Goal: Task Accomplishment & Management: Complete application form

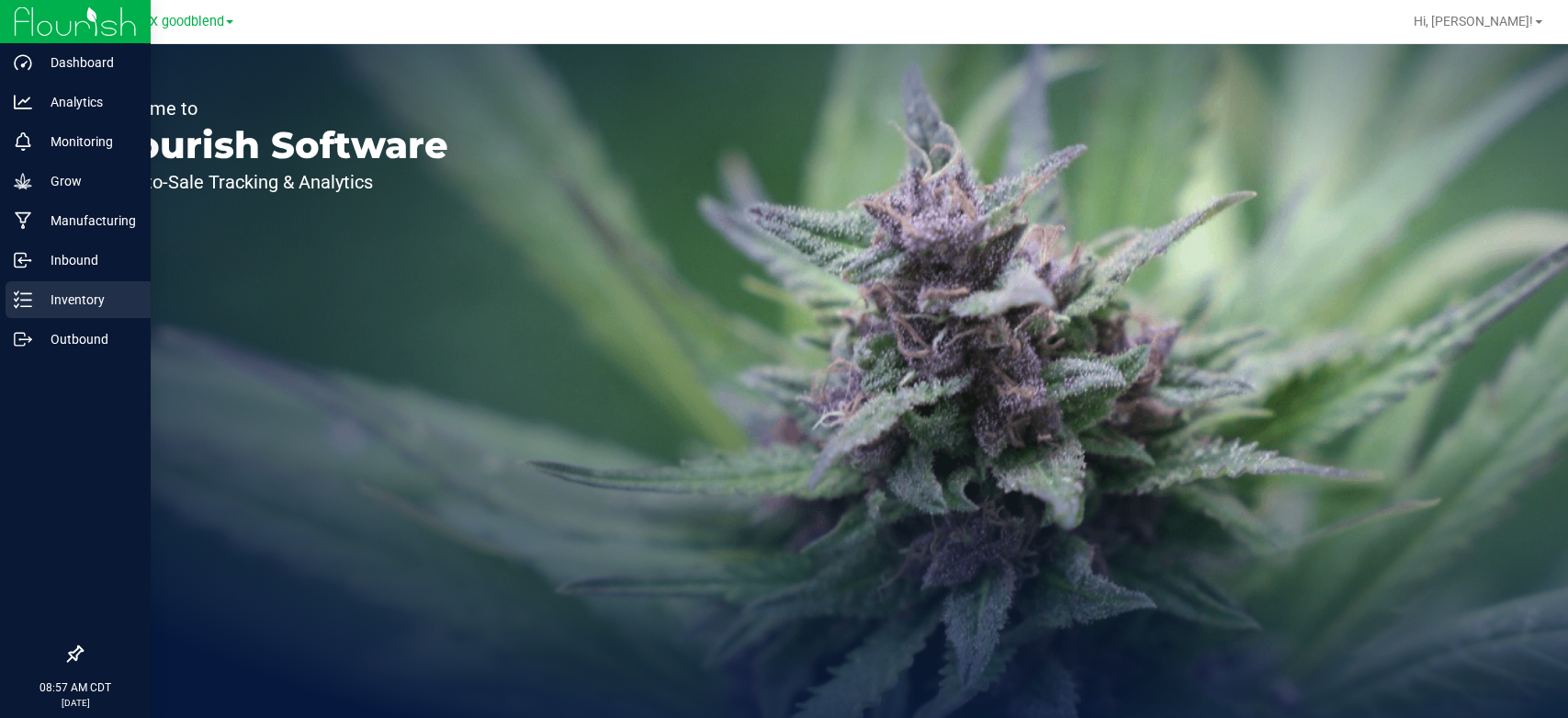
click at [51, 304] on p "Inventory" at bounding box center [87, 299] width 110 height 22
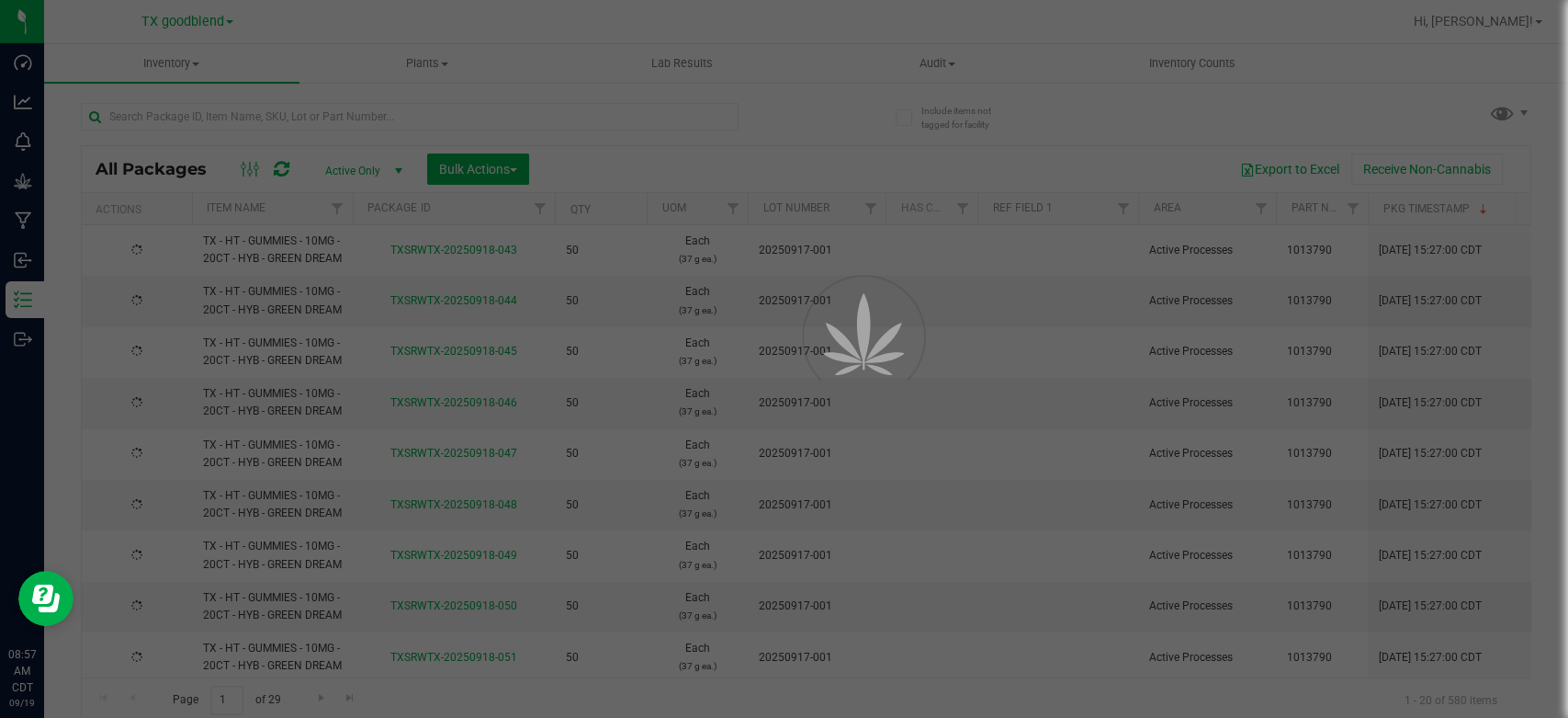
click at [173, 67] on div at bounding box center [784, 359] width 1568 height 718
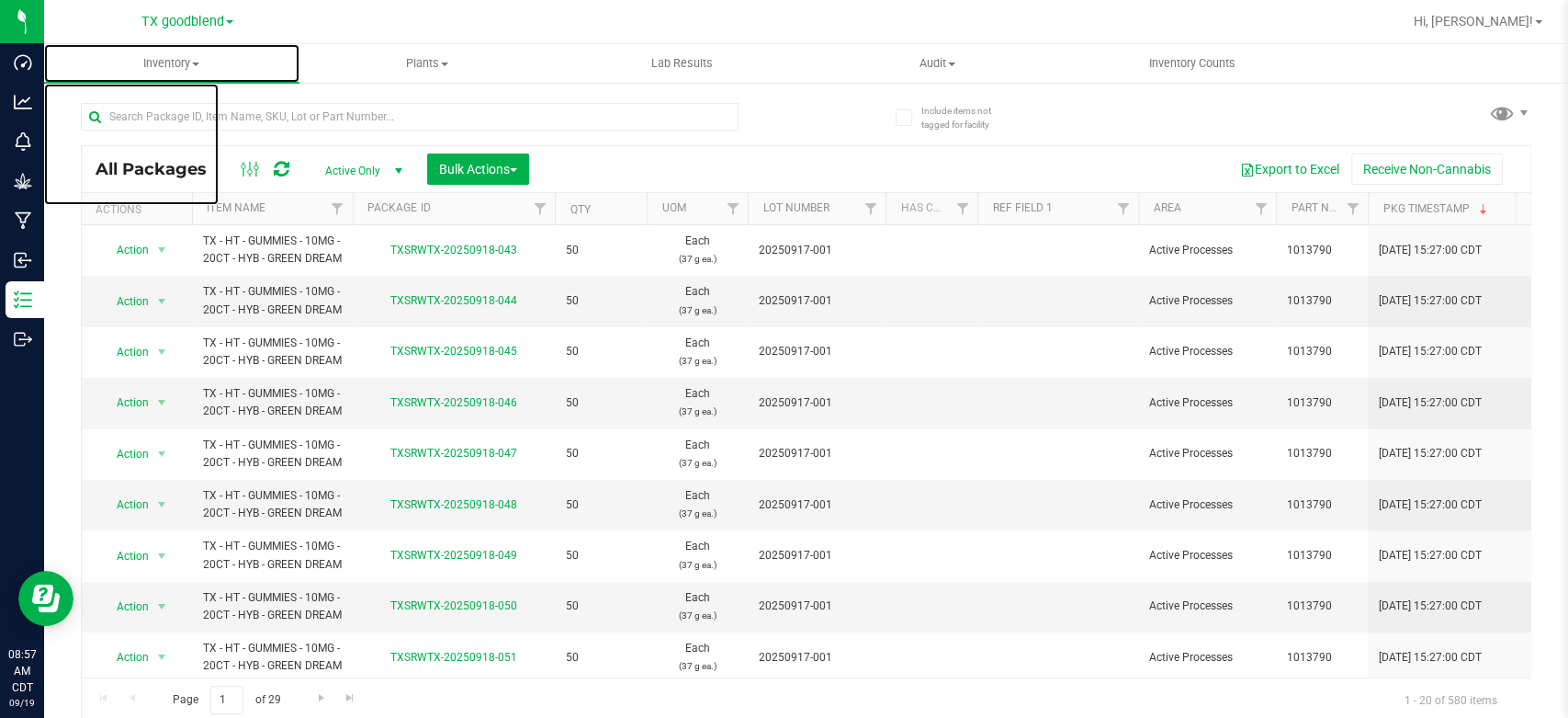
click at [173, 67] on span "Inventory" at bounding box center [172, 63] width 255 height 16
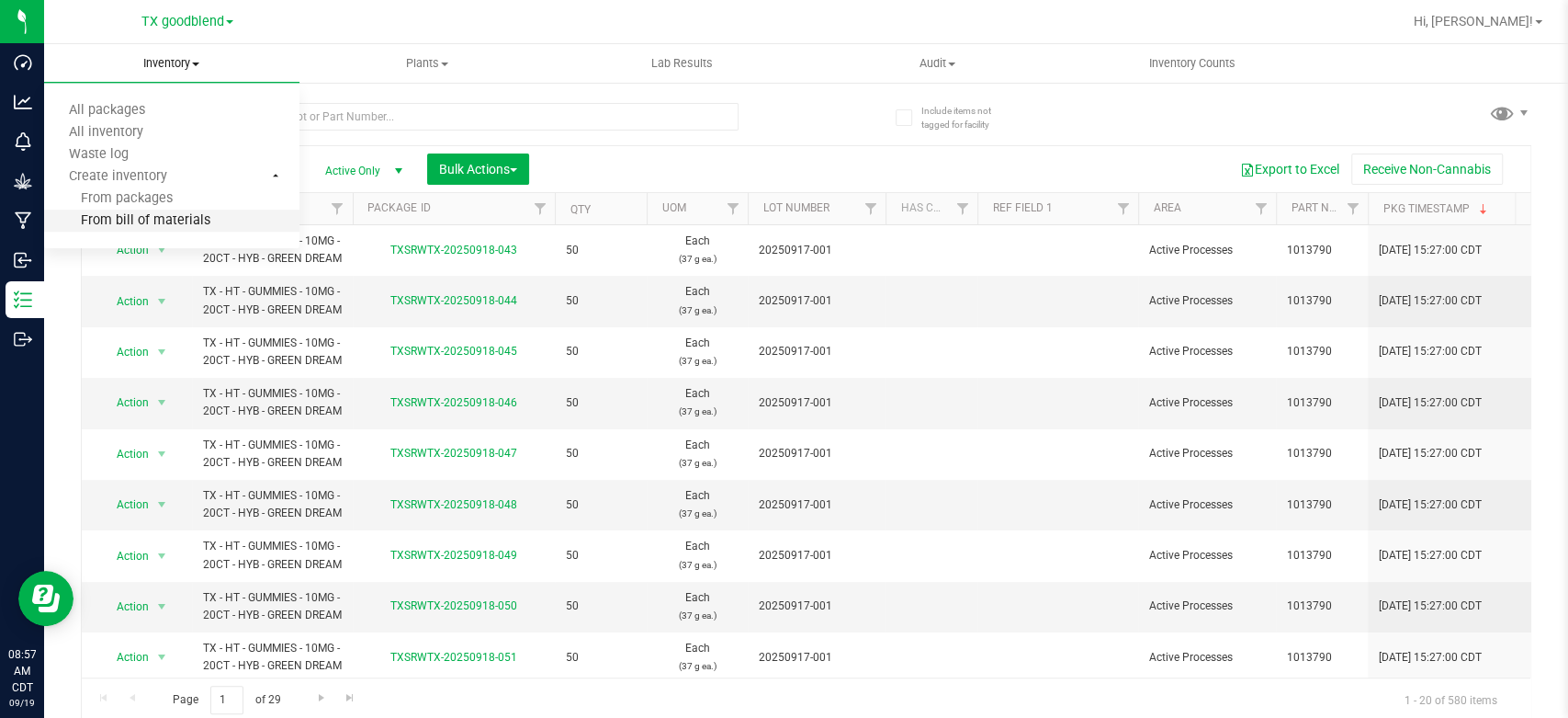
click at [155, 219] on span "From bill of materials" at bounding box center [127, 221] width 167 height 15
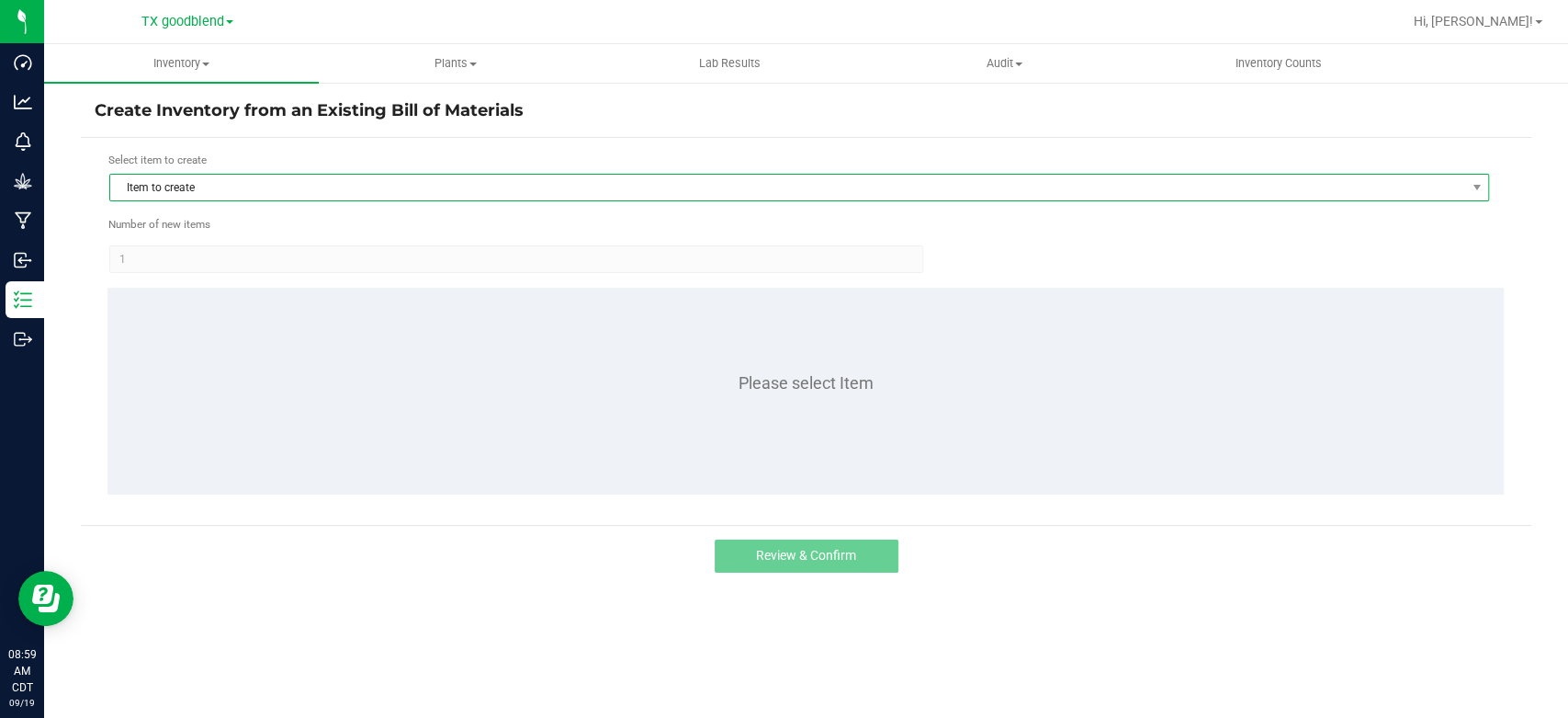
click at [186, 182] on span "Item to create" at bounding box center [787, 187] width 1355 height 26
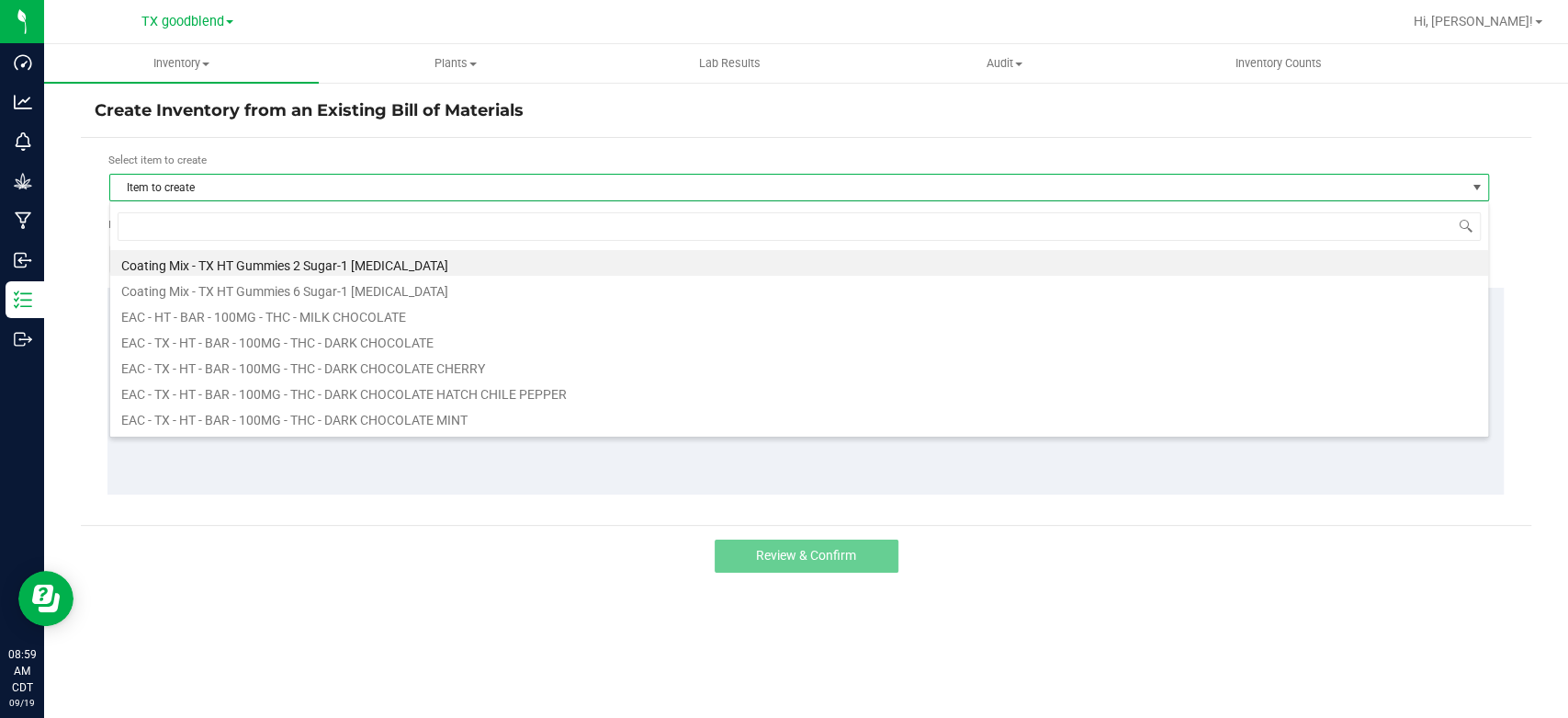
scroll to position [27, 1379]
type input "trq"
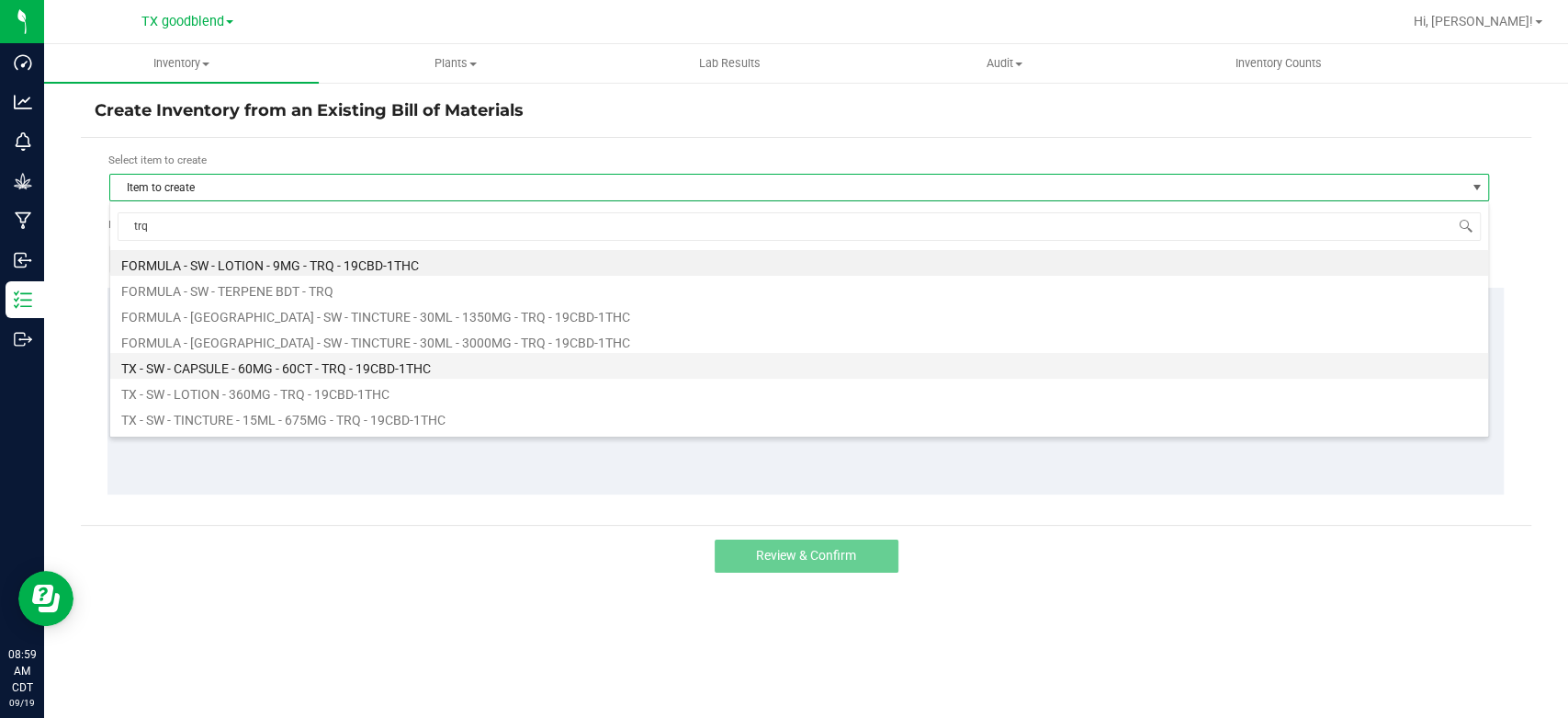
scroll to position [47, 0]
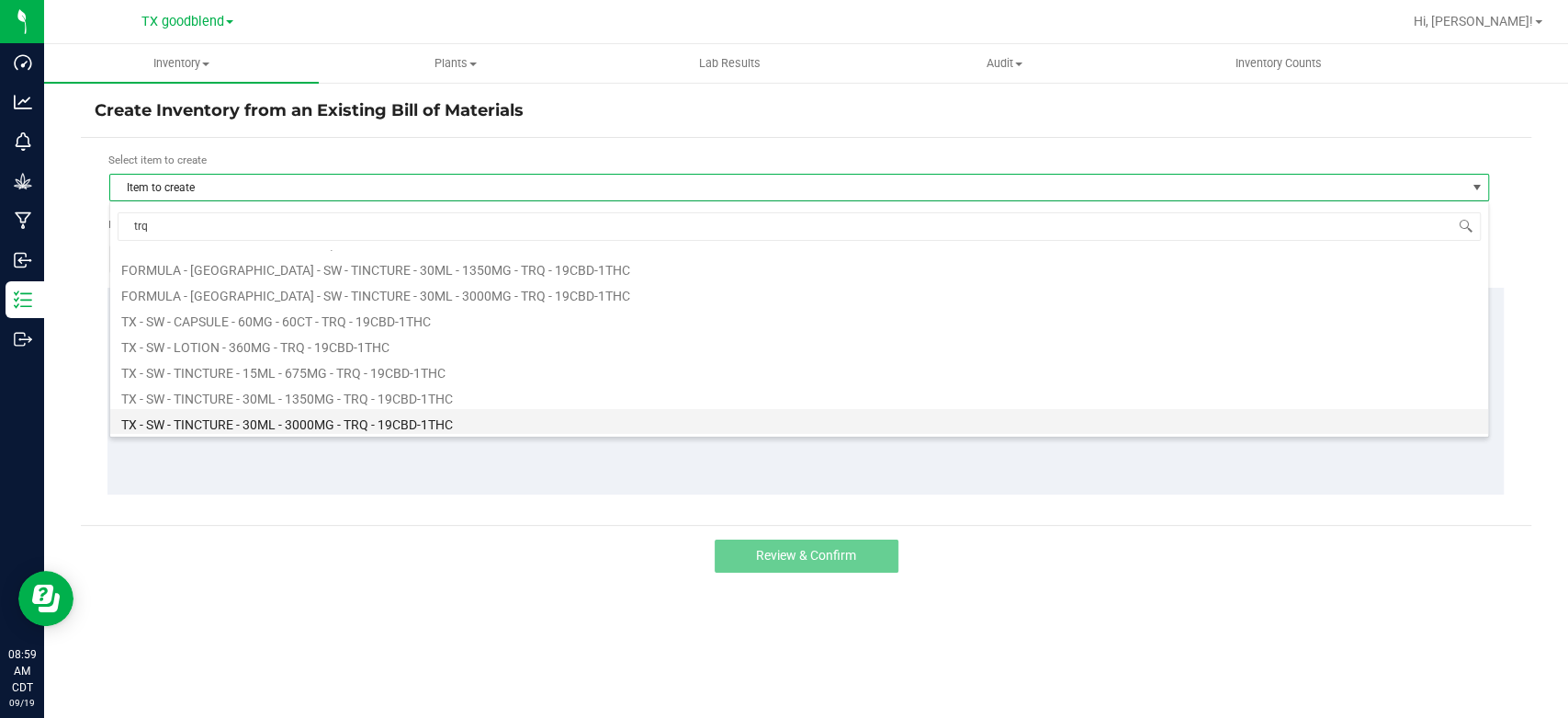
click at [317, 426] on li "TX - SW - TINCTURE - 30ML - 3000MG - TRQ - 19CBD-1THC" at bounding box center [799, 421] width 1378 height 26
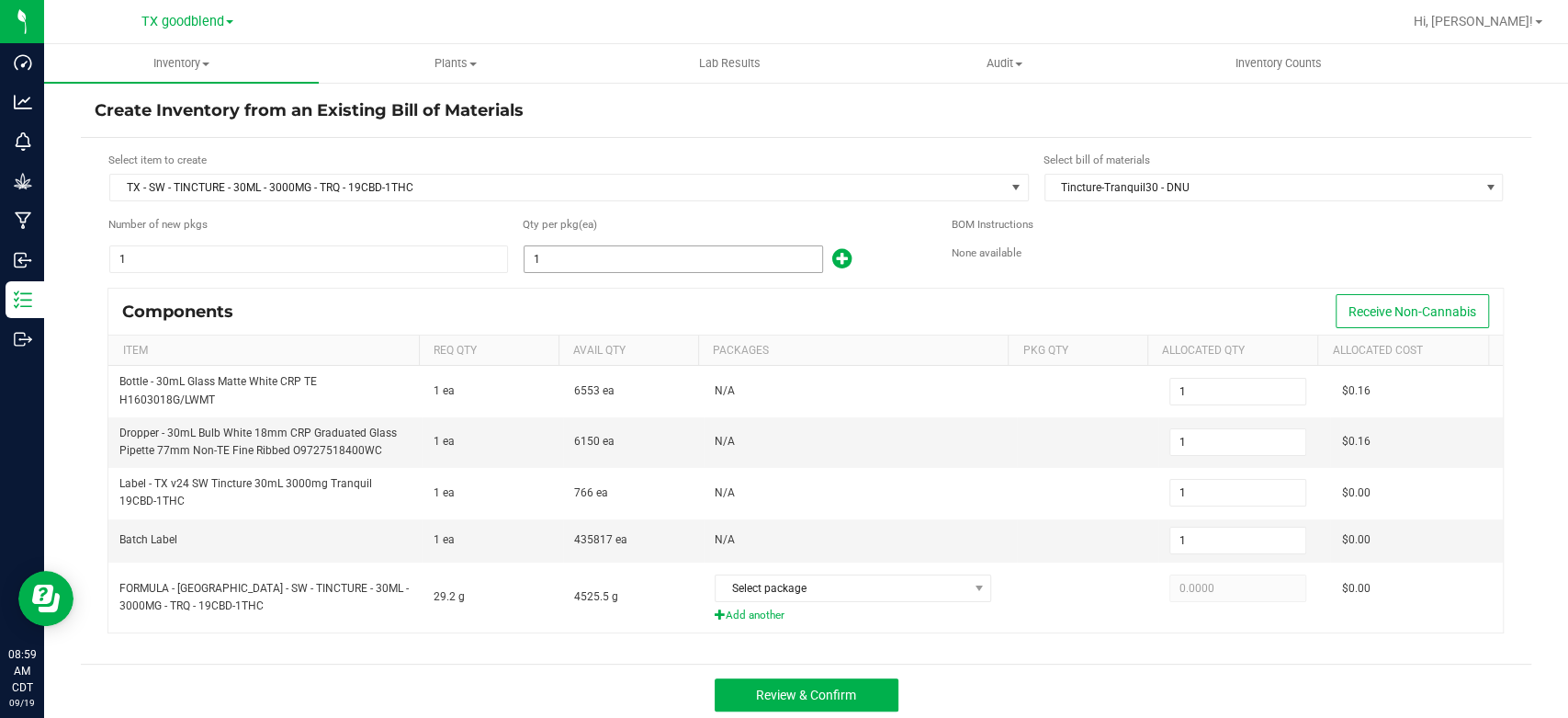
click at [635, 258] on input "1" at bounding box center [673, 259] width 298 height 26
type input "14"
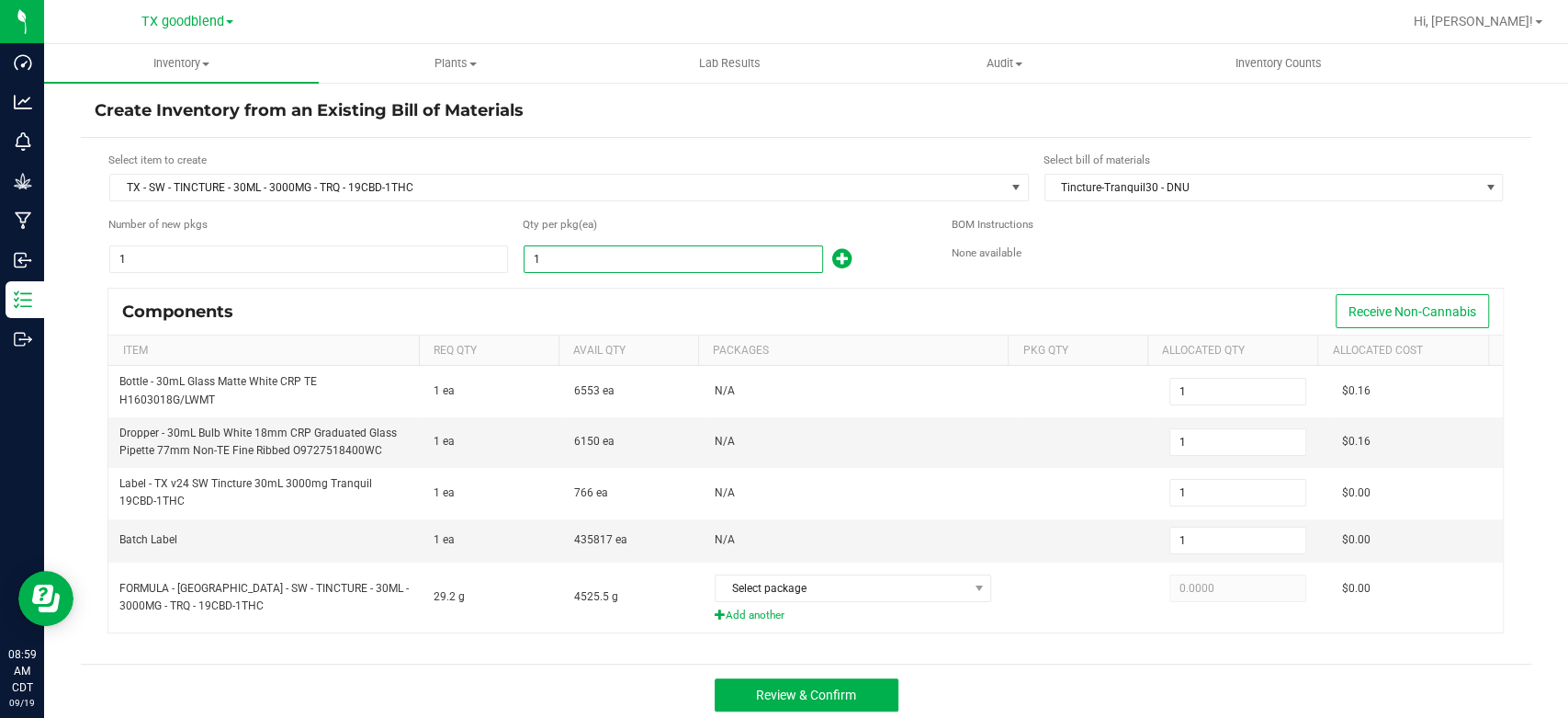
type input "14"
type input "144"
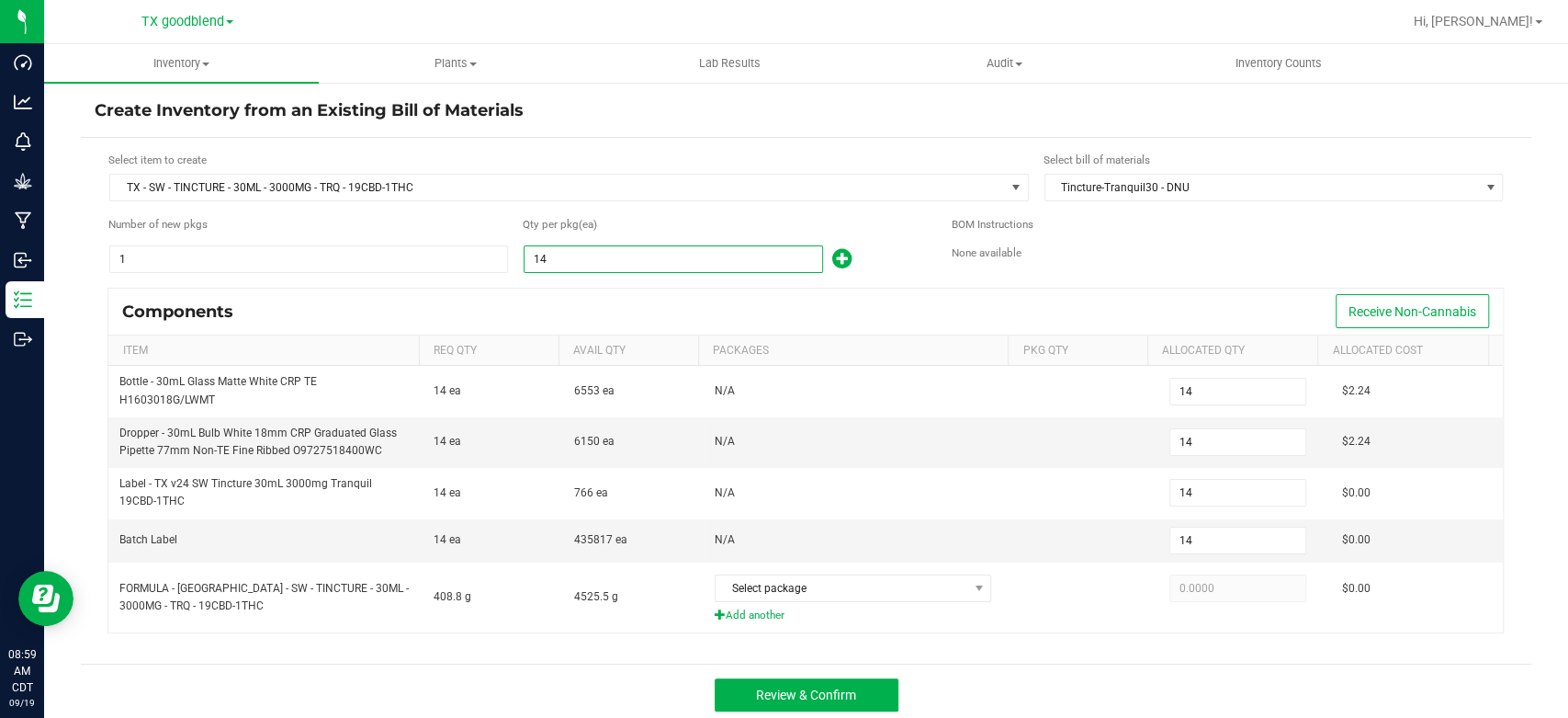
type input "144"
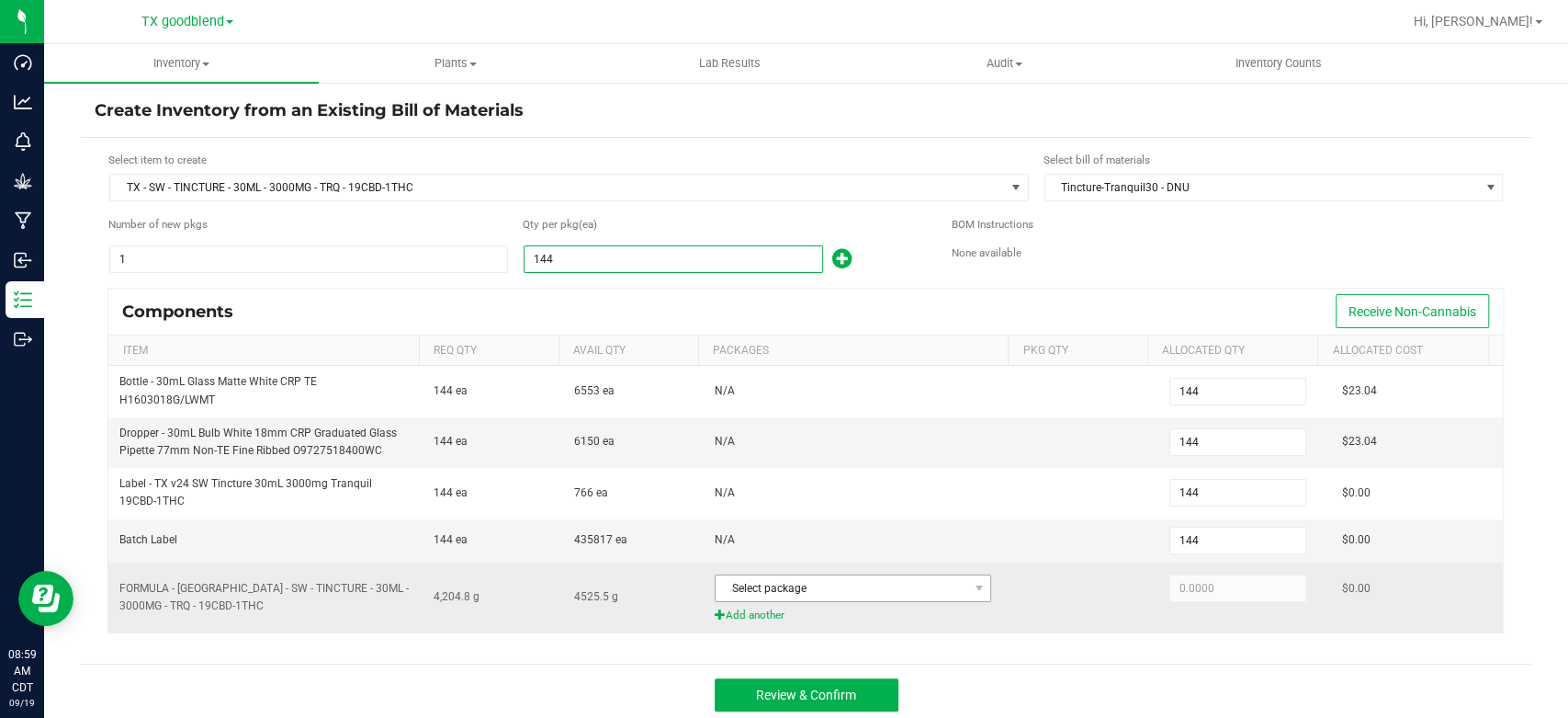
type input "1440"
type input "1,440"
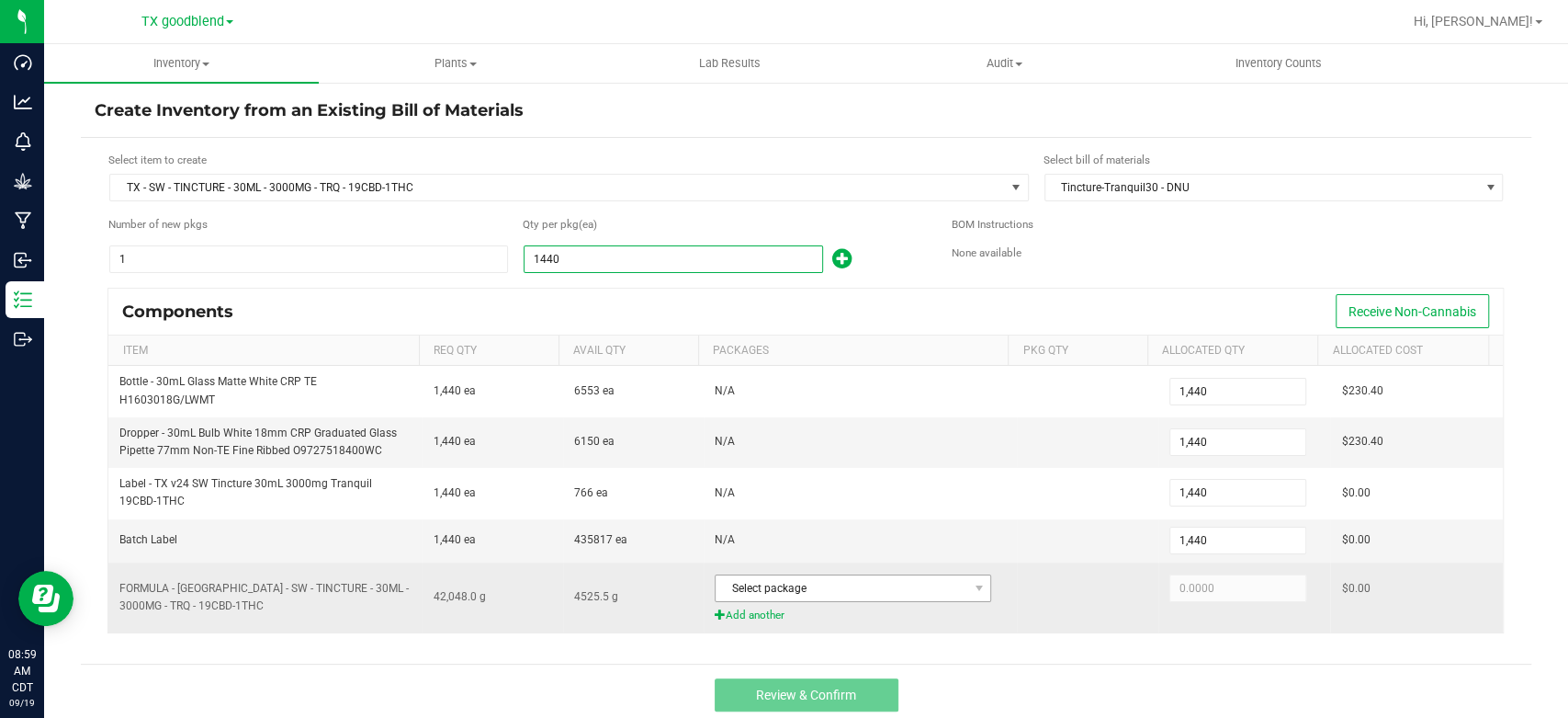
type input "144"
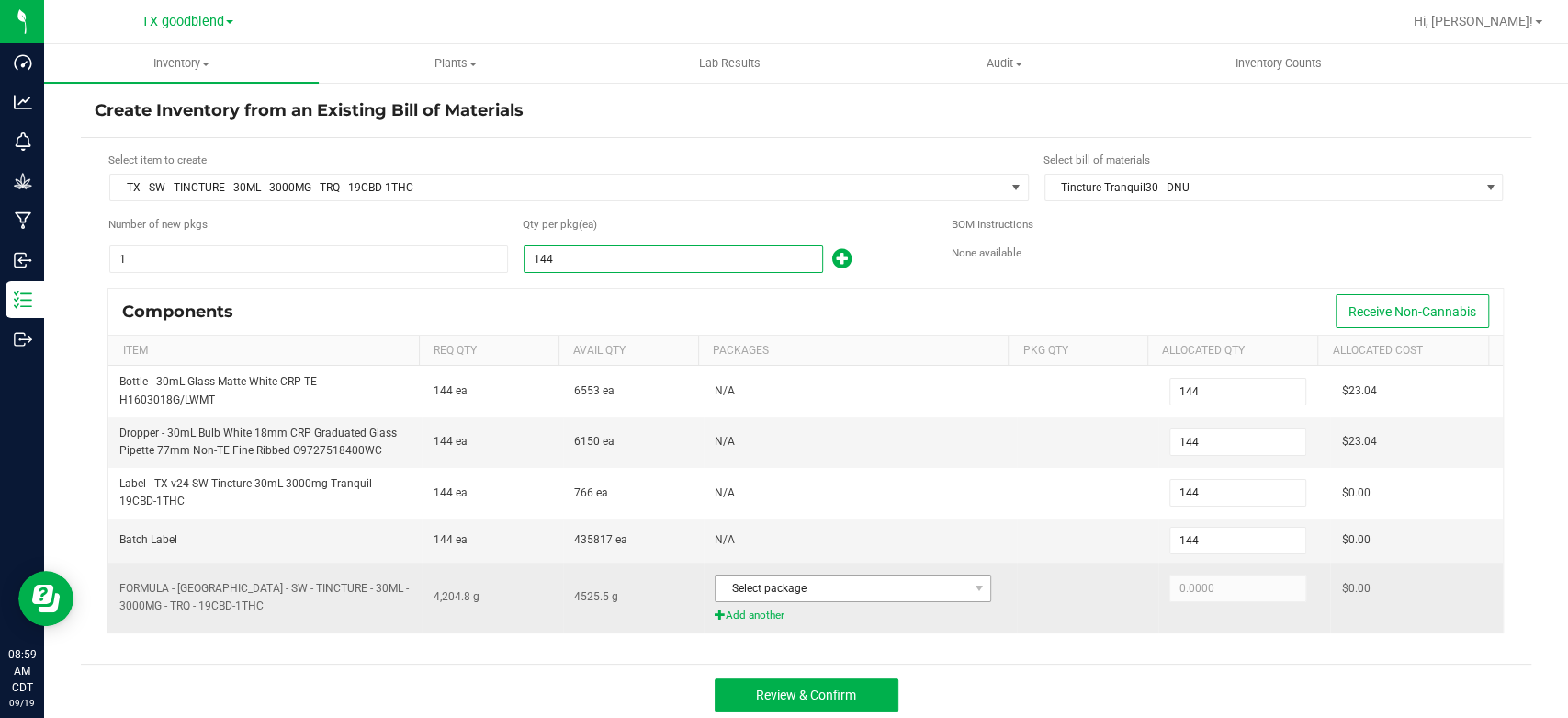
type input "144"
click at [765, 590] on span "Select package" at bounding box center [841, 588] width 252 height 26
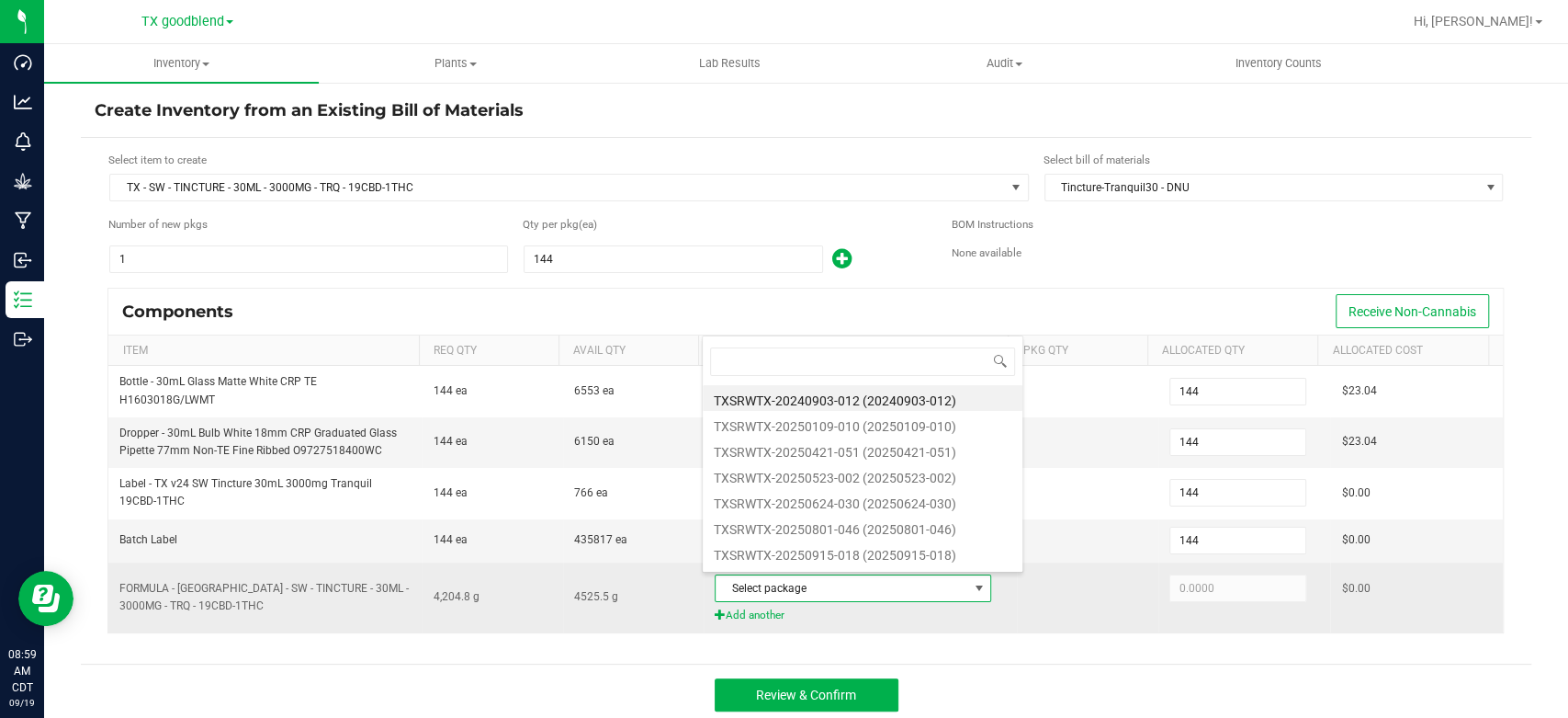
scroll to position [27, 266]
type input "0915"
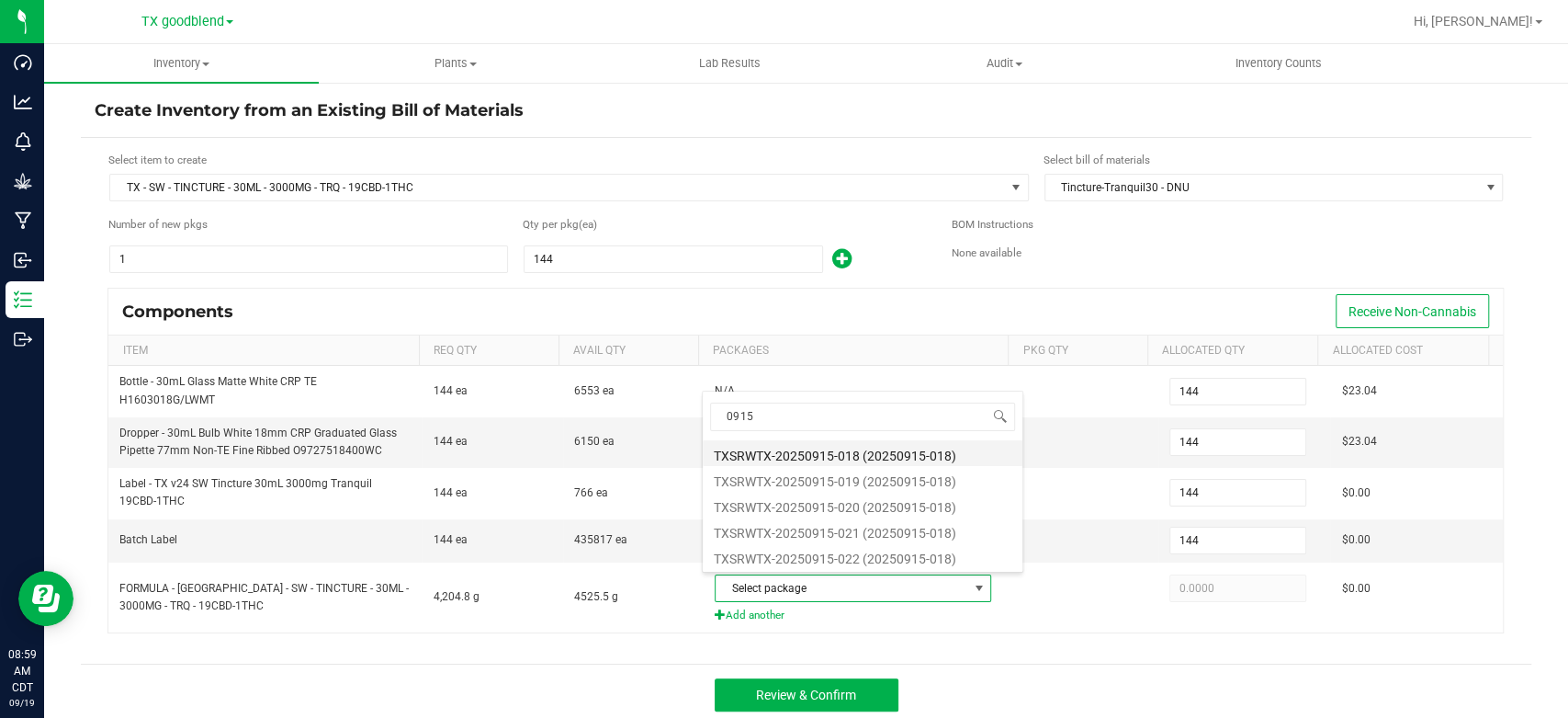
click at [798, 449] on li "TXSRWTX-20250915-018 (20250915-018)" at bounding box center [863, 453] width 320 height 26
type input "4,204.8000"
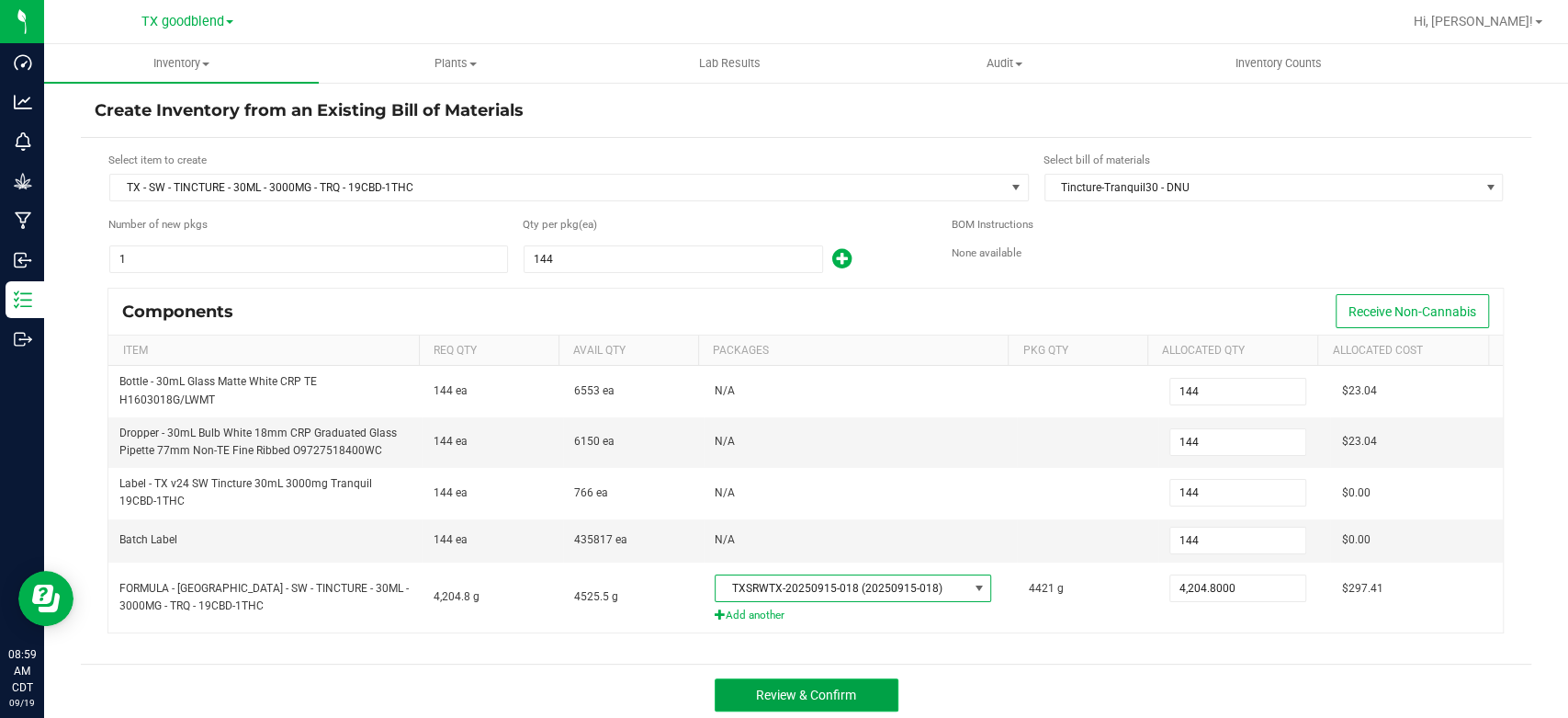
click at [825, 681] on button "Review & Confirm" at bounding box center [807, 695] width 184 height 33
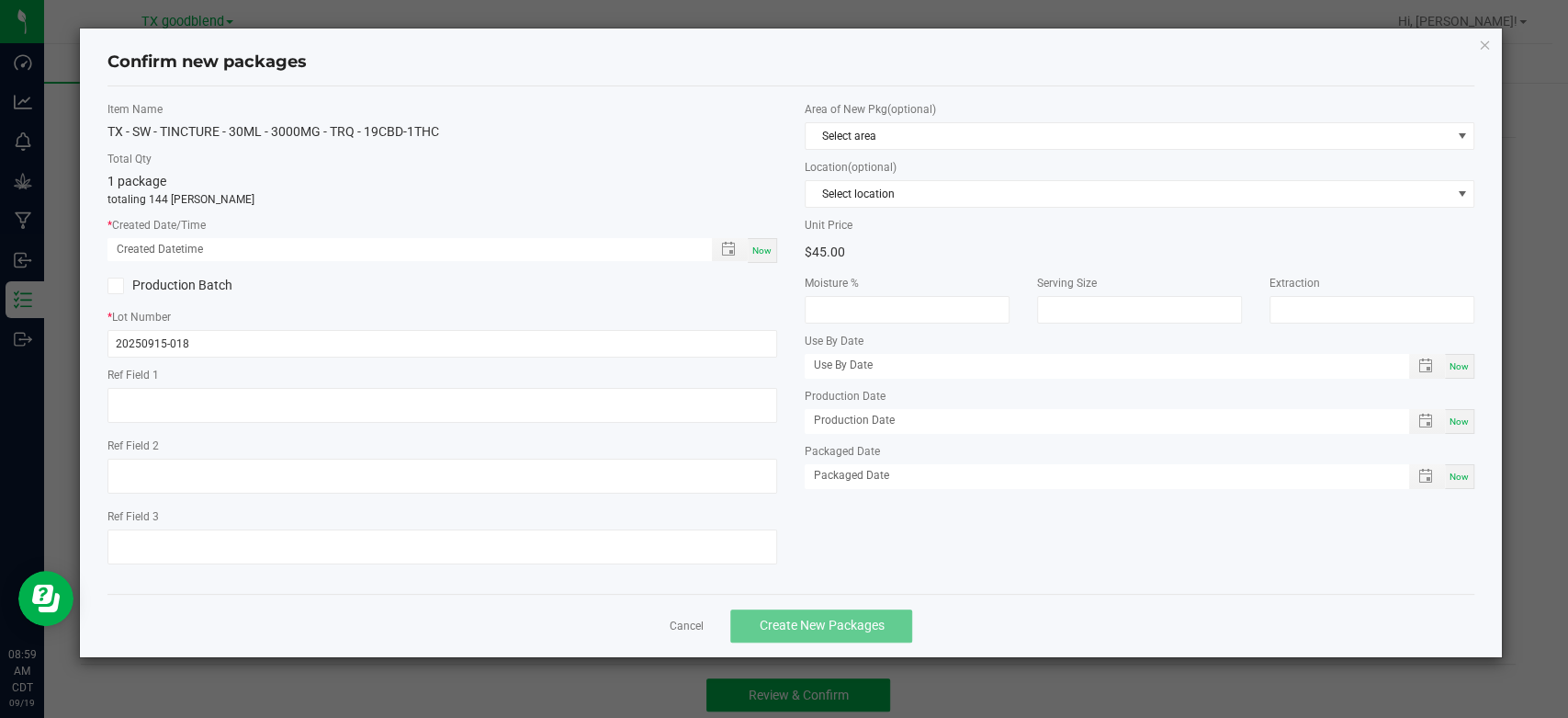
click at [770, 257] on div "Now" at bounding box center [762, 251] width 30 height 25
type input "[DATE] 08:59 AM"
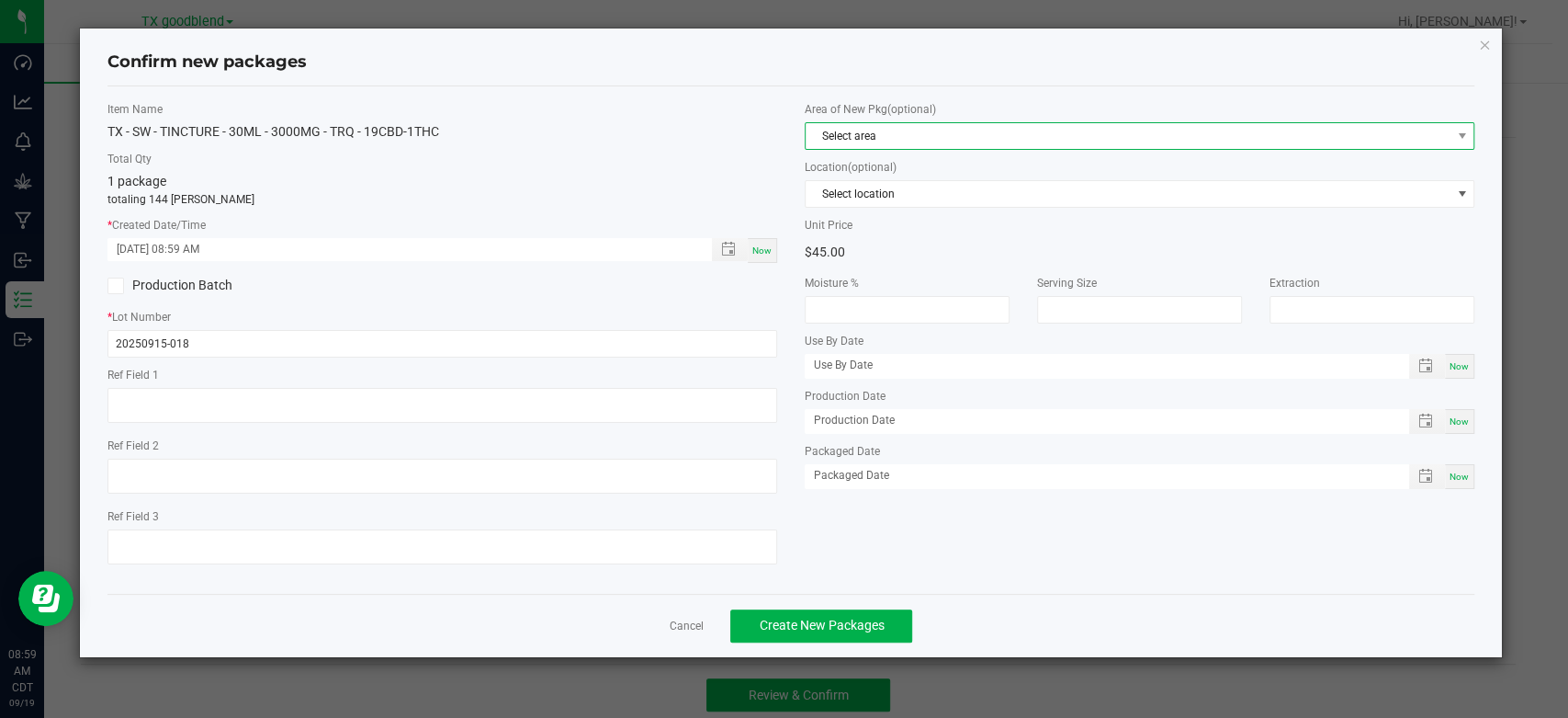
click at [850, 133] on span "Select area" at bounding box center [1128, 136] width 645 height 26
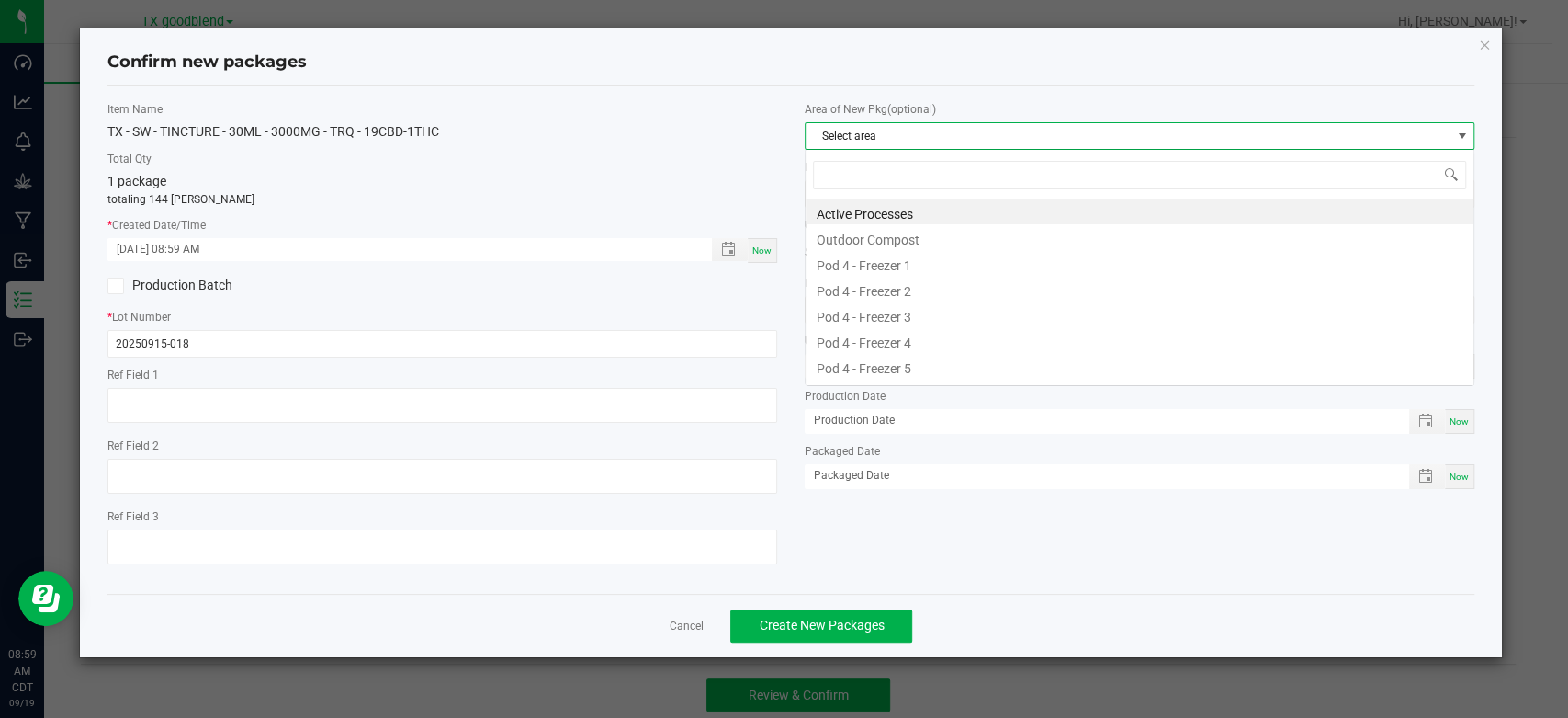
scroll to position [27, 669]
click at [851, 211] on li "Active Processes" at bounding box center [1139, 211] width 668 height 26
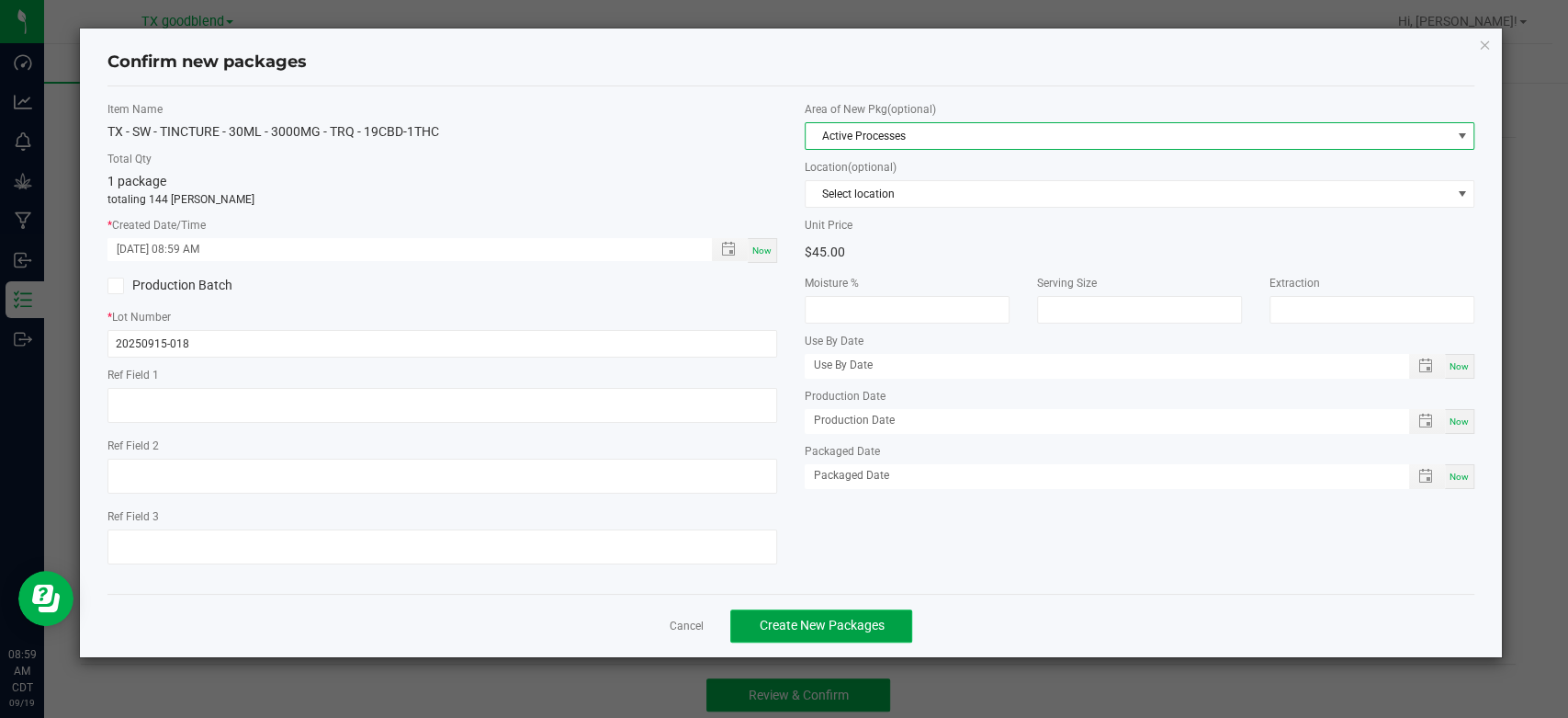
click at [800, 615] on button "Create New Packages" at bounding box center [821, 625] width 182 height 33
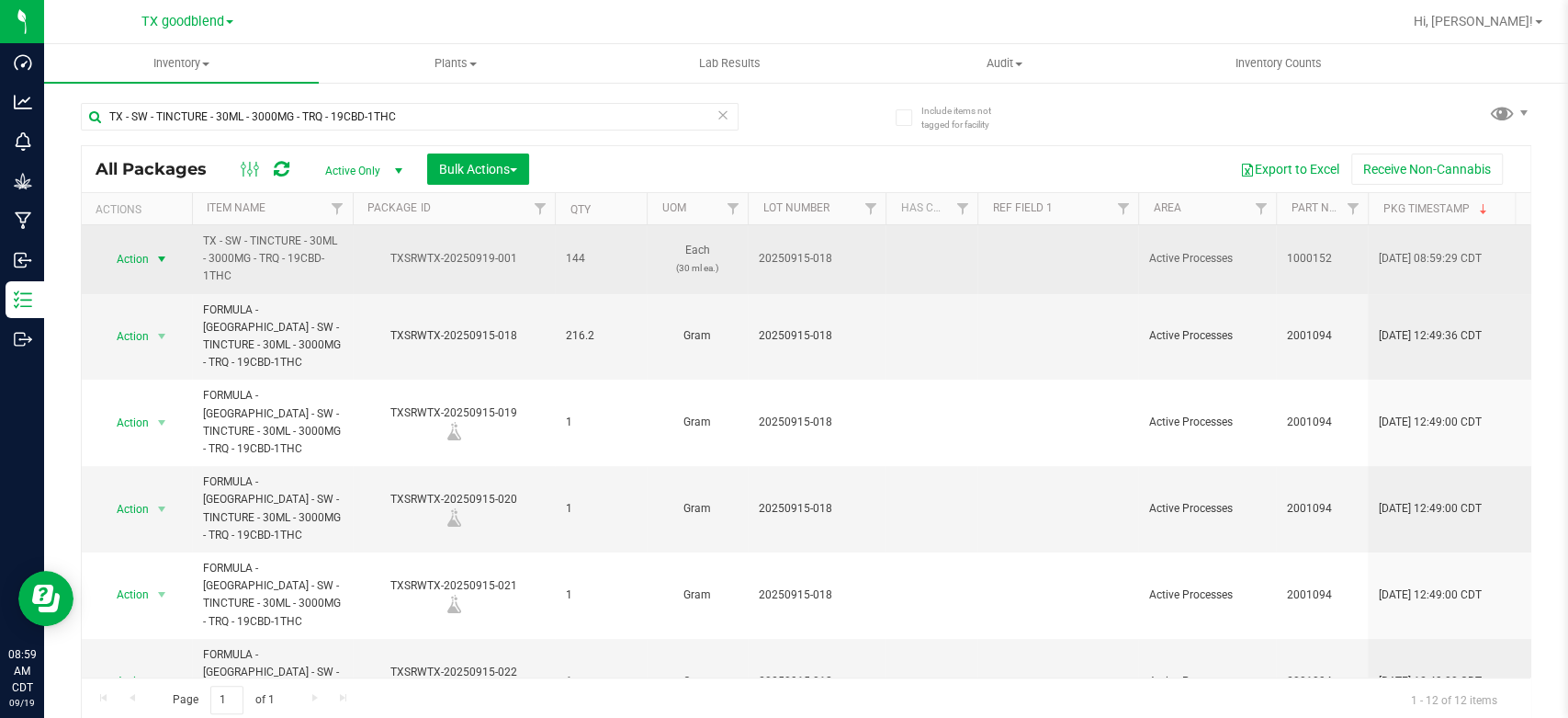
click at [134, 261] on span "Action" at bounding box center [124, 259] width 49 height 26
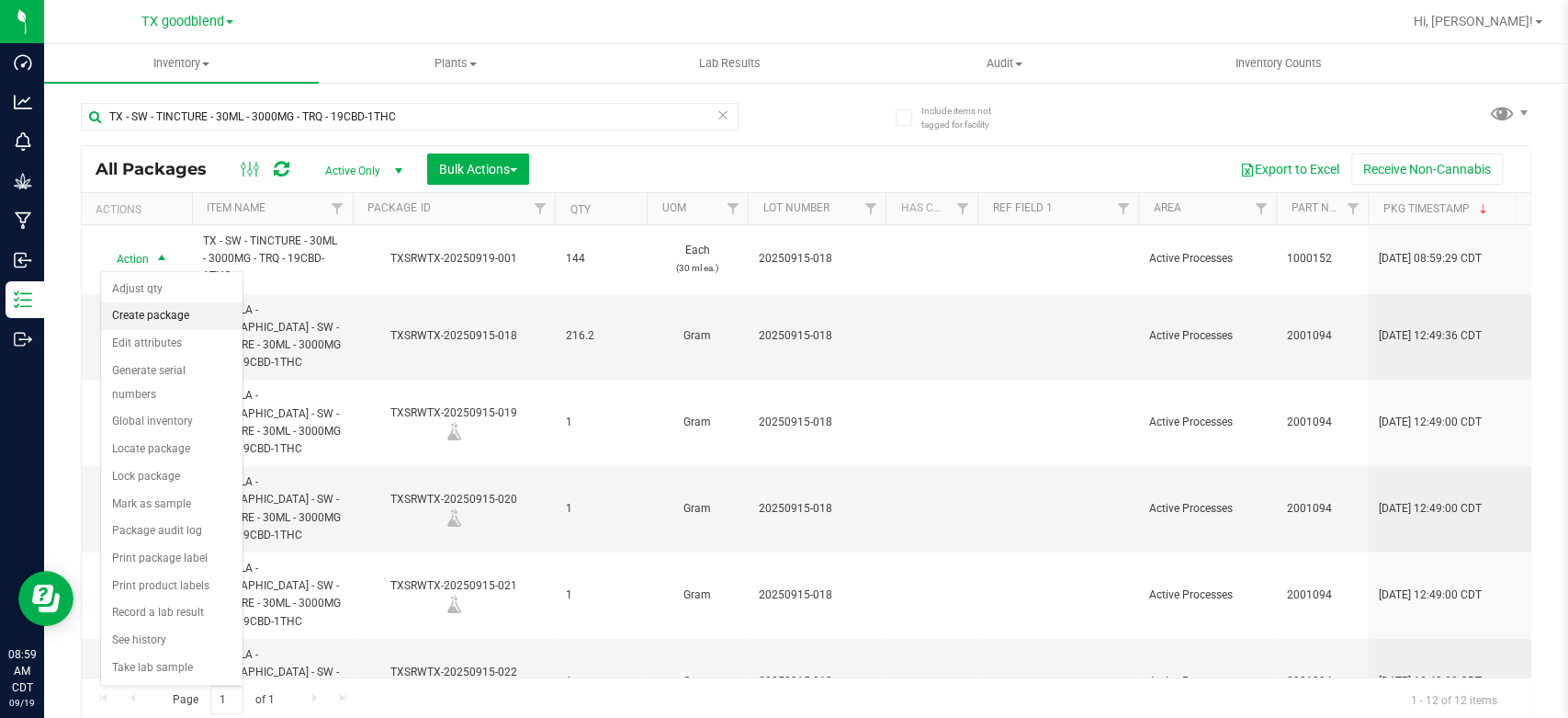
click at [144, 316] on li "Create package" at bounding box center [172, 316] width 142 height 28
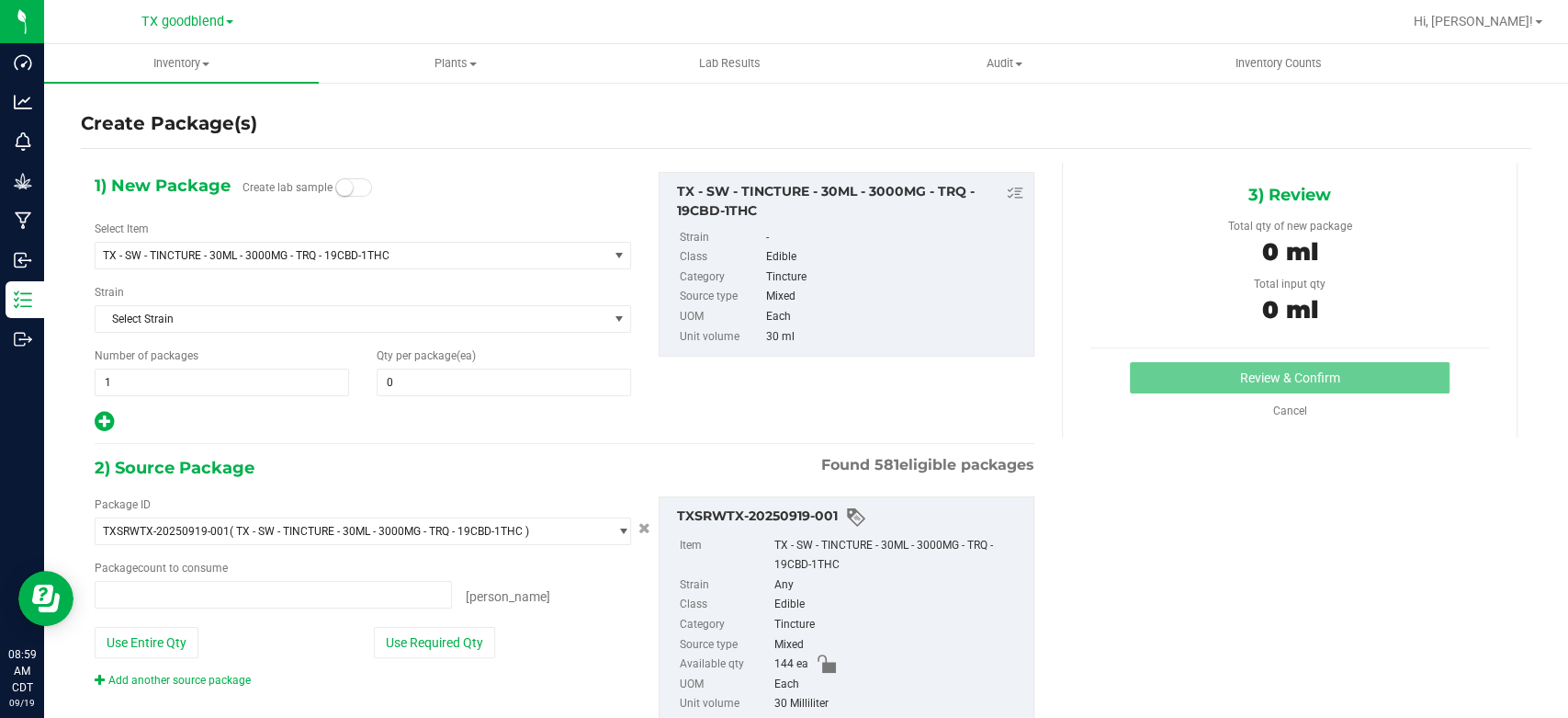
type input "0 ea"
click at [419, 381] on span at bounding box center [504, 382] width 254 height 28
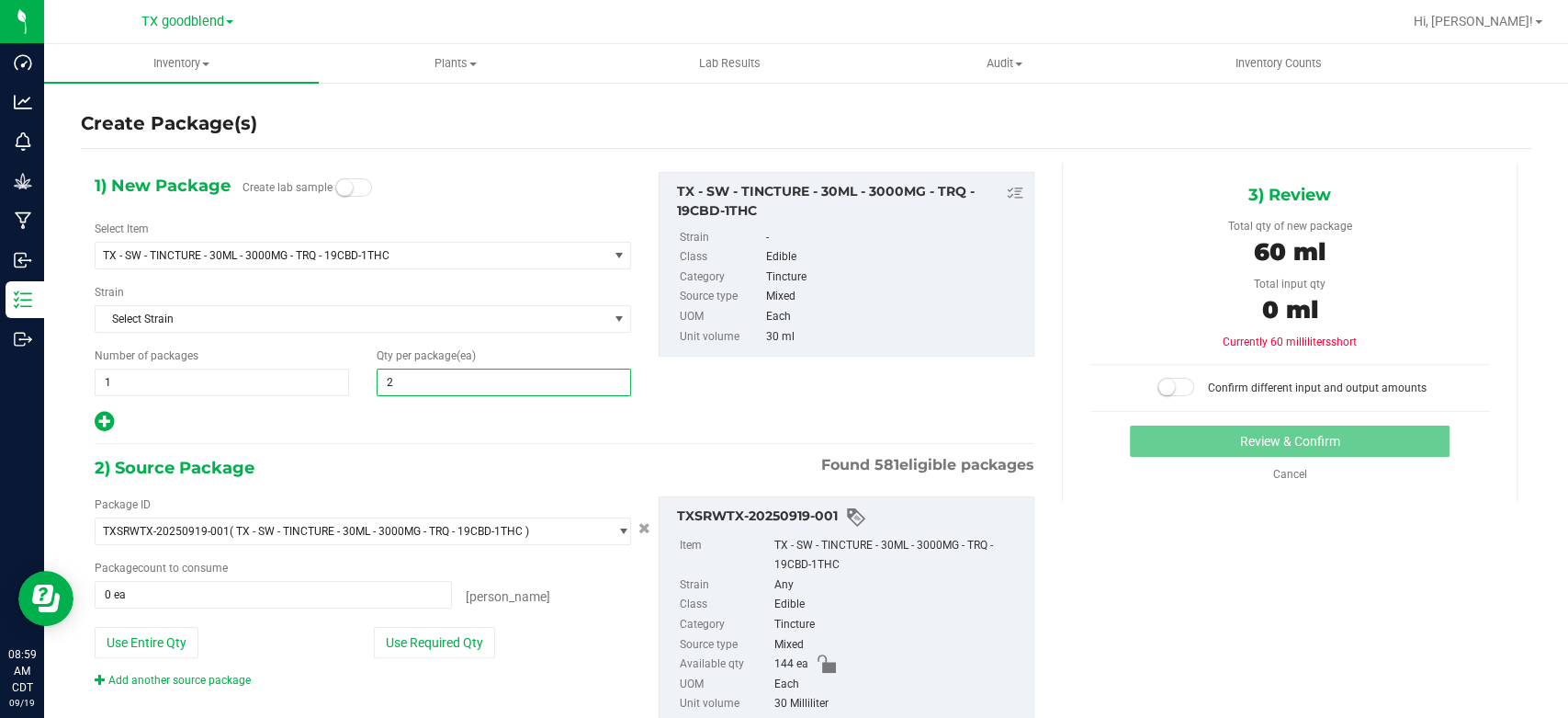
type input "20"
click at [226, 378] on span "1 1" at bounding box center [222, 382] width 254 height 28
click at [226, 378] on input "1" at bounding box center [222, 382] width 252 height 26
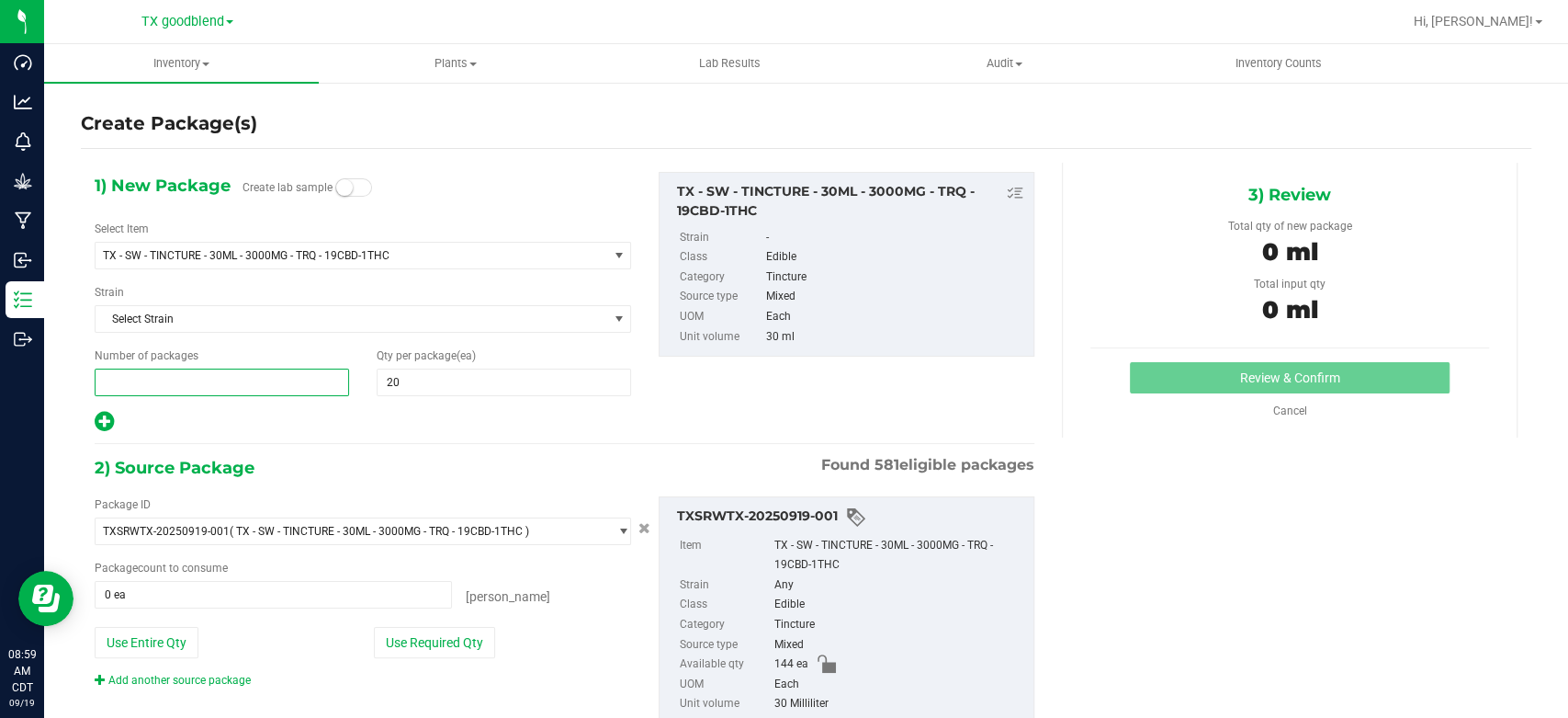
type input "7"
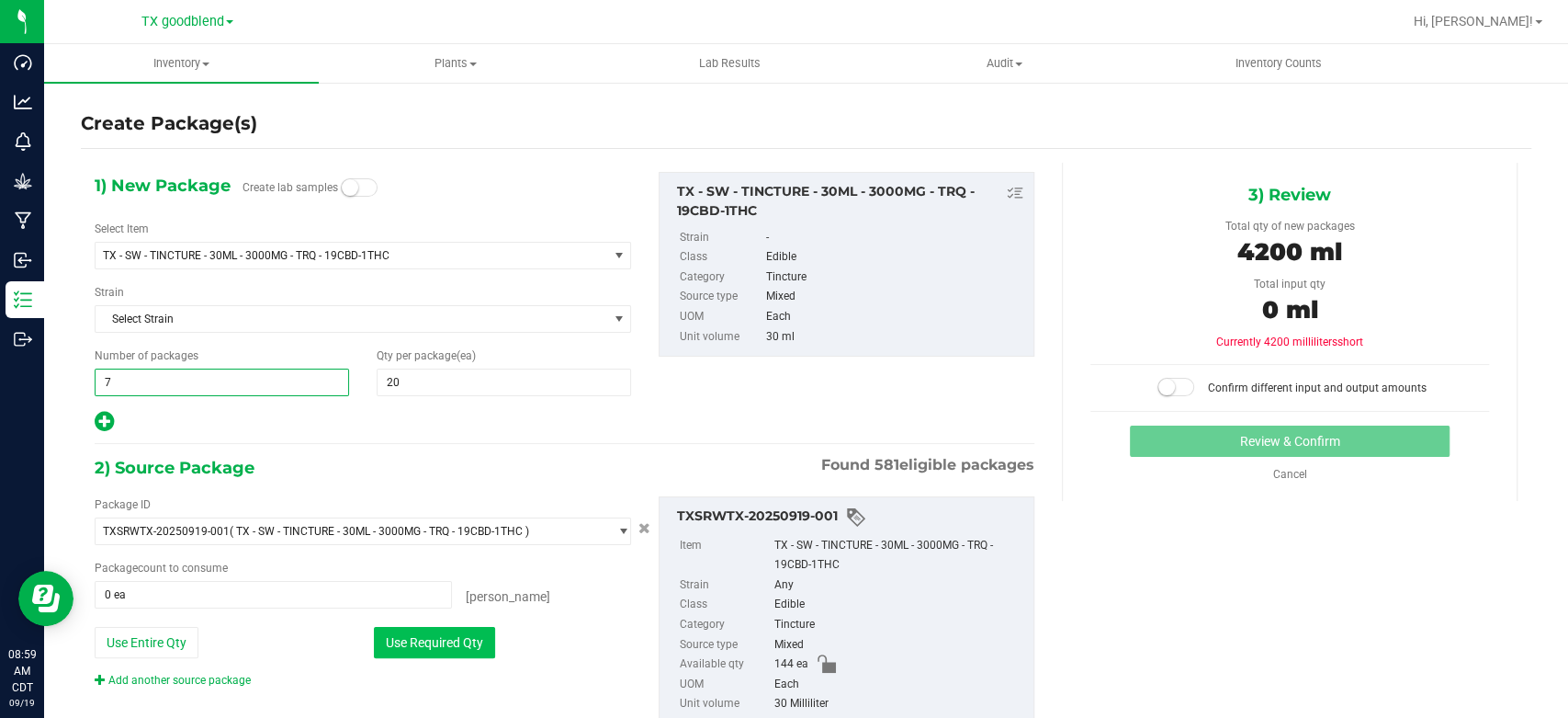
type input "7"
click at [435, 644] on button "Use Required Qty" at bounding box center [435, 642] width 121 height 31
type input "140 ea"
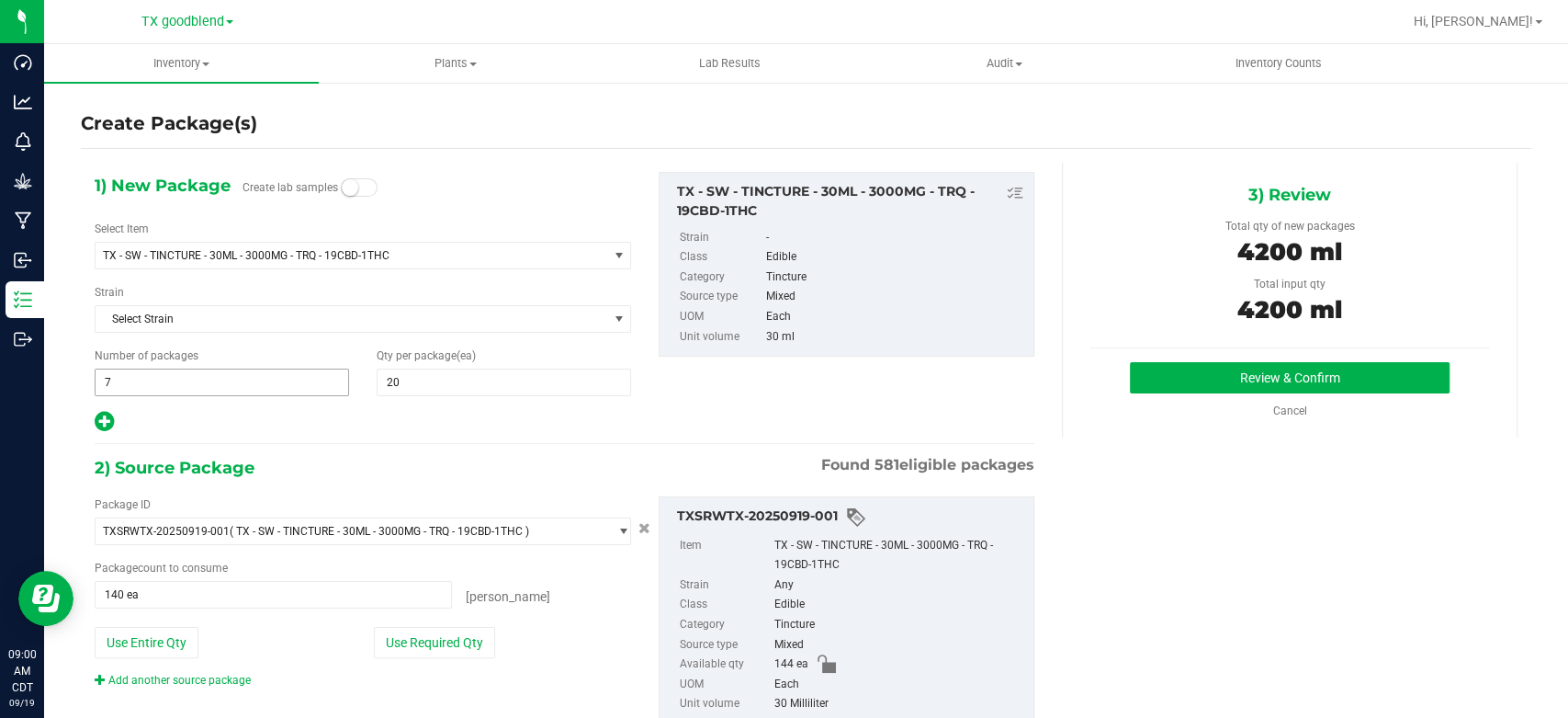
click at [198, 379] on span "7 7" at bounding box center [222, 382] width 254 height 28
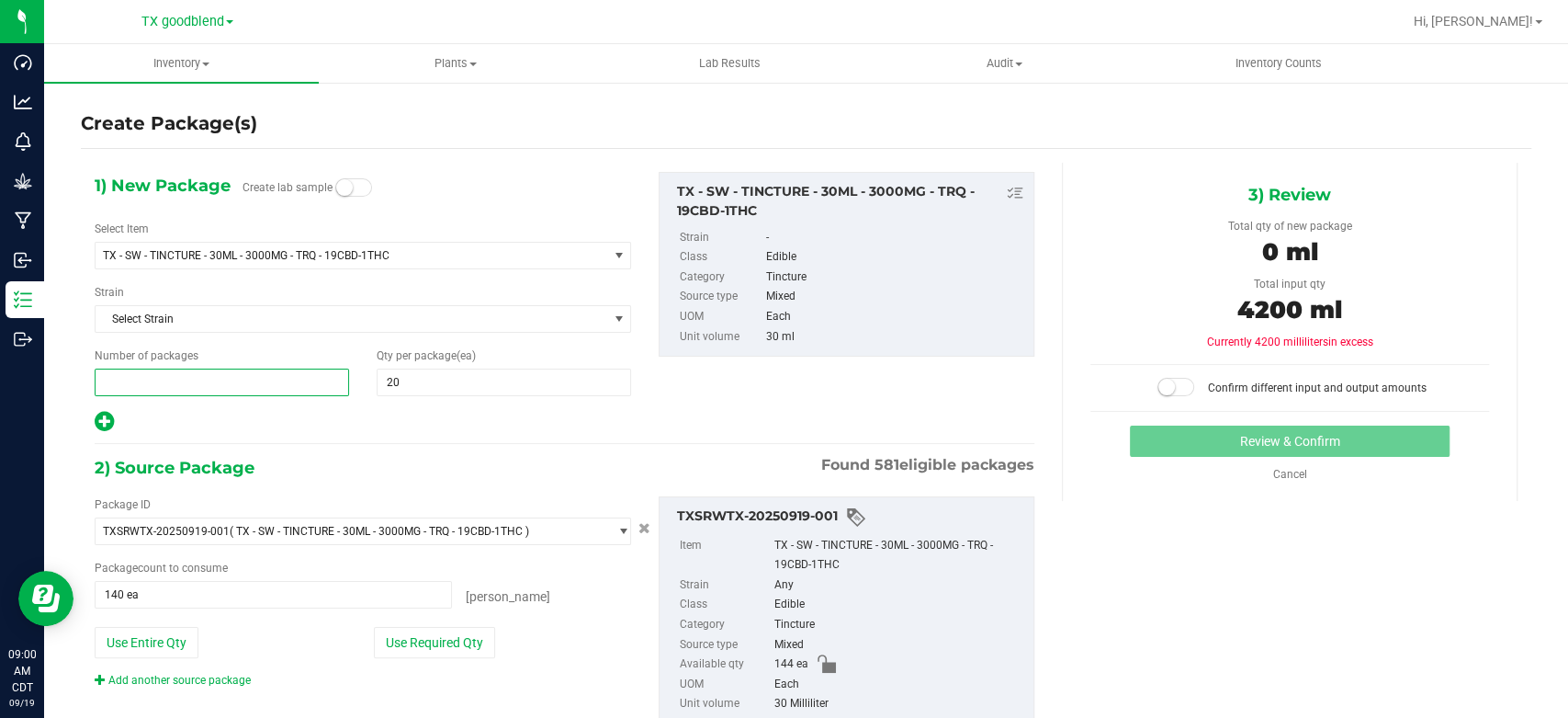
type input "6"
click at [438, 642] on button "Use Required Qty" at bounding box center [435, 642] width 121 height 31
type input "120 ea"
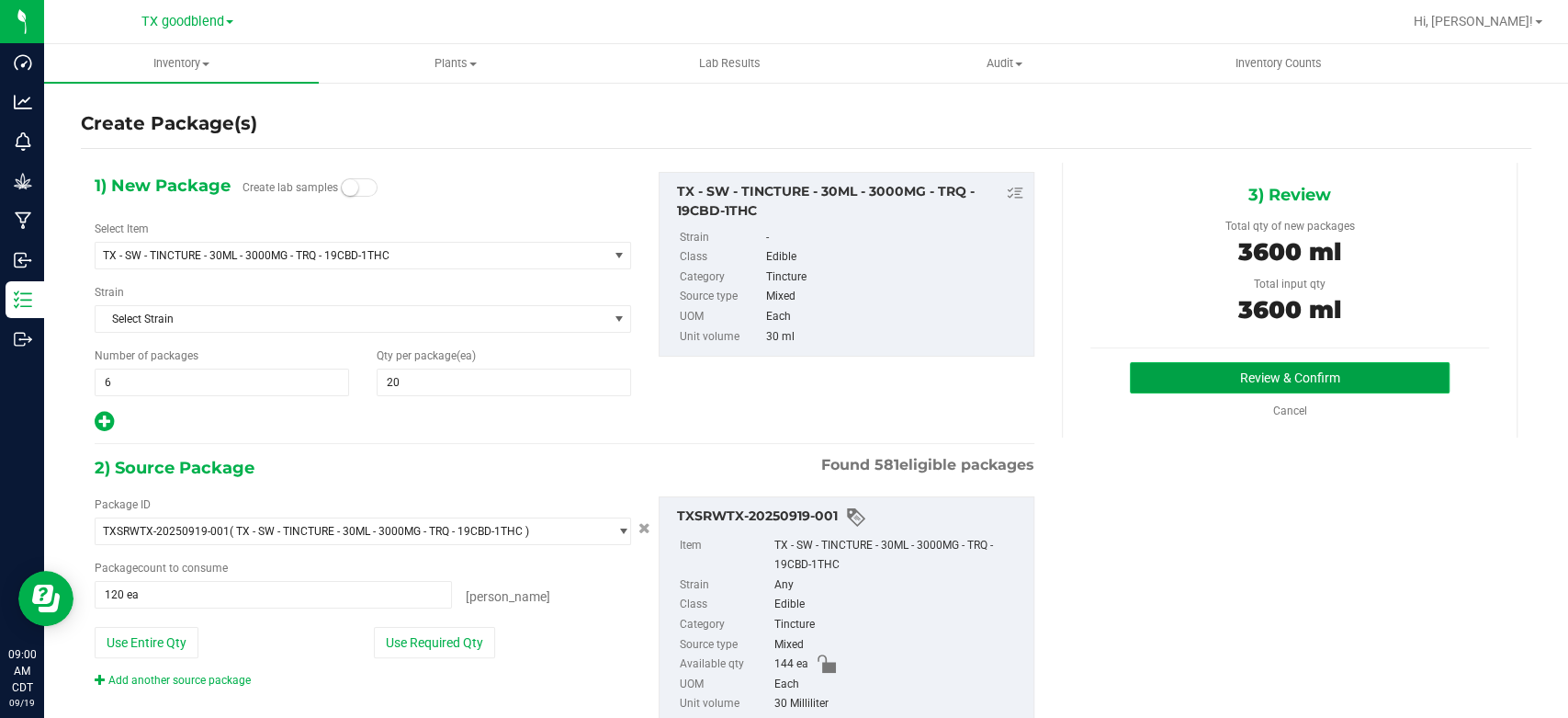
click at [1201, 371] on button "Review & Confirm" at bounding box center [1289, 378] width 319 height 31
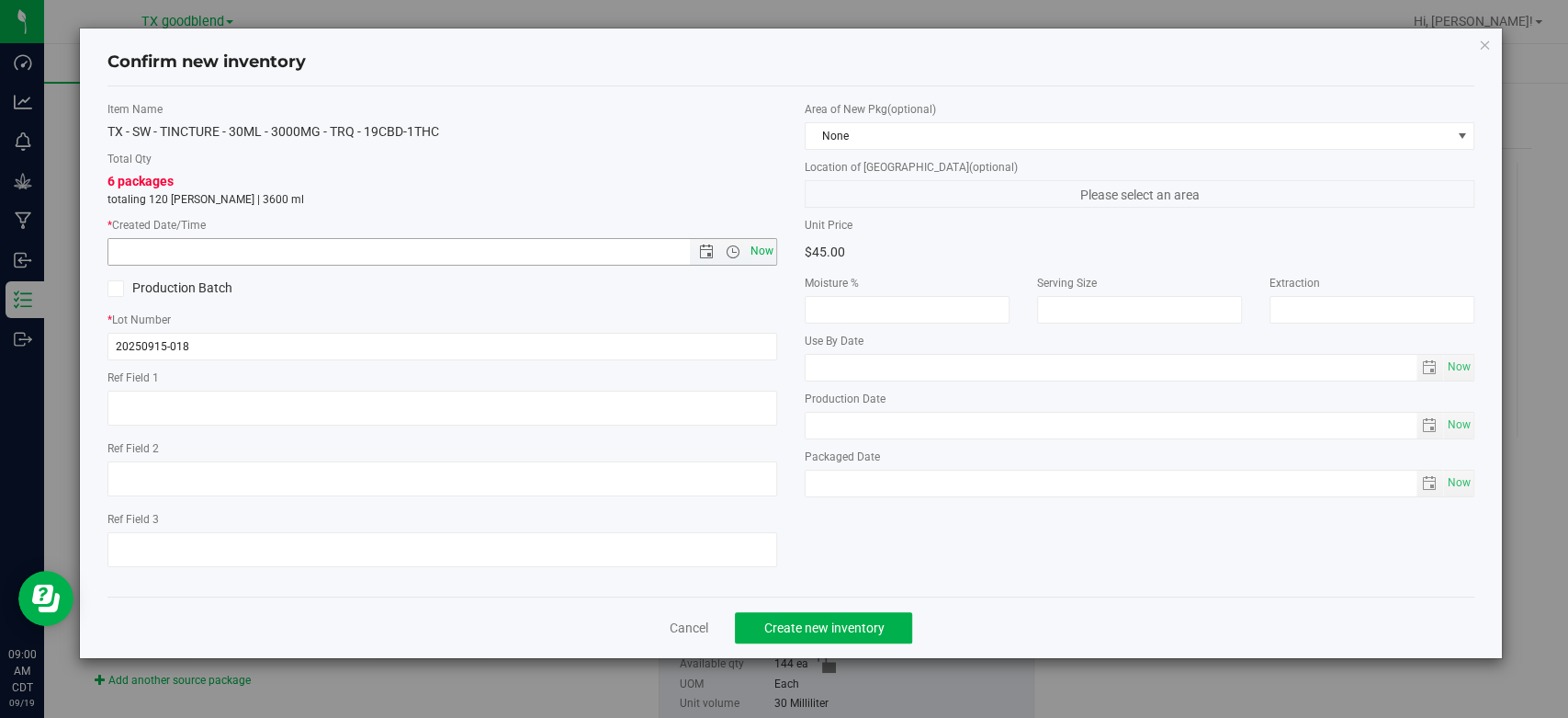
click at [772, 248] on span "Now" at bounding box center [762, 252] width 31 height 27
type input "[DATE] 9:00 AM"
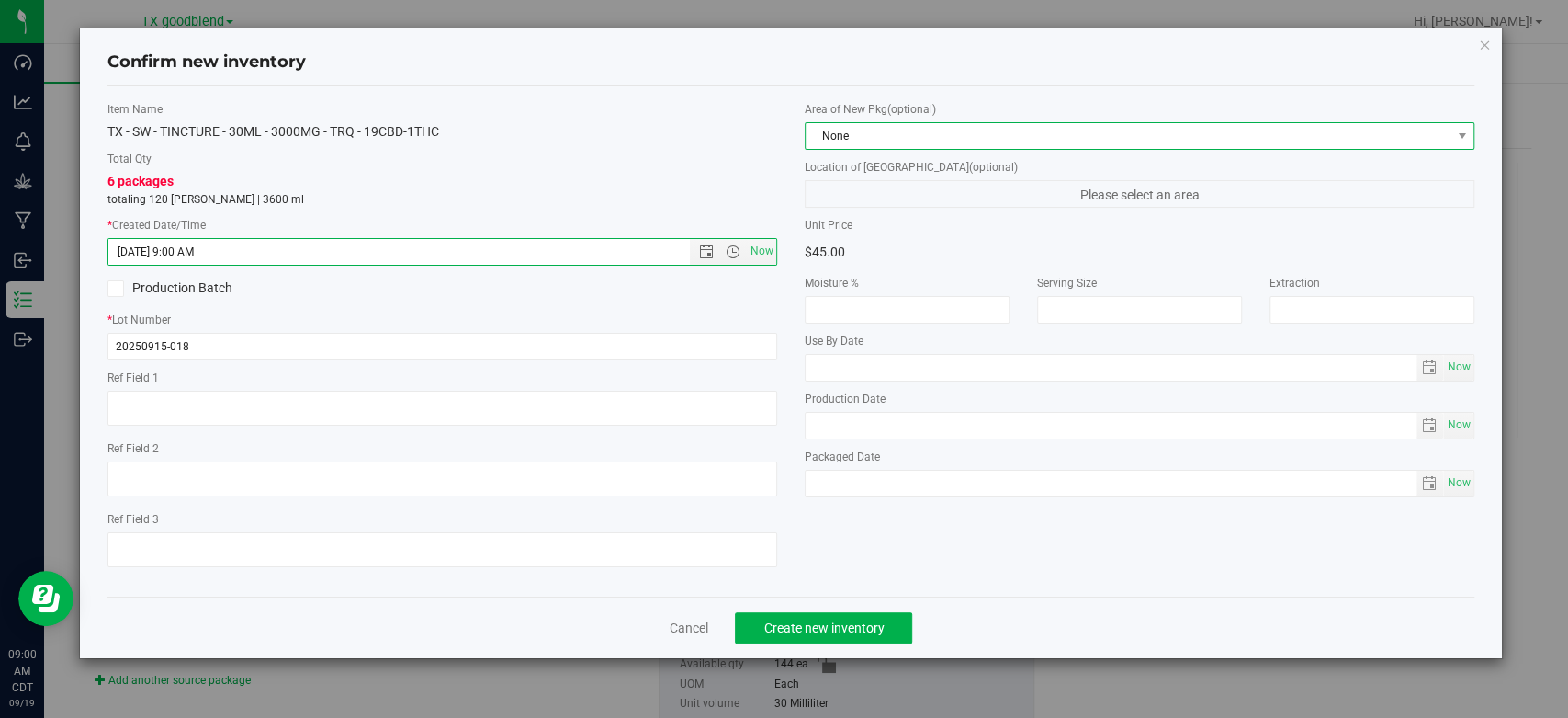
click at [847, 134] on span "None" at bounding box center [1128, 136] width 645 height 26
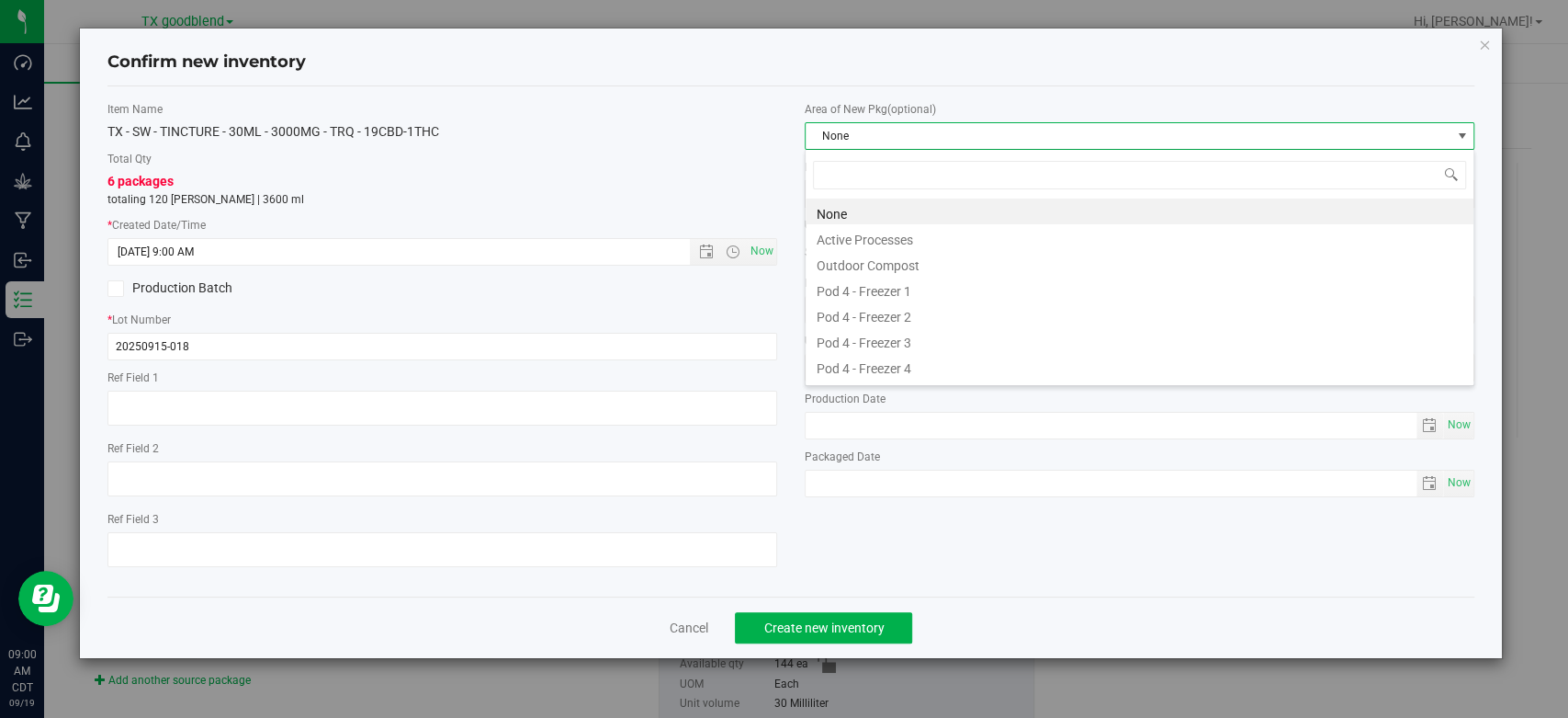
scroll to position [27, 669]
click at [846, 238] on li "Active Processes" at bounding box center [1139, 237] width 668 height 26
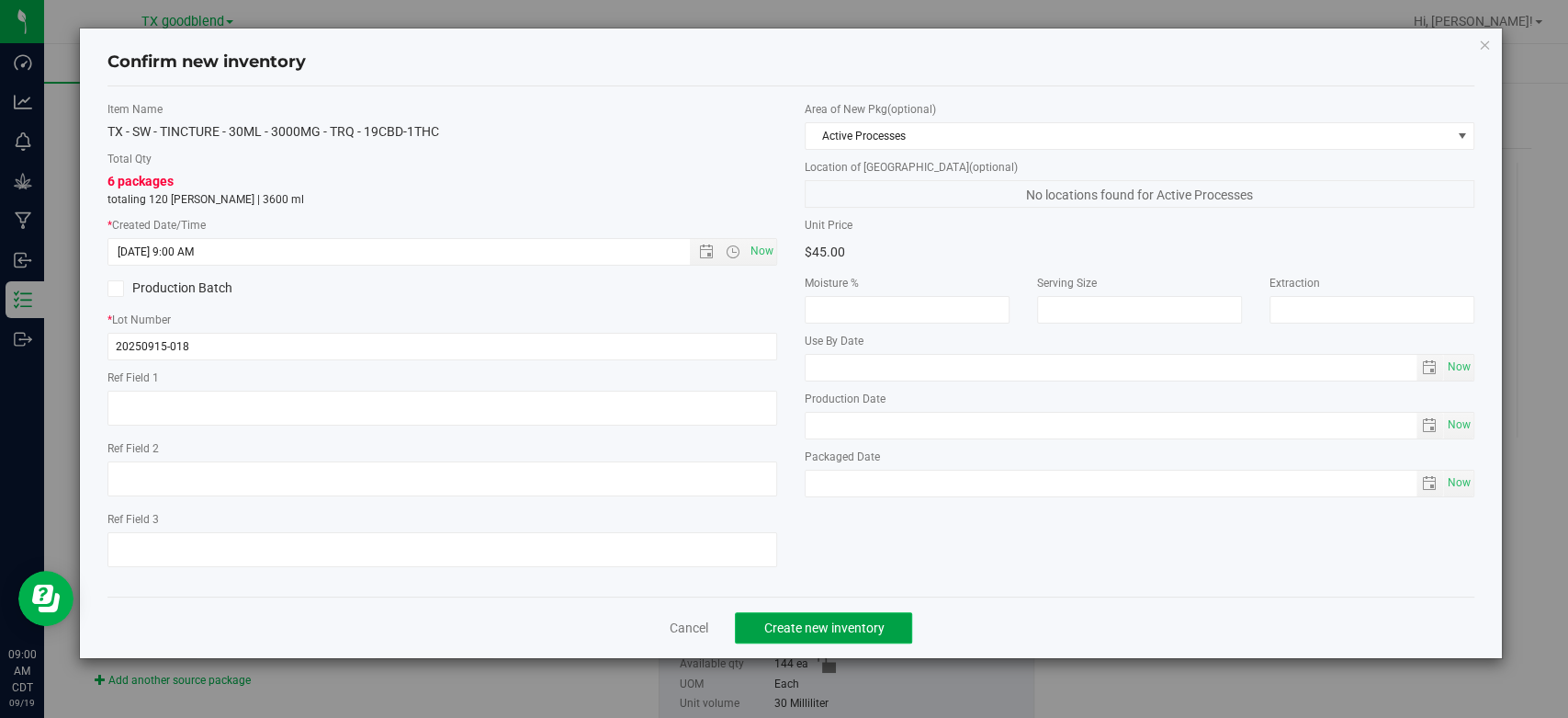
click at [763, 625] on span "Create new inventory" at bounding box center [823, 627] width 120 height 14
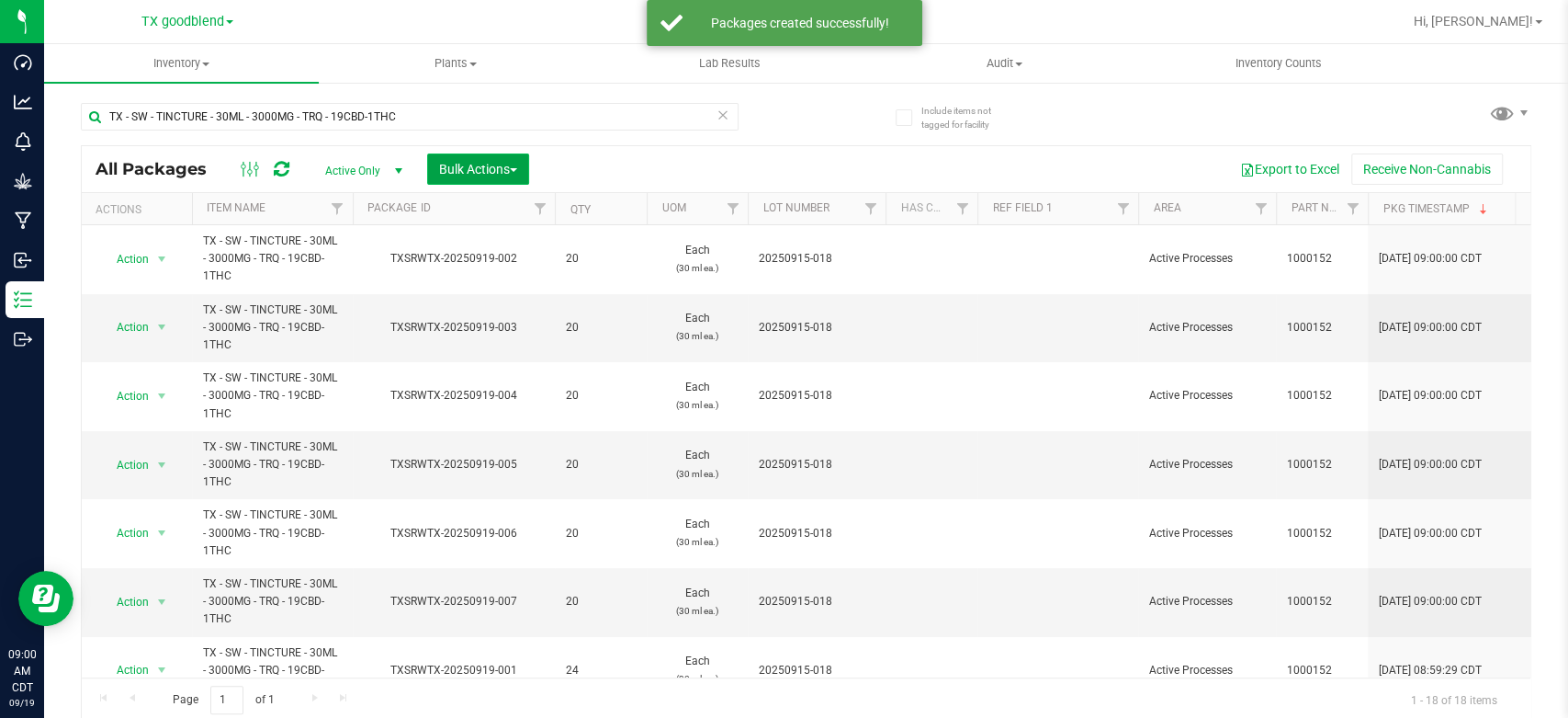
click at [454, 173] on span "Bulk Actions" at bounding box center [478, 169] width 78 height 14
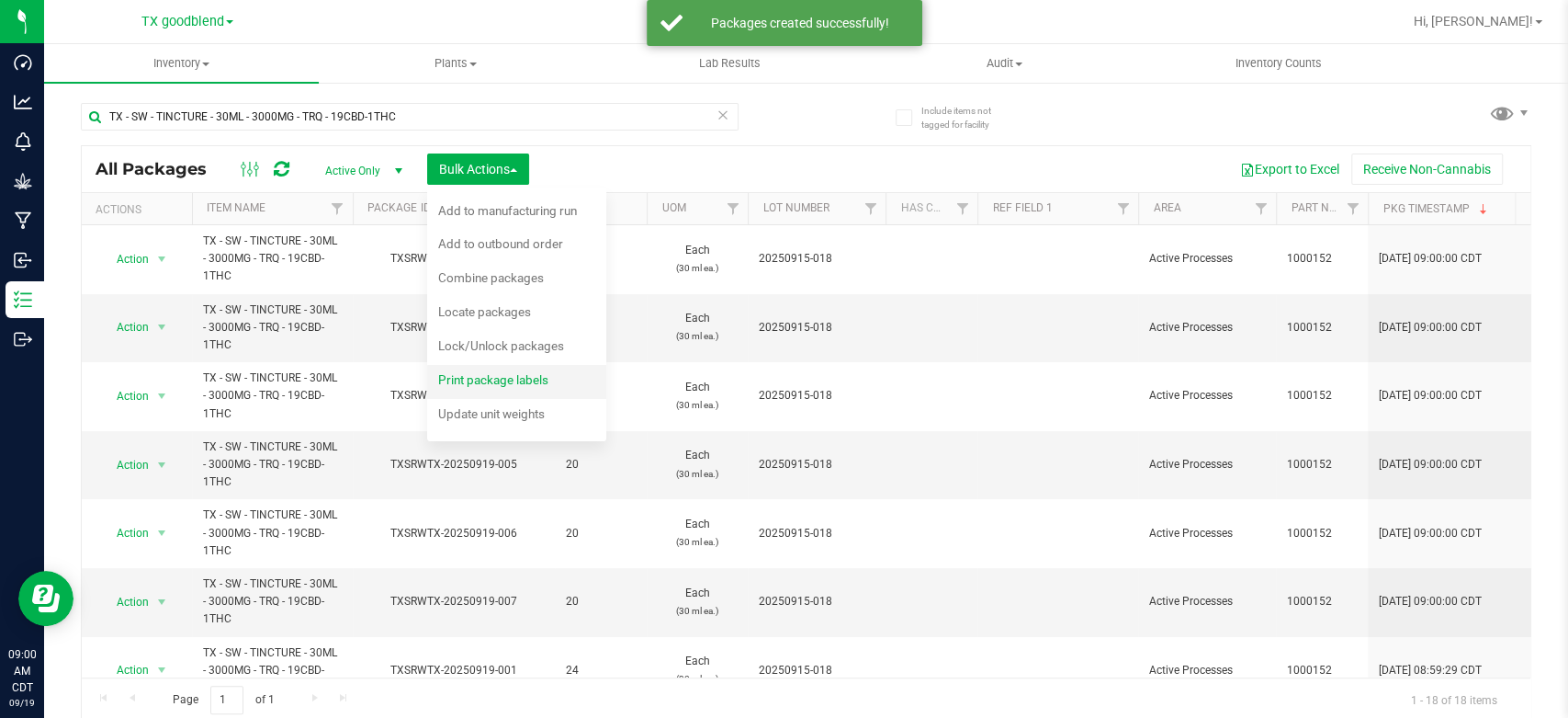
click at [482, 376] on span "Print package labels" at bounding box center [493, 379] width 110 height 14
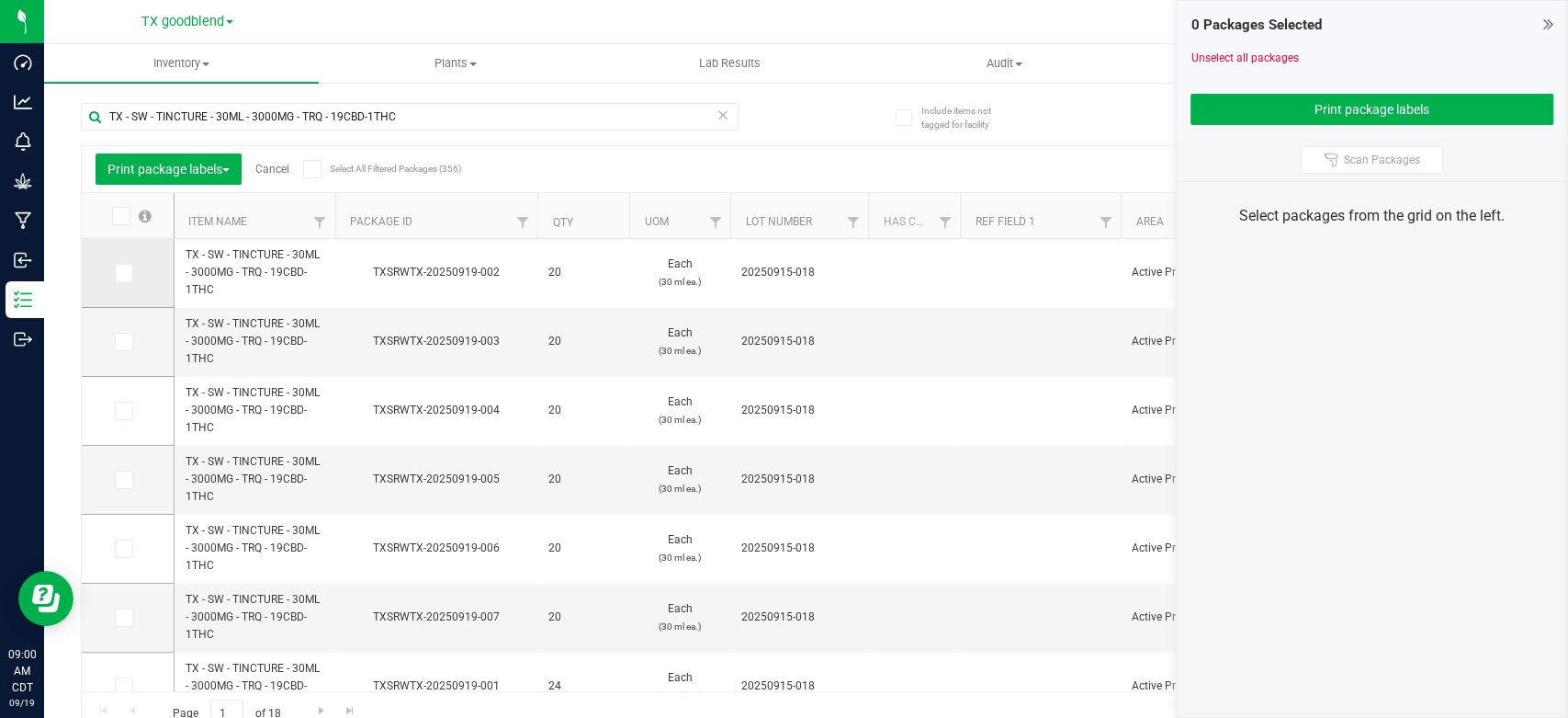
click at [130, 270] on span at bounding box center [123, 273] width 18 height 18
click at [0, 0] on input "checkbox" at bounding box center [0, 0] width 0 height 0
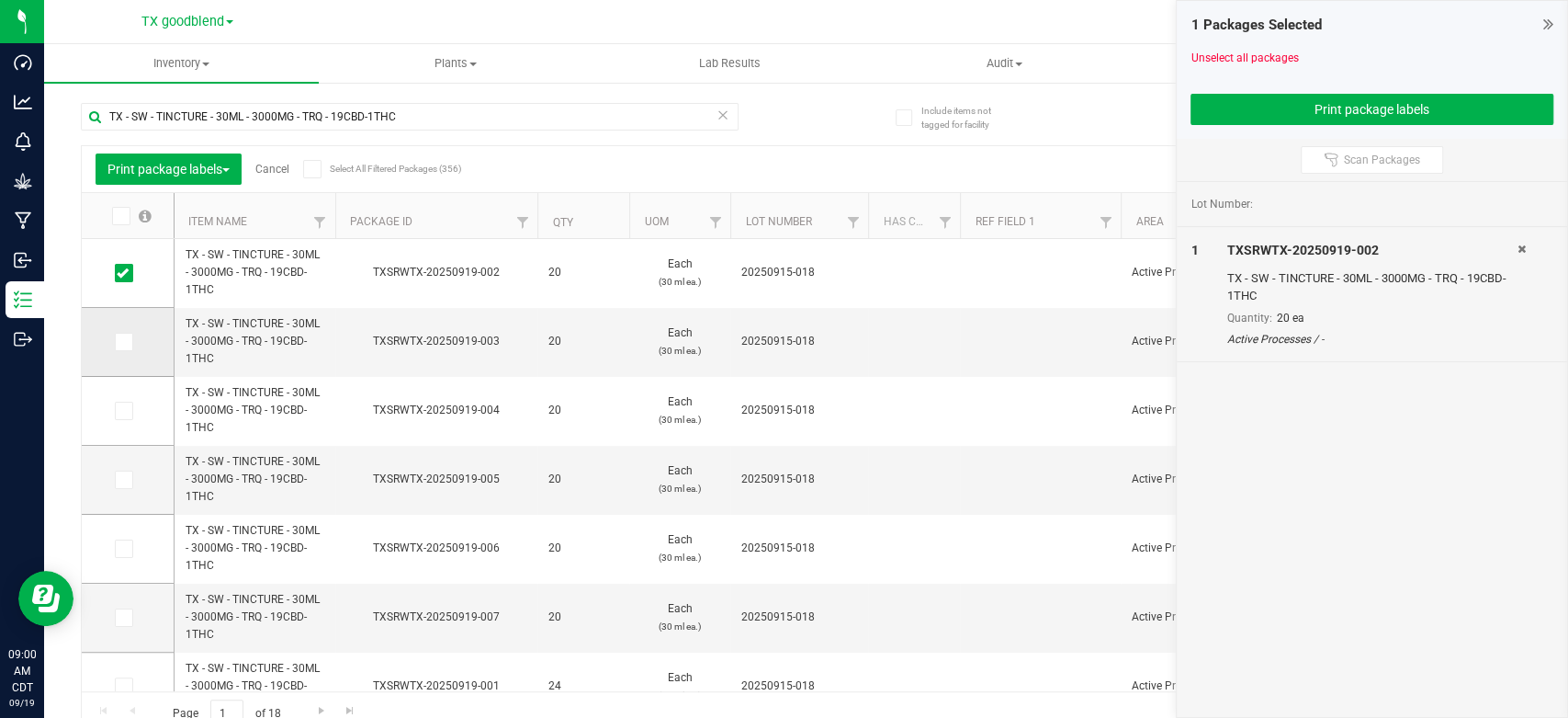
click at [132, 342] on span at bounding box center [123, 341] width 18 height 18
click at [0, 0] on input "checkbox" at bounding box center [0, 0] width 0 height 0
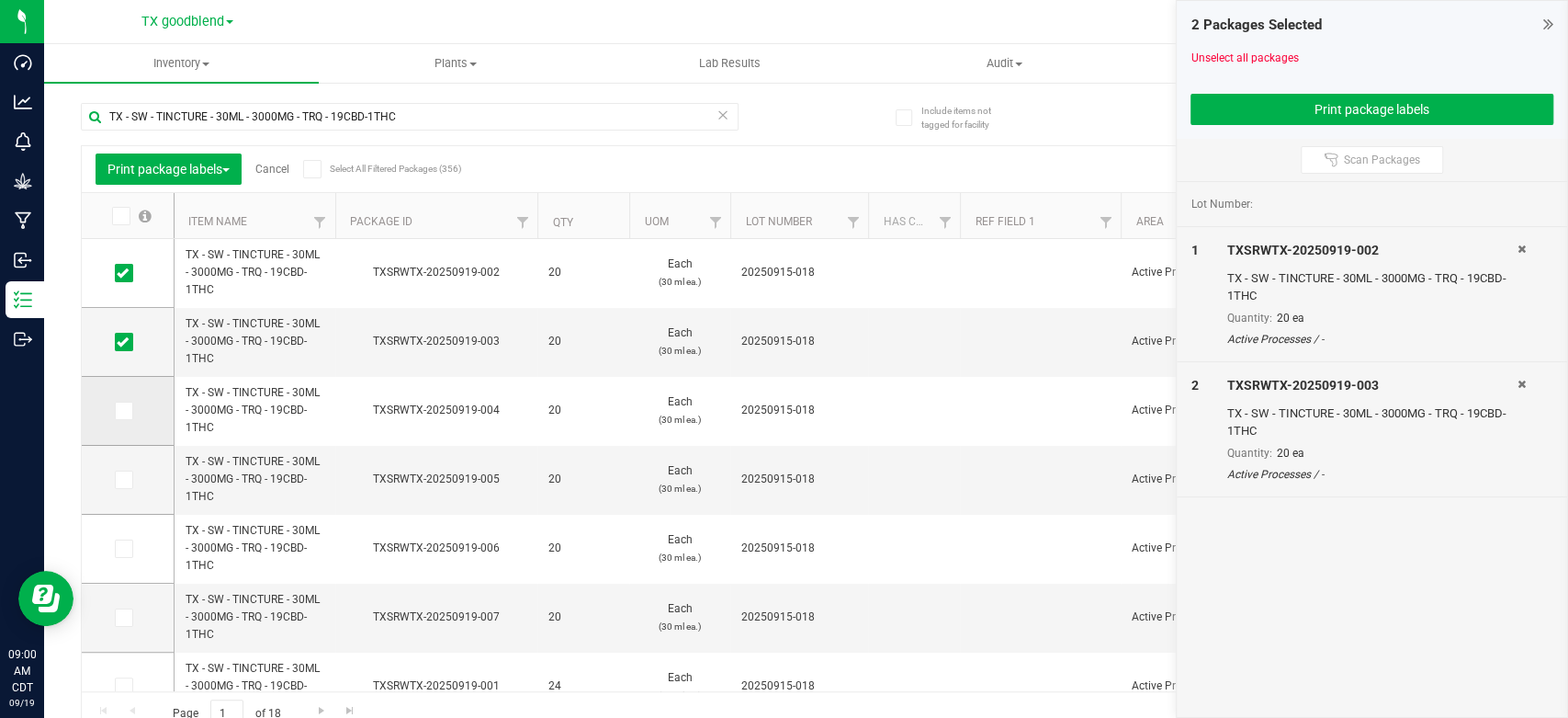
click at [126, 411] on icon at bounding box center [122, 411] width 12 height 0
click at [0, 0] on input "checkbox" at bounding box center [0, 0] width 0 height 0
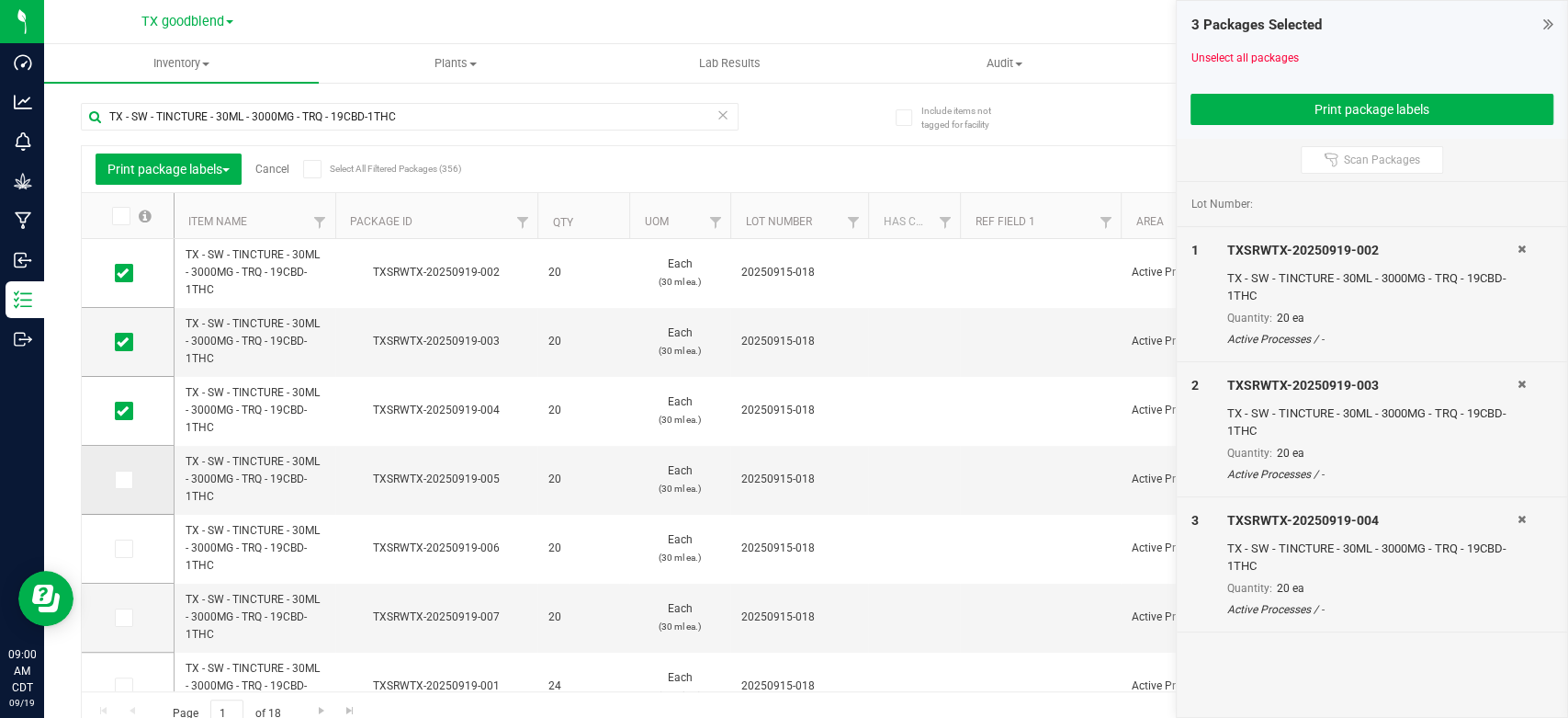
click at [122, 480] on icon at bounding box center [122, 480] width 12 height 0
click at [0, 0] on input "checkbox" at bounding box center [0, 0] width 0 height 0
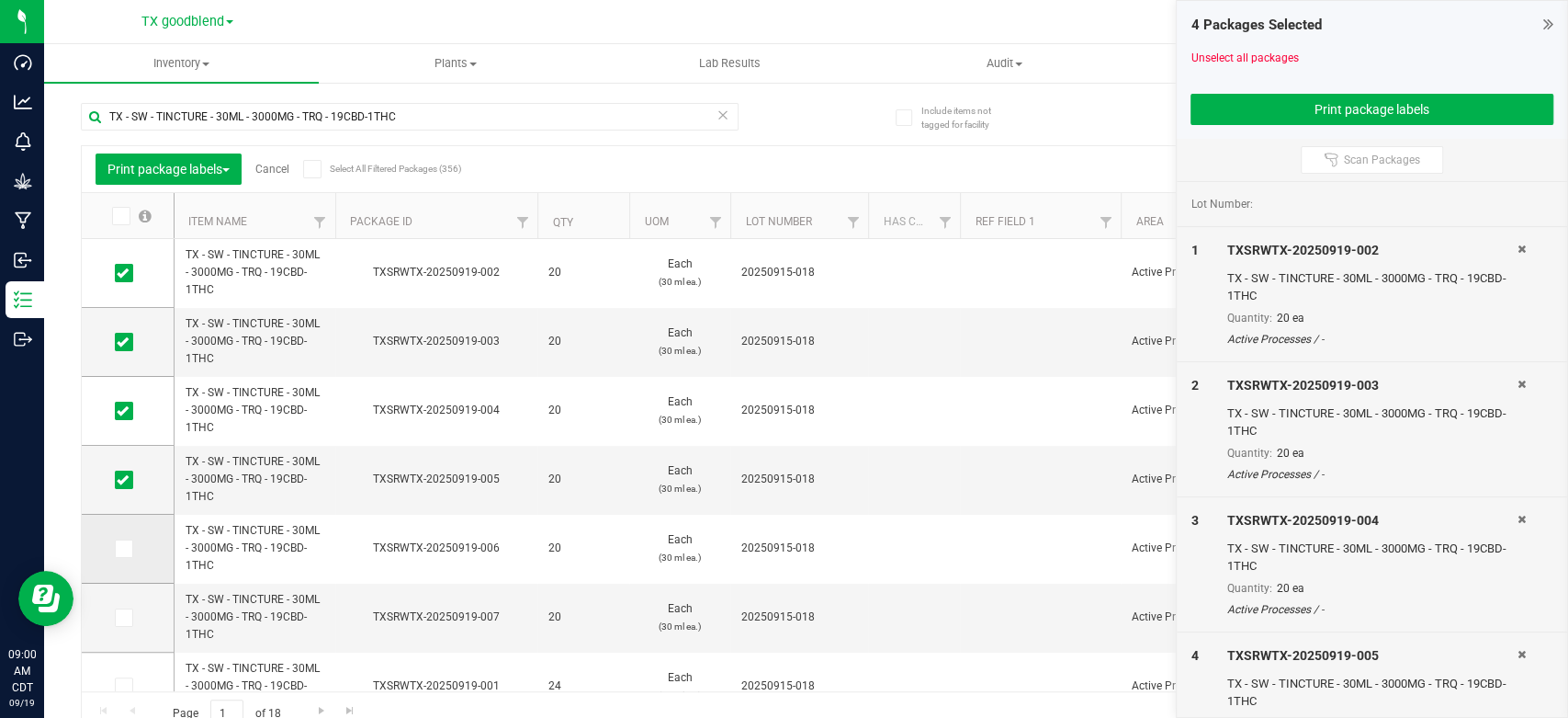
click at [124, 548] on icon at bounding box center [122, 548] width 12 height 0
click at [0, 0] on input "checkbox" at bounding box center [0, 0] width 0 height 0
click at [124, 618] on icon at bounding box center [122, 618] width 12 height 0
click at [0, 0] on input "checkbox" at bounding box center [0, 0] width 0 height 0
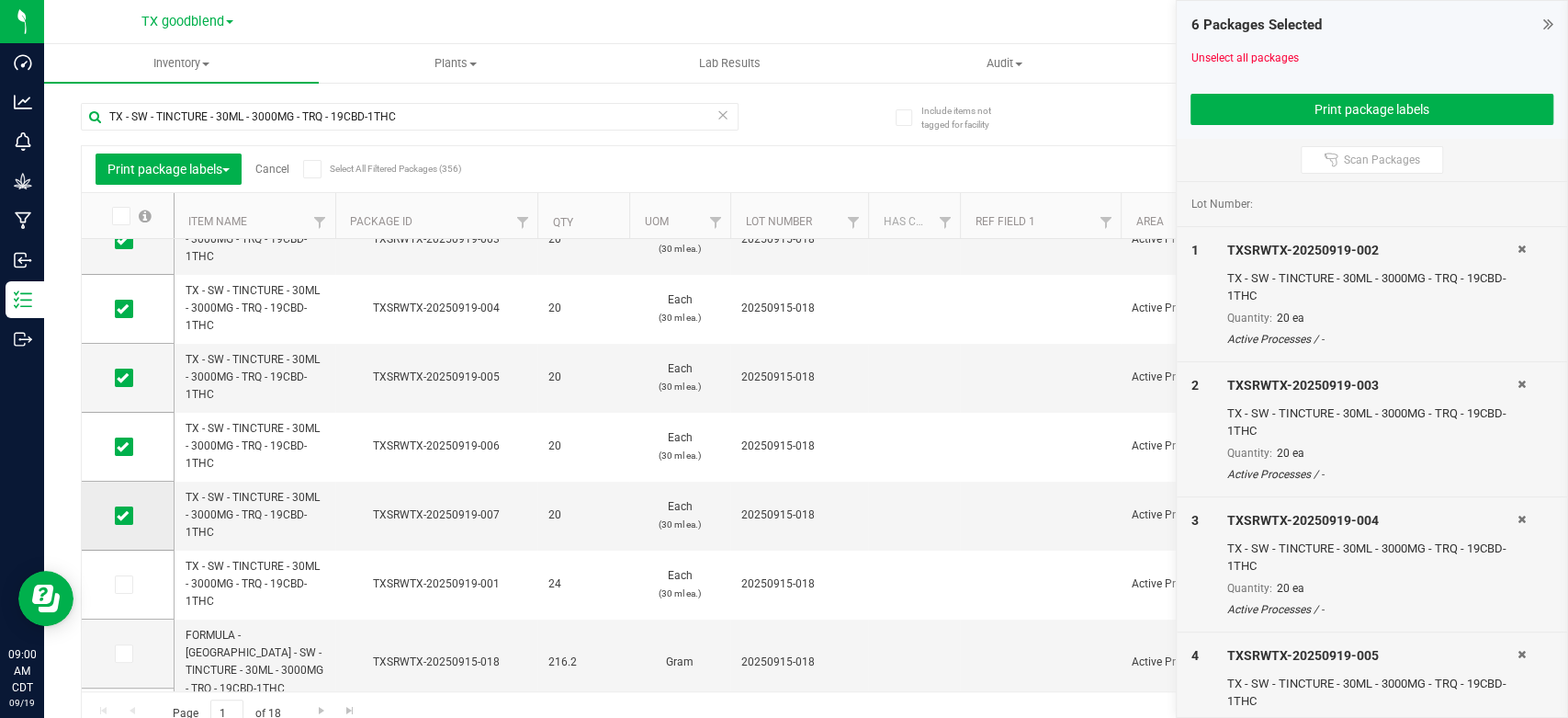
scroll to position [111, 0]
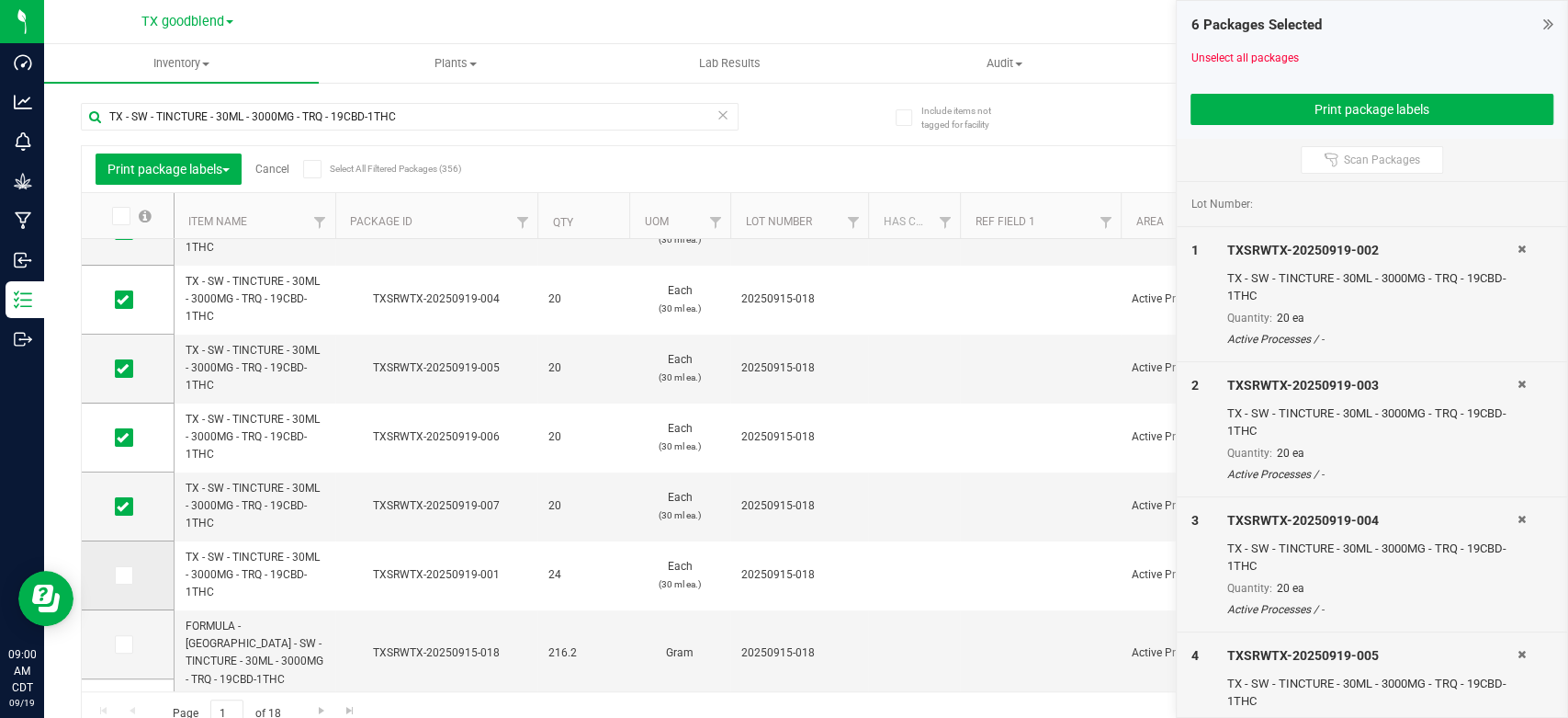
click at [126, 575] on icon at bounding box center [122, 575] width 12 height 0
click at [0, 0] on input "checkbox" at bounding box center [0, 0] width 0 height 0
click at [1235, 102] on button "Print package labels" at bounding box center [1372, 109] width 363 height 31
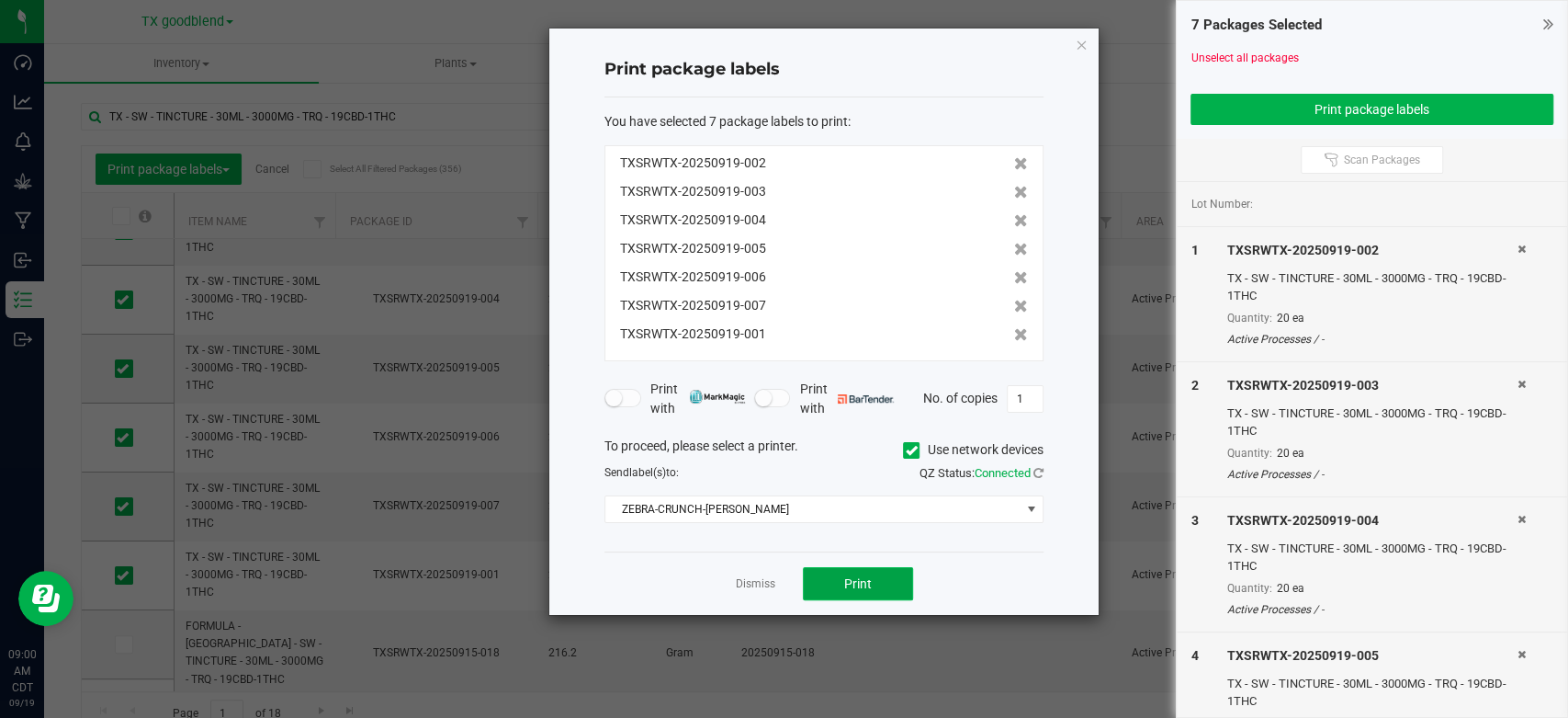
click at [857, 582] on span "Print" at bounding box center [858, 583] width 28 height 14
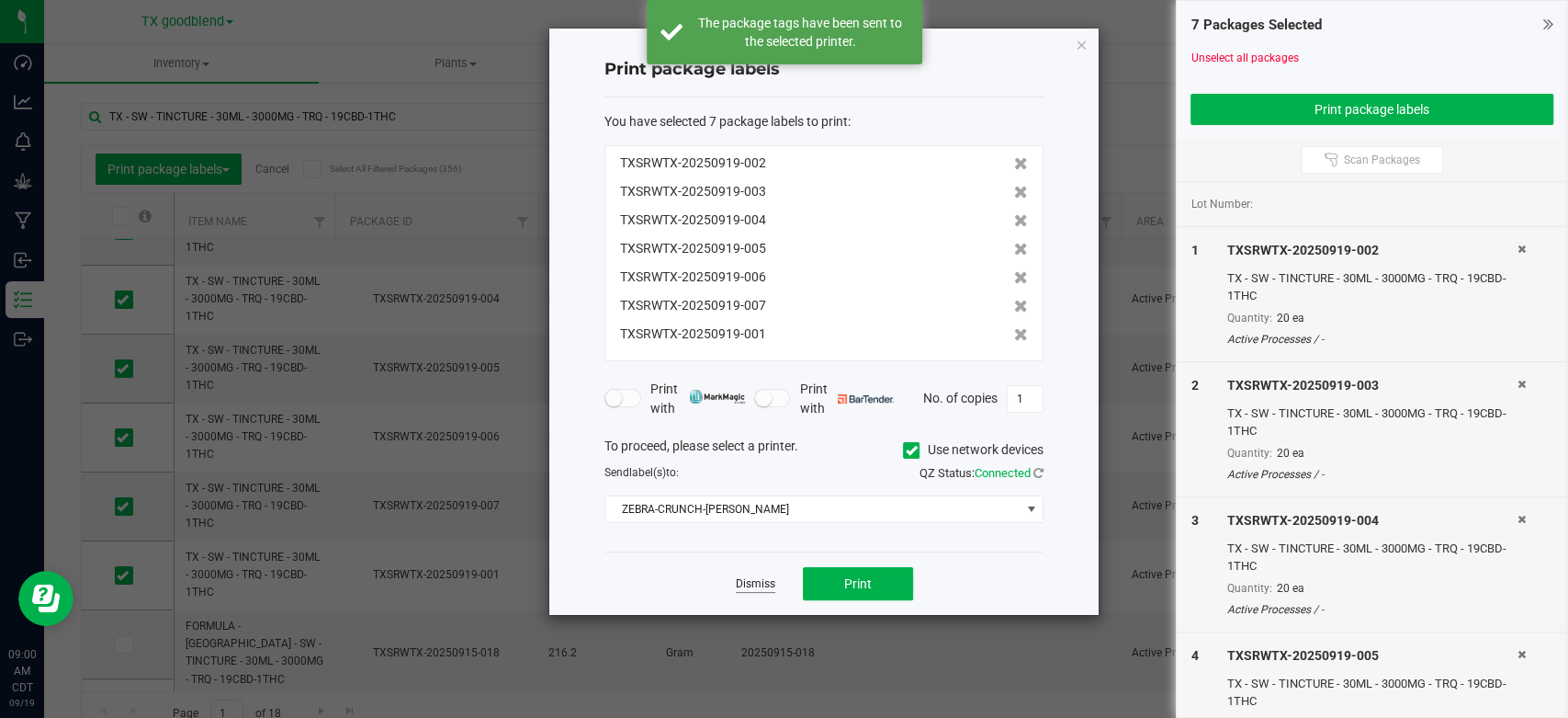
click at [742, 579] on link "Dismiss" at bounding box center [756, 584] width 40 height 15
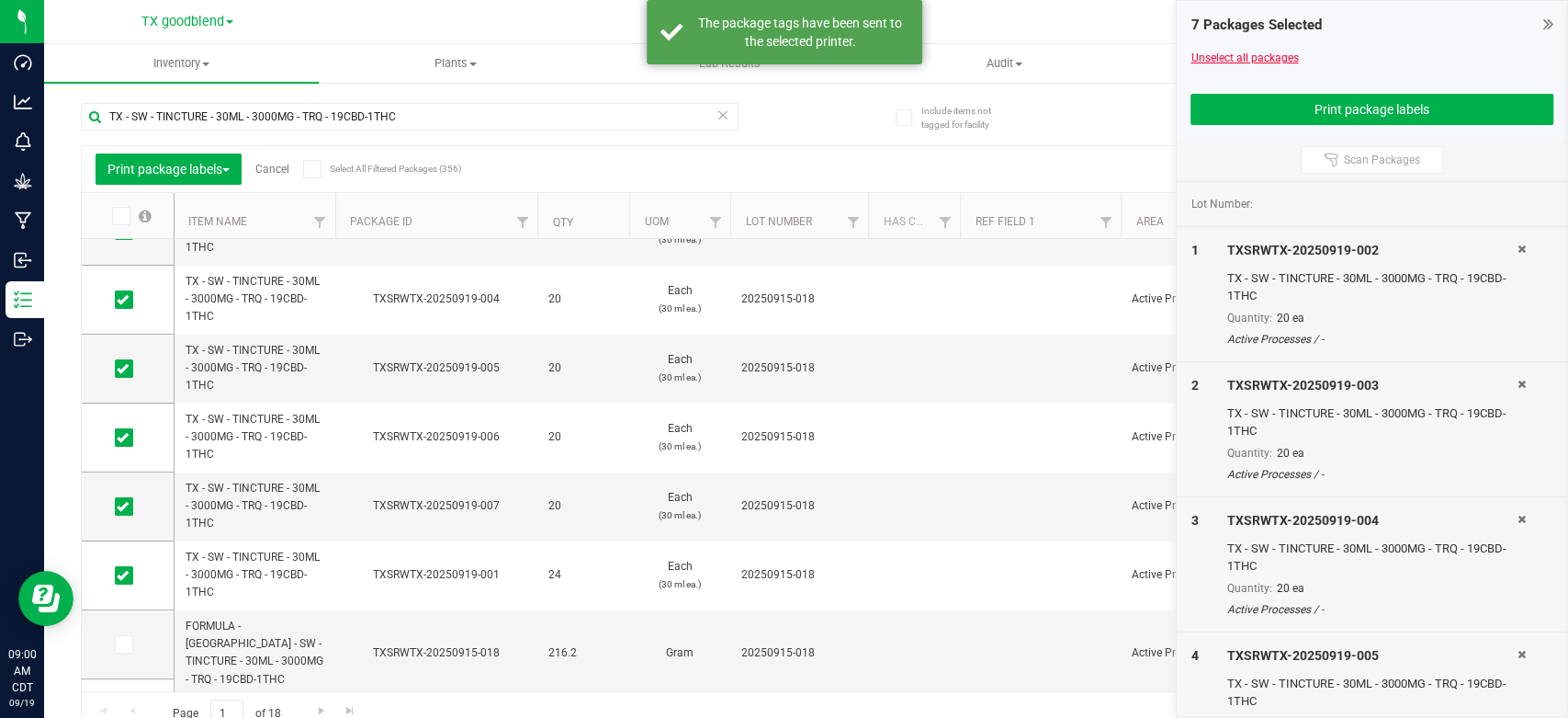
click at [1207, 59] on link "Unselect all packages" at bounding box center [1245, 57] width 108 height 13
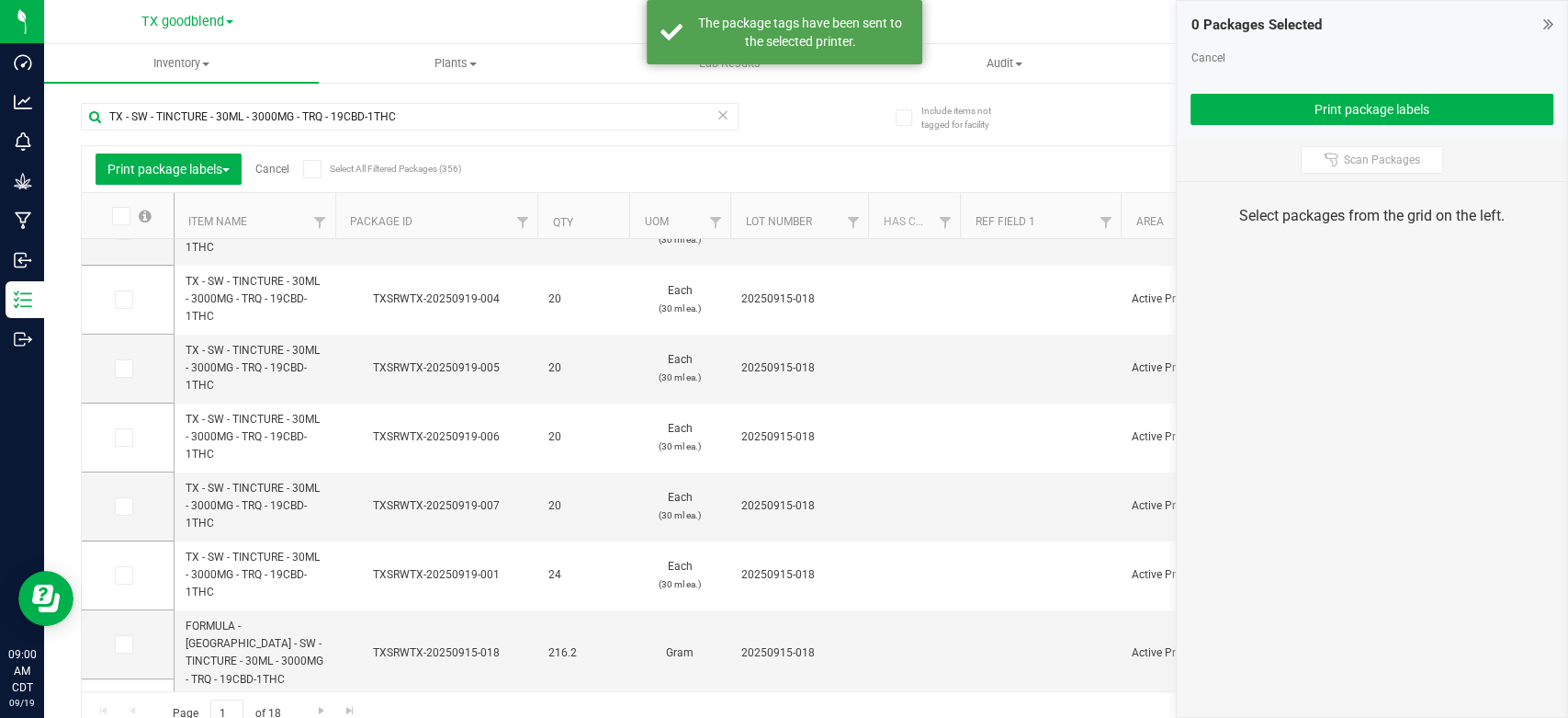
click at [1207, 59] on link "Cancel" at bounding box center [1208, 57] width 34 height 13
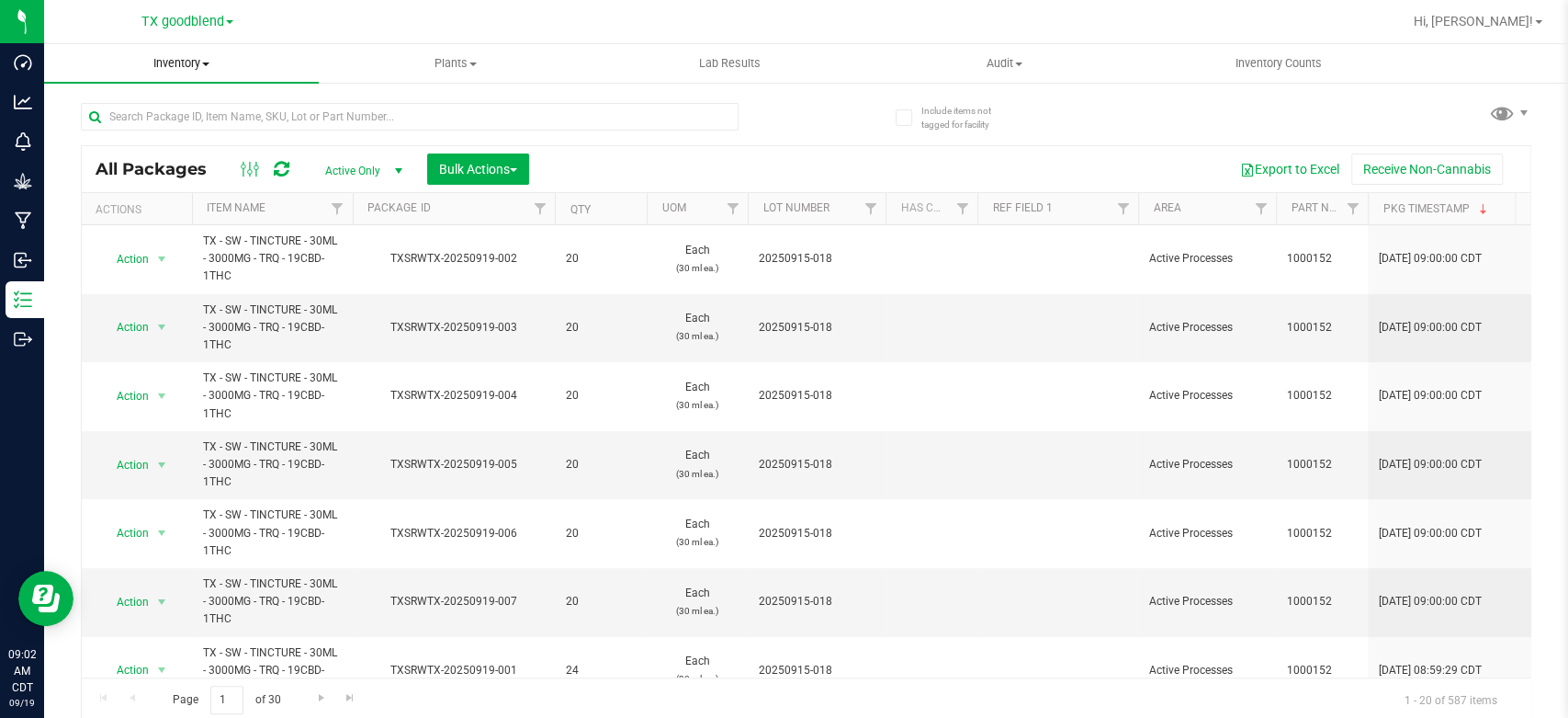
click at [174, 69] on span "Inventory" at bounding box center [181, 63] width 275 height 16
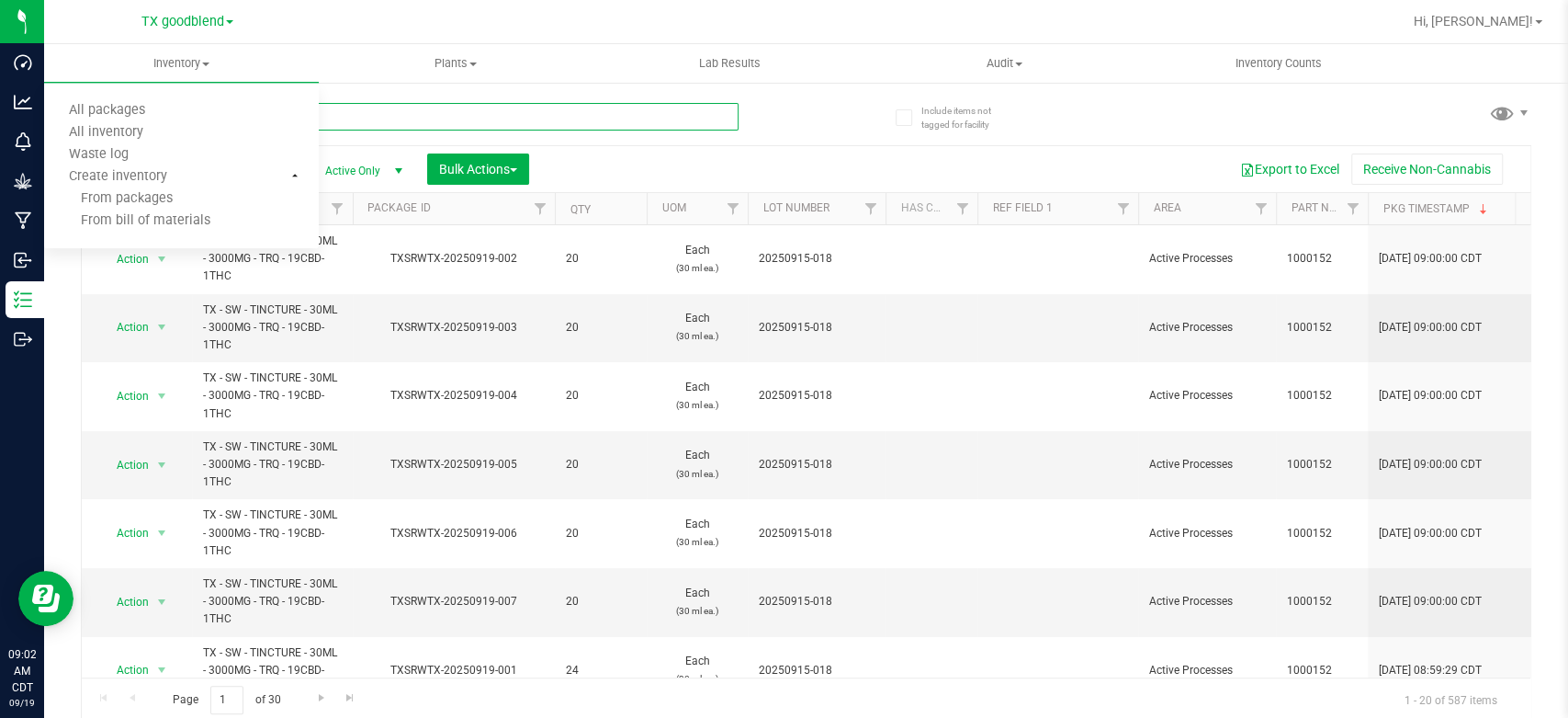
click at [433, 122] on input "text" at bounding box center [410, 117] width 658 height 28
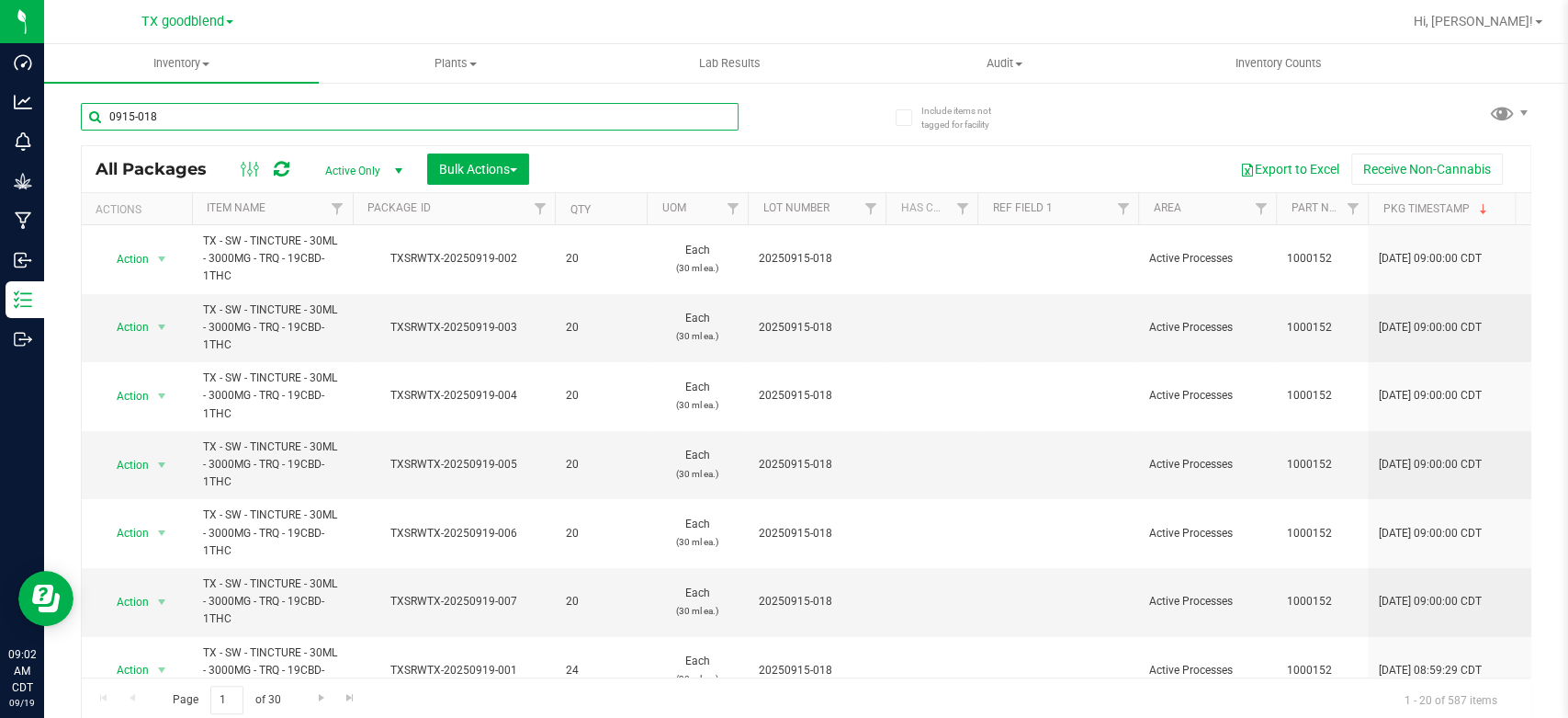
type input "0915-018"
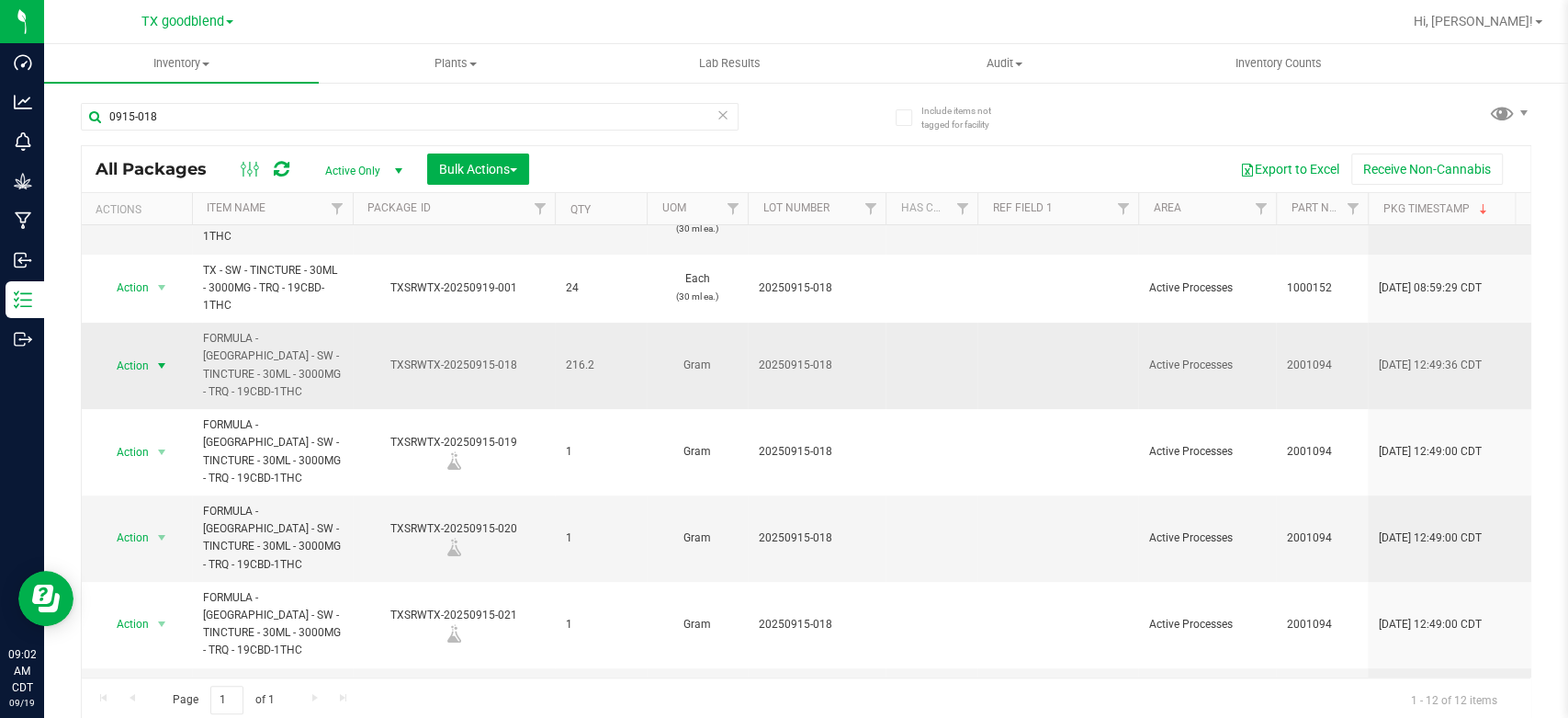
click at [109, 361] on span "Action" at bounding box center [124, 365] width 49 height 26
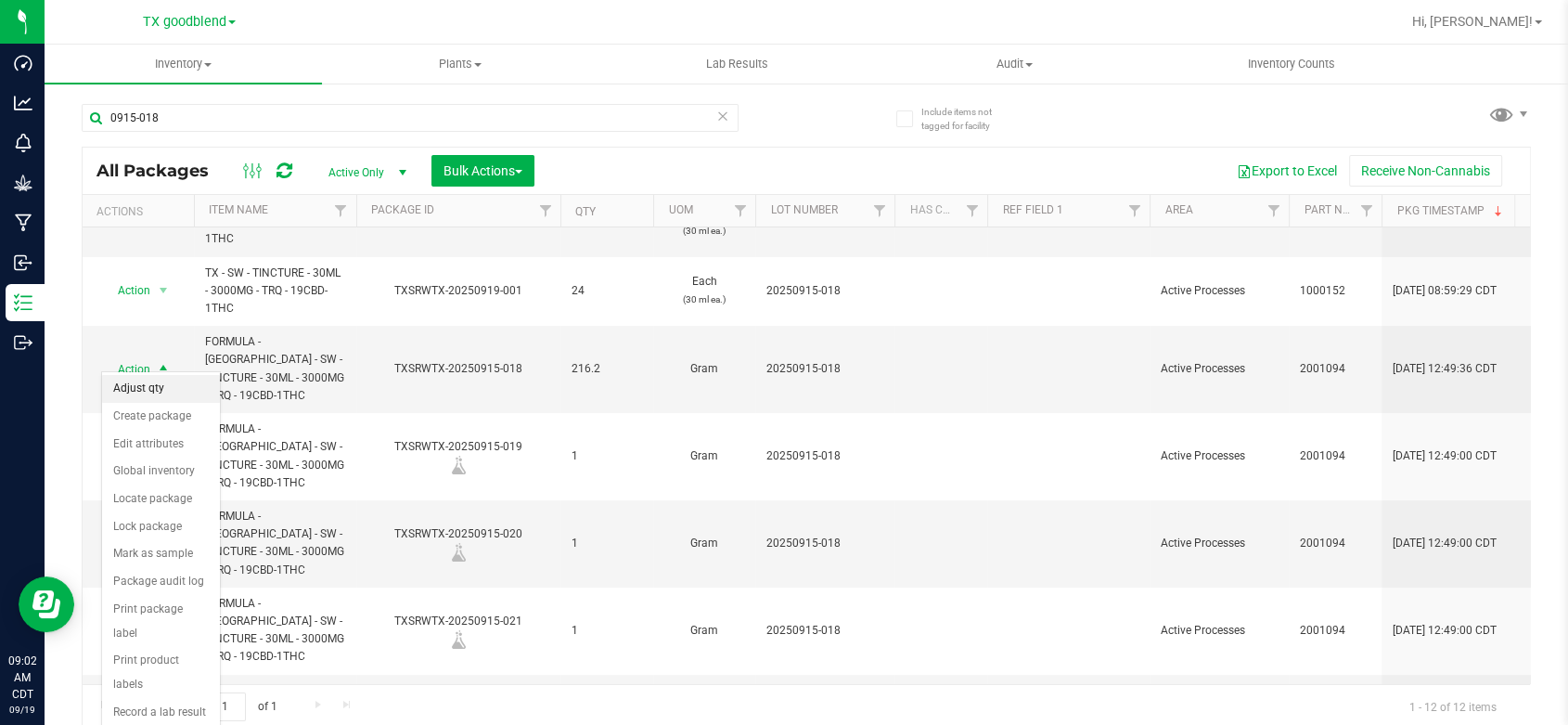
click at [144, 382] on li "Adjust qty" at bounding box center [161, 388] width 118 height 28
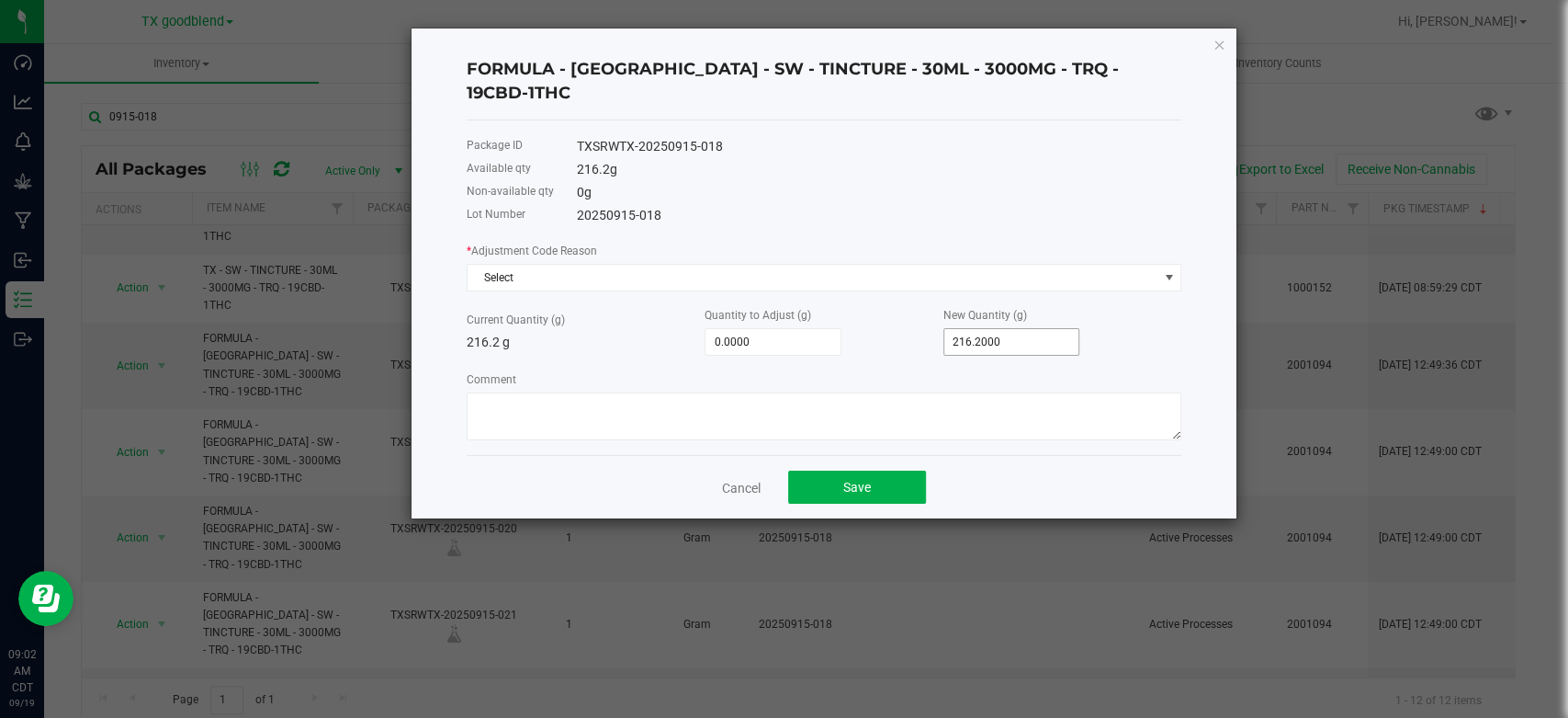
type input "216.2"
click at [1016, 329] on input "216.2" at bounding box center [1012, 341] width 135 height 26
type input "-215.2000"
type input "1"
type input "-205.2000"
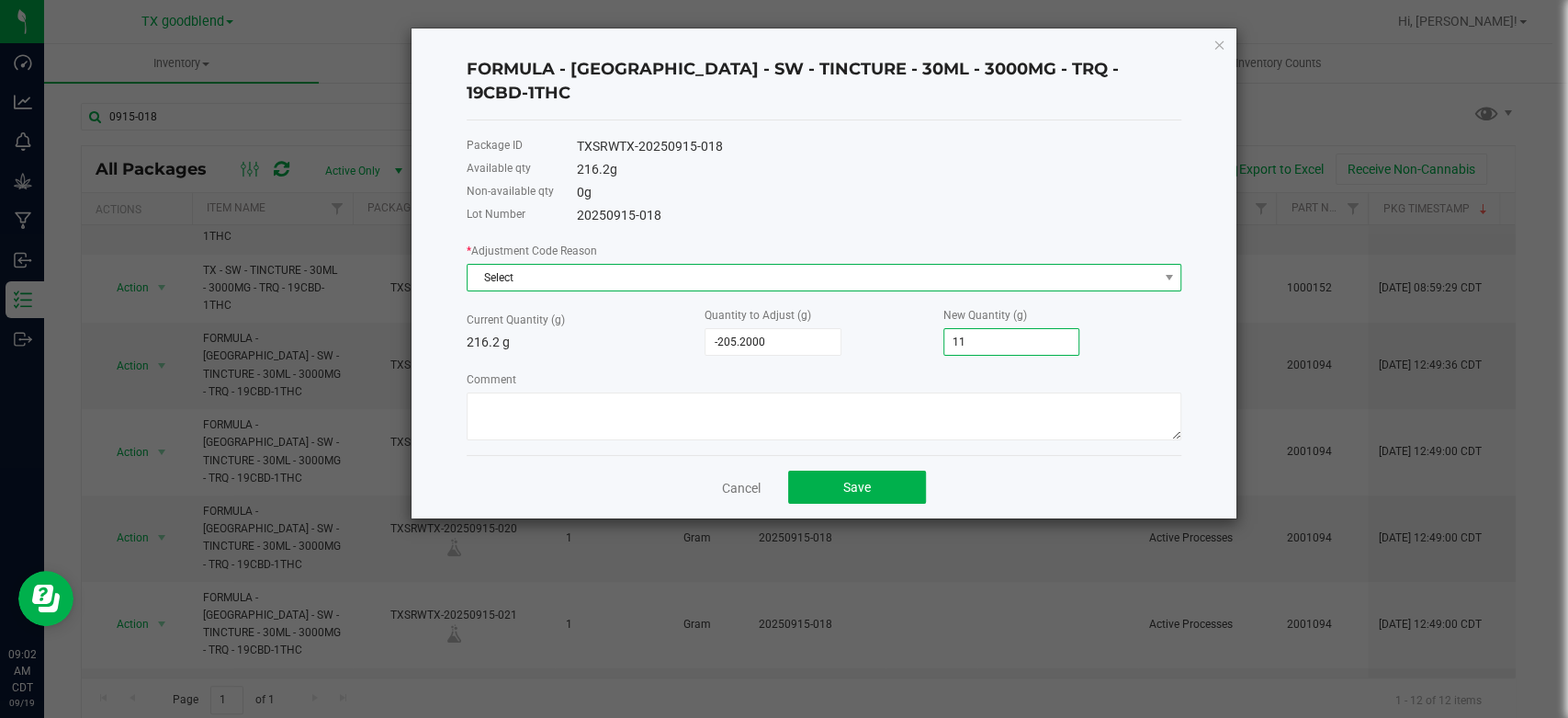
type input "11.0000"
click at [909, 265] on span "Select" at bounding box center [812, 278] width 690 height 26
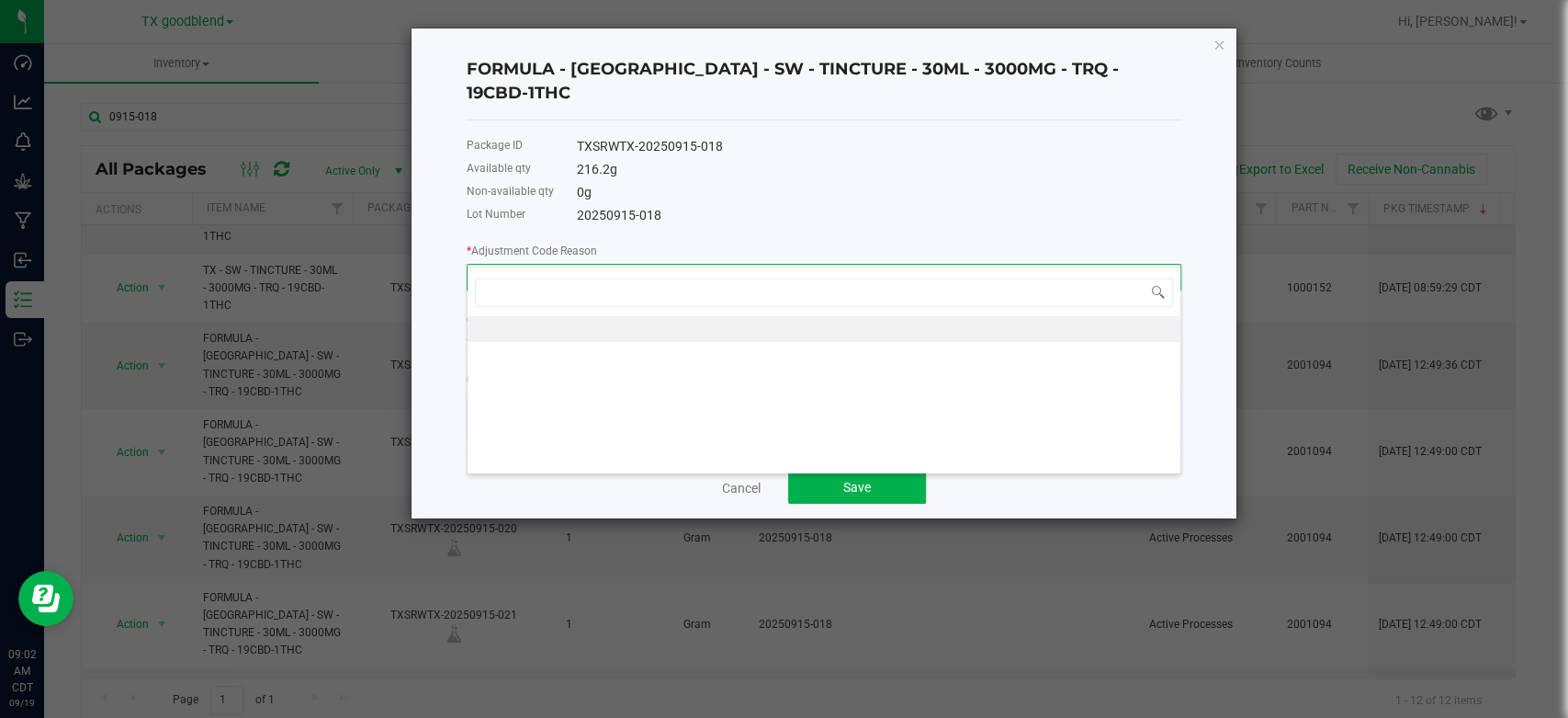
scroll to position [27, 714]
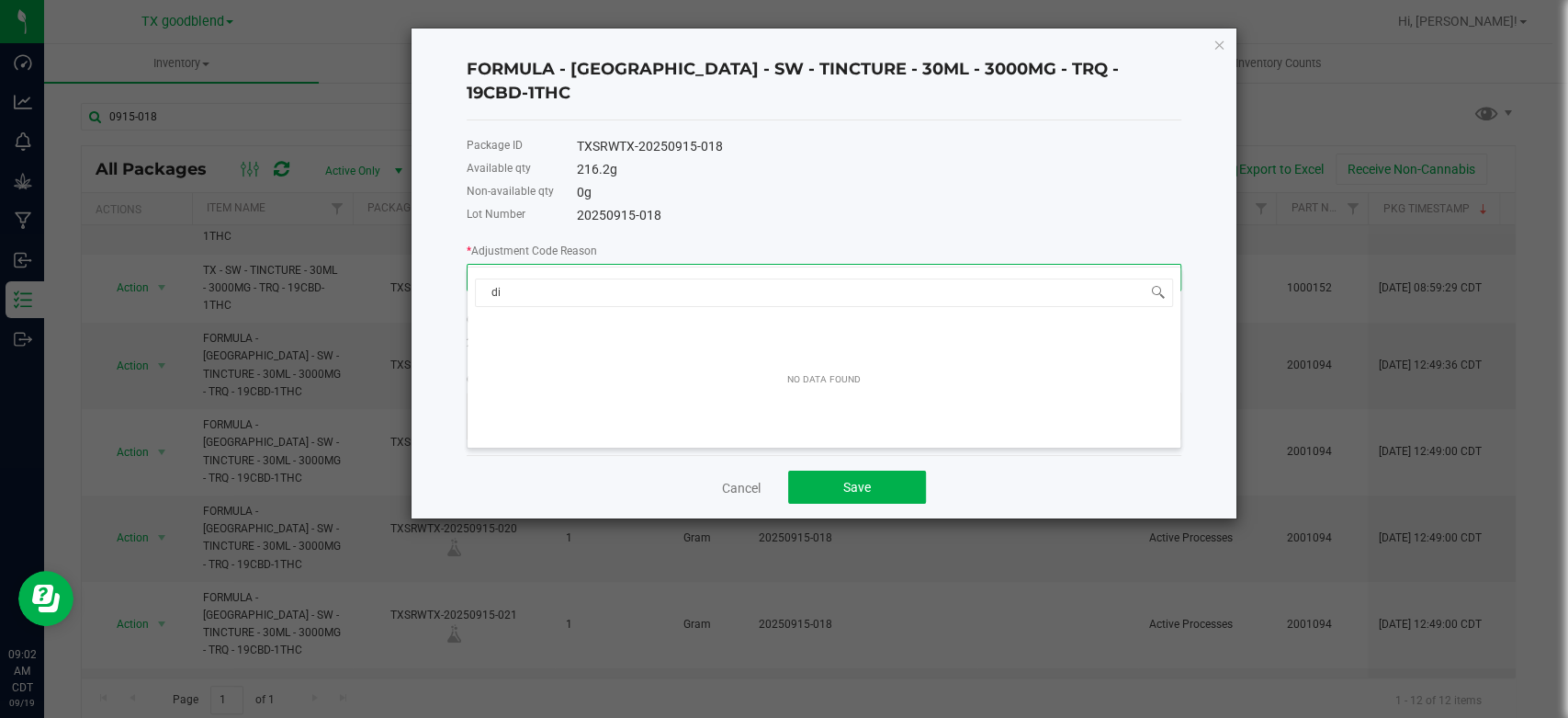
type input "d"
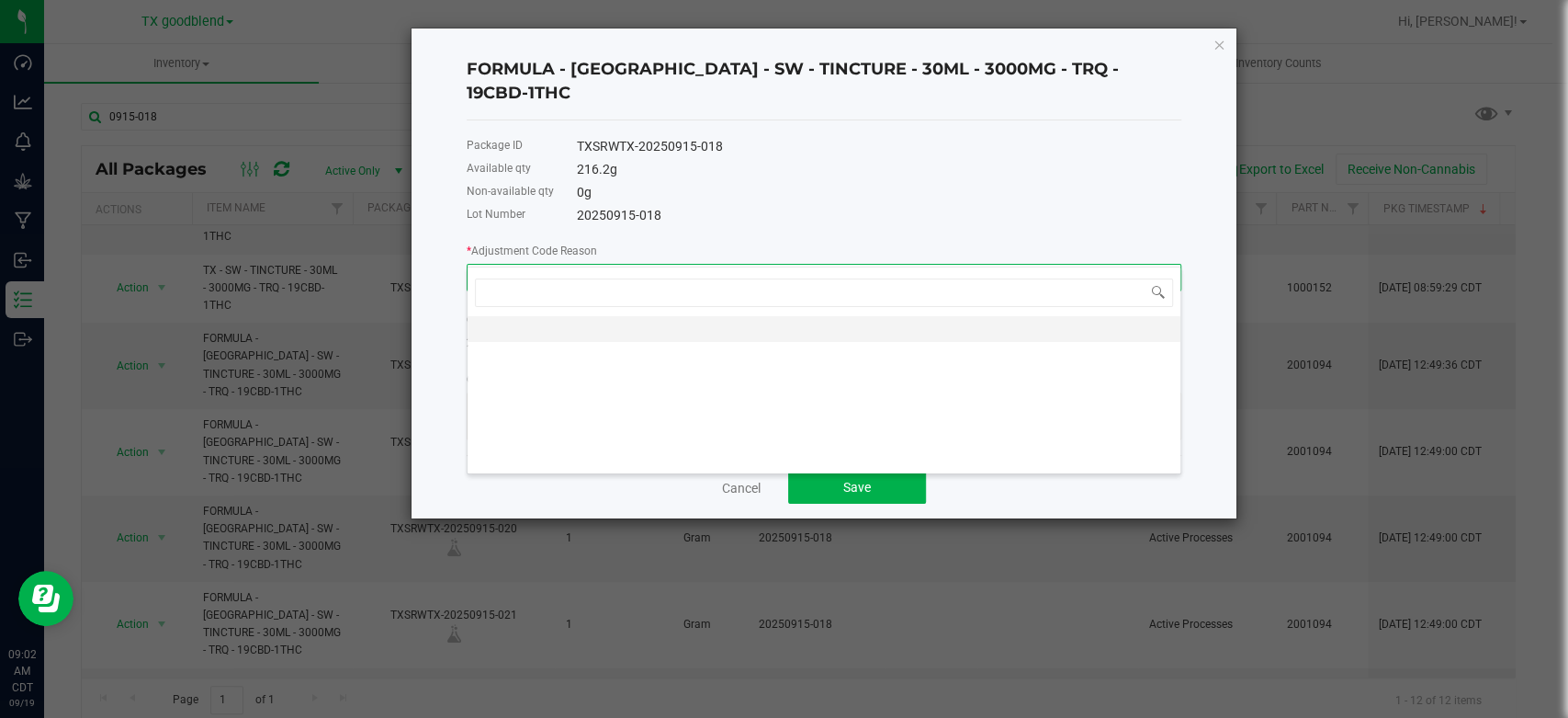
click at [850, 331] on li at bounding box center [824, 329] width 713 height 26
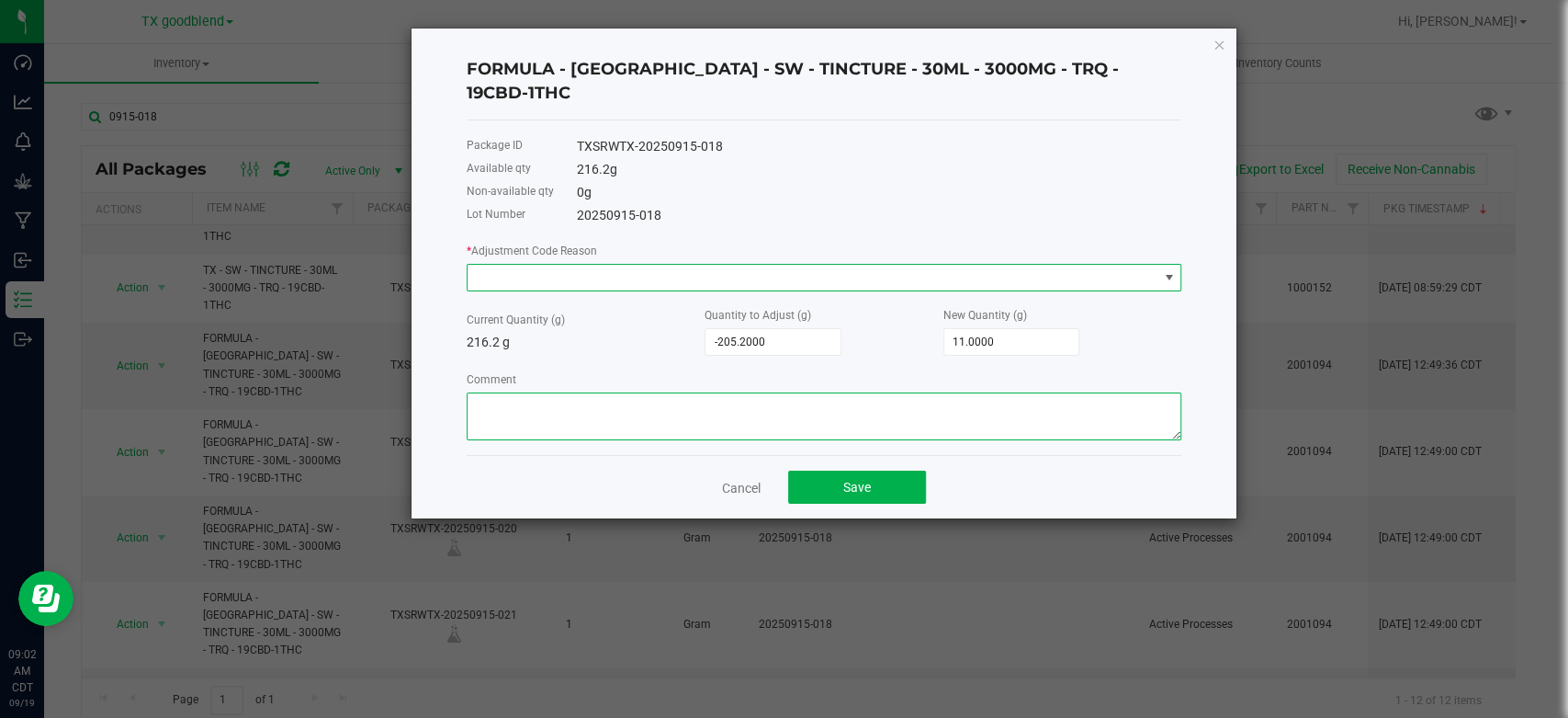
click at [715, 393] on textarea "Comment" at bounding box center [824, 416] width 715 height 48
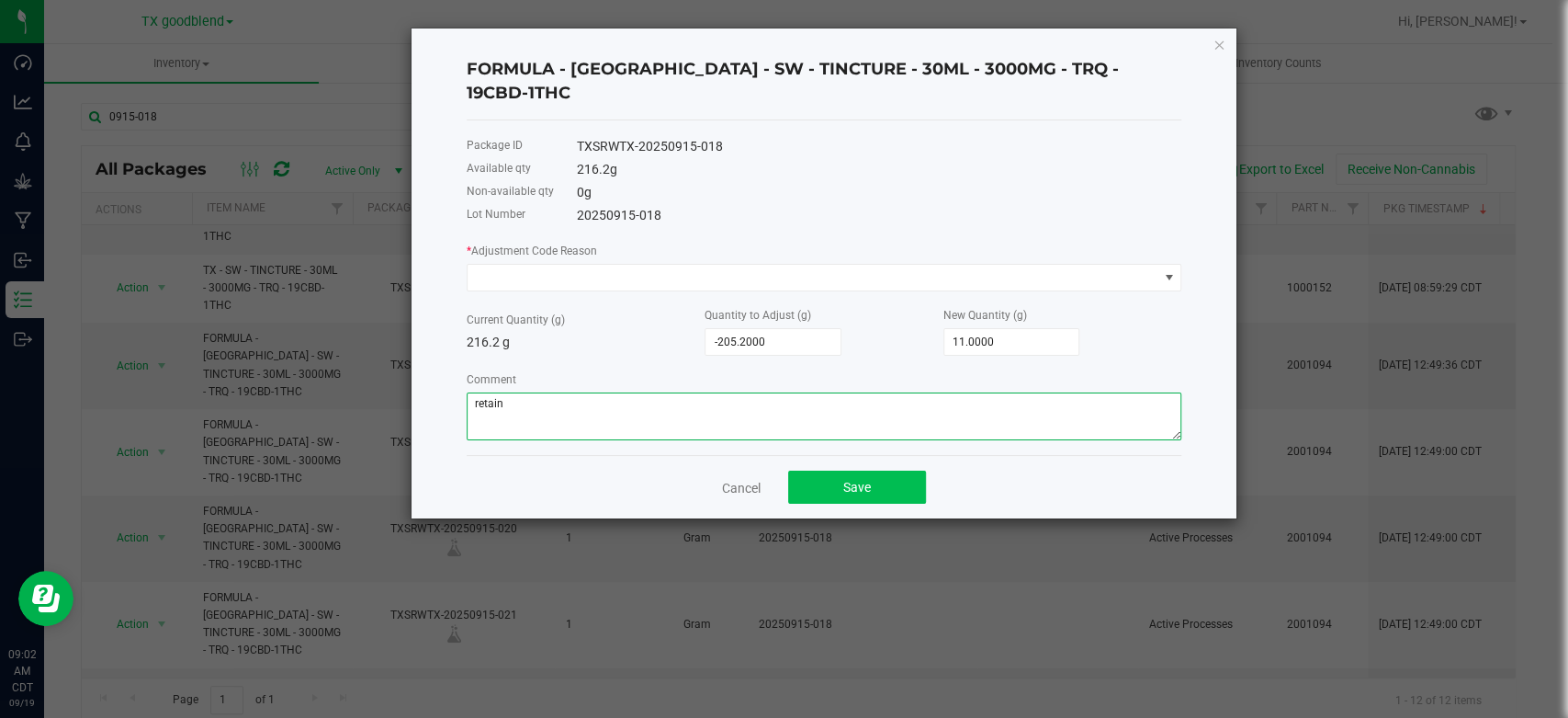
type textarea "retain"
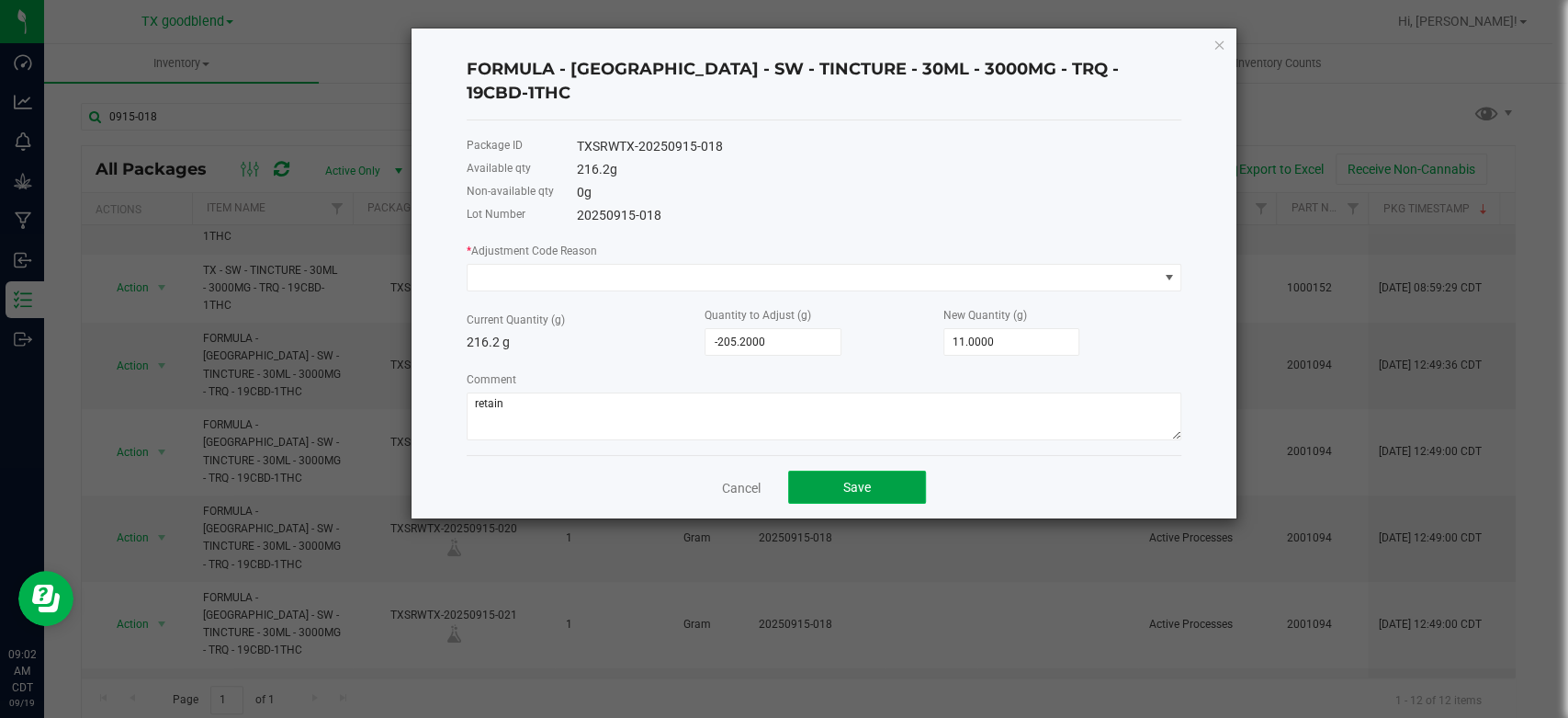
click at [818, 470] on button "Save" at bounding box center [857, 487] width 138 height 33
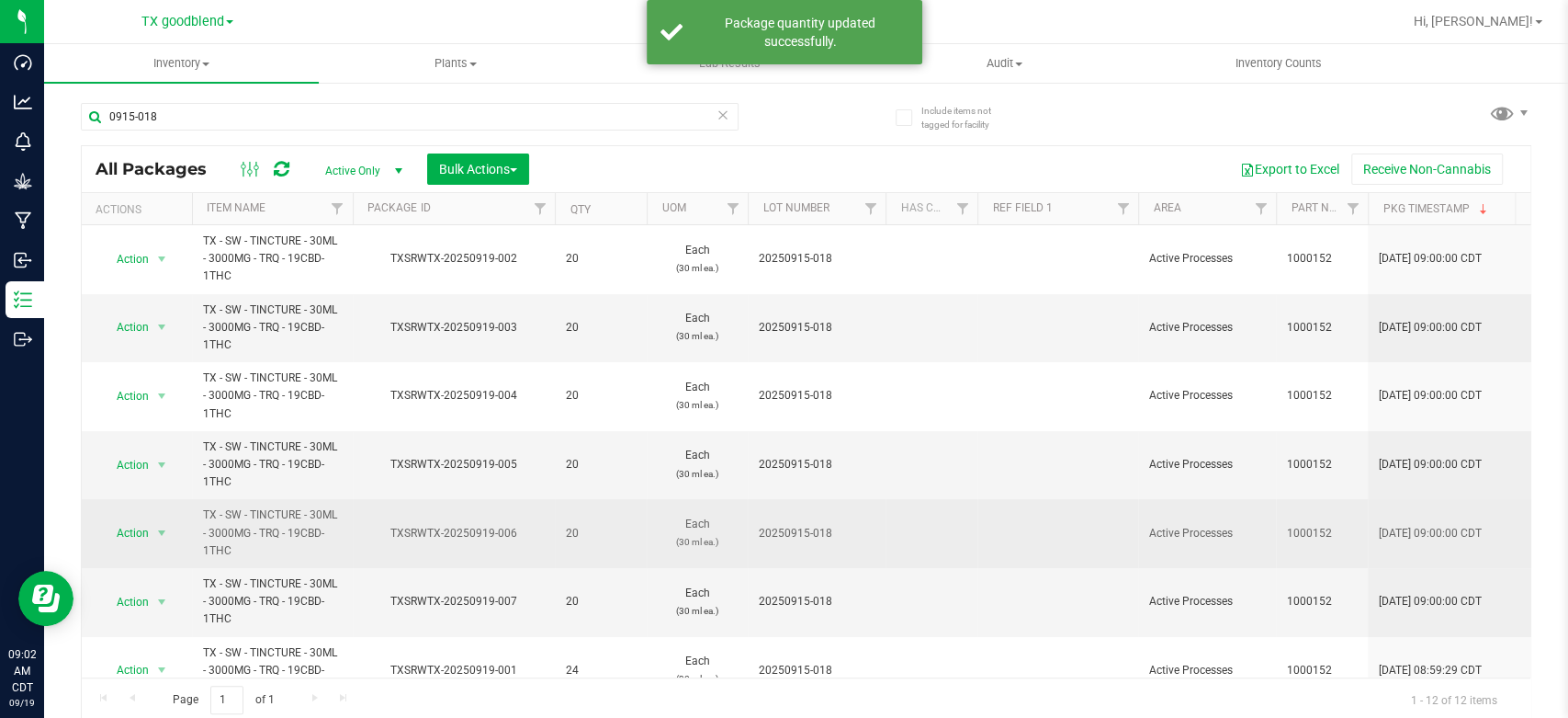
scroll to position [383, 0]
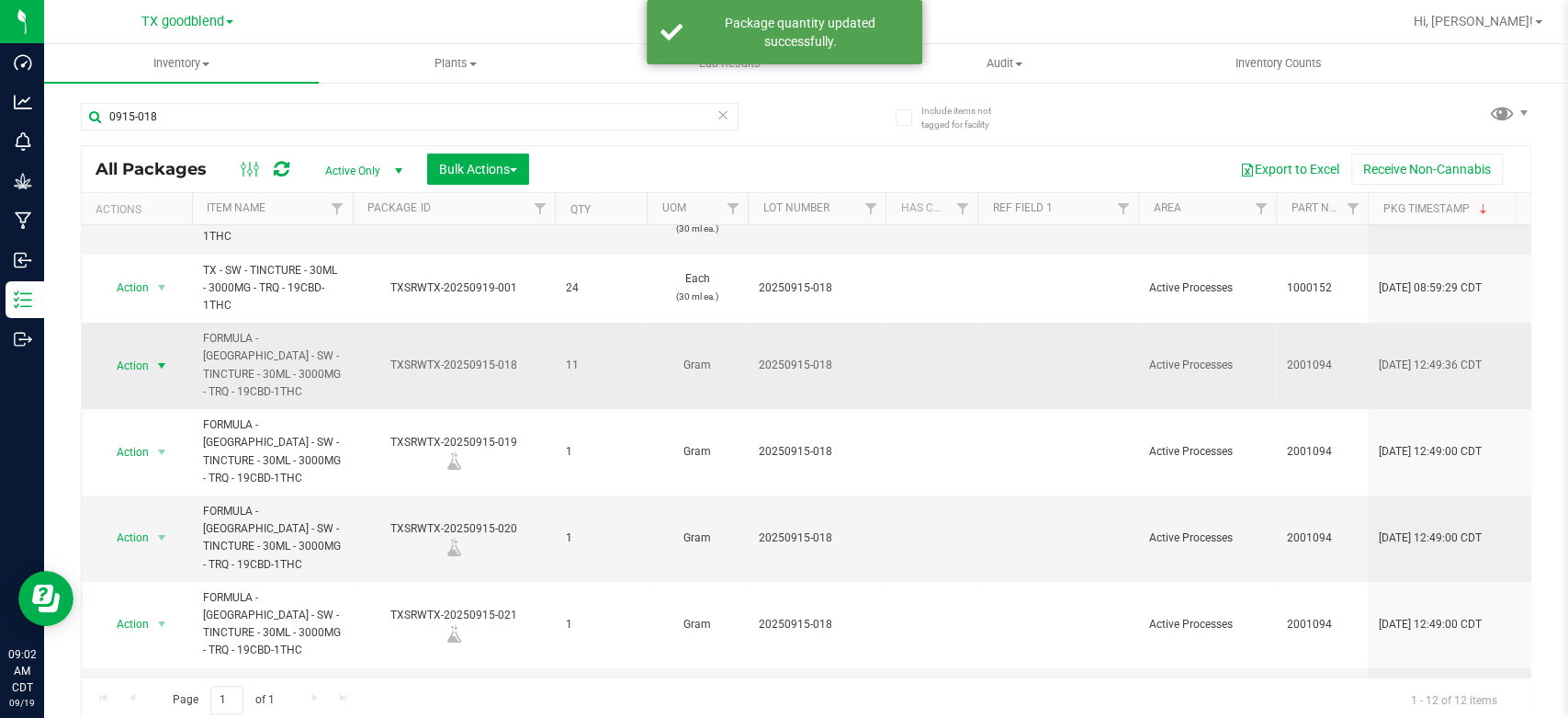
click at [125, 365] on span "Action" at bounding box center [124, 365] width 49 height 26
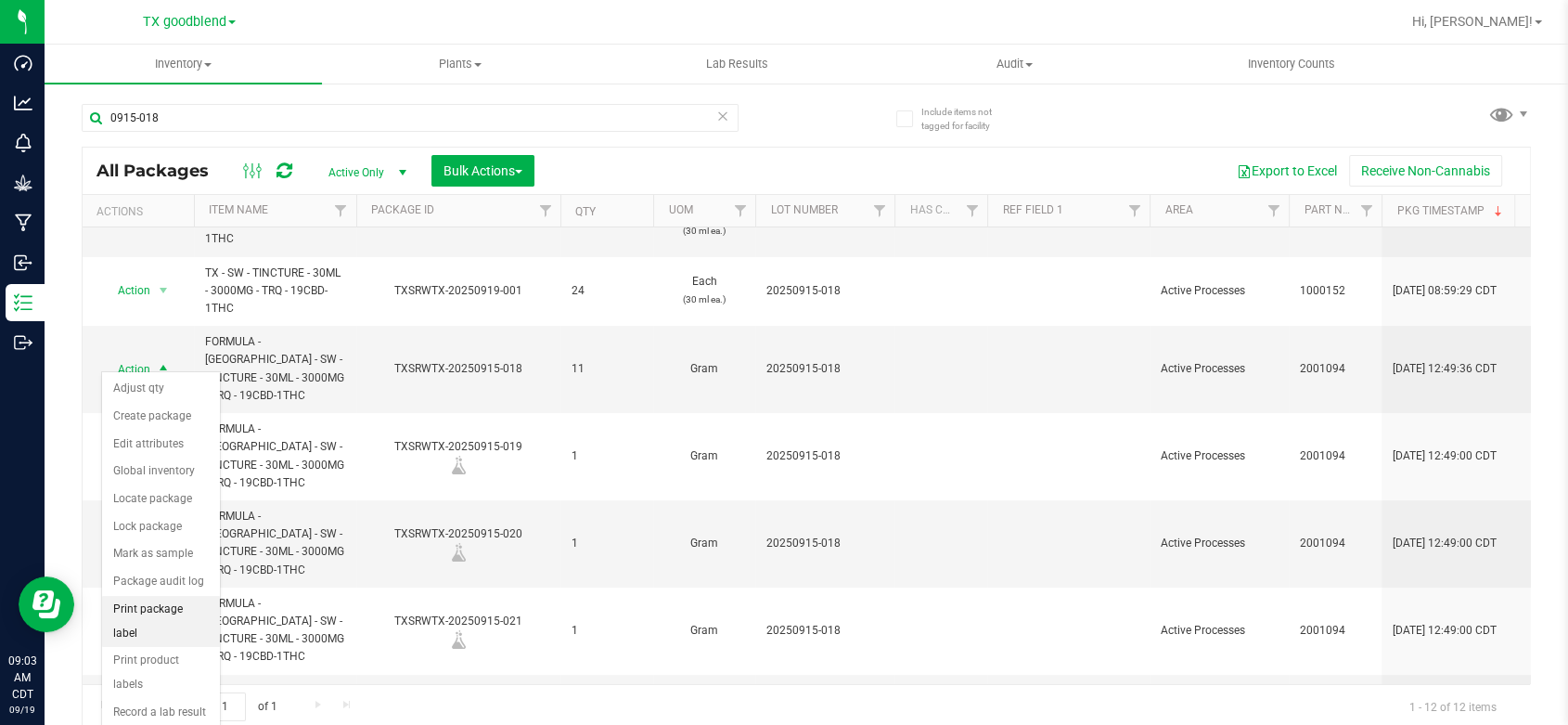
click at [181, 599] on li "Print package label" at bounding box center [161, 621] width 118 height 51
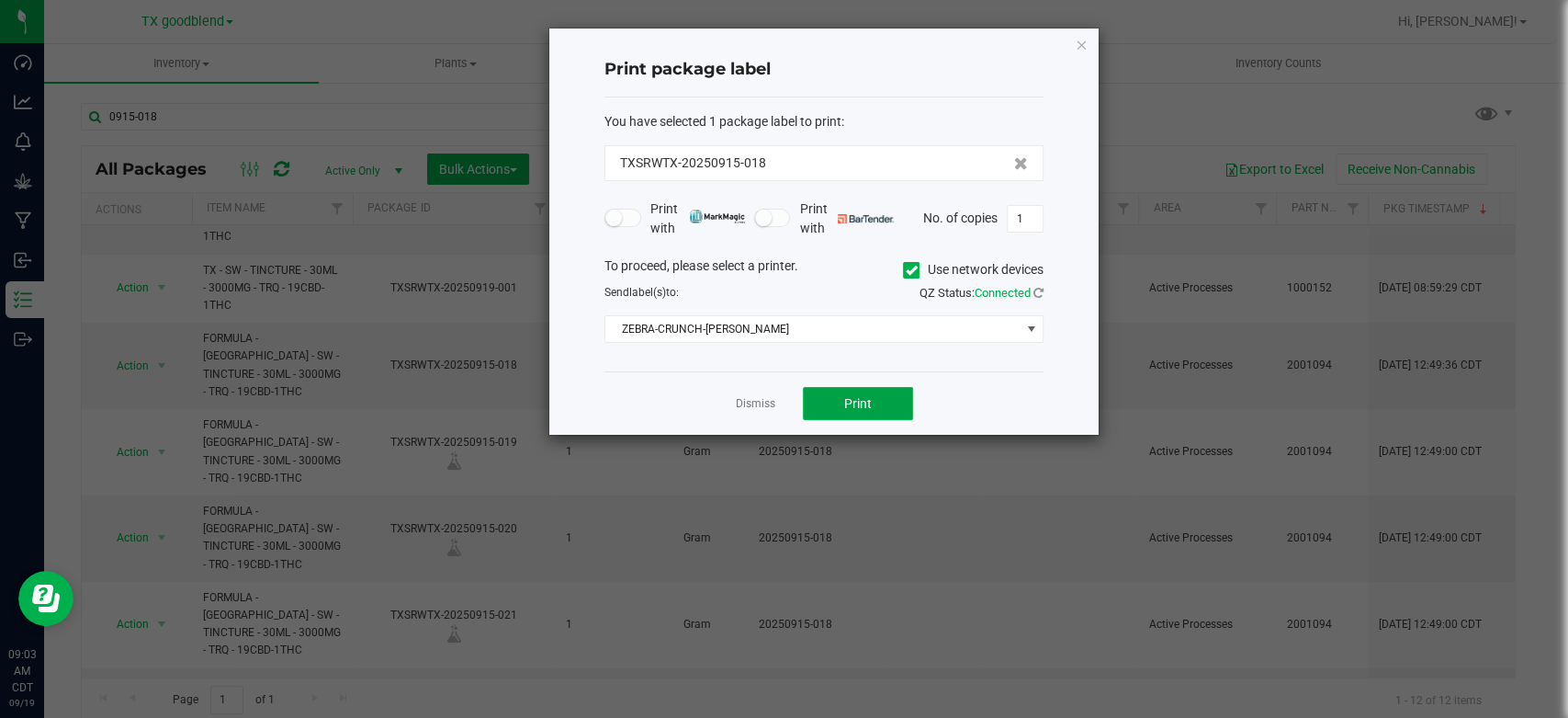
click at [867, 403] on span "Print" at bounding box center [858, 403] width 28 height 14
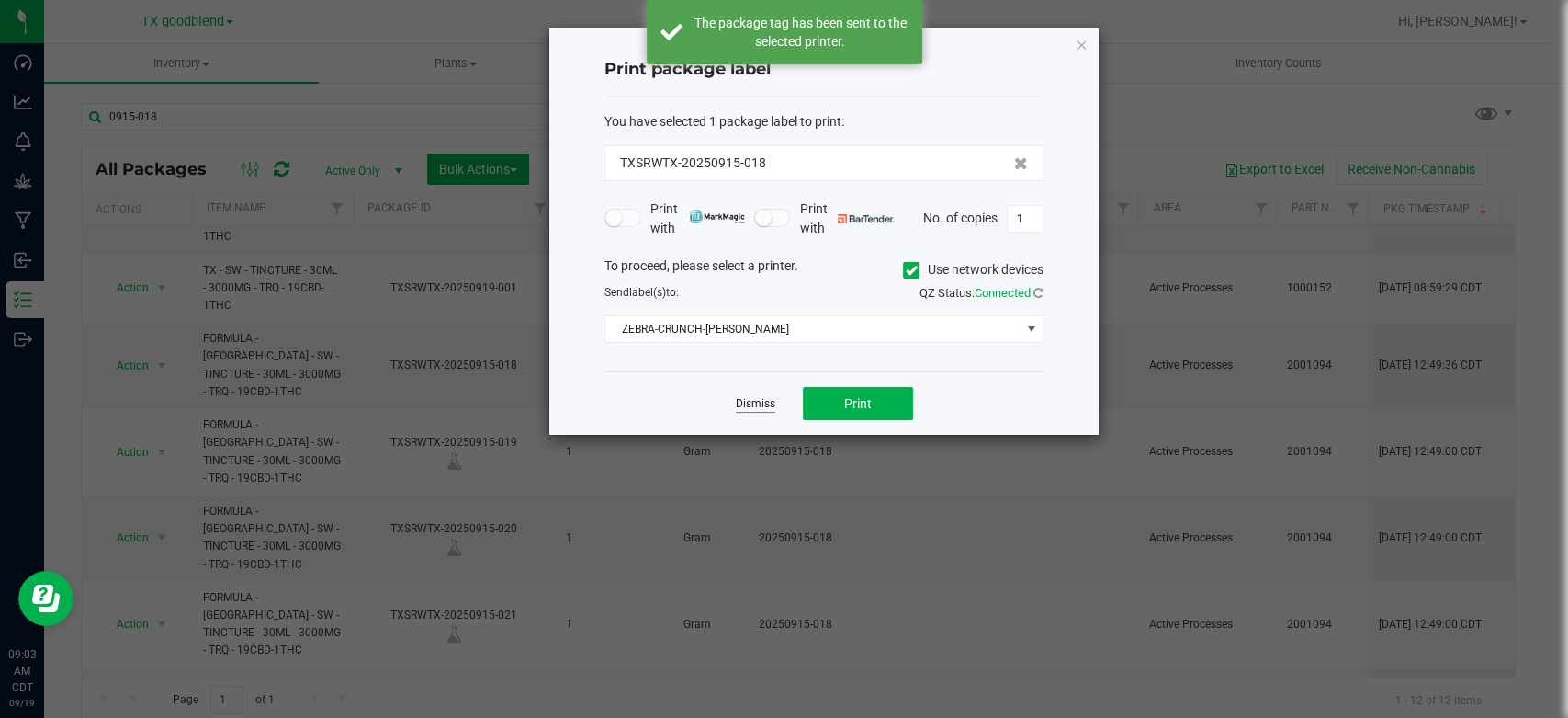
click at [765, 401] on link "Dismiss" at bounding box center [756, 404] width 40 height 15
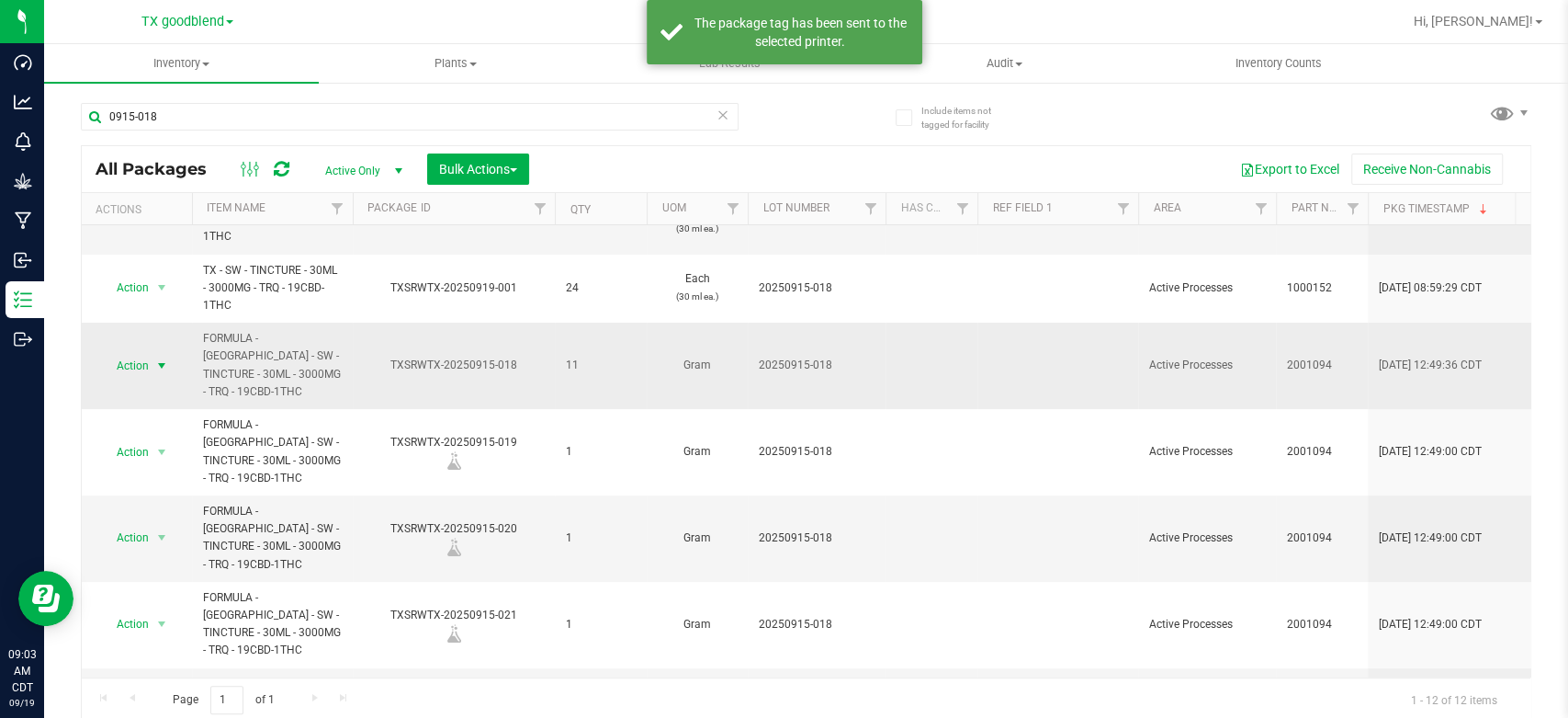
click at [120, 356] on span "Action" at bounding box center [124, 365] width 49 height 26
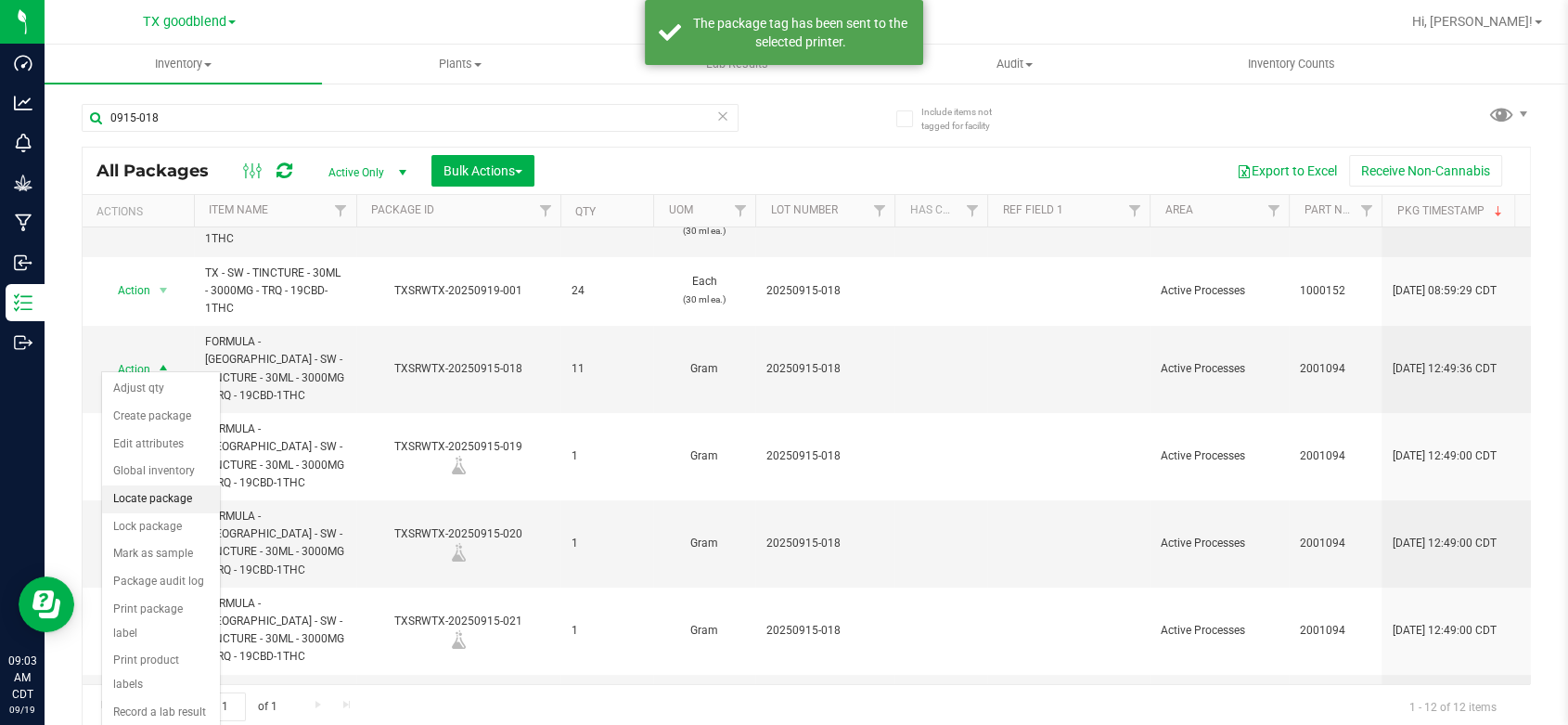
click at [156, 498] on li "Locate package" at bounding box center [161, 499] width 118 height 28
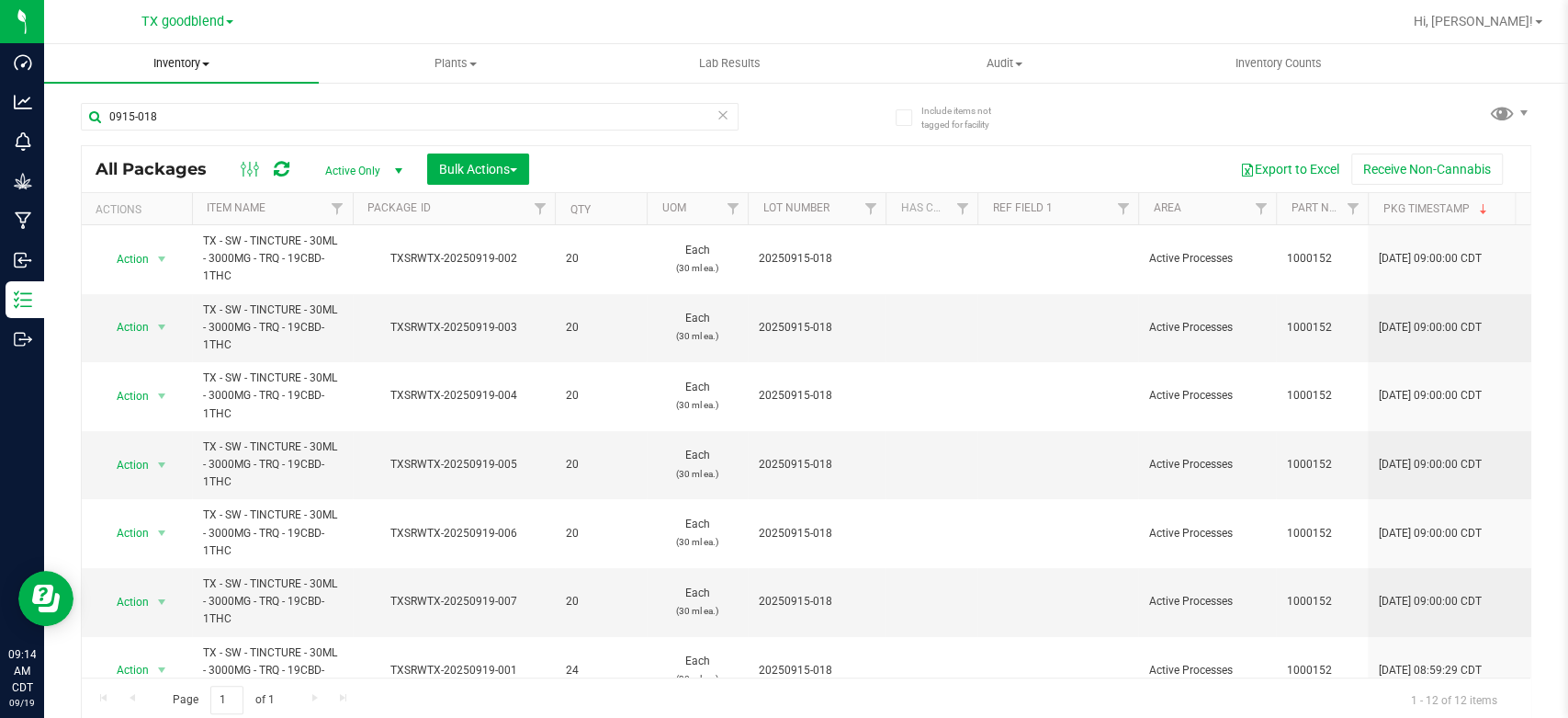
click at [162, 69] on span "Inventory" at bounding box center [181, 63] width 275 height 16
click at [118, 227] on span "From bill of materials" at bounding box center [127, 221] width 167 height 15
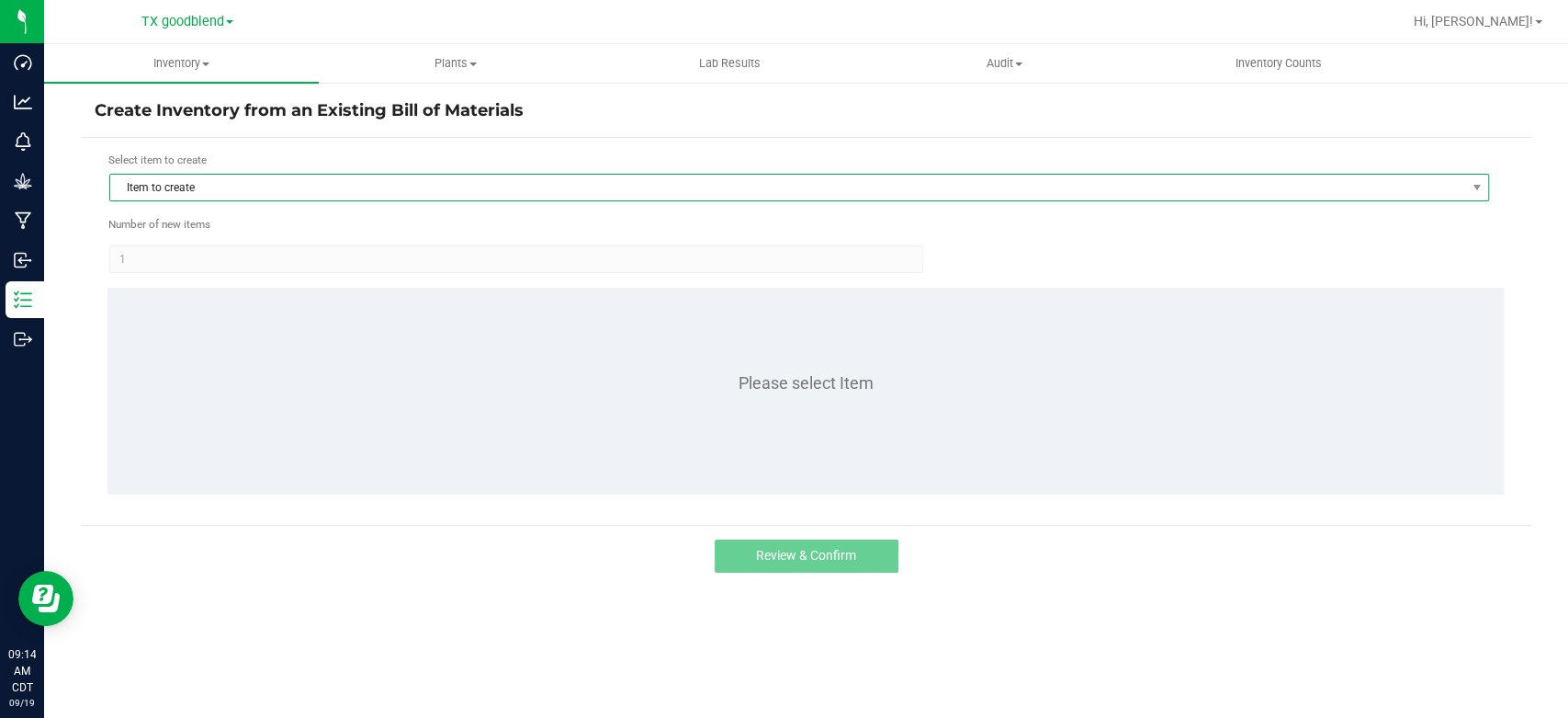
click at [200, 194] on span "Item to create" at bounding box center [787, 187] width 1355 height 26
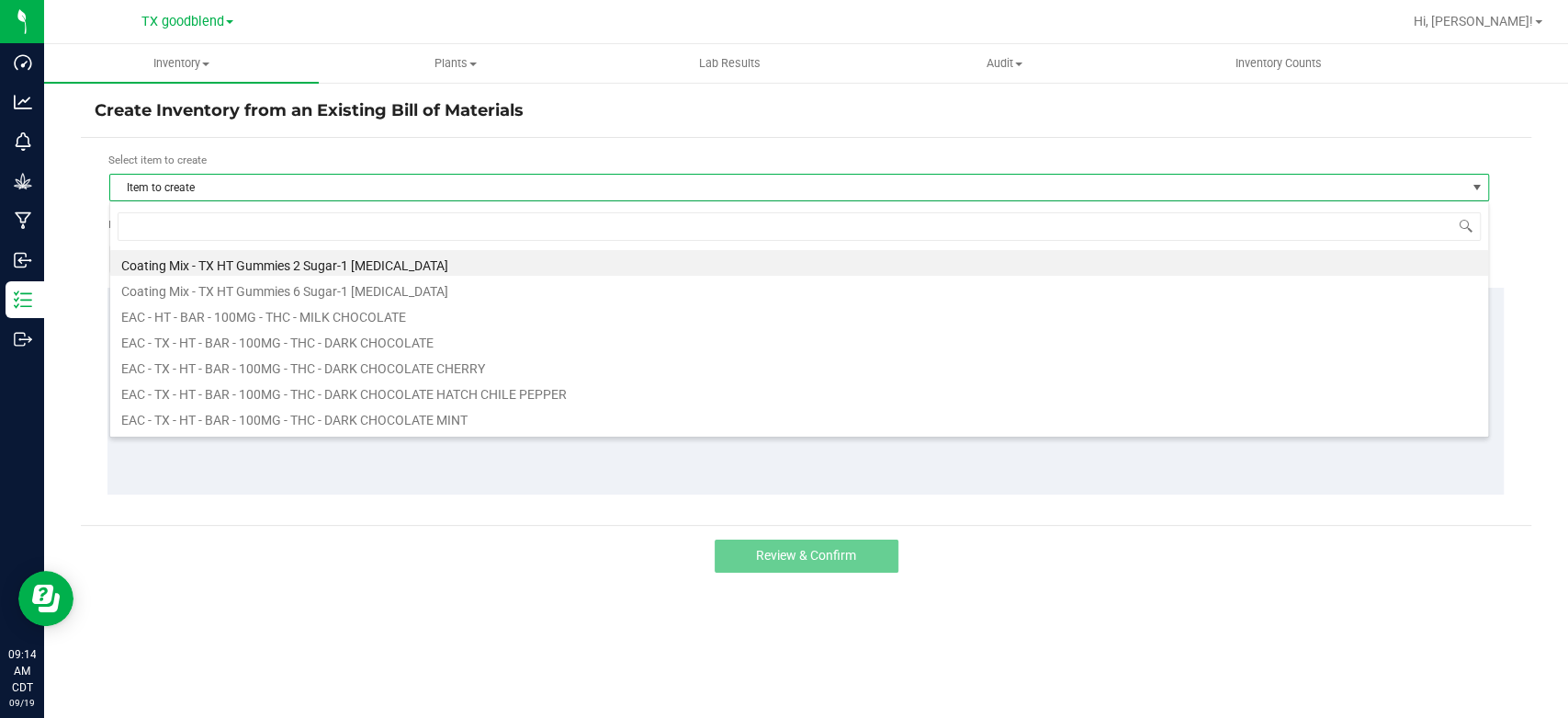
scroll to position [27, 1379]
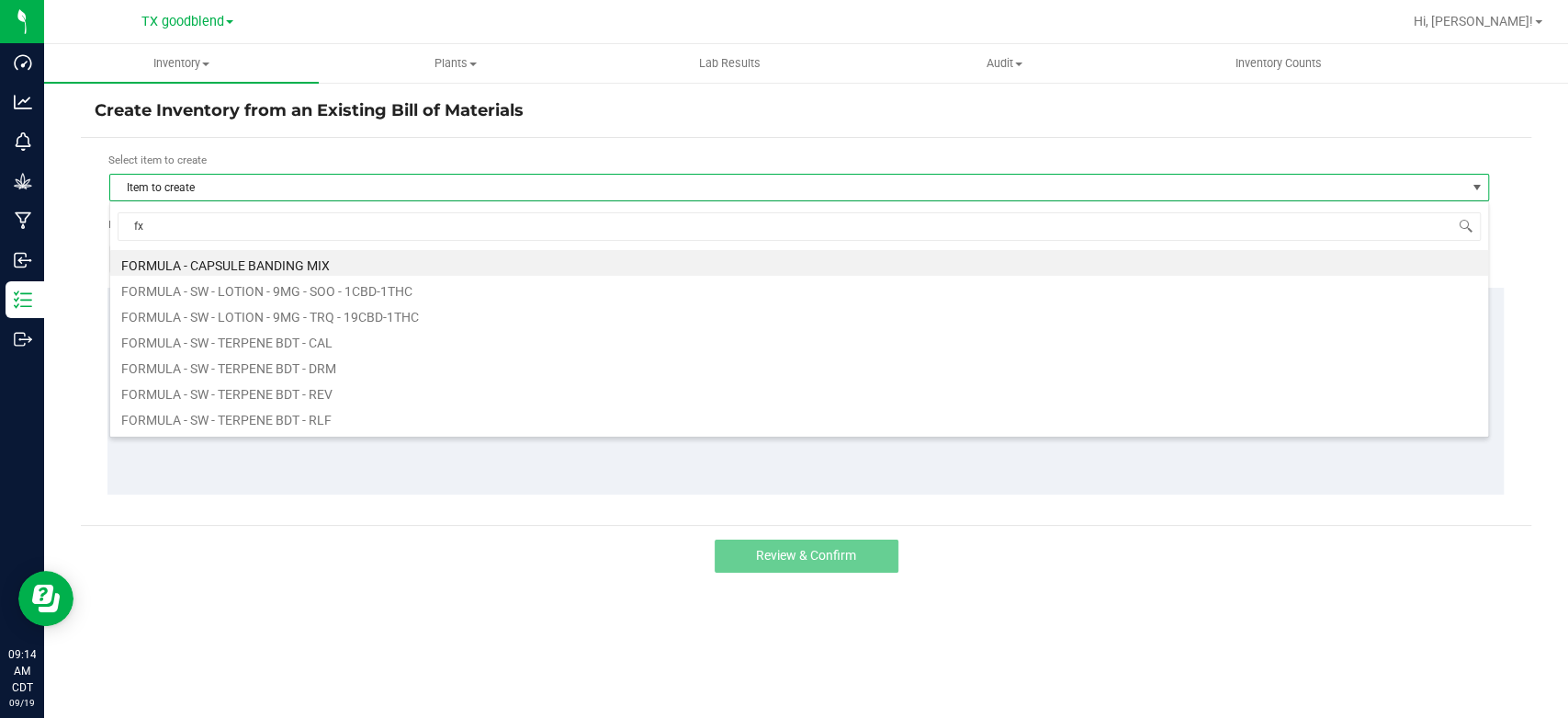
type input "fx"
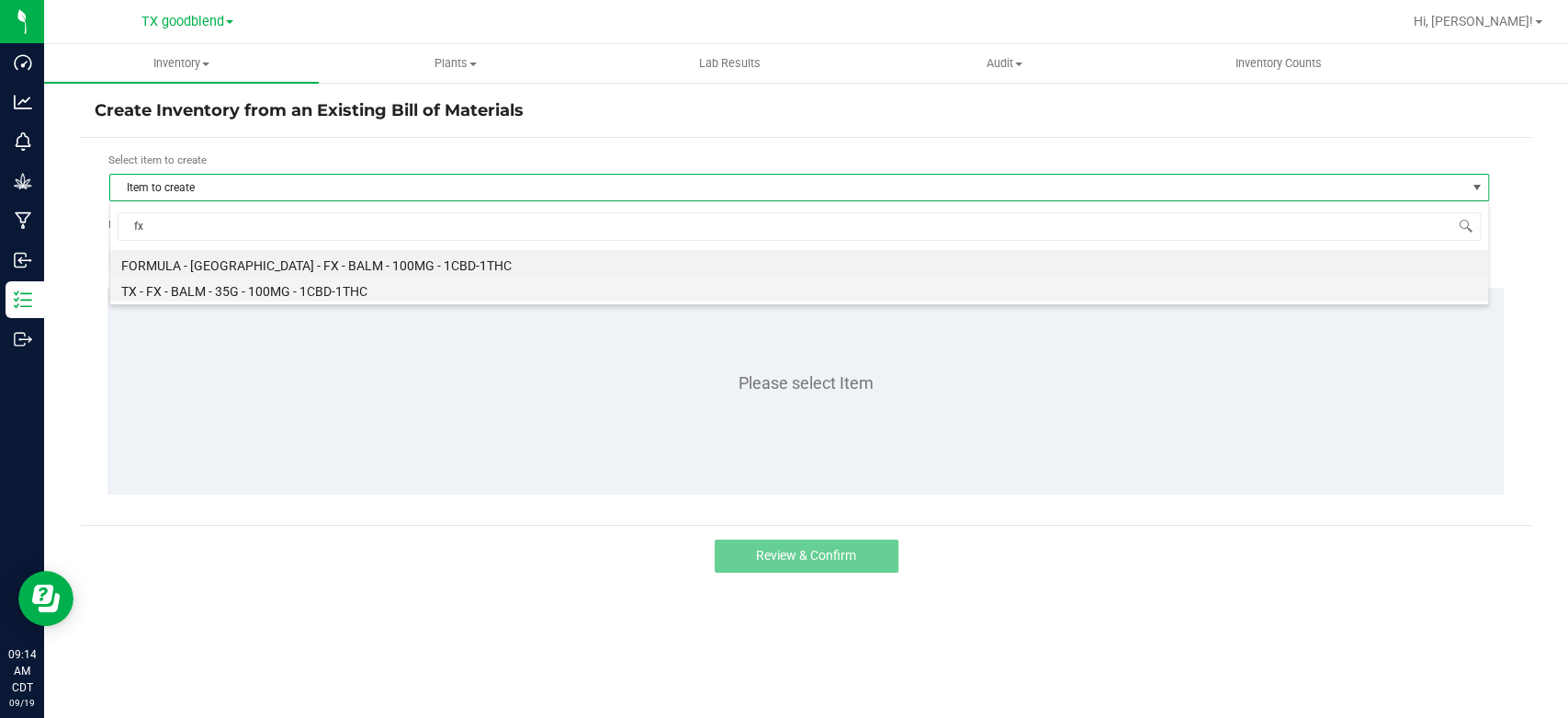
click at [222, 285] on li "TX - FX - BALM - 35G - 100MG - 1CBD-1THC" at bounding box center [799, 288] width 1378 height 26
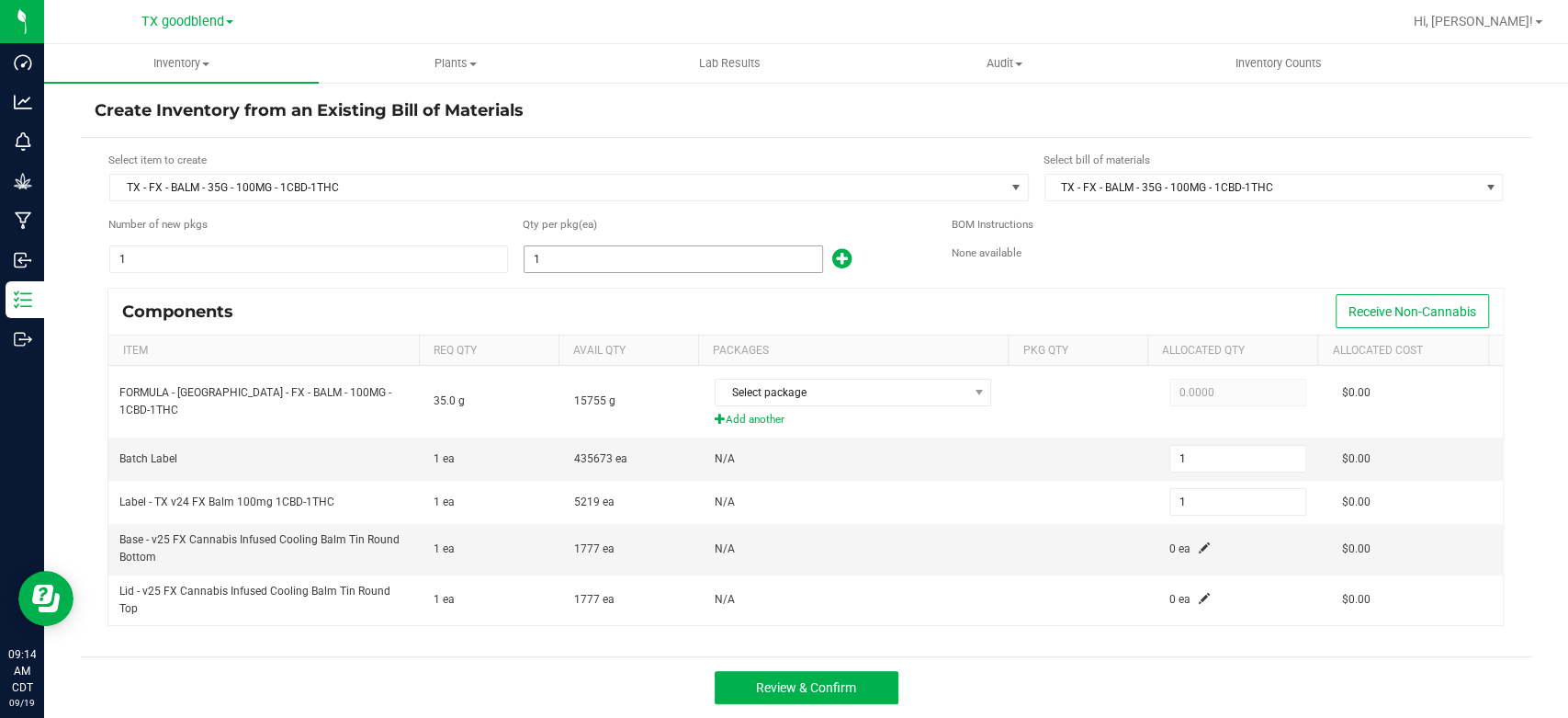
click at [545, 260] on input "1" at bounding box center [673, 259] width 298 height 26
type input "2"
type input "22"
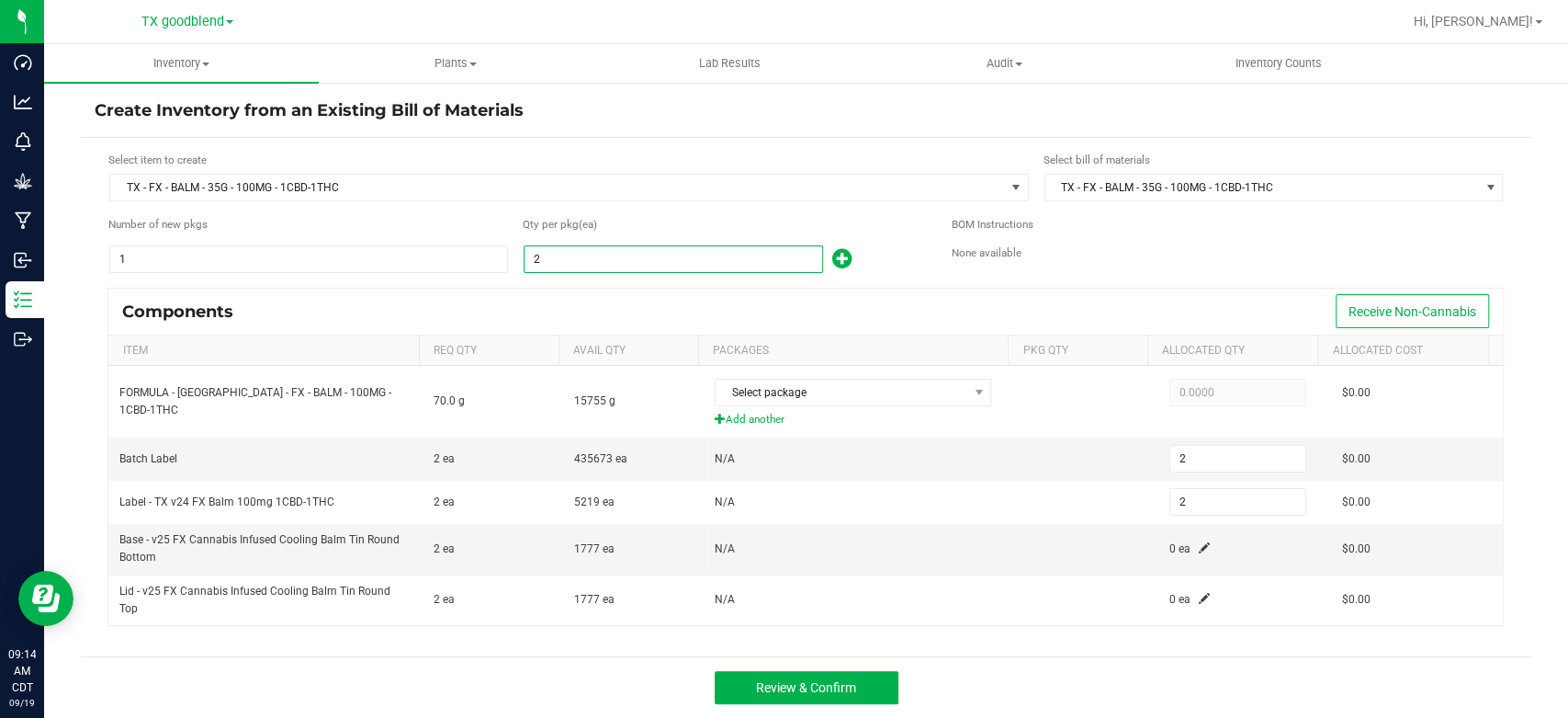
type input "22"
type input "222"
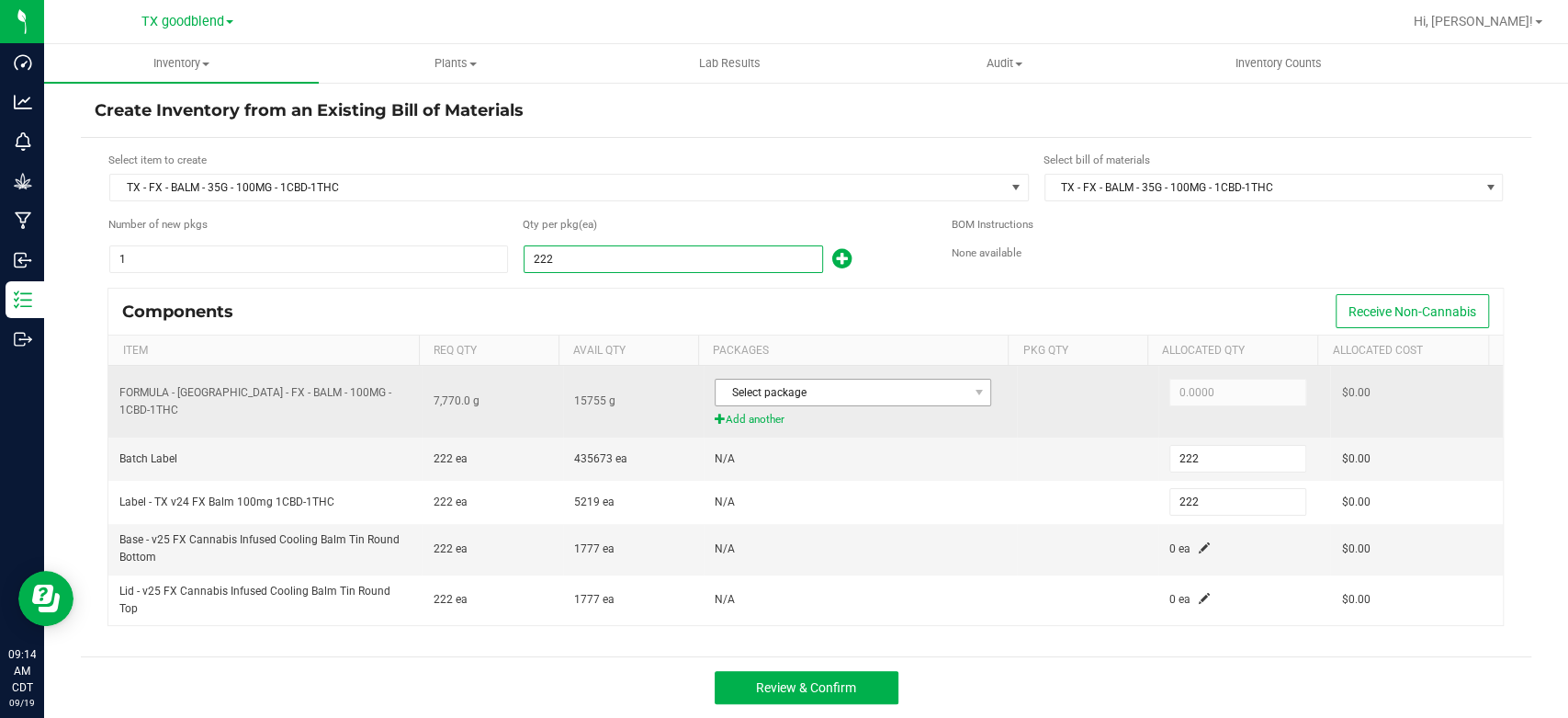
type input "222"
click at [800, 395] on span "Select package" at bounding box center [841, 392] width 252 height 26
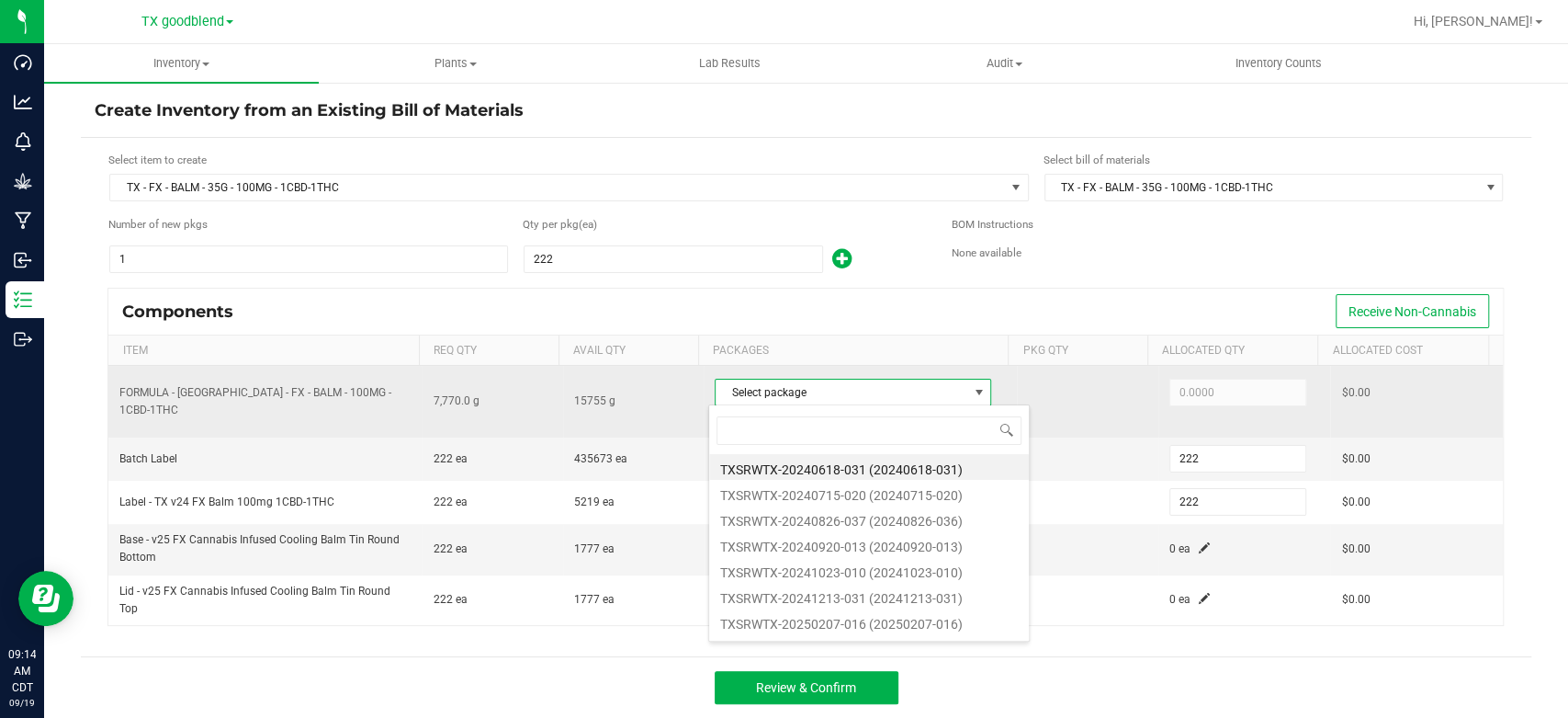
scroll to position [27, 273]
type input "2025"
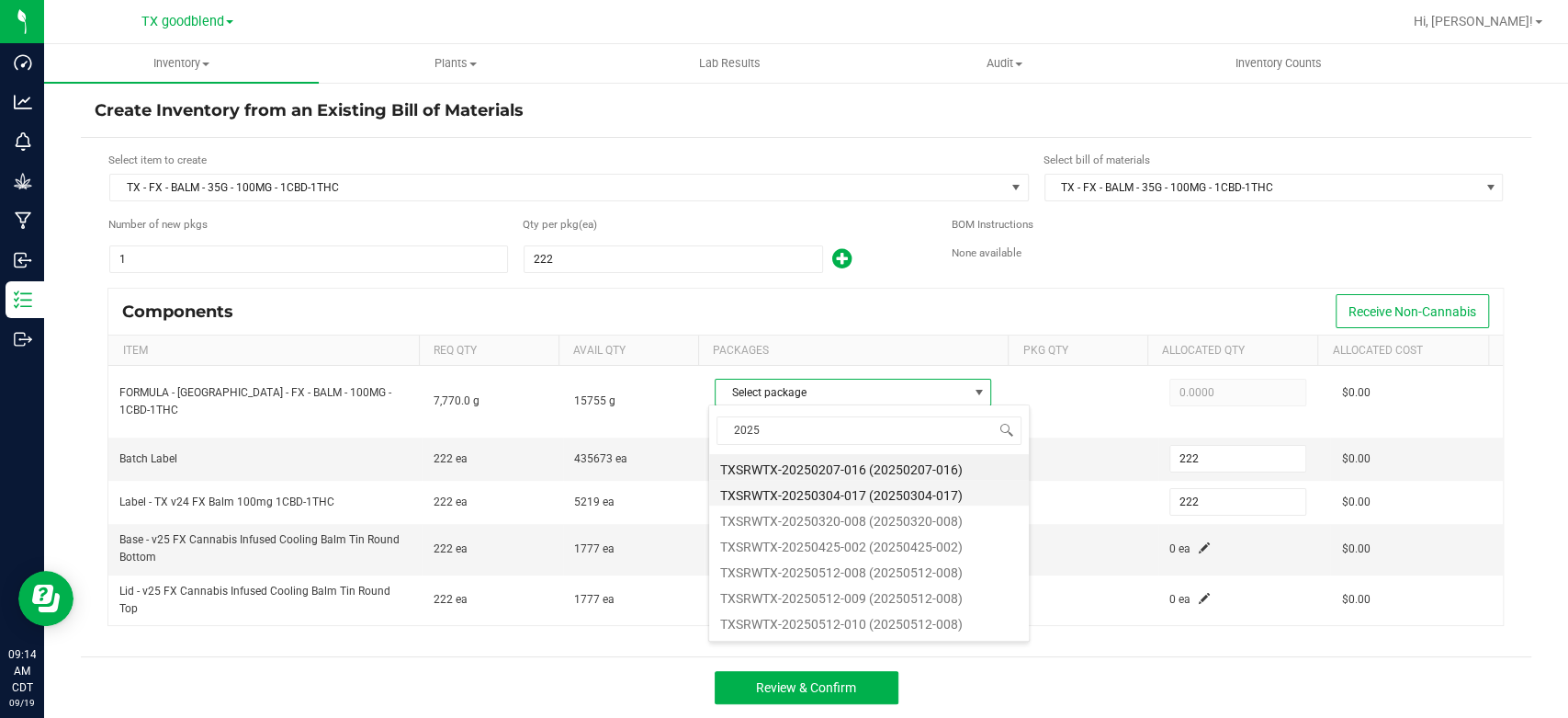
scroll to position [125, 0]
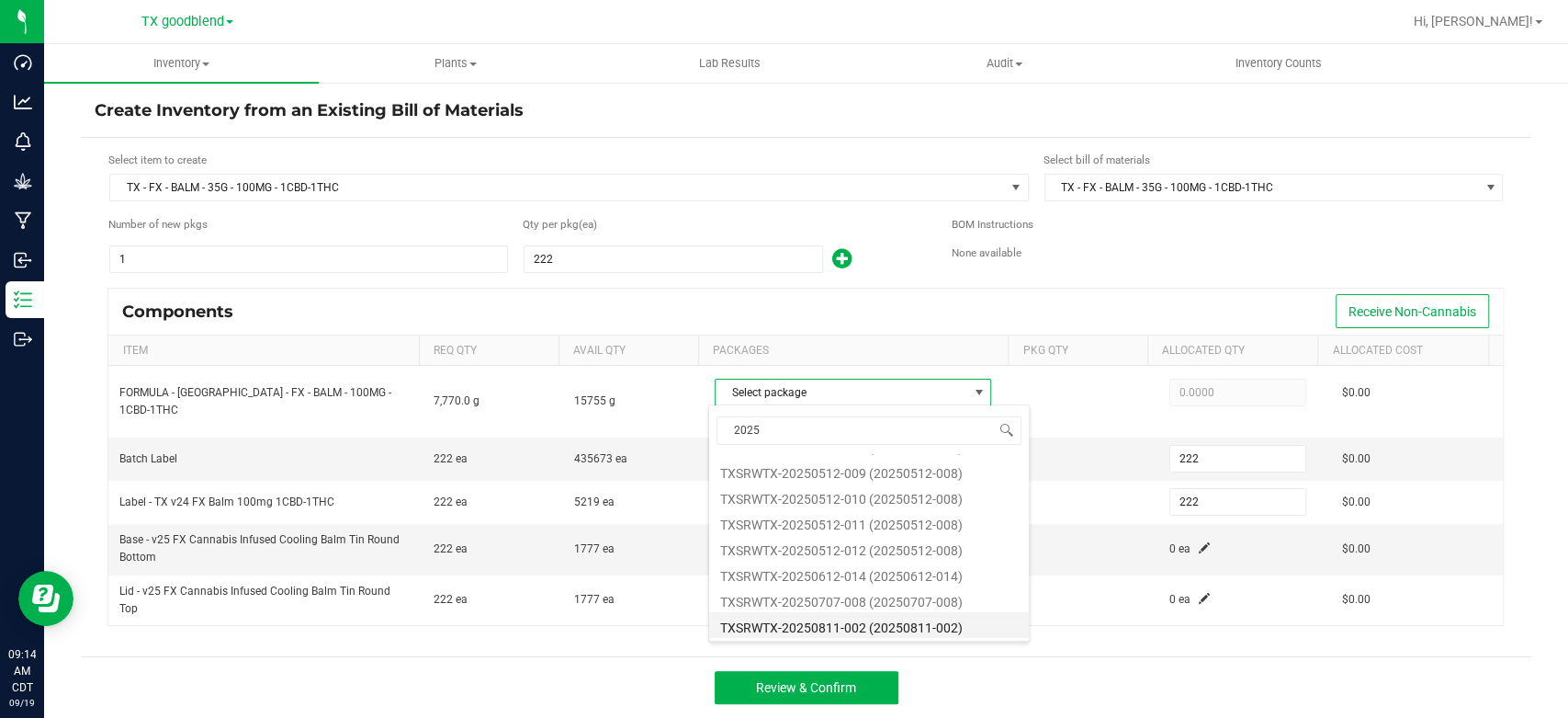
click at [801, 625] on li "TXSRWTX-20250811-002 (20250811-002)" at bounding box center [869, 625] width 320 height 26
type input "7,770.0000"
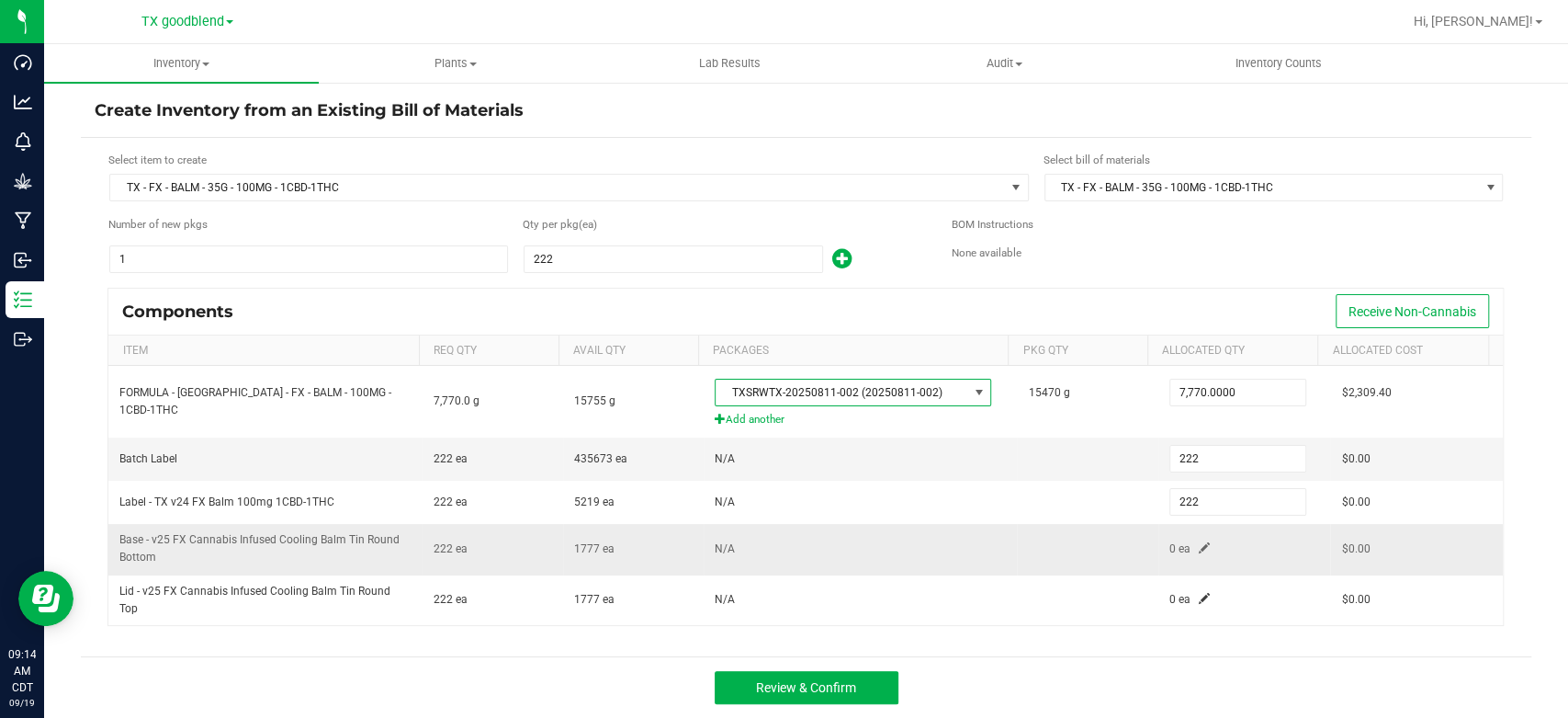
click at [1199, 545] on span at bounding box center [1204, 547] width 11 height 11
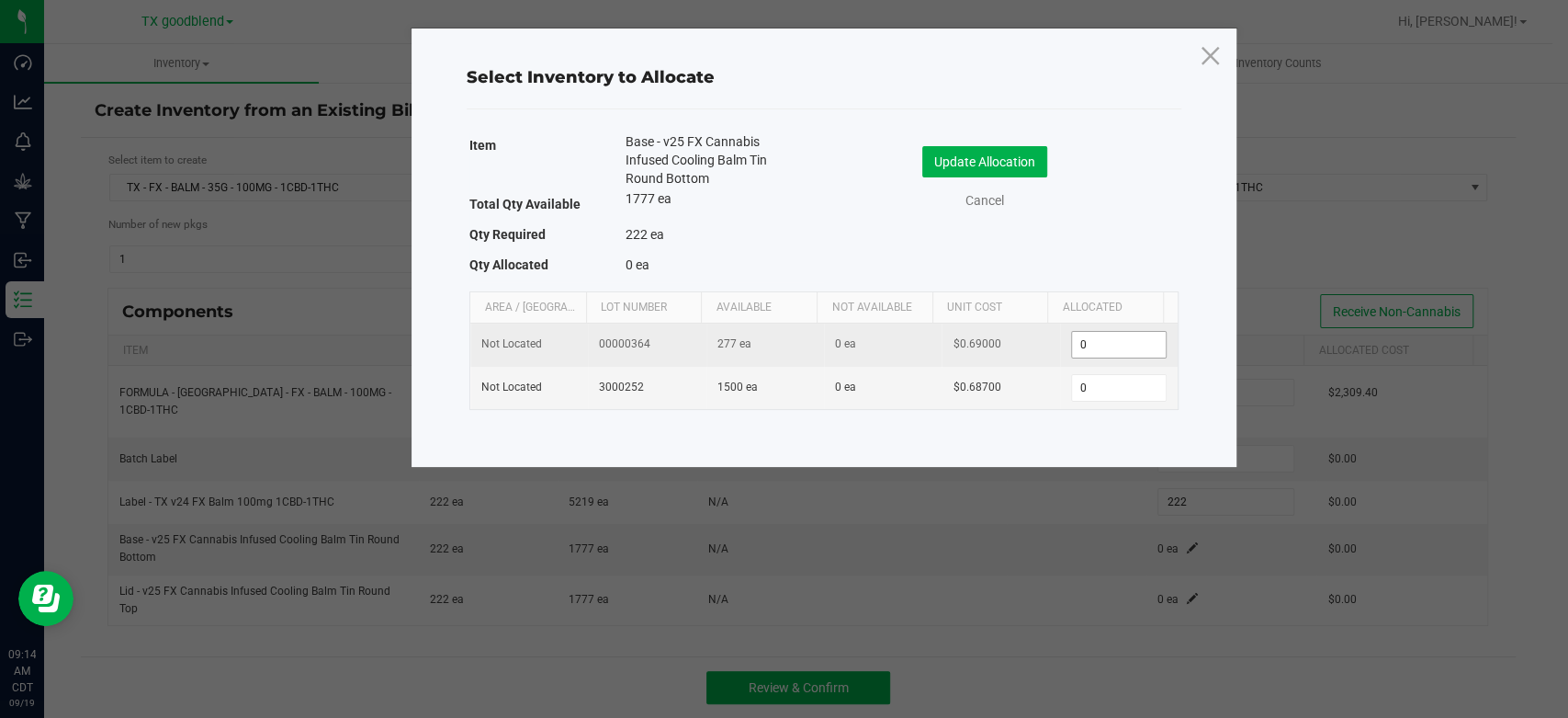
click at [1091, 337] on input "0" at bounding box center [1119, 344] width 93 height 26
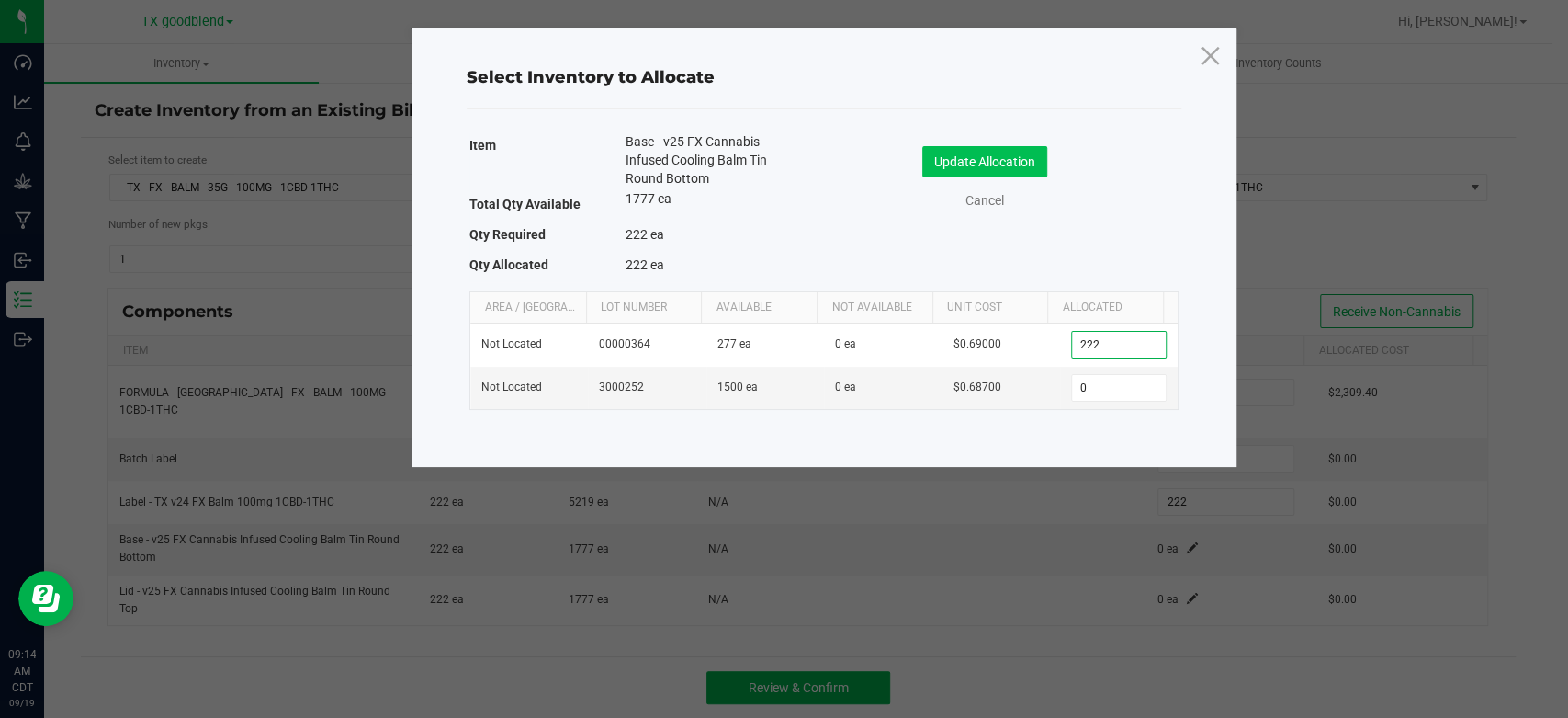
type input "222"
click at [953, 152] on button "Update Allocation" at bounding box center [985, 162] width 125 height 31
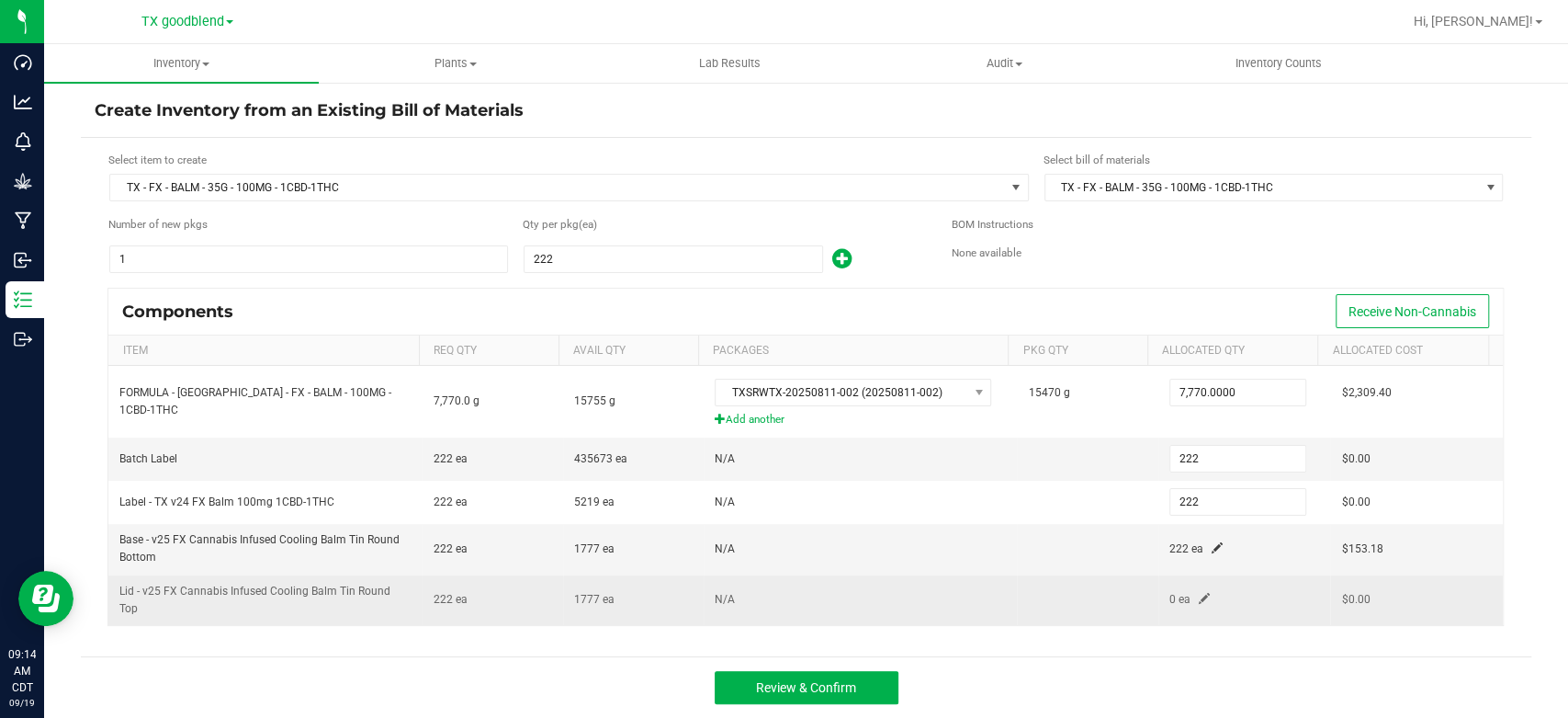
click at [1199, 593] on span at bounding box center [1204, 598] width 11 height 11
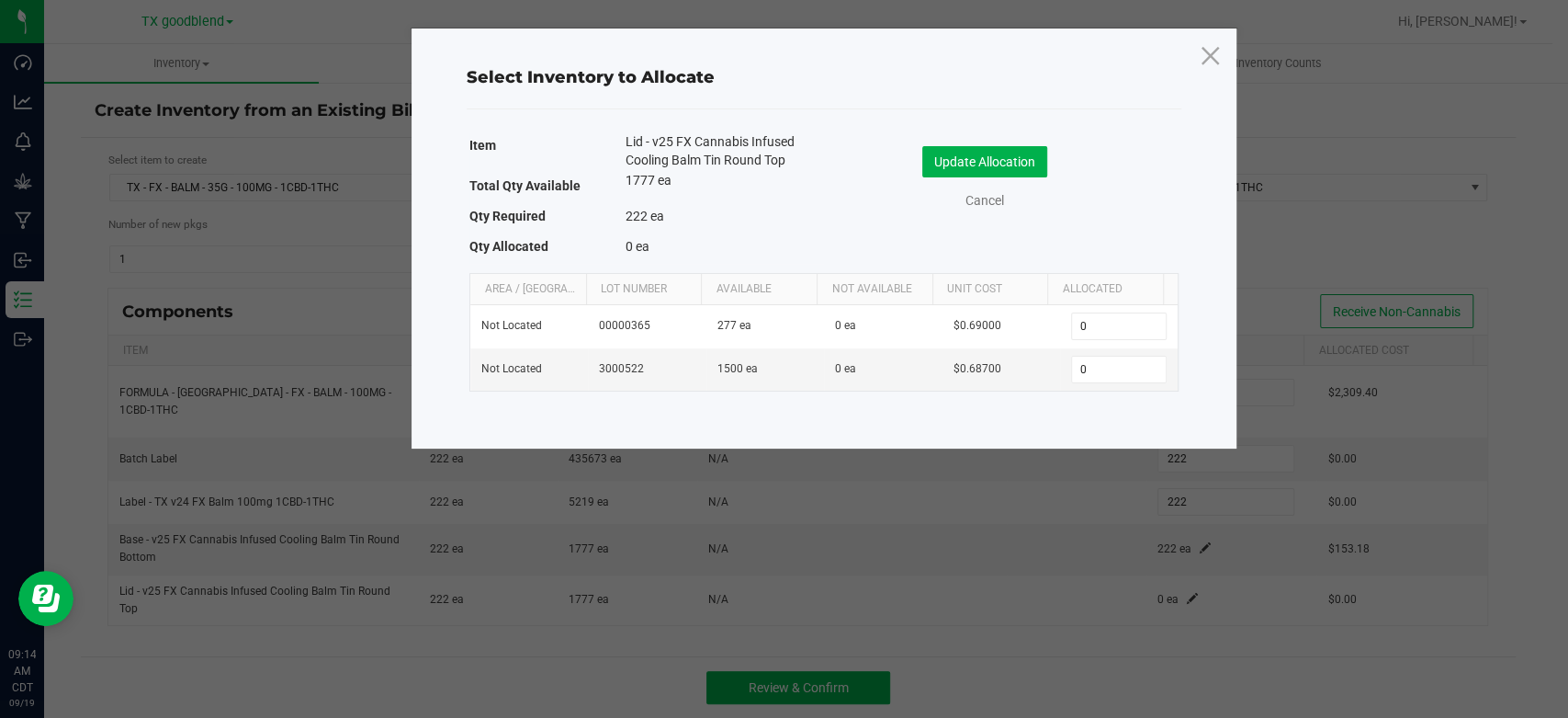
click at [1105, 329] on input "0" at bounding box center [1119, 326] width 93 height 26
type input "222"
click at [972, 168] on button "Update Allocation" at bounding box center [985, 162] width 125 height 31
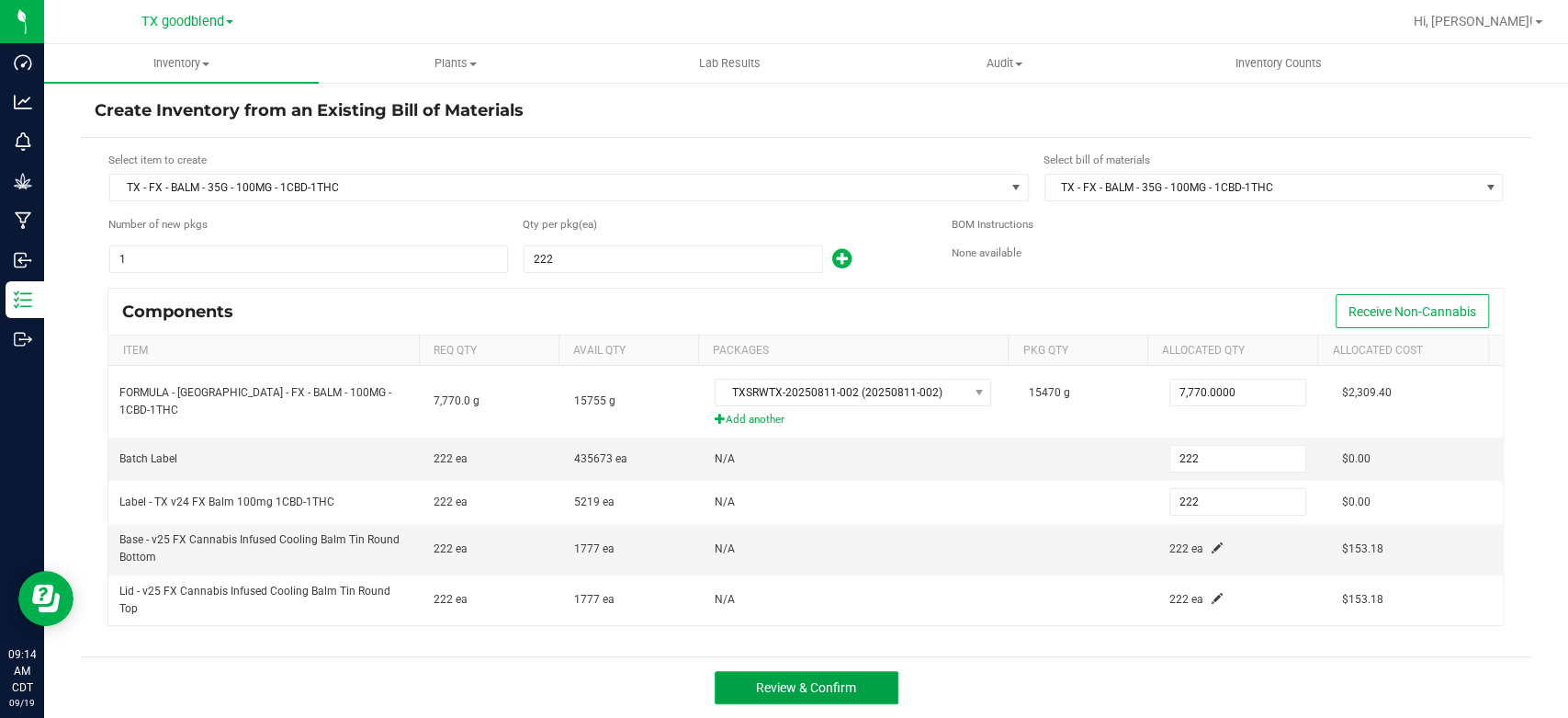
click at [823, 680] on span "Review & Confirm" at bounding box center [807, 687] width 100 height 14
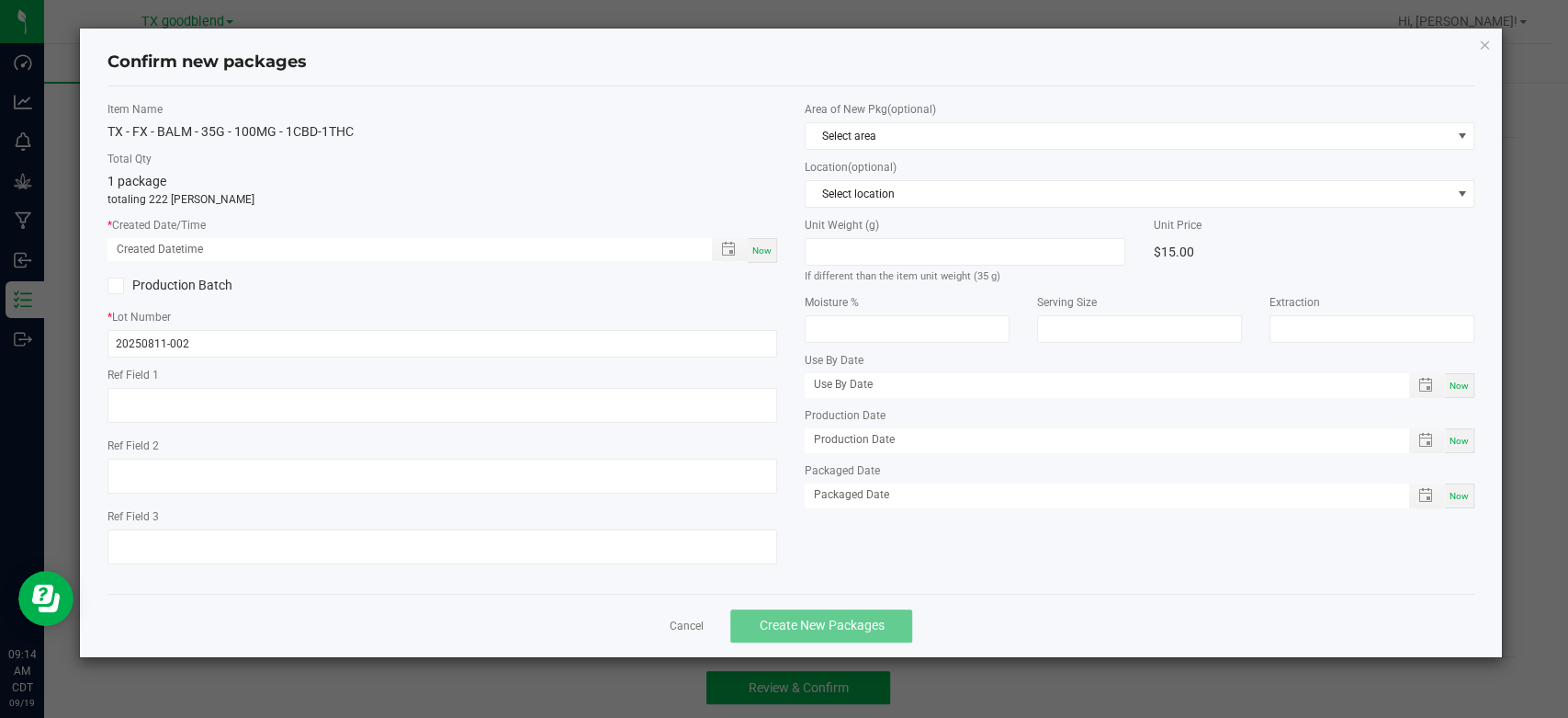
click at [764, 246] on span "Now" at bounding box center [762, 251] width 19 height 10
type input "[DATE] 09:14 AM"
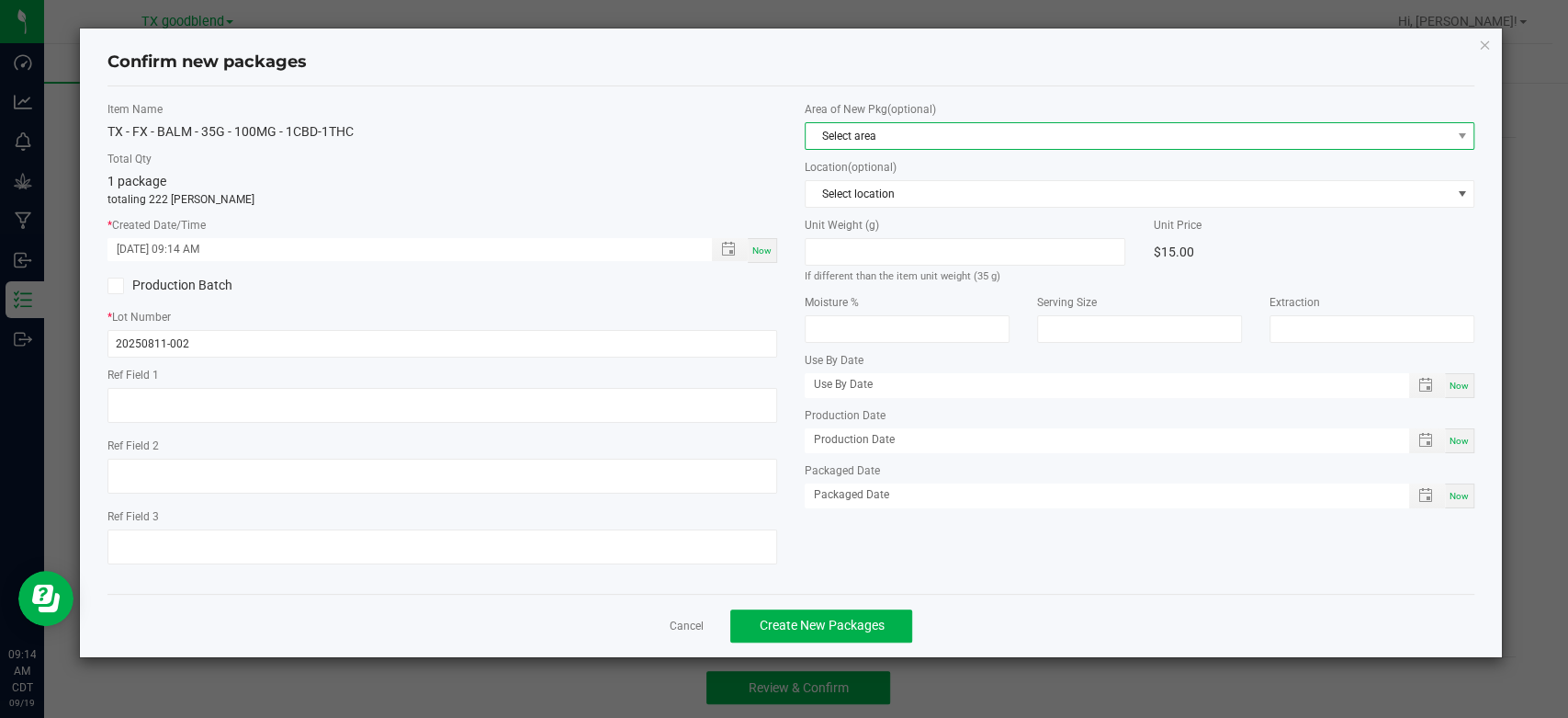
click at [849, 138] on span "Select area" at bounding box center [1128, 136] width 645 height 26
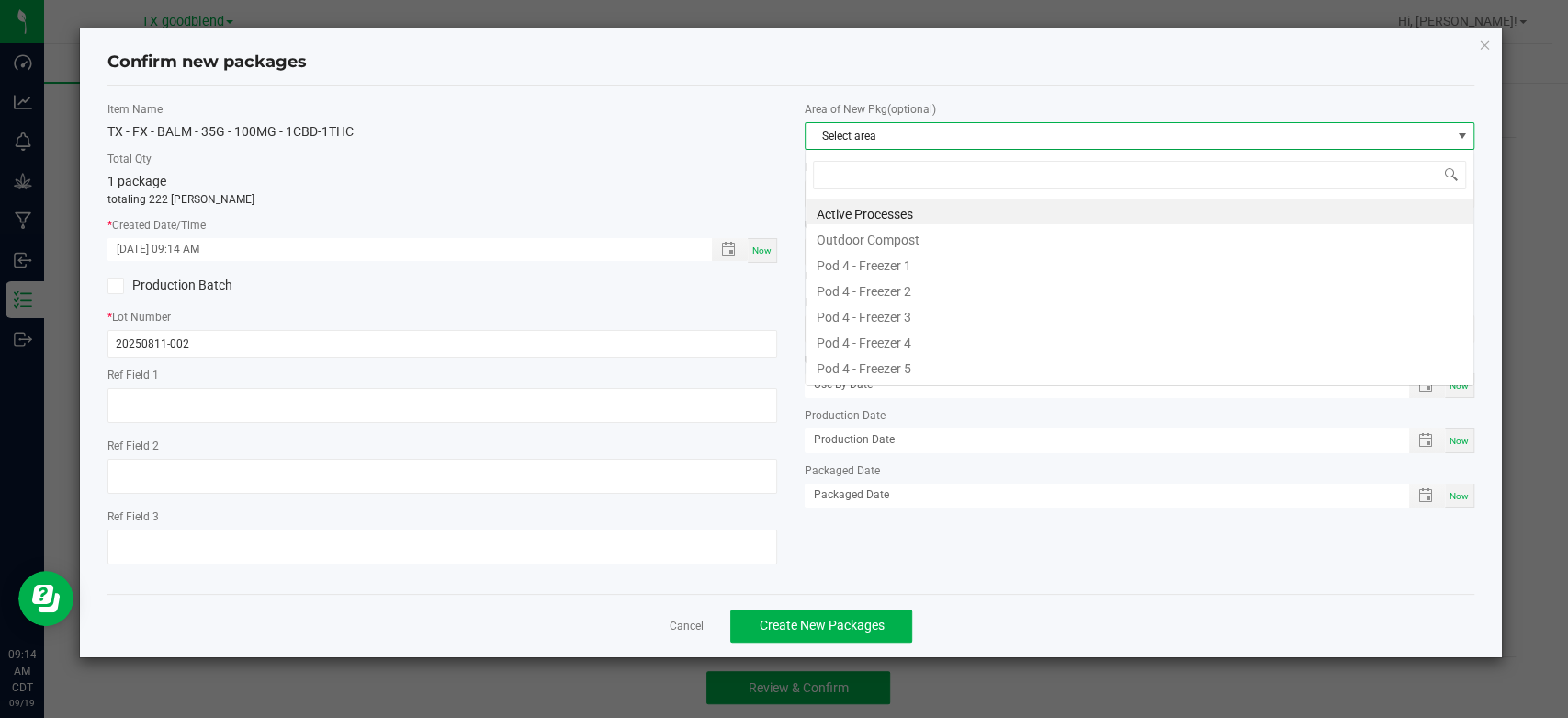
scroll to position [27, 669]
click at [849, 211] on li "Active Processes" at bounding box center [1139, 211] width 668 height 26
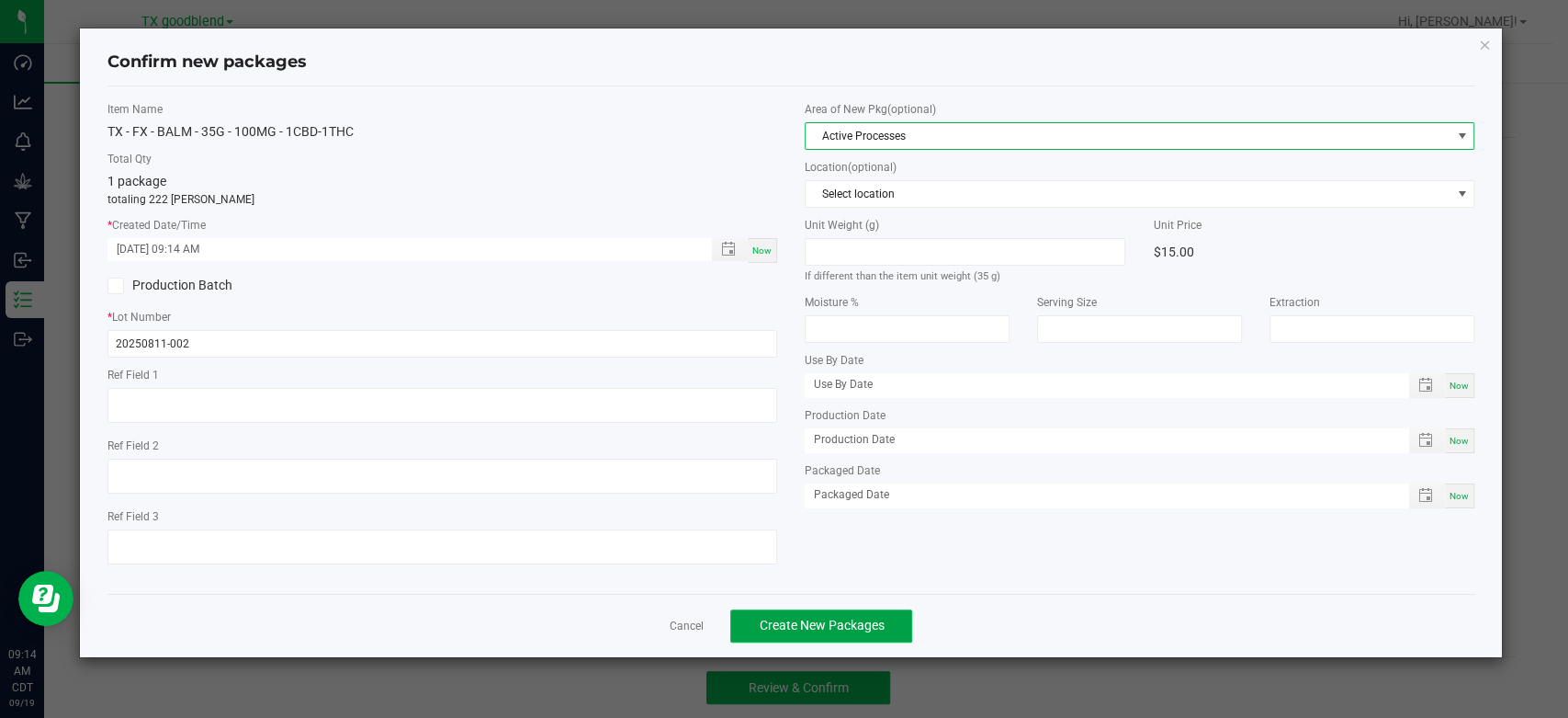
click at [831, 634] on button "Create New Packages" at bounding box center [821, 625] width 182 height 33
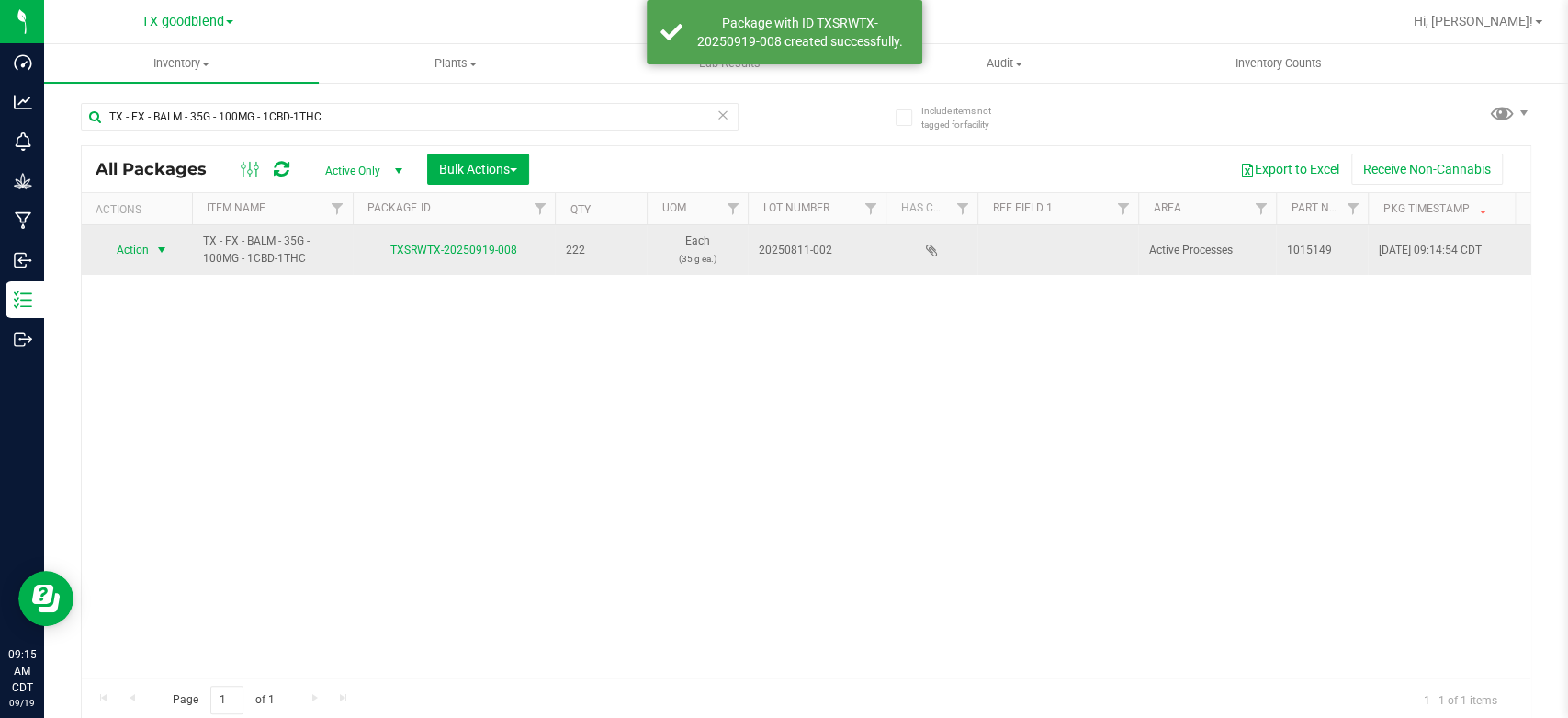
click at [134, 252] on span "Action" at bounding box center [124, 250] width 49 height 26
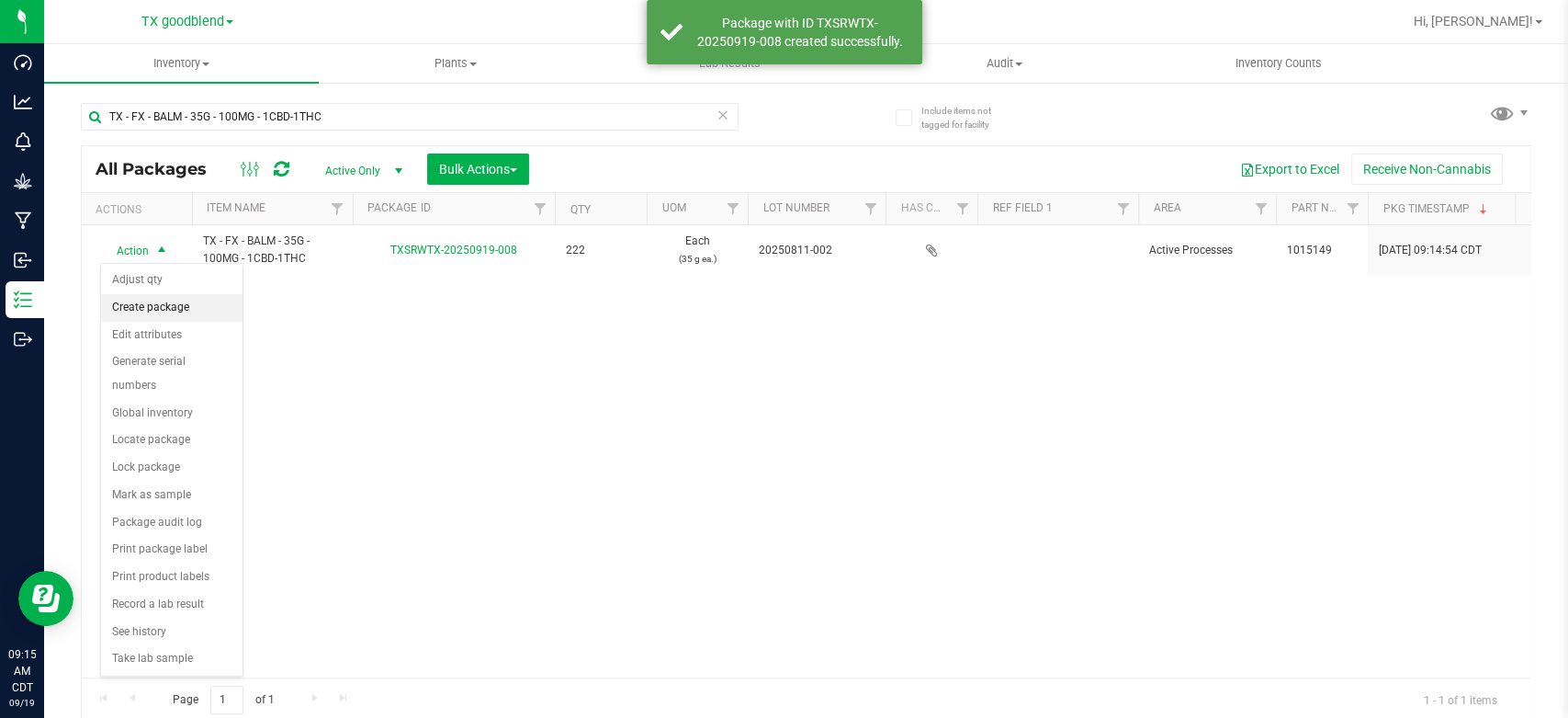
click at [136, 305] on li "Create package" at bounding box center [172, 307] width 142 height 28
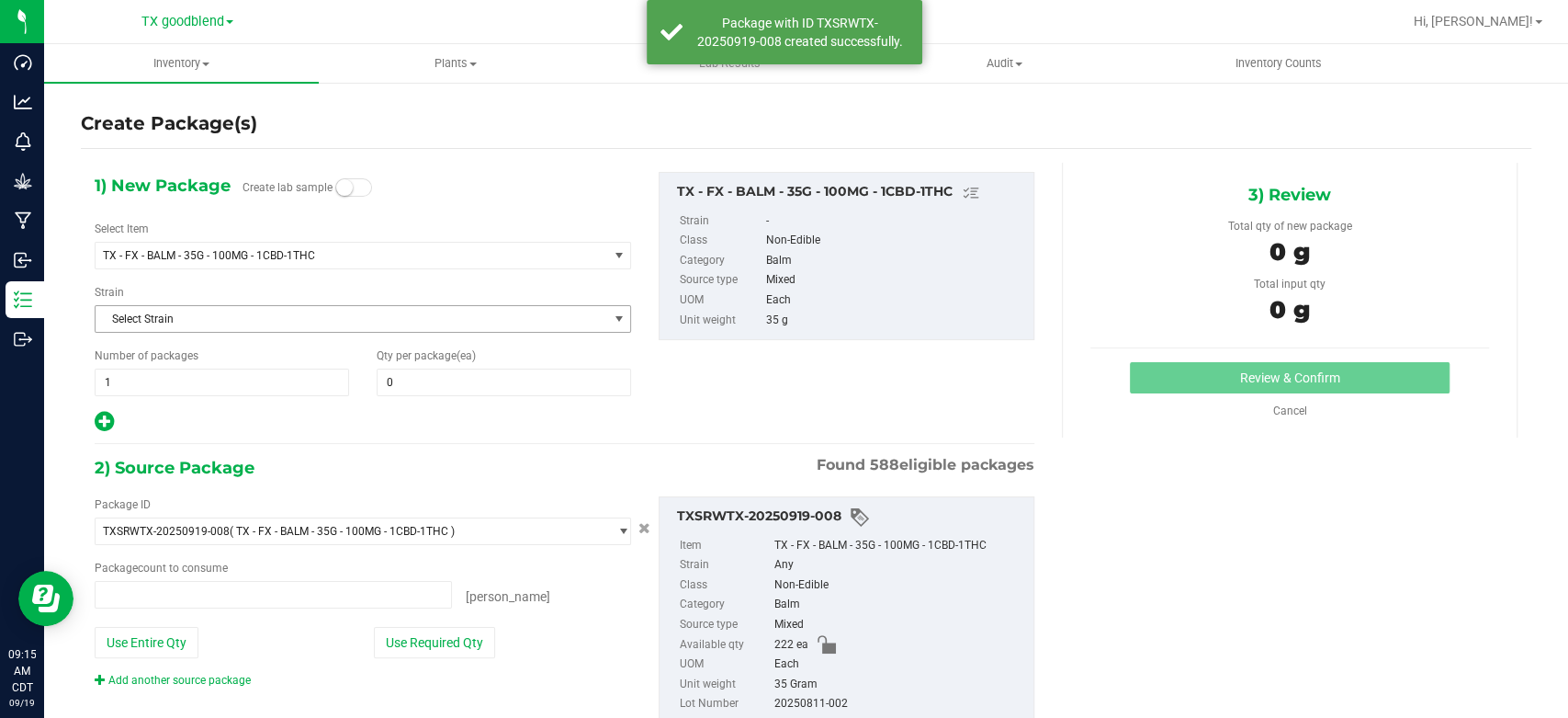
type input "0 ea"
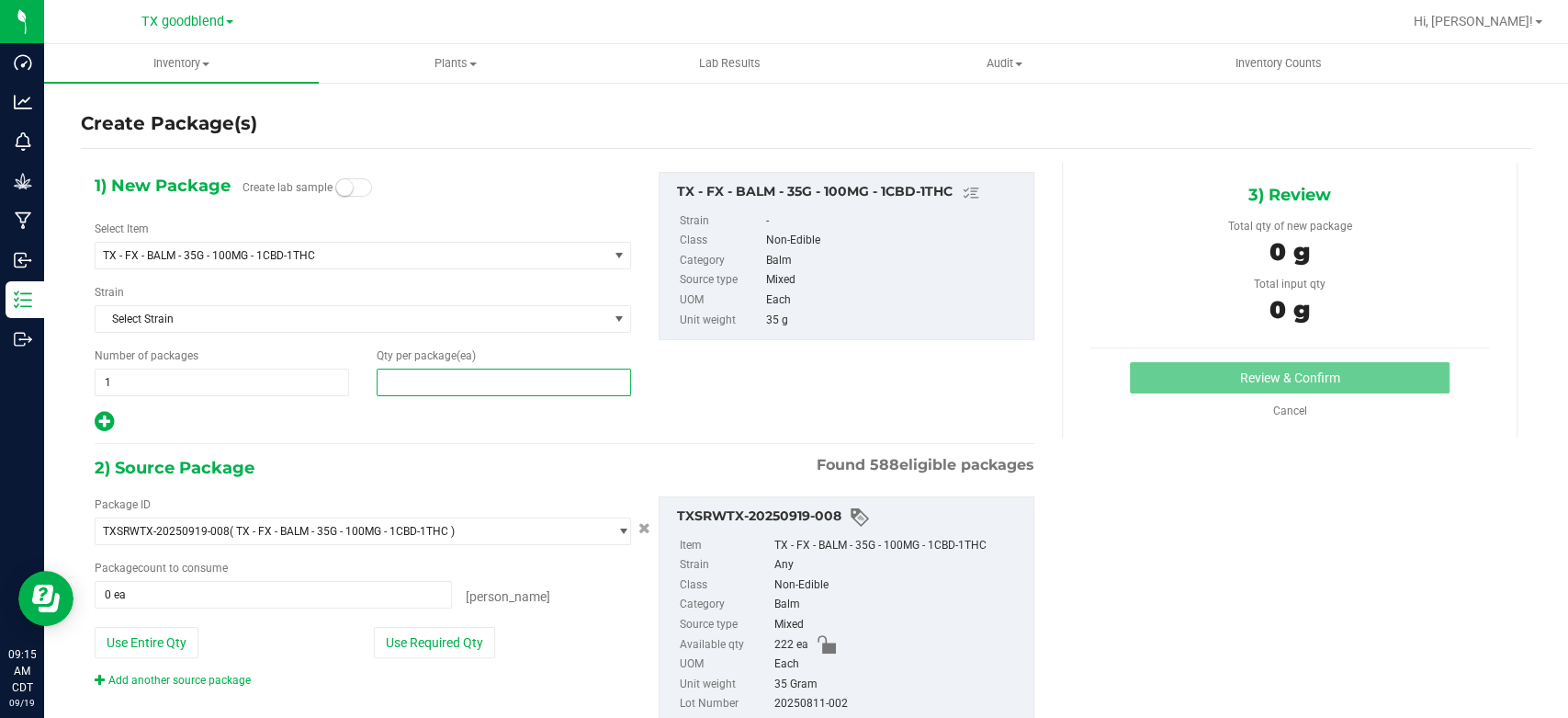
click at [452, 389] on span at bounding box center [504, 382] width 254 height 28
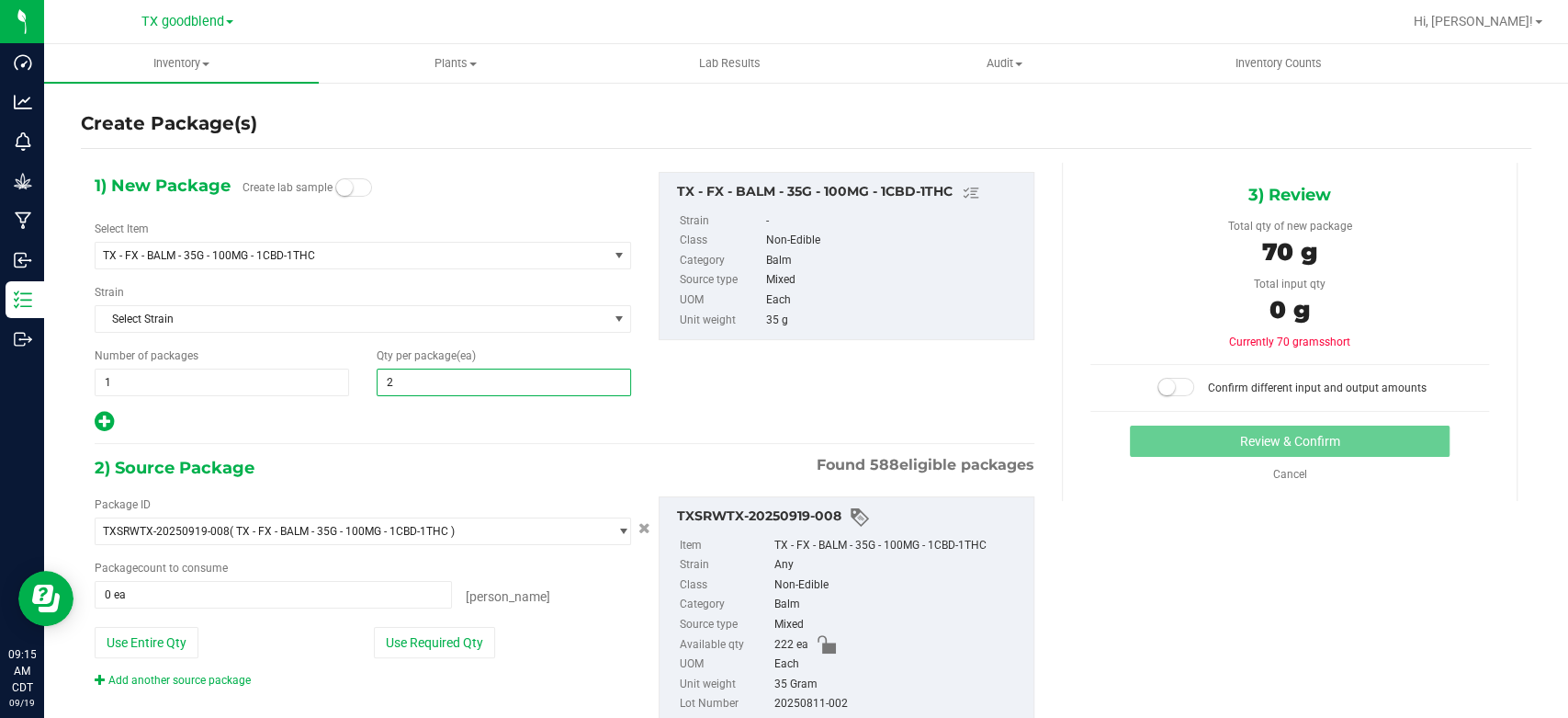
type input "25"
click at [187, 385] on span "1 1" at bounding box center [222, 382] width 254 height 28
type input "16"
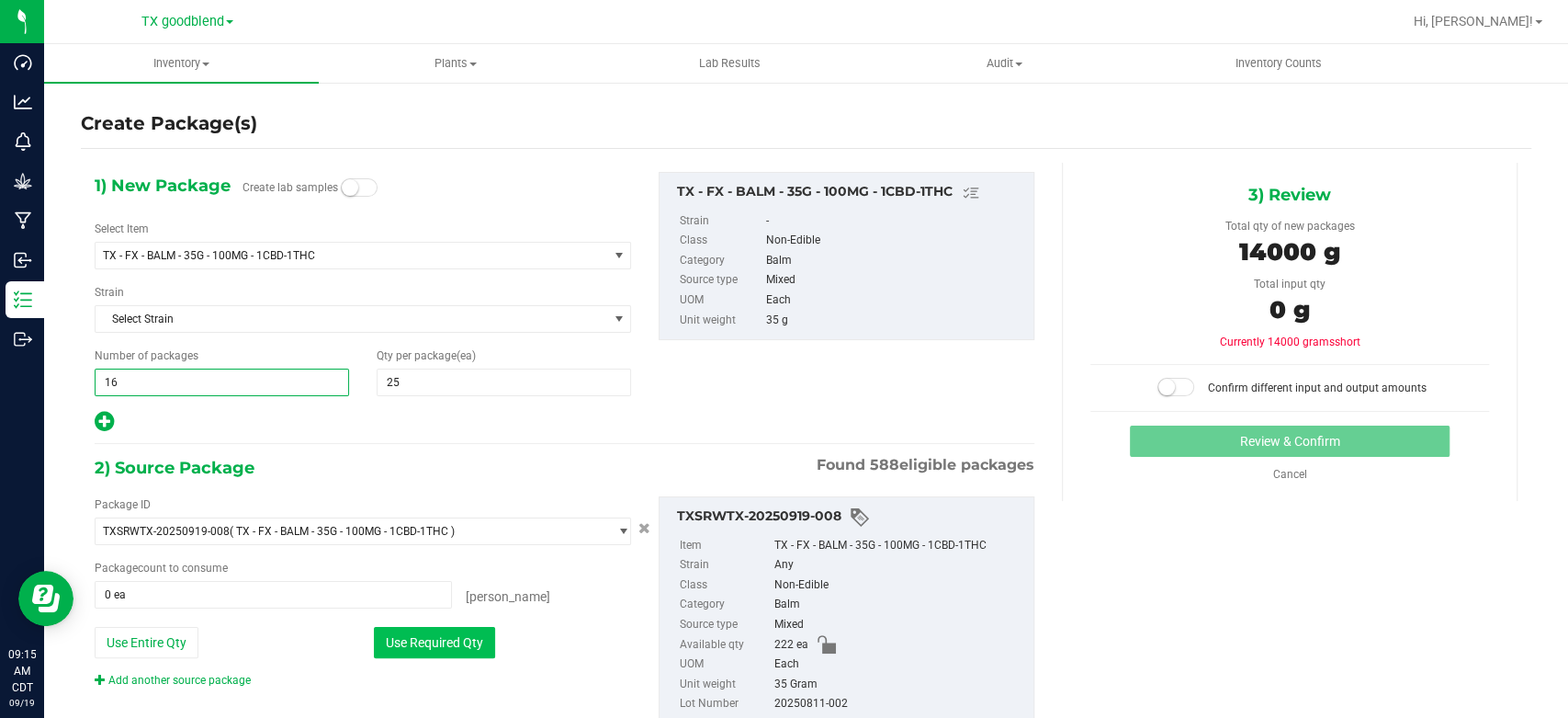
type input "16"
click at [411, 641] on button "Use Required Qty" at bounding box center [435, 642] width 121 height 31
type input "222 ea"
click at [206, 378] on span "16 16" at bounding box center [222, 382] width 254 height 28
type input "1"
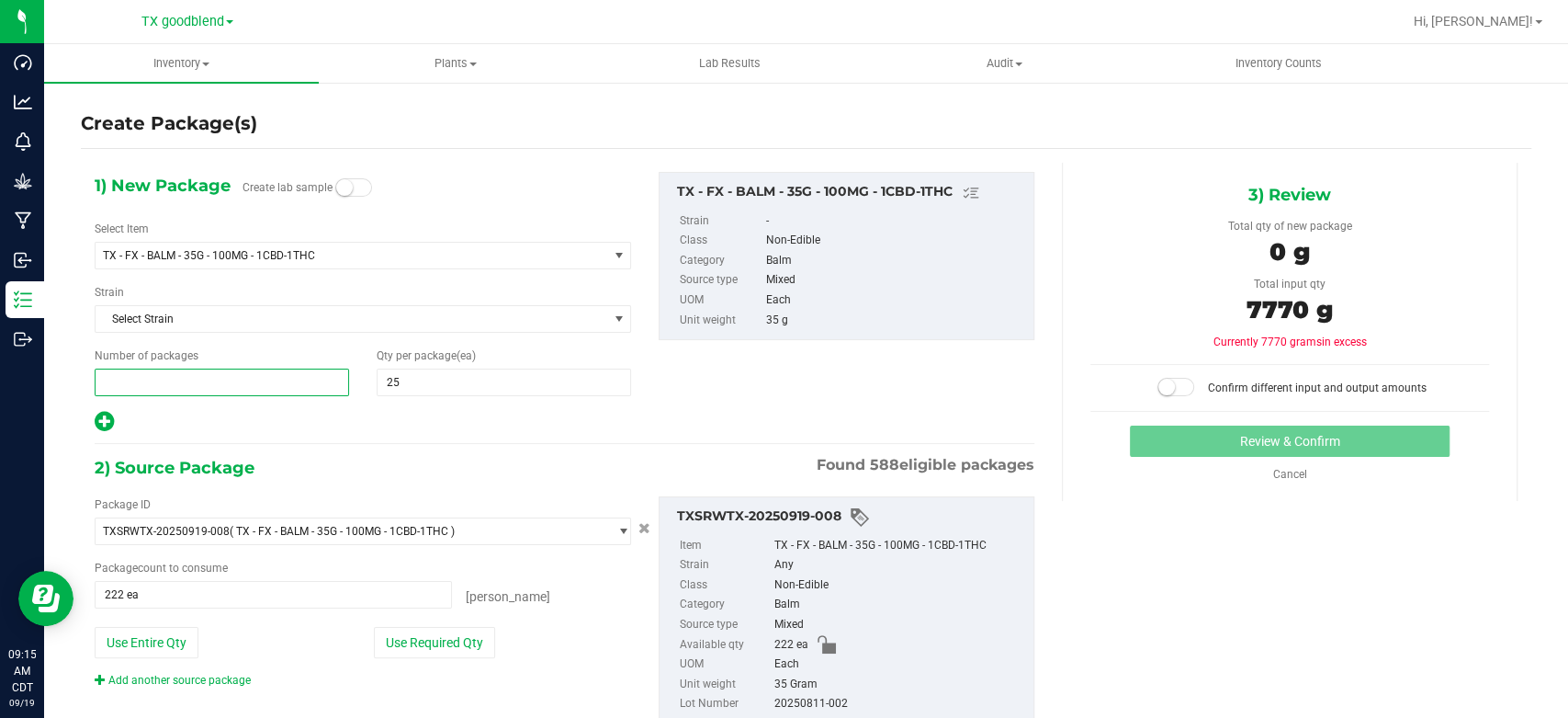
type input "8"
click at [403, 645] on button "Use Required Qty" at bounding box center [435, 642] width 121 height 31
type input "200 ea"
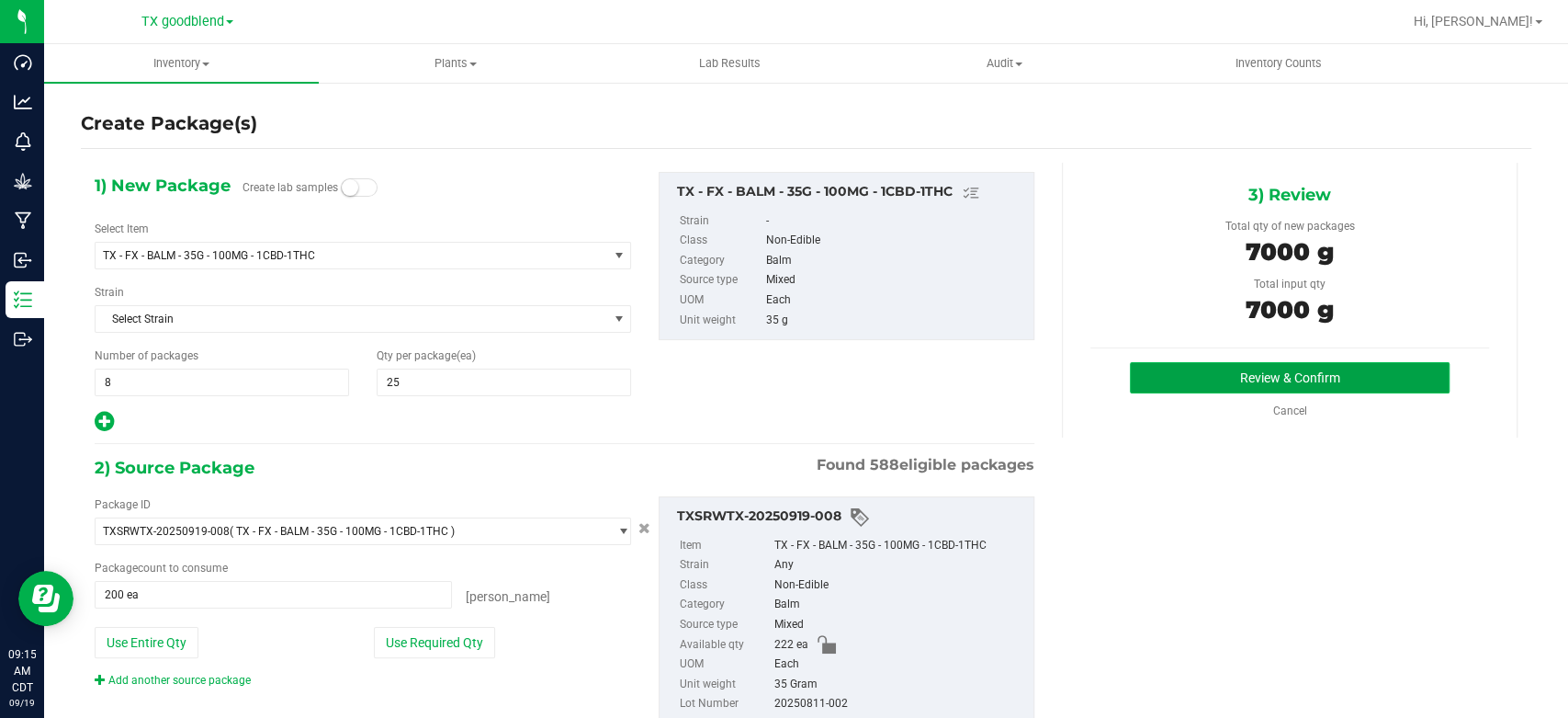
click at [1191, 379] on button "Review & Confirm" at bounding box center [1289, 378] width 319 height 31
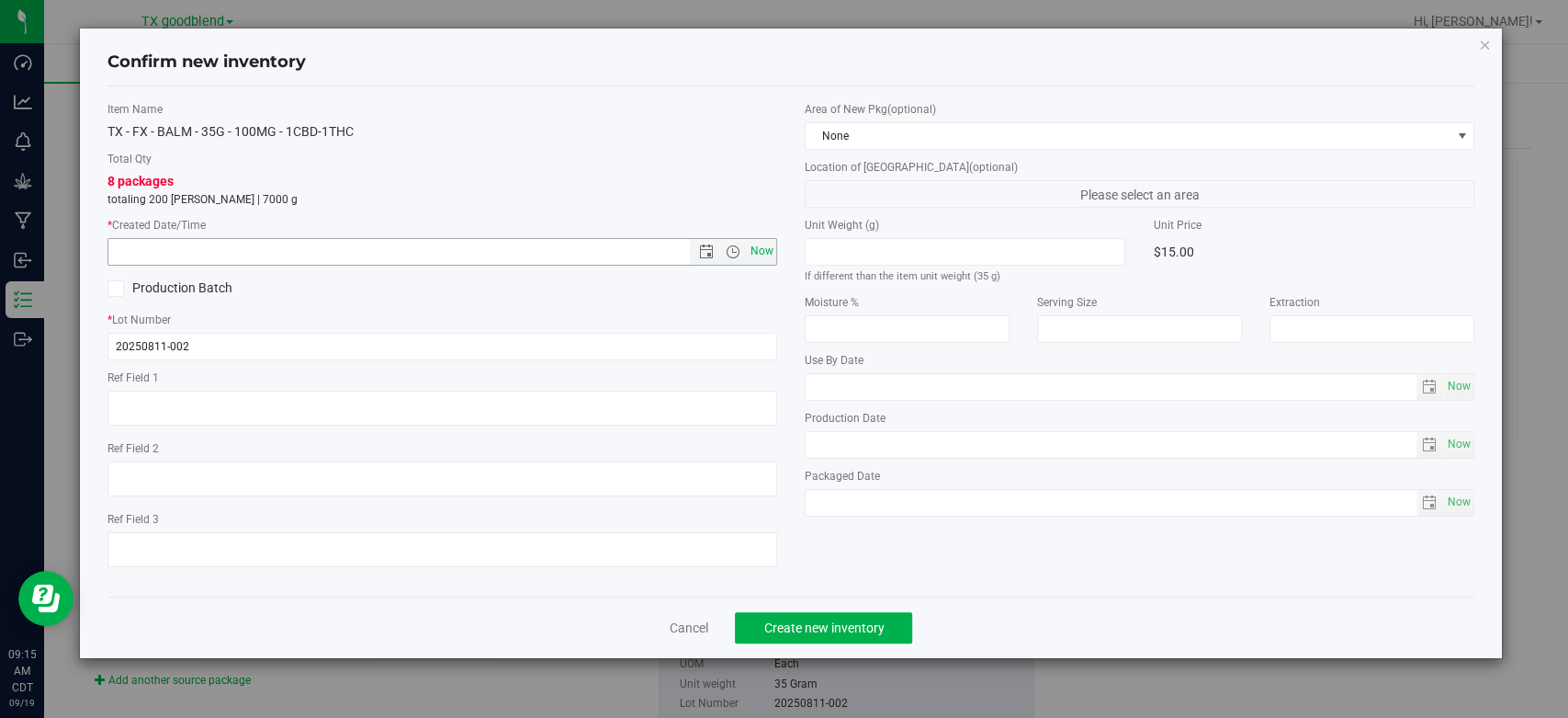
click at [764, 248] on span "Now" at bounding box center [762, 252] width 31 height 27
type input "[DATE] 9:15 AM"
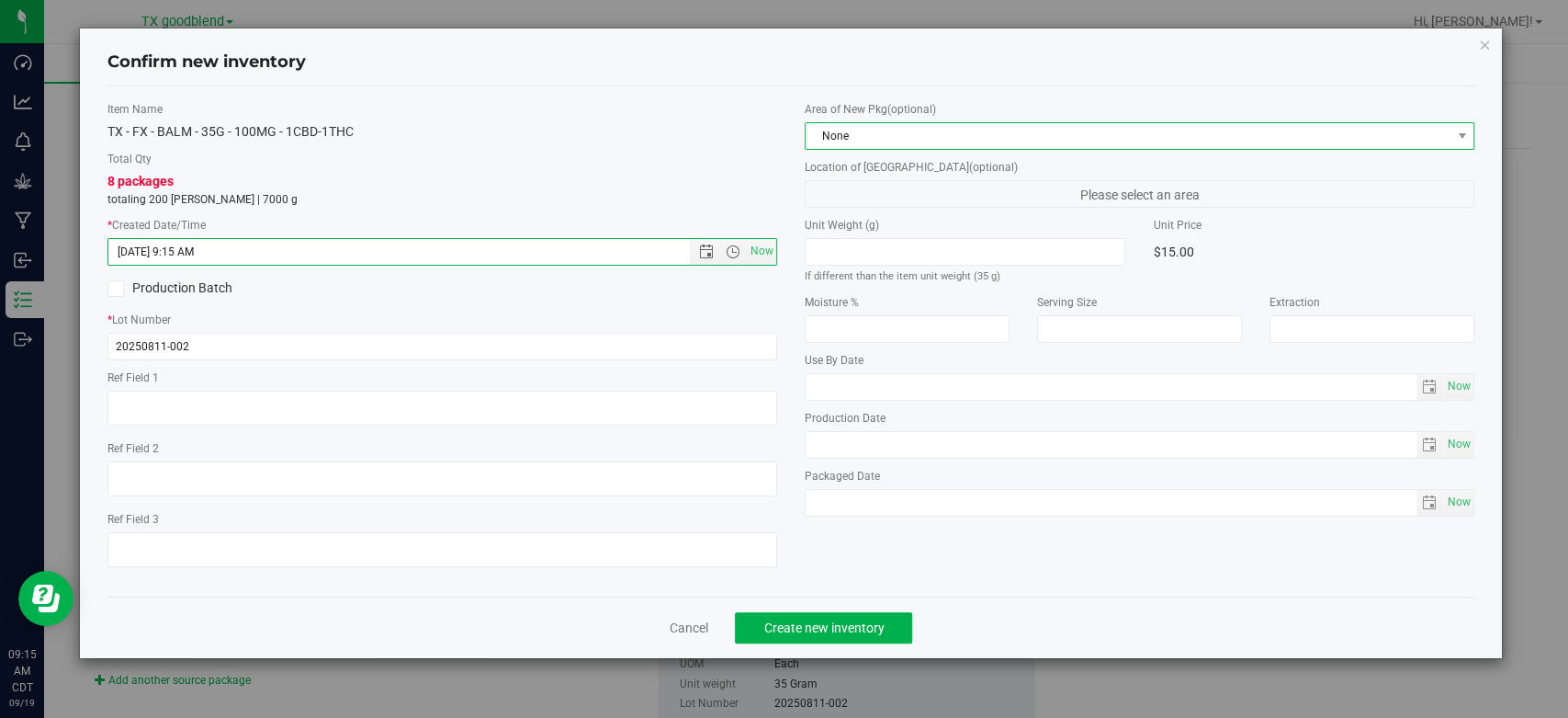
click at [858, 137] on span "None" at bounding box center [1128, 136] width 645 height 26
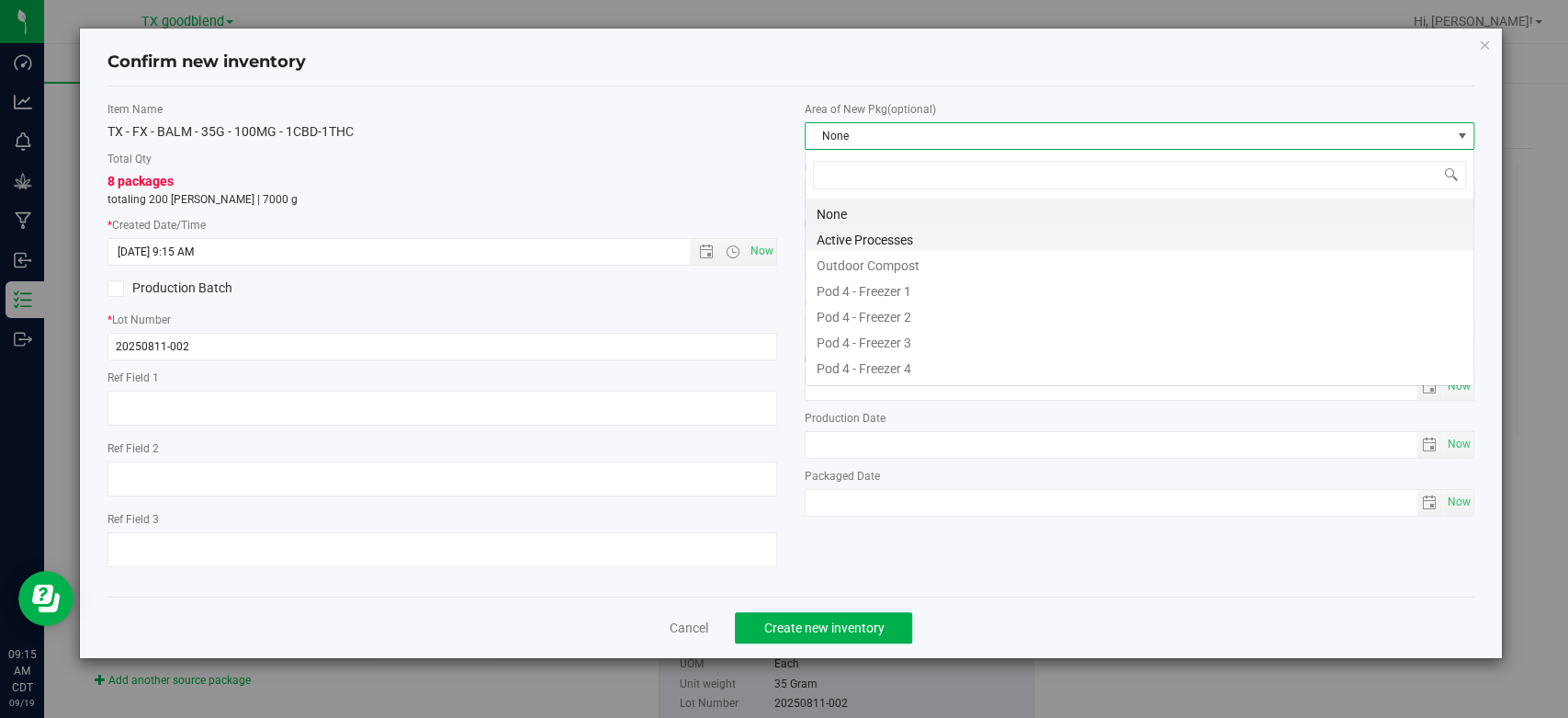
scroll to position [27, 669]
click at [851, 235] on li "Active Processes" at bounding box center [1139, 237] width 668 height 26
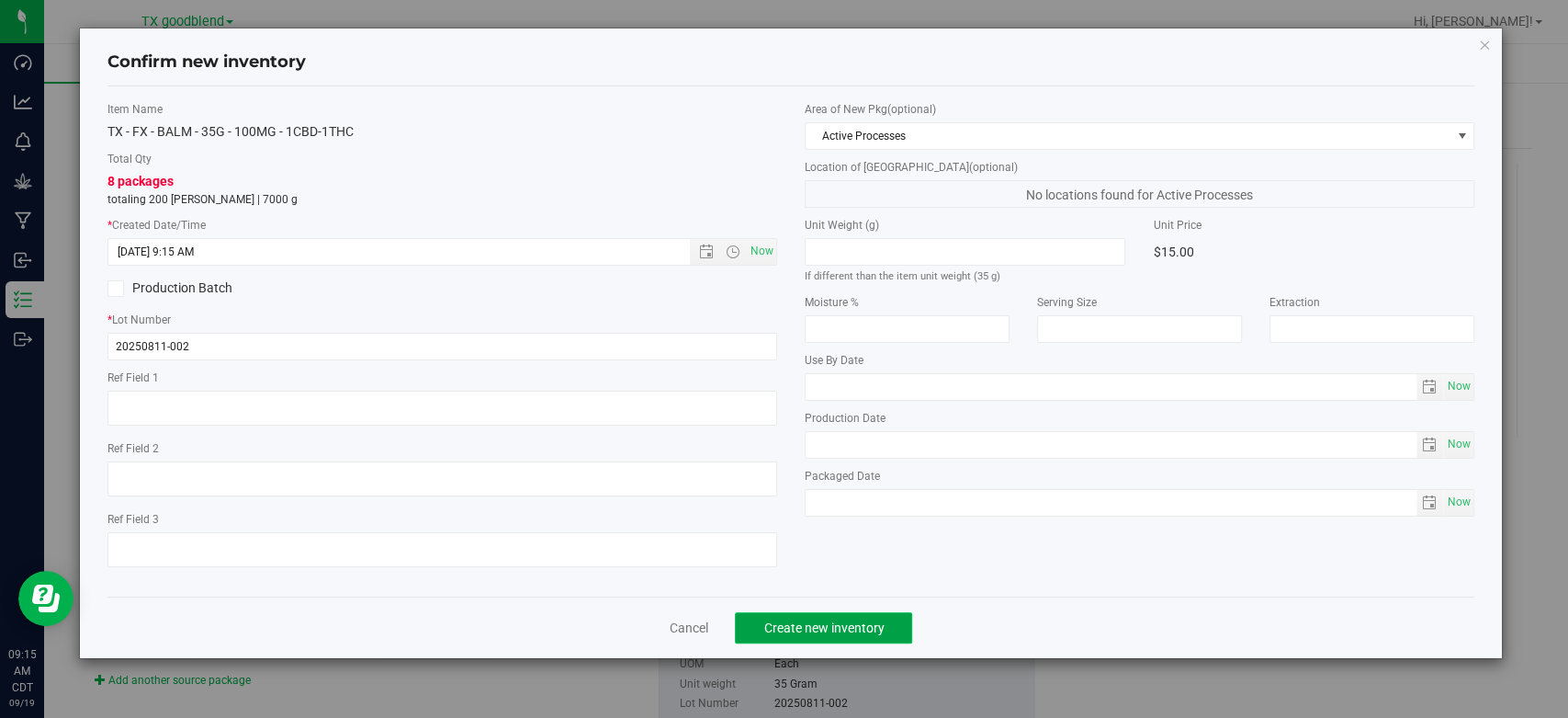
click at [782, 641] on button "Create new inventory" at bounding box center [824, 627] width 177 height 31
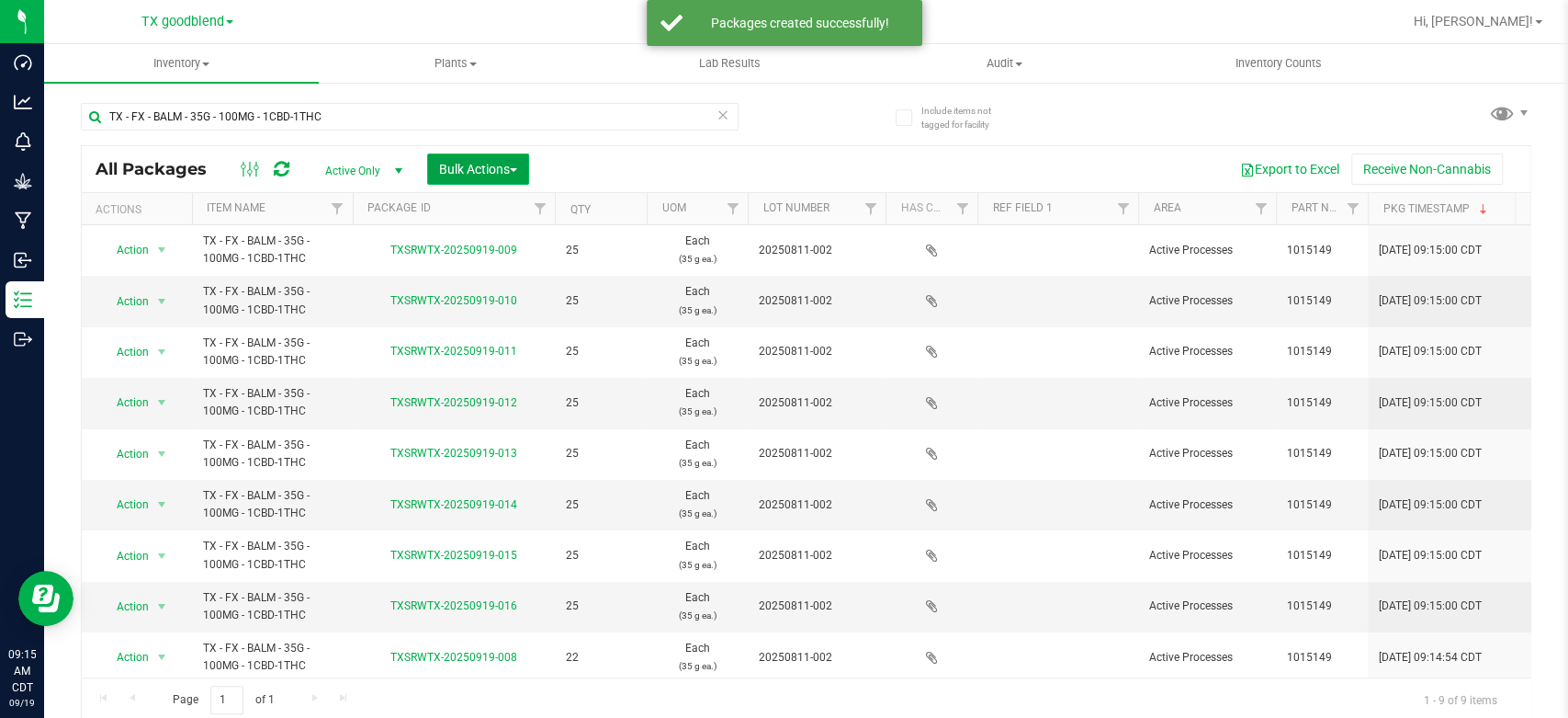
click at [465, 165] on span "Bulk Actions" at bounding box center [478, 169] width 78 height 14
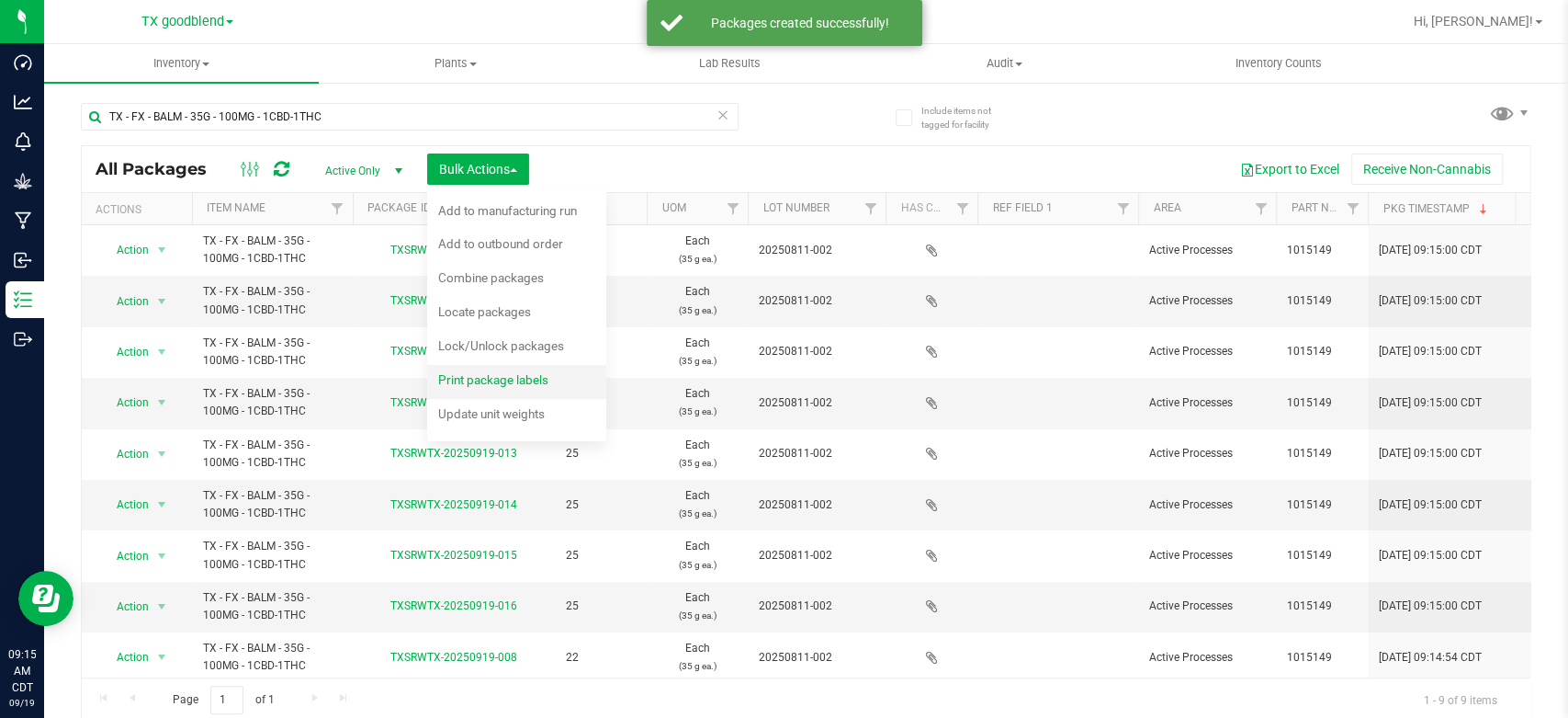
click at [470, 380] on span "Print package labels" at bounding box center [493, 379] width 110 height 14
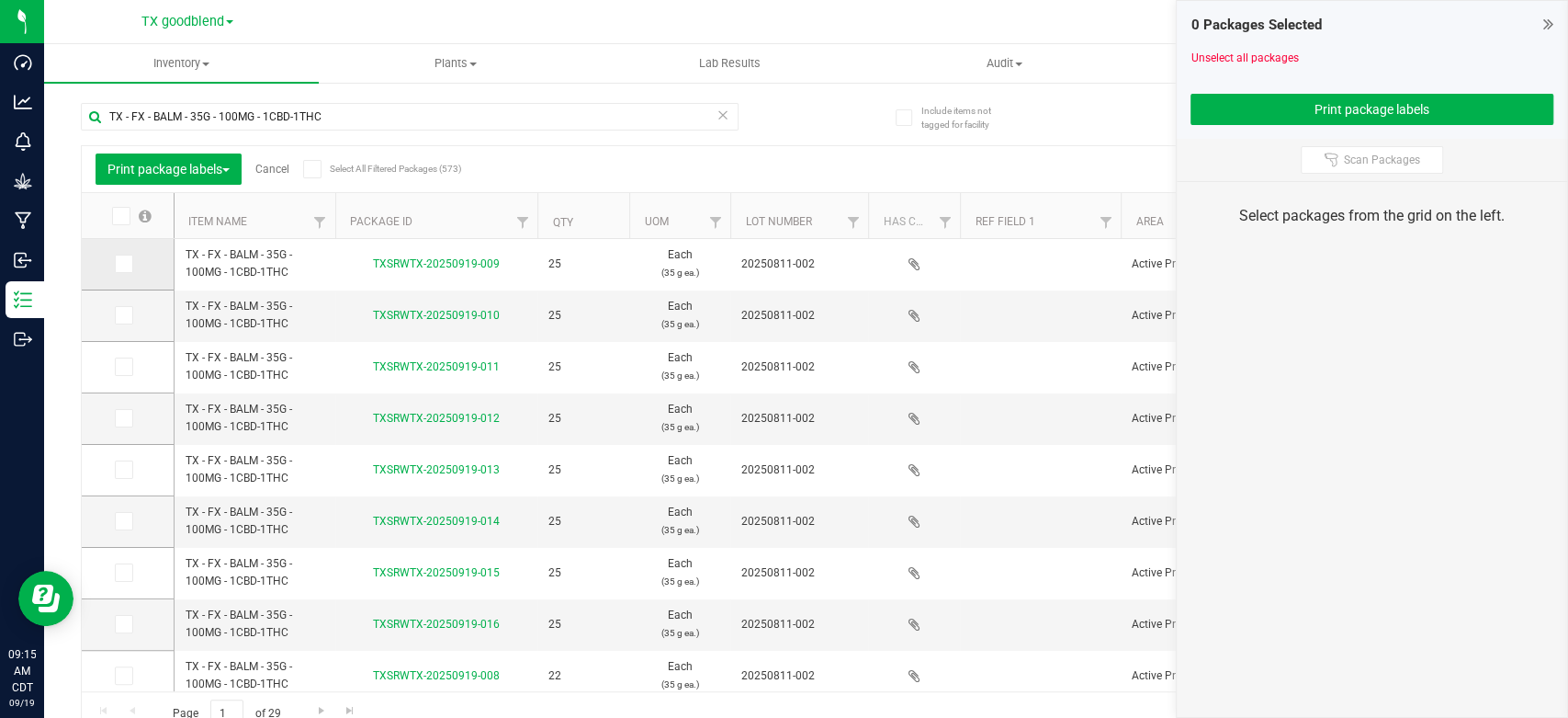
click at [125, 264] on icon at bounding box center [122, 264] width 12 height 0
click at [0, 0] on input "checkbox" at bounding box center [0, 0] width 0 height 0
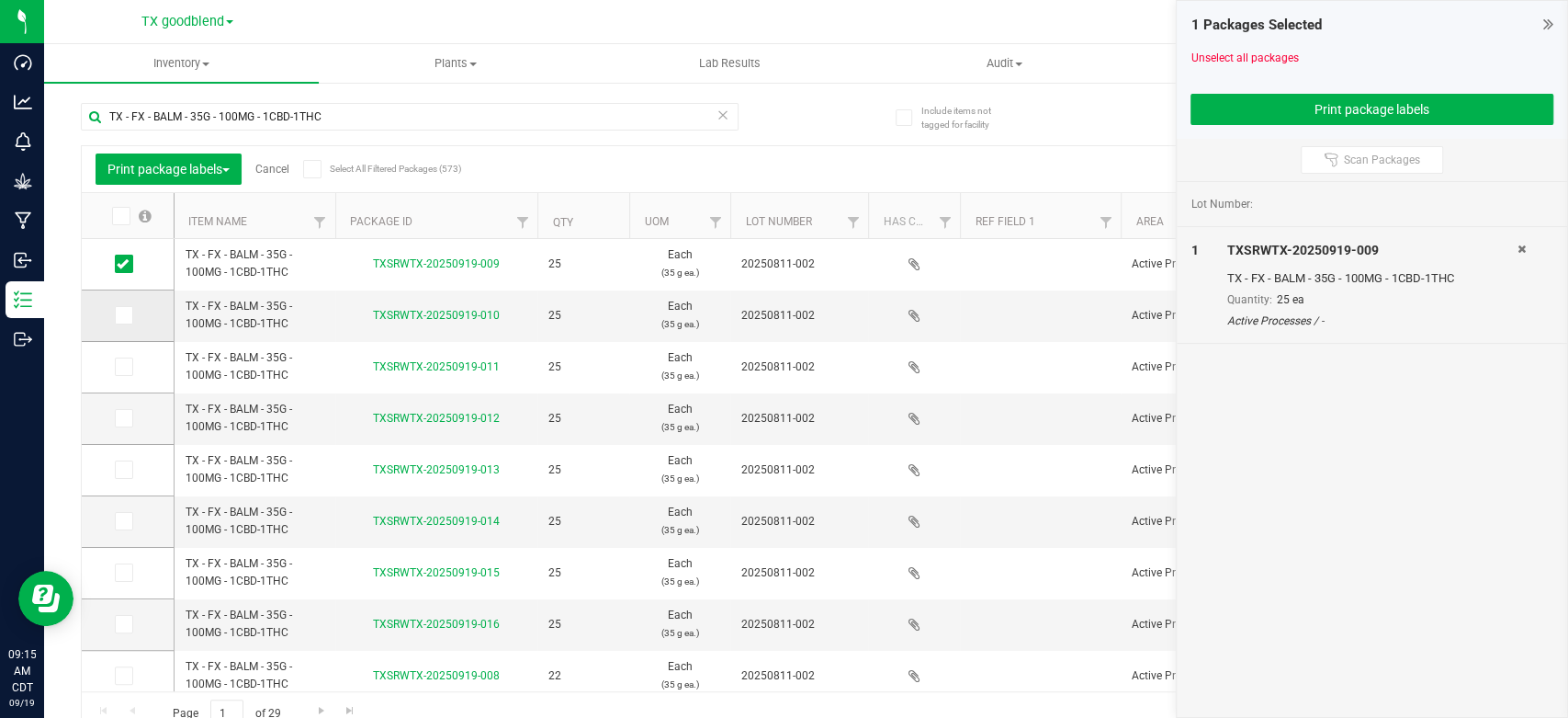
click at [120, 315] on icon at bounding box center [122, 315] width 12 height 0
click at [0, 0] on input "checkbox" at bounding box center [0, 0] width 0 height 0
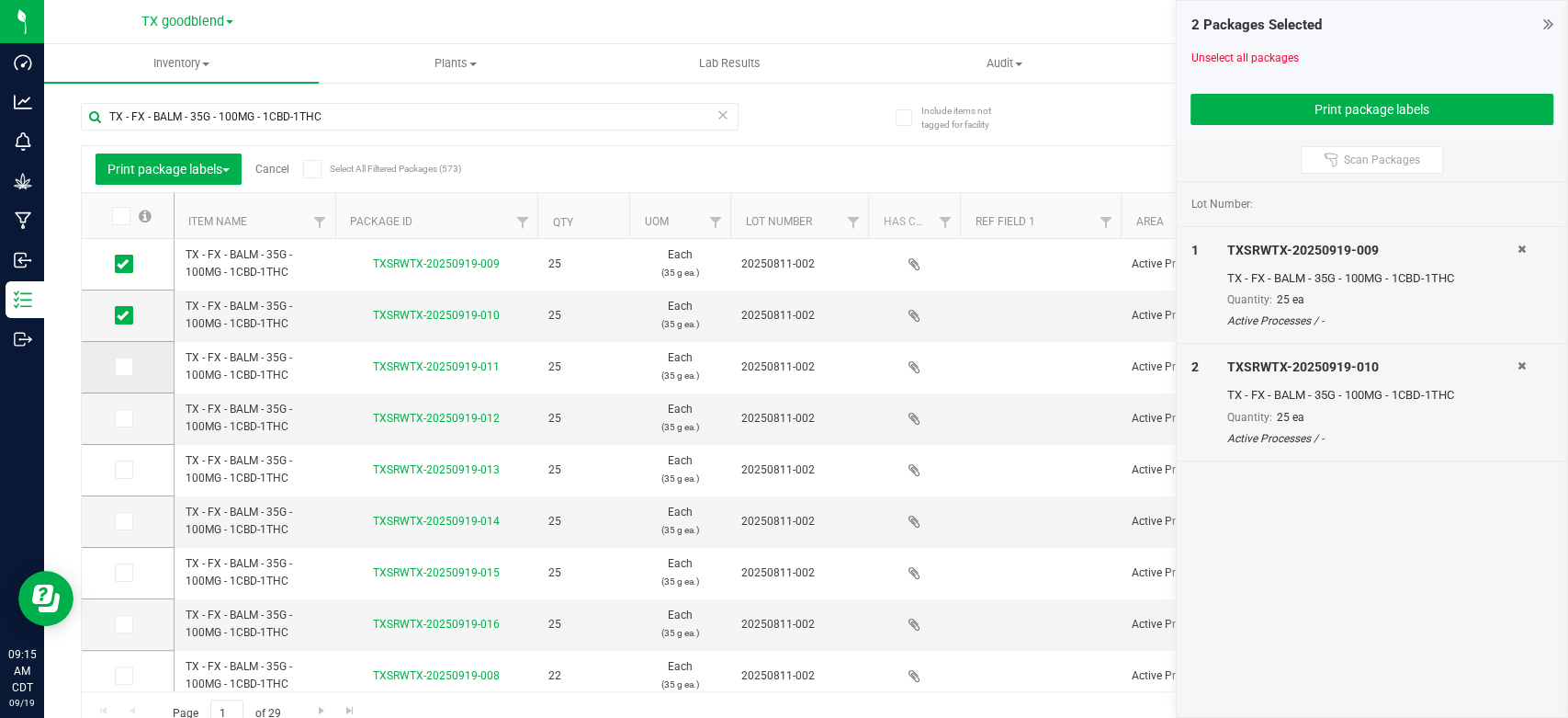
click at [120, 366] on icon at bounding box center [122, 366] width 12 height 0
click at [0, 0] on input "checkbox" at bounding box center [0, 0] width 0 height 0
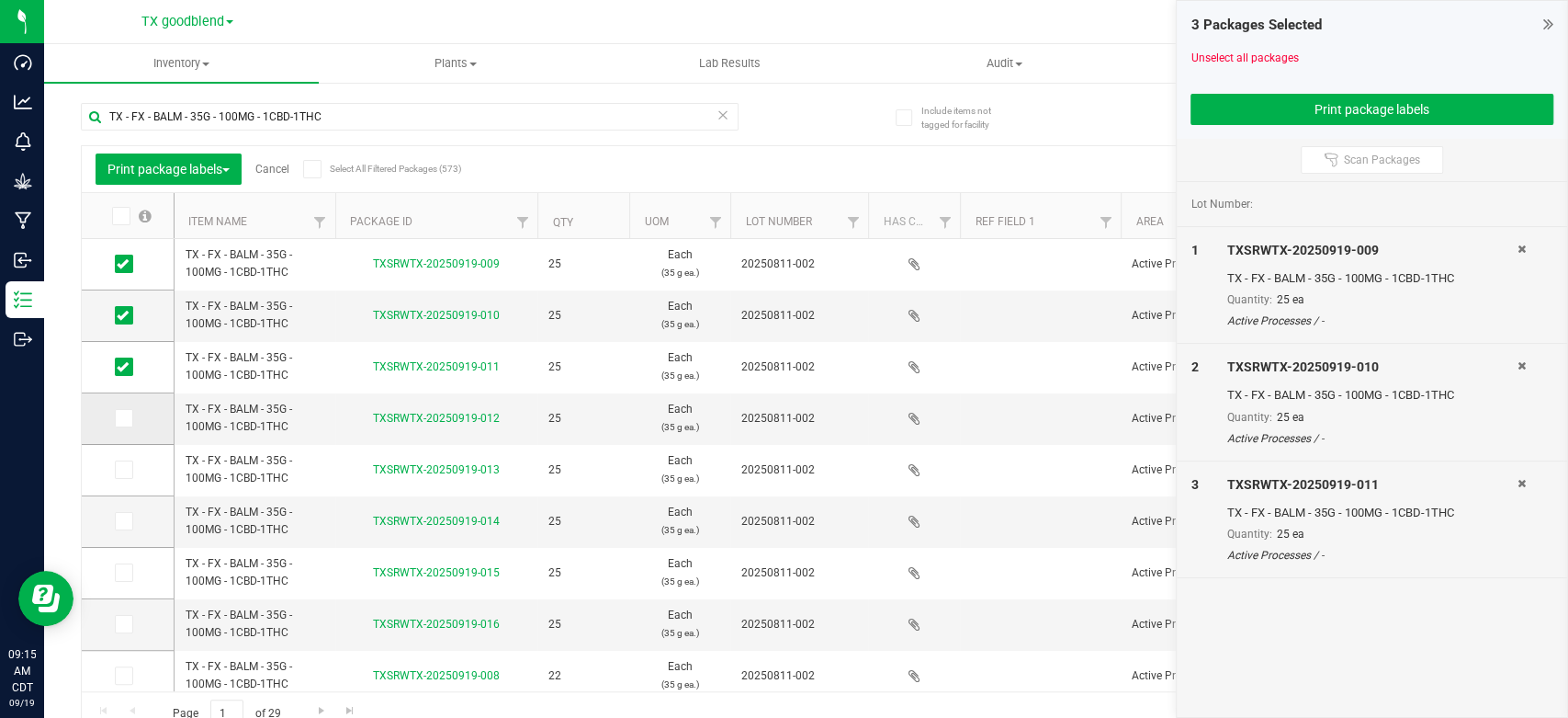
click at [121, 418] on icon at bounding box center [122, 418] width 12 height 0
click at [0, 0] on input "checkbox" at bounding box center [0, 0] width 0 height 0
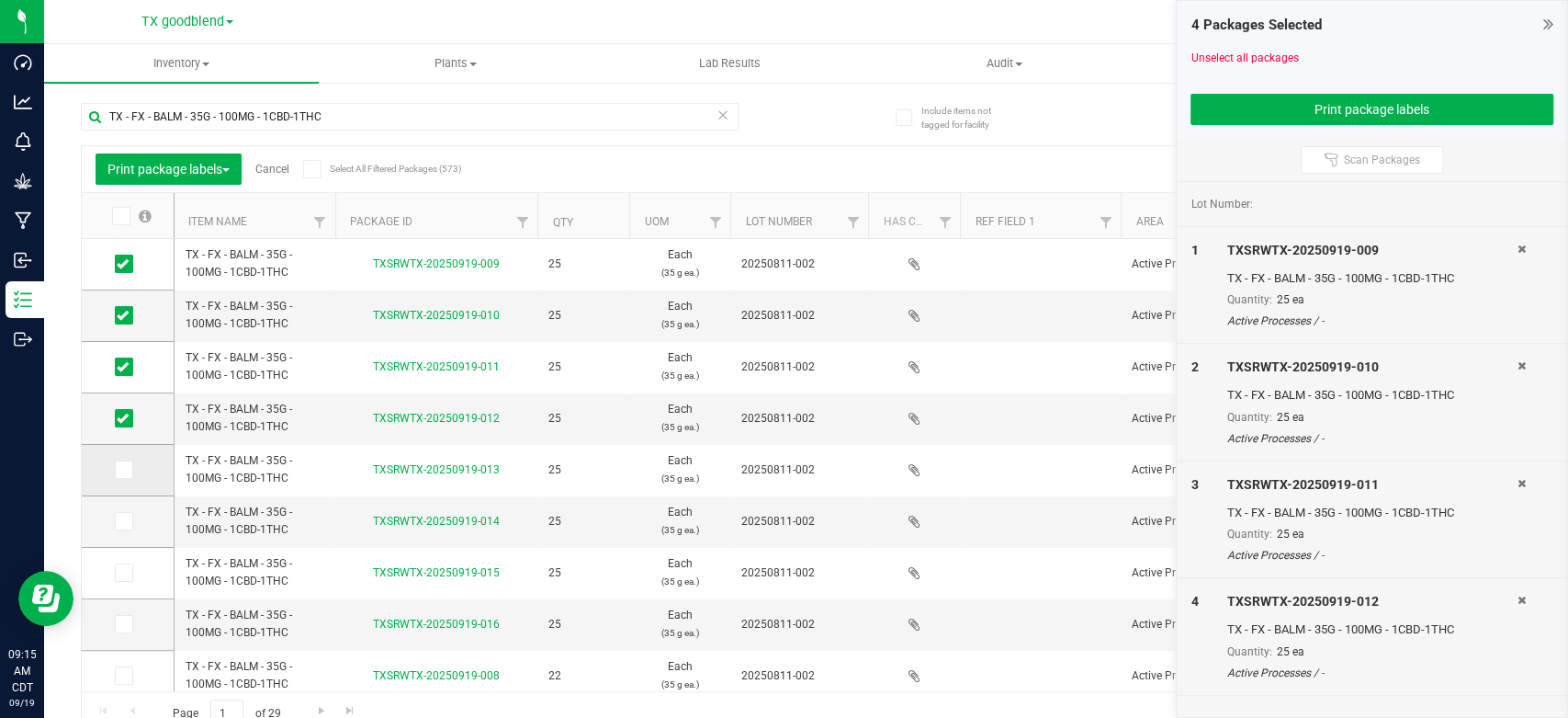
click at [125, 469] on icon at bounding box center [122, 469] width 12 height 0
click at [0, 0] on input "checkbox" at bounding box center [0, 0] width 0 height 0
click at [120, 521] on icon at bounding box center [122, 521] width 12 height 0
click at [0, 0] on input "checkbox" at bounding box center [0, 0] width 0 height 0
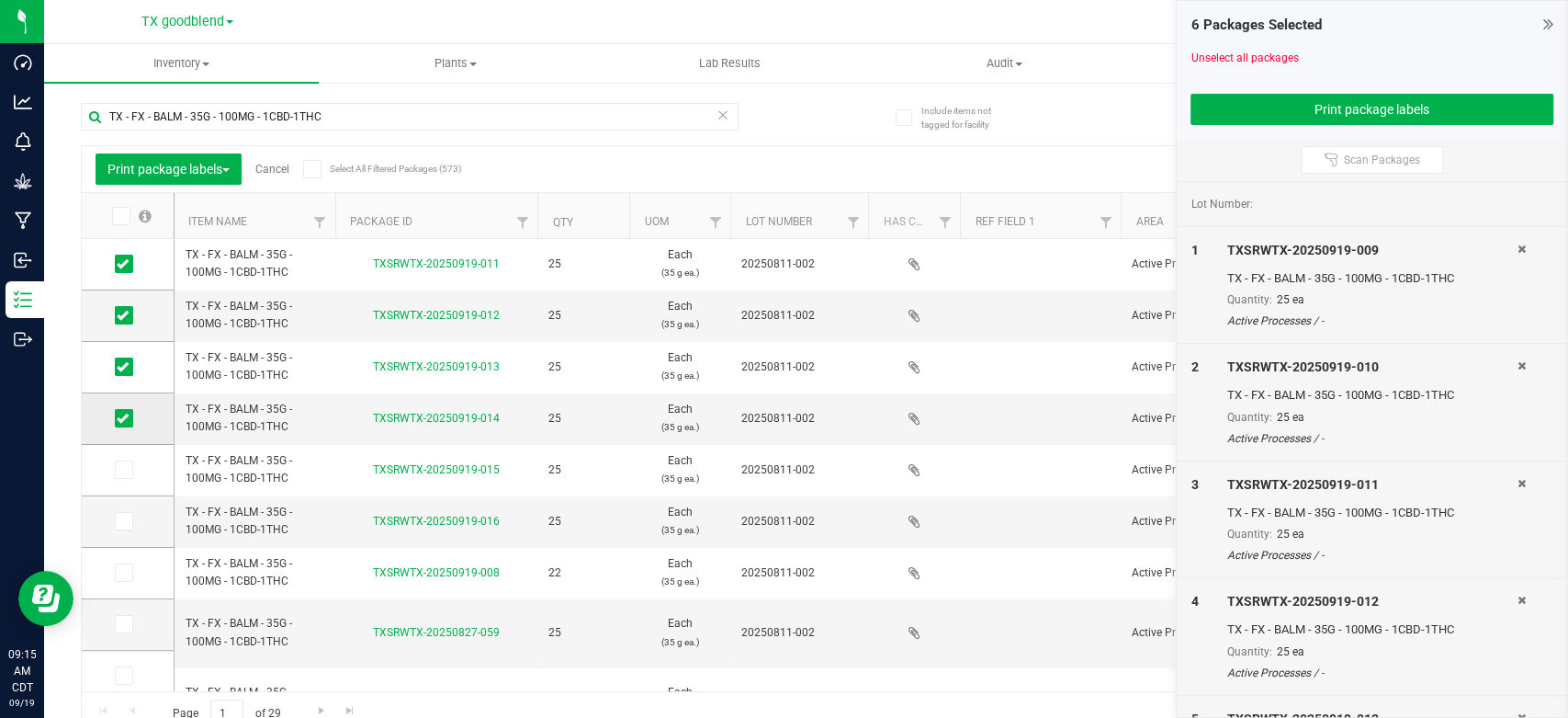
scroll to position [163, 0]
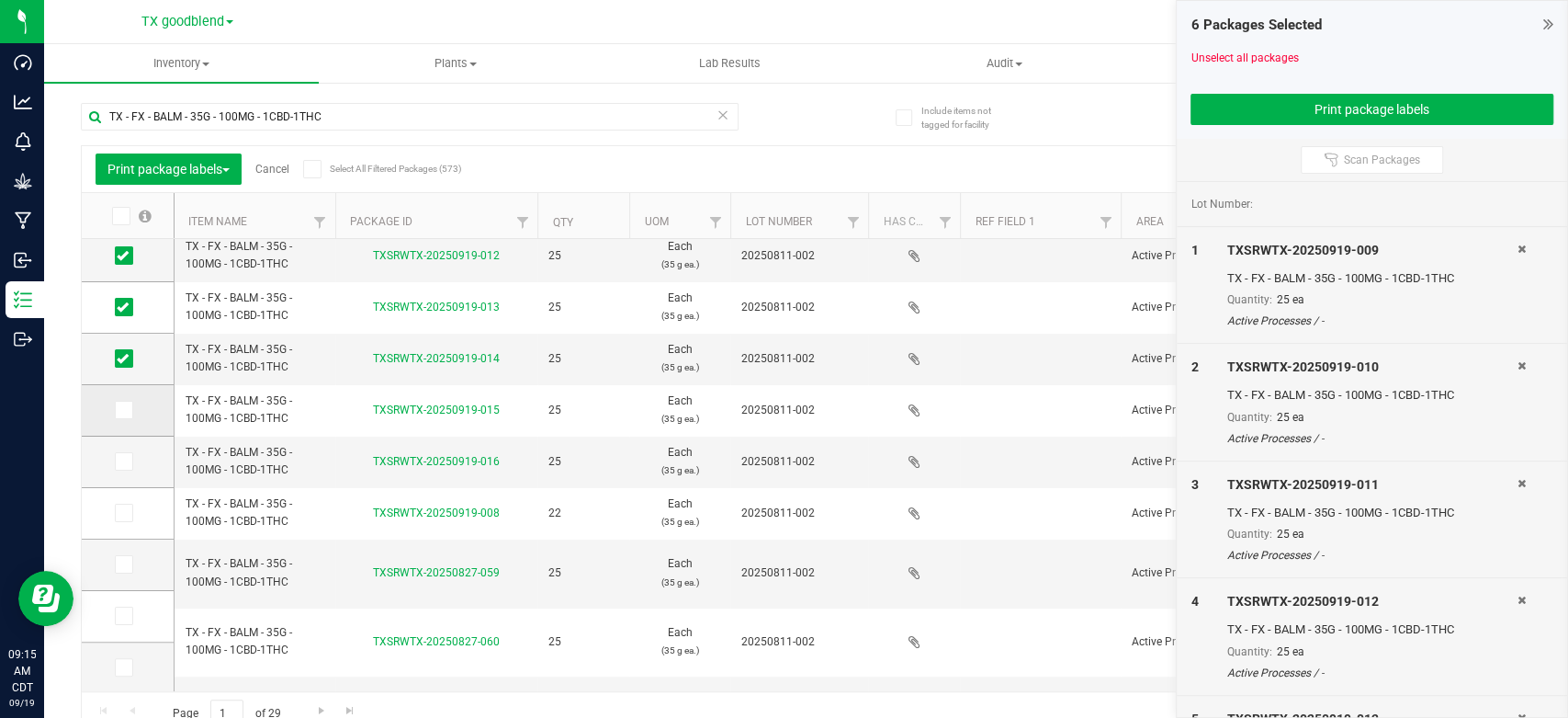
click at [121, 410] on icon at bounding box center [122, 410] width 12 height 0
click at [0, 0] on input "checkbox" at bounding box center [0, 0] width 0 height 0
click at [121, 462] on icon at bounding box center [122, 462] width 12 height 0
click at [0, 0] on input "checkbox" at bounding box center [0, 0] width 0 height 0
click at [121, 513] on icon at bounding box center [122, 513] width 12 height 0
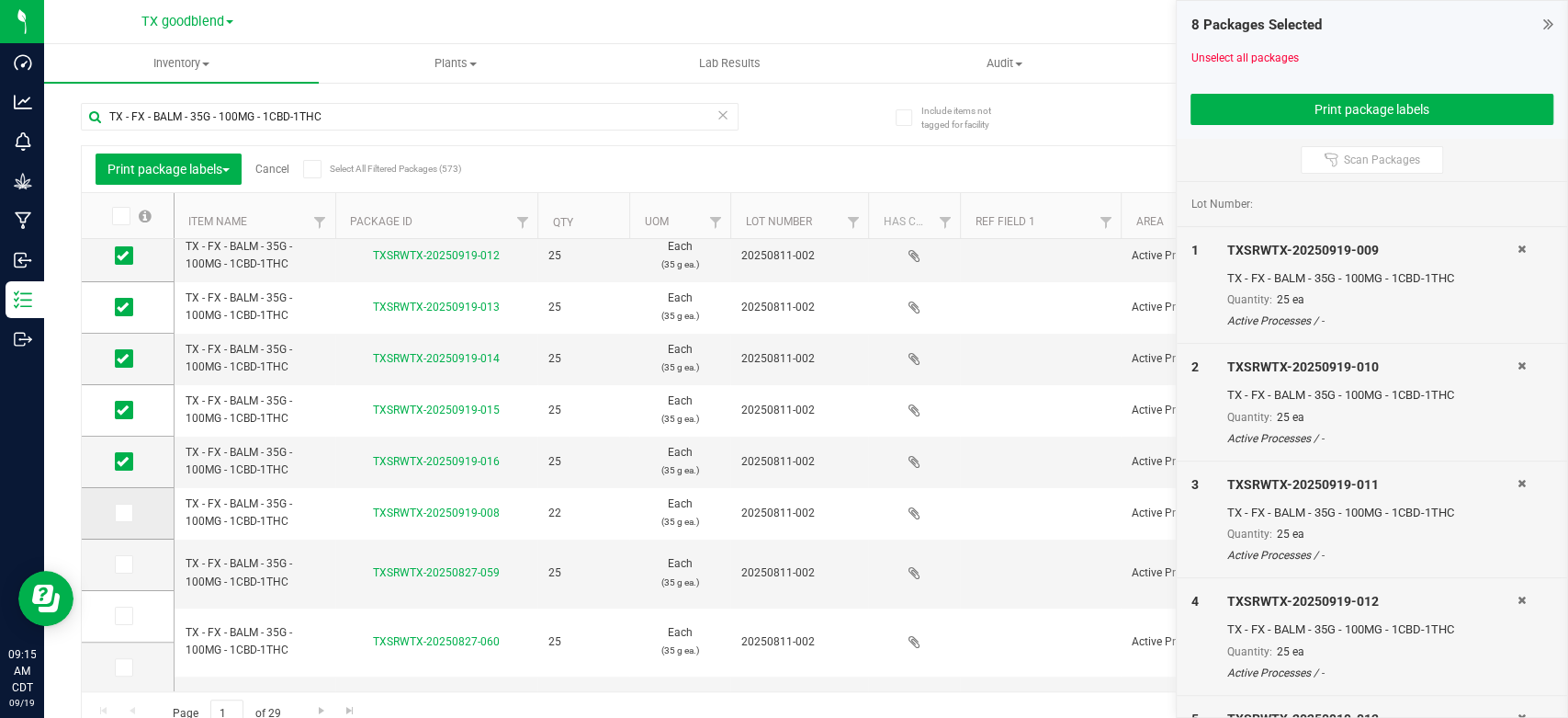
click at [0, 0] on input "checkbox" at bounding box center [0, 0] width 0 height 0
click at [121, 573] on td at bounding box center [127, 565] width 92 height 51
click at [123, 564] on icon at bounding box center [122, 564] width 12 height 0
click at [0, 0] on input "checkbox" at bounding box center [0, 0] width 0 height 0
click at [125, 564] on icon at bounding box center [122, 564] width 12 height 0
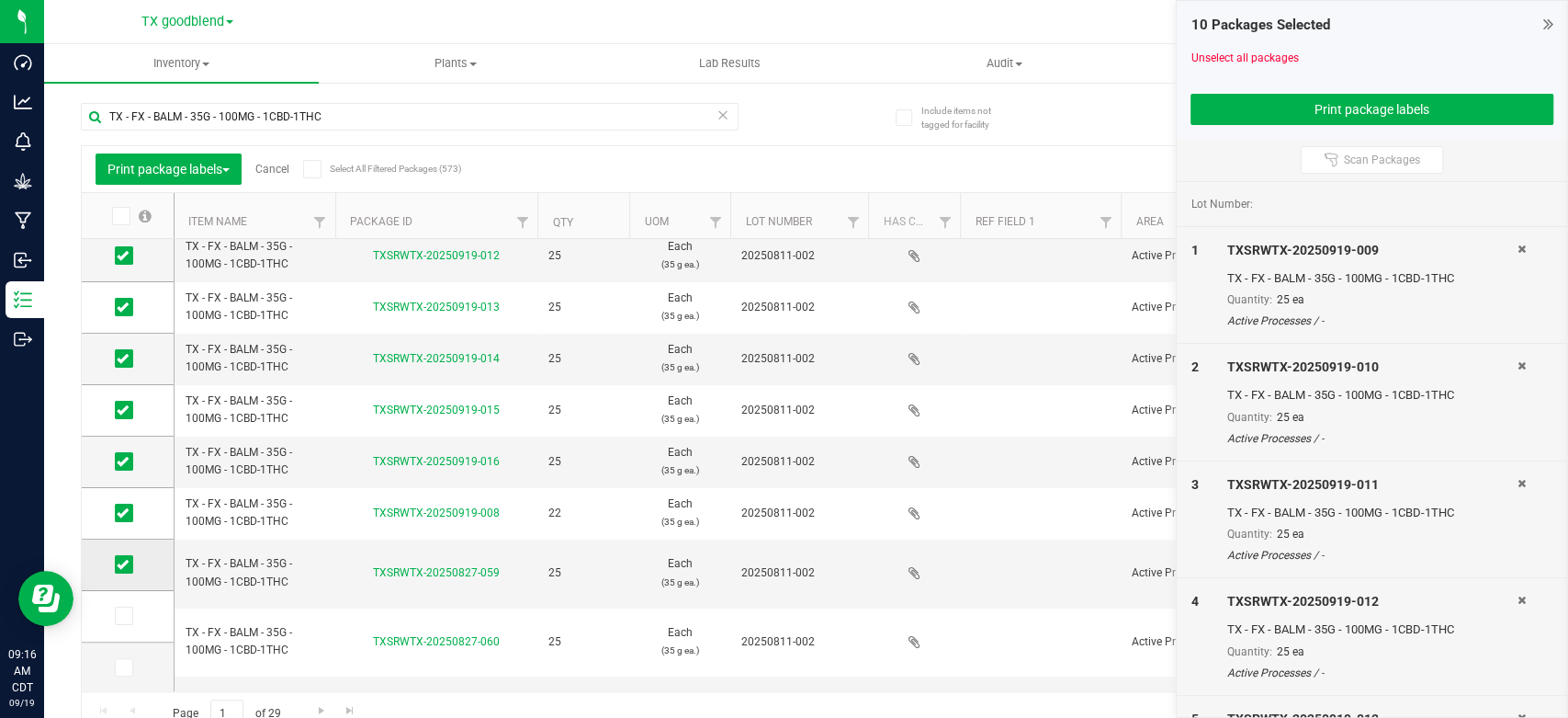
click at [0, 0] on input "checkbox" at bounding box center [0, 0] width 0 height 0
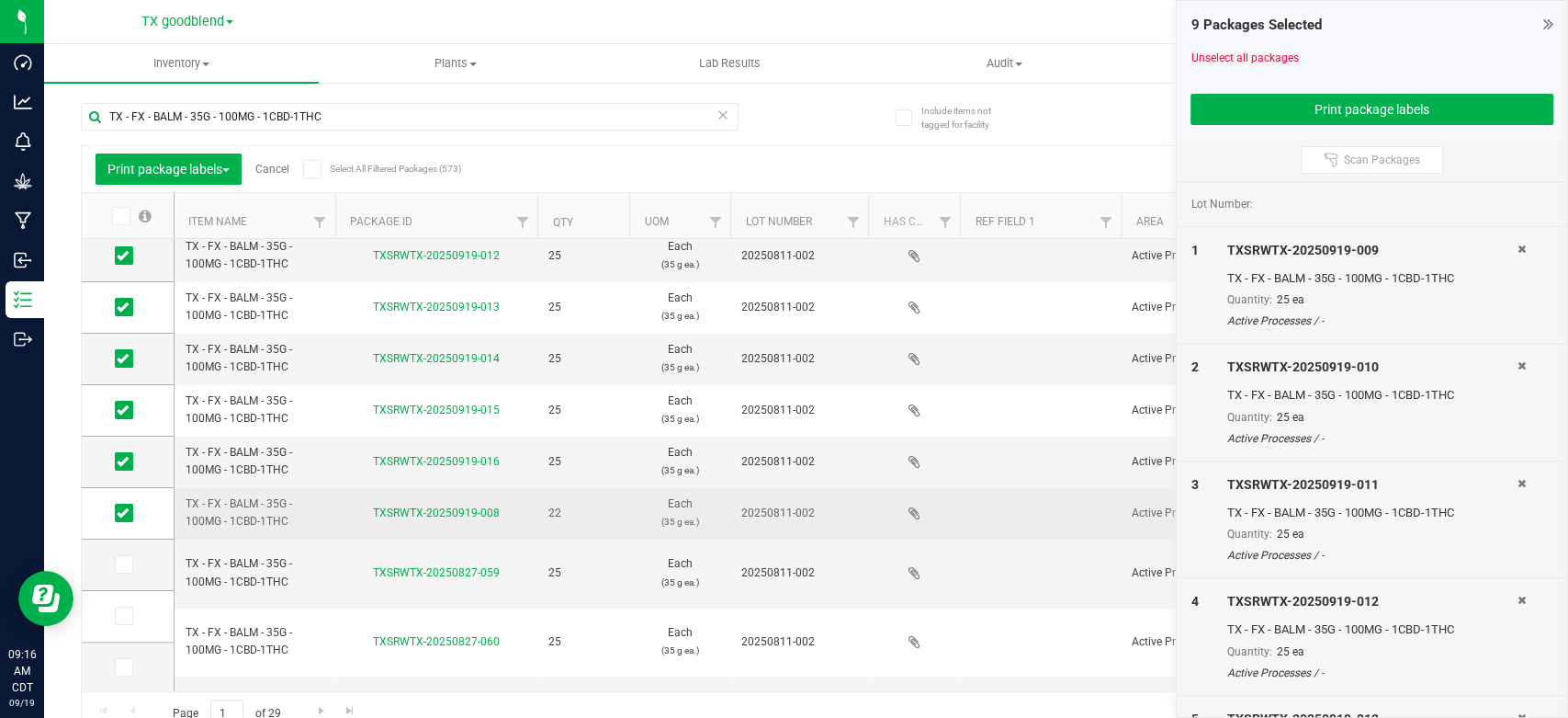
scroll to position [0, 0]
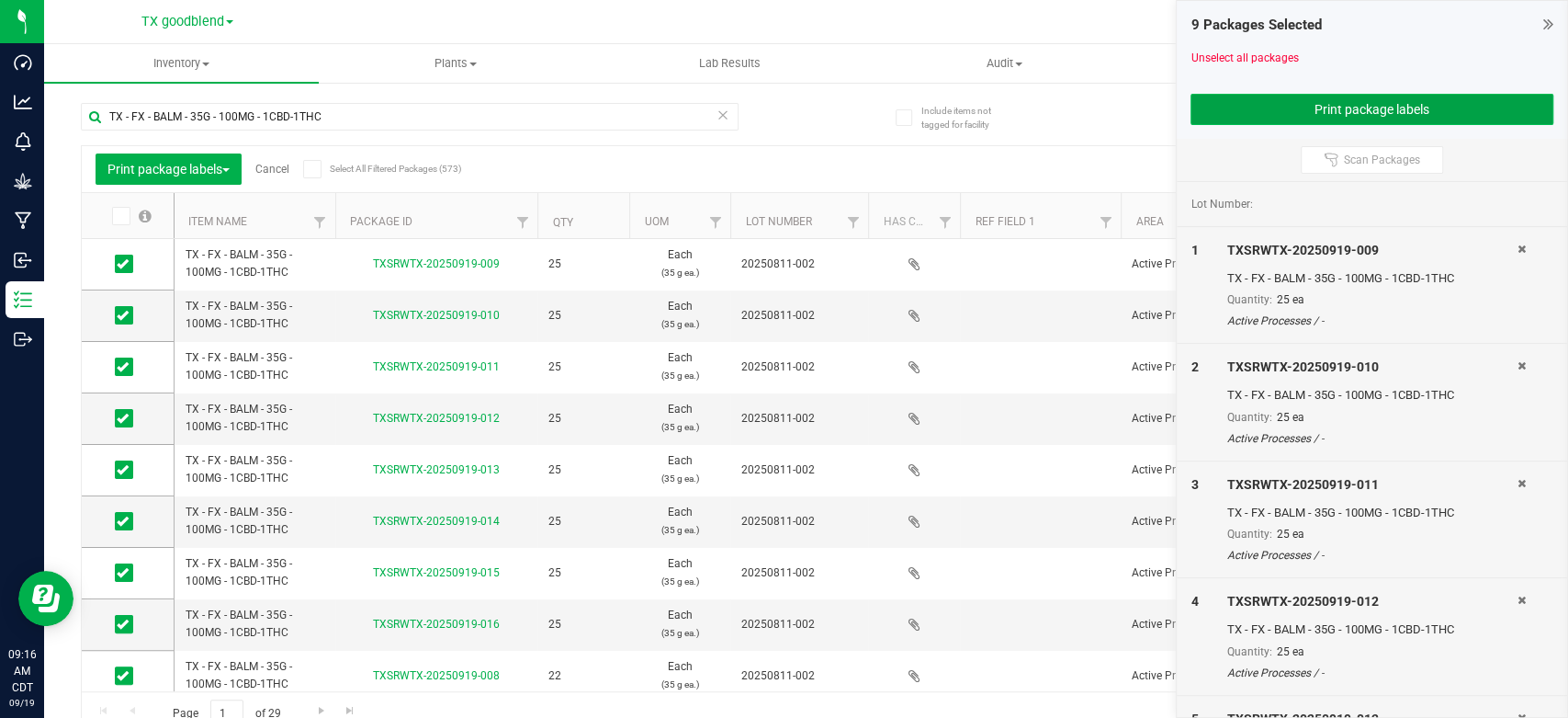
click at [1243, 109] on button "Print package labels" at bounding box center [1372, 109] width 363 height 31
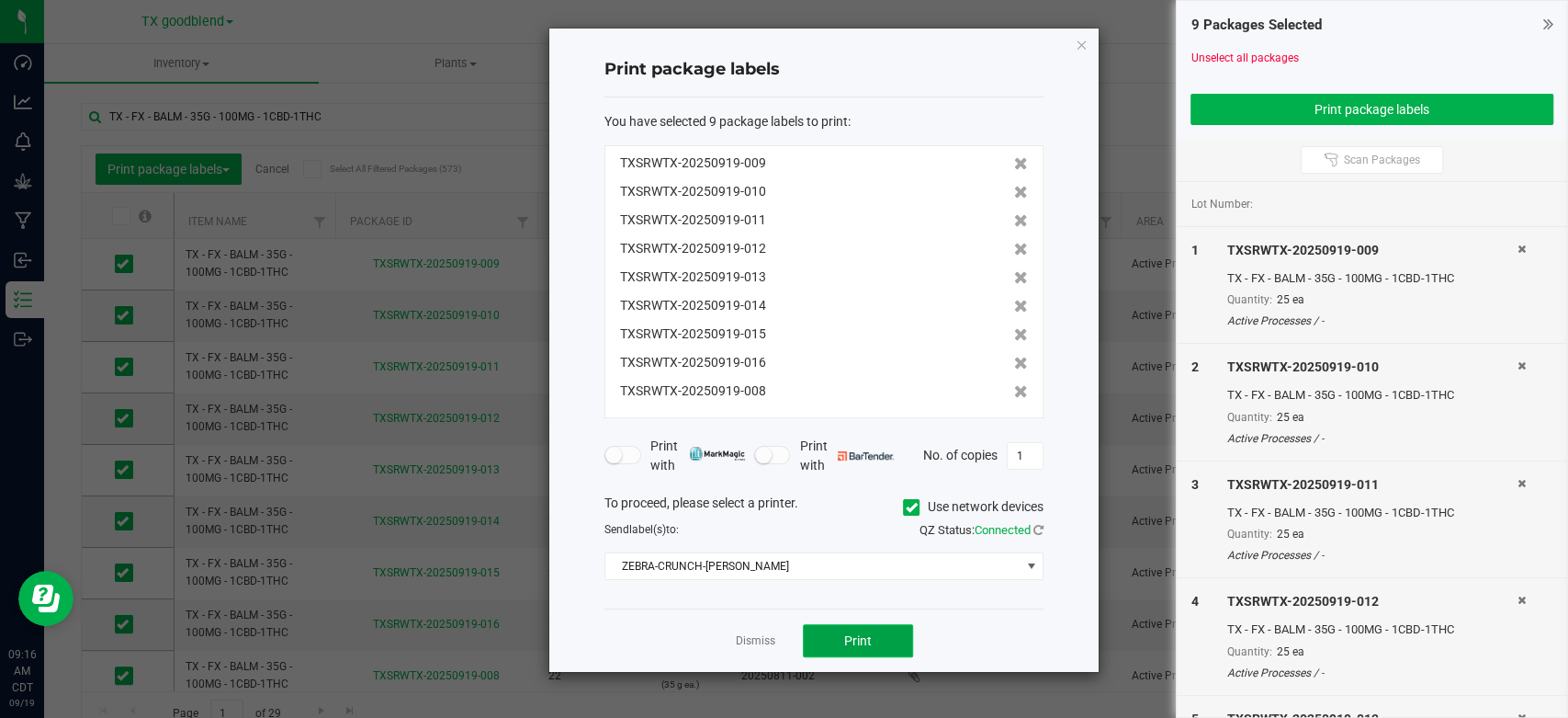
click at [870, 634] on span "Print" at bounding box center [858, 640] width 28 height 14
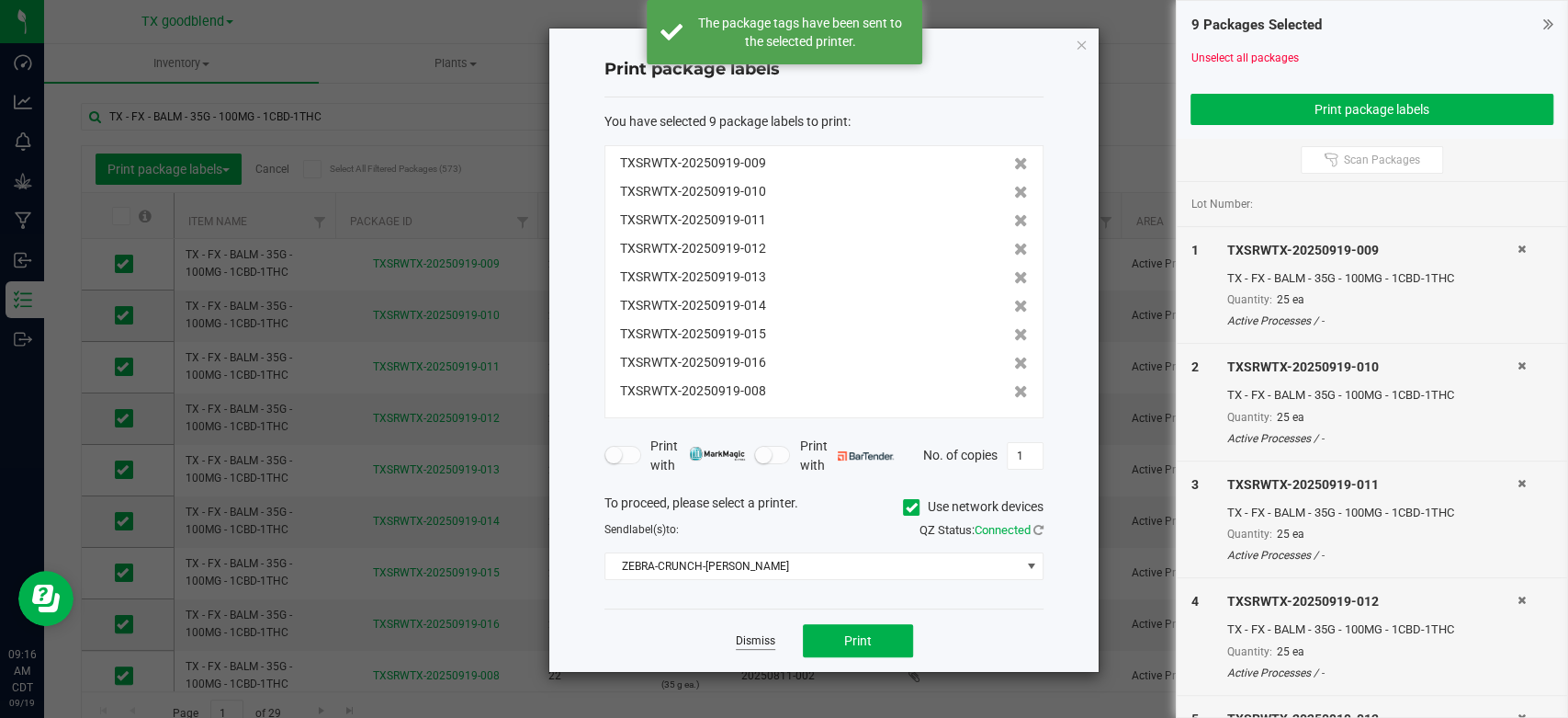
click at [740, 634] on link "Dismiss" at bounding box center [756, 641] width 40 height 15
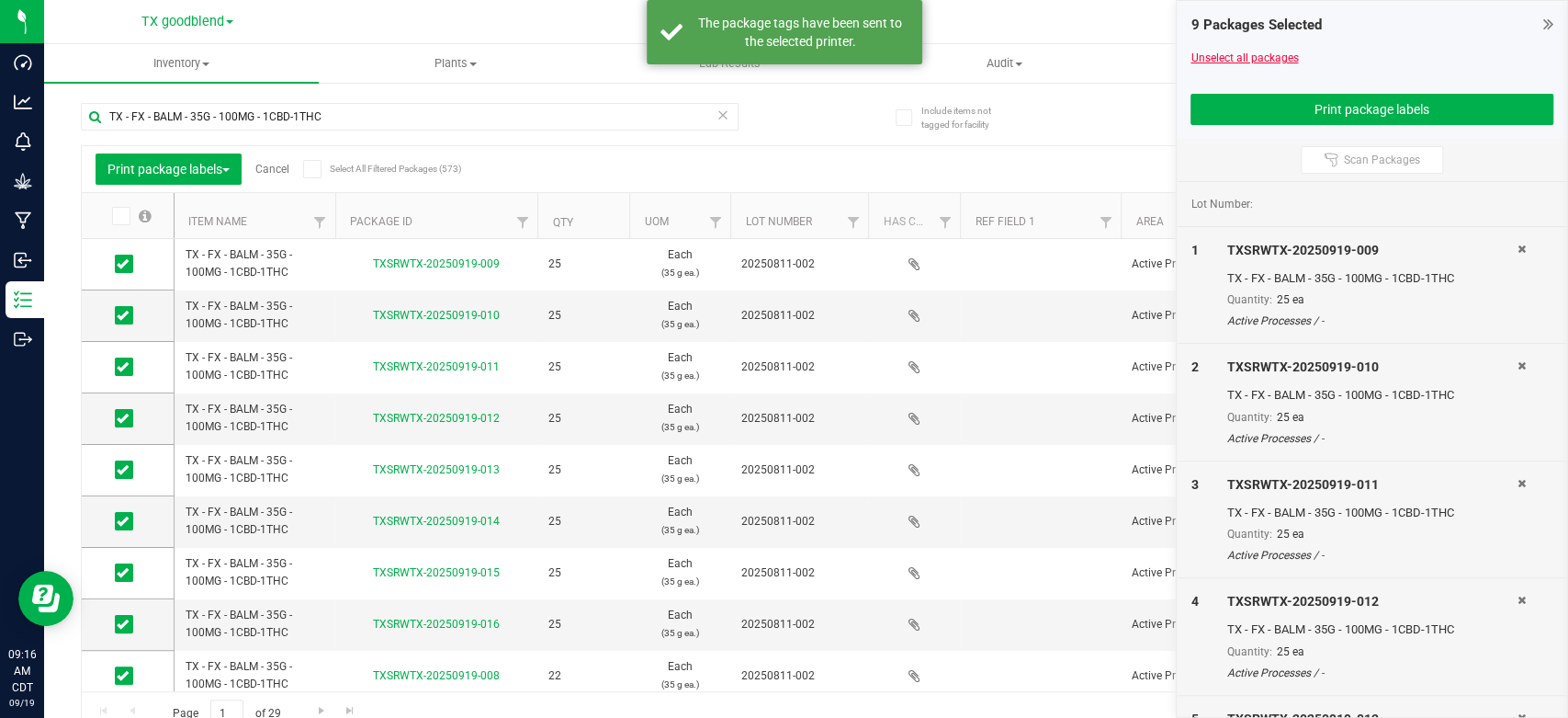
click at [1209, 54] on link "Unselect all packages" at bounding box center [1245, 57] width 108 height 13
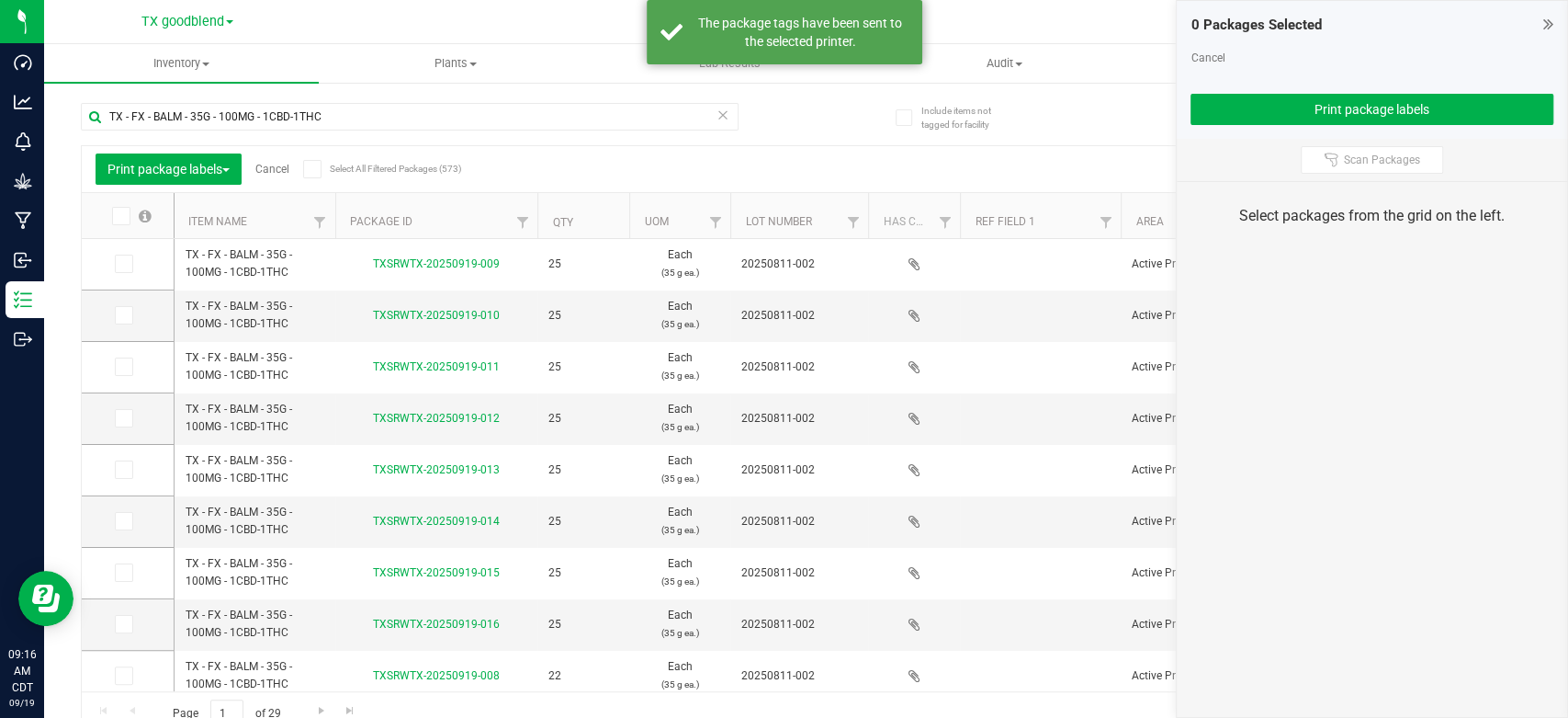
click at [1209, 54] on link "Cancel" at bounding box center [1208, 57] width 34 height 13
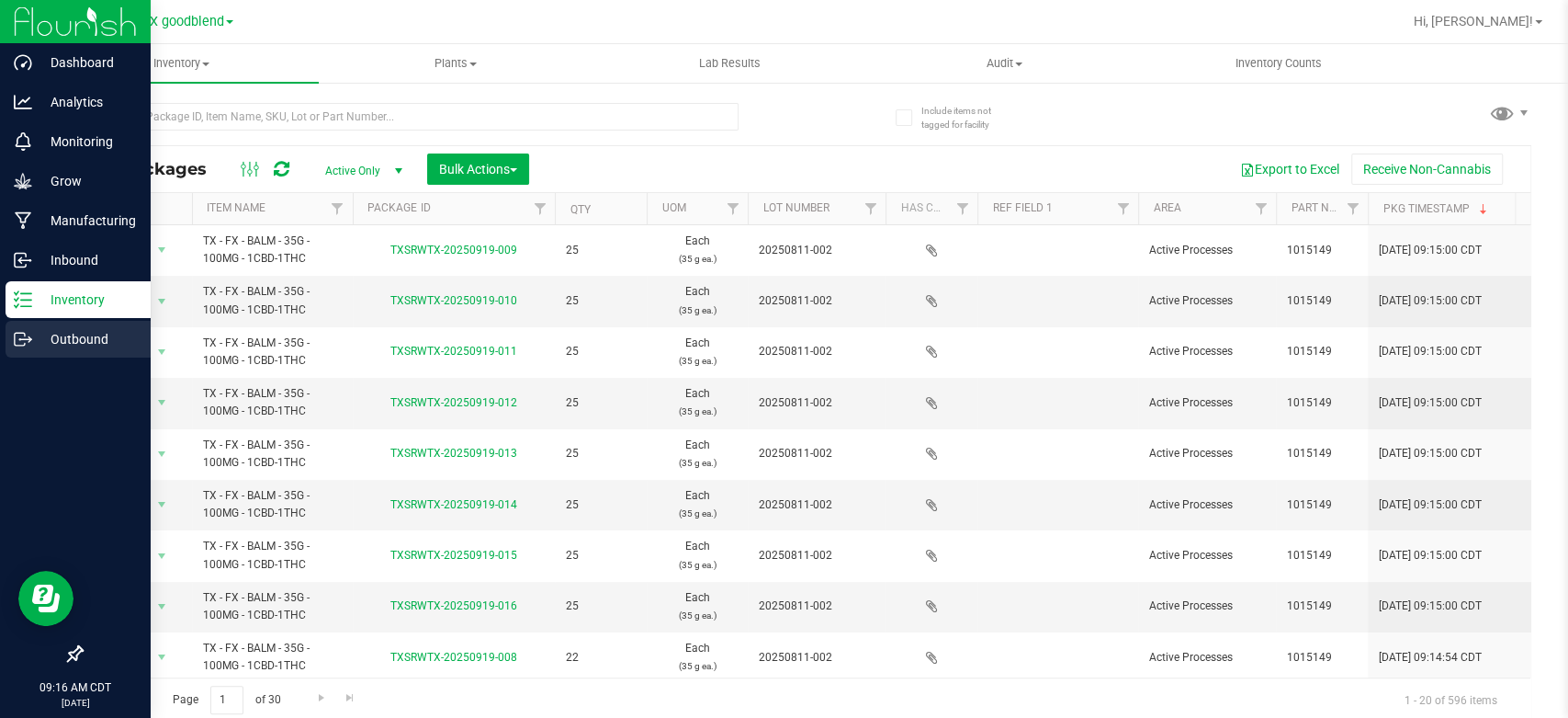
click at [79, 333] on p "Outbound" at bounding box center [87, 338] width 110 height 22
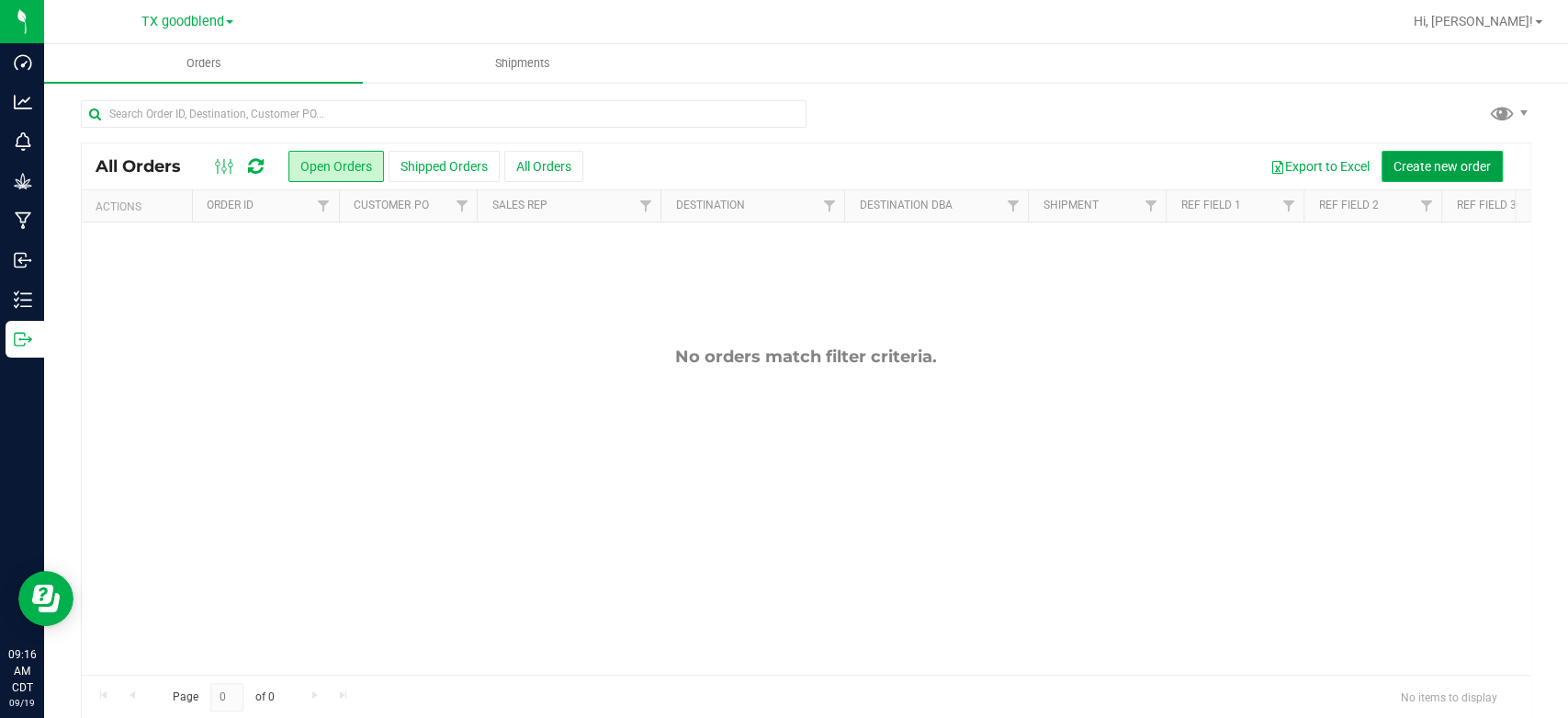
click at [1421, 161] on span "Create new order" at bounding box center [1442, 166] width 97 height 14
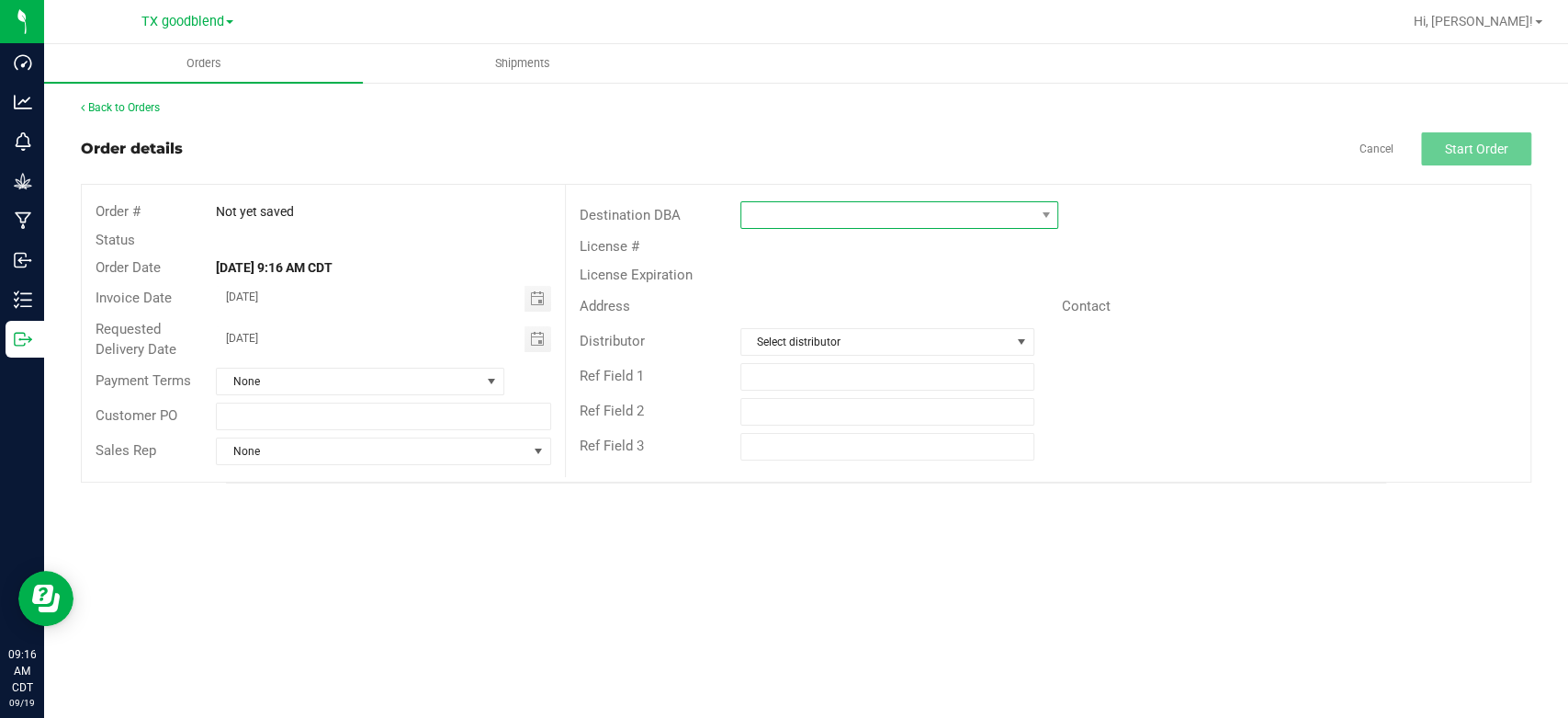
click at [878, 206] on span at bounding box center [888, 215] width 293 height 26
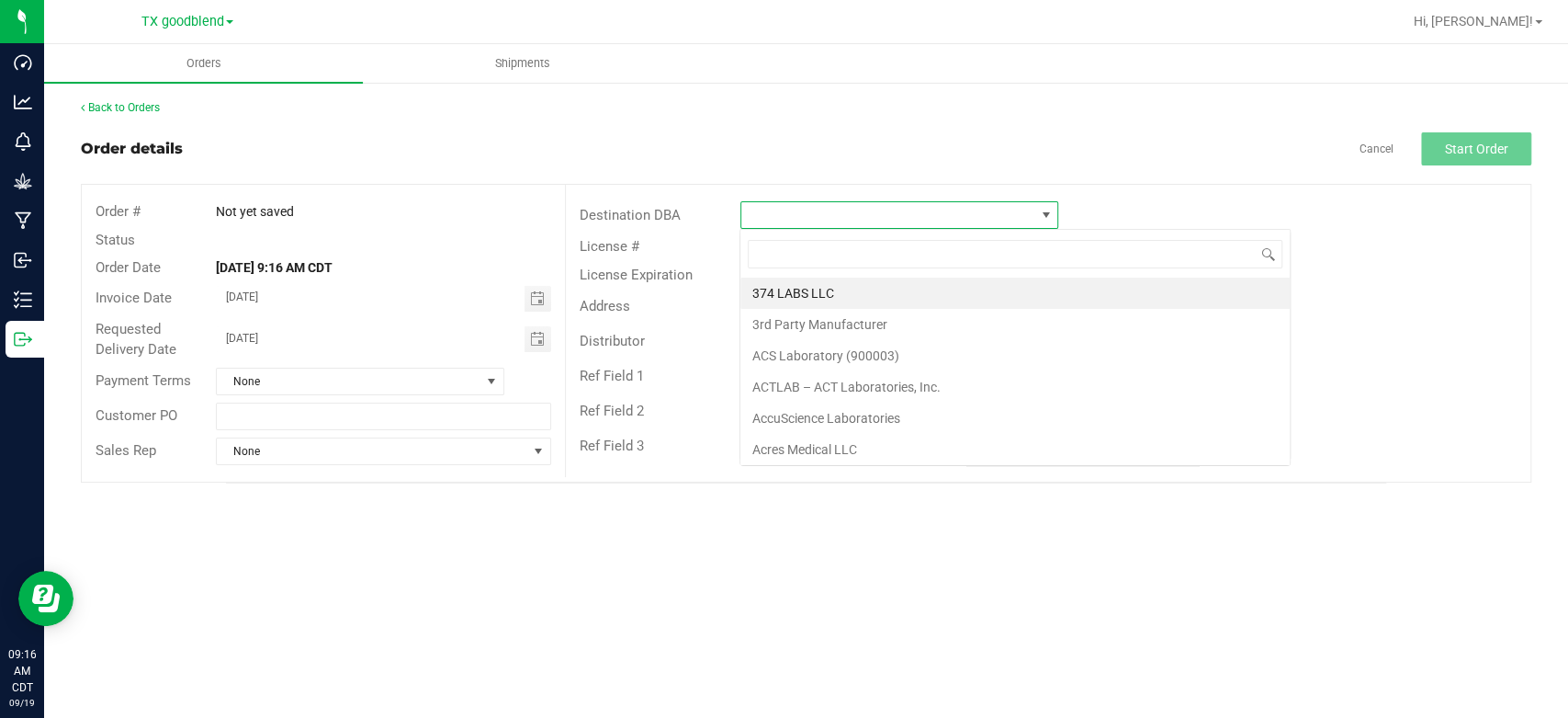
scroll to position [27, 318]
type input "dc"
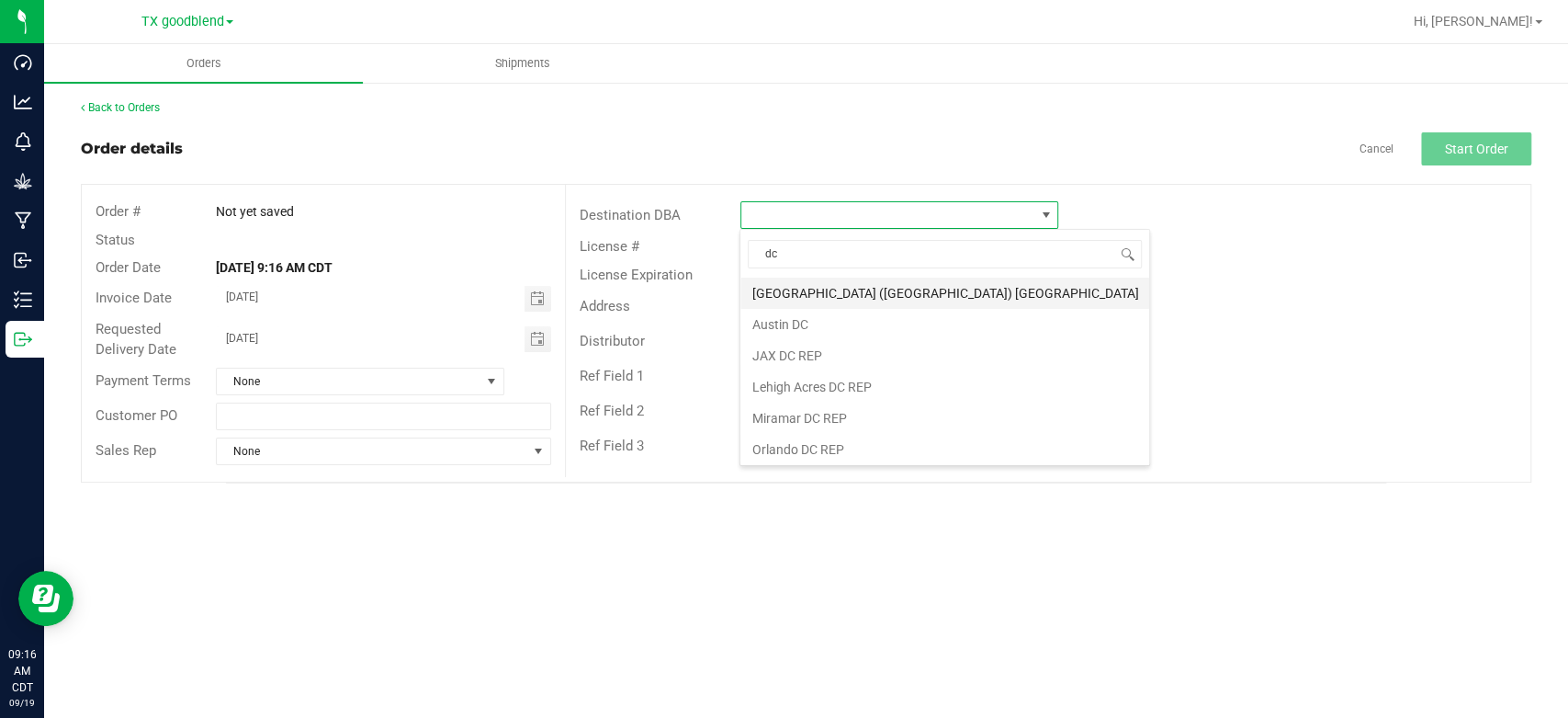
click at [820, 300] on li "[GEOGRAPHIC_DATA] ([GEOGRAPHIC_DATA]) [GEOGRAPHIC_DATA]" at bounding box center [944, 293] width 409 height 31
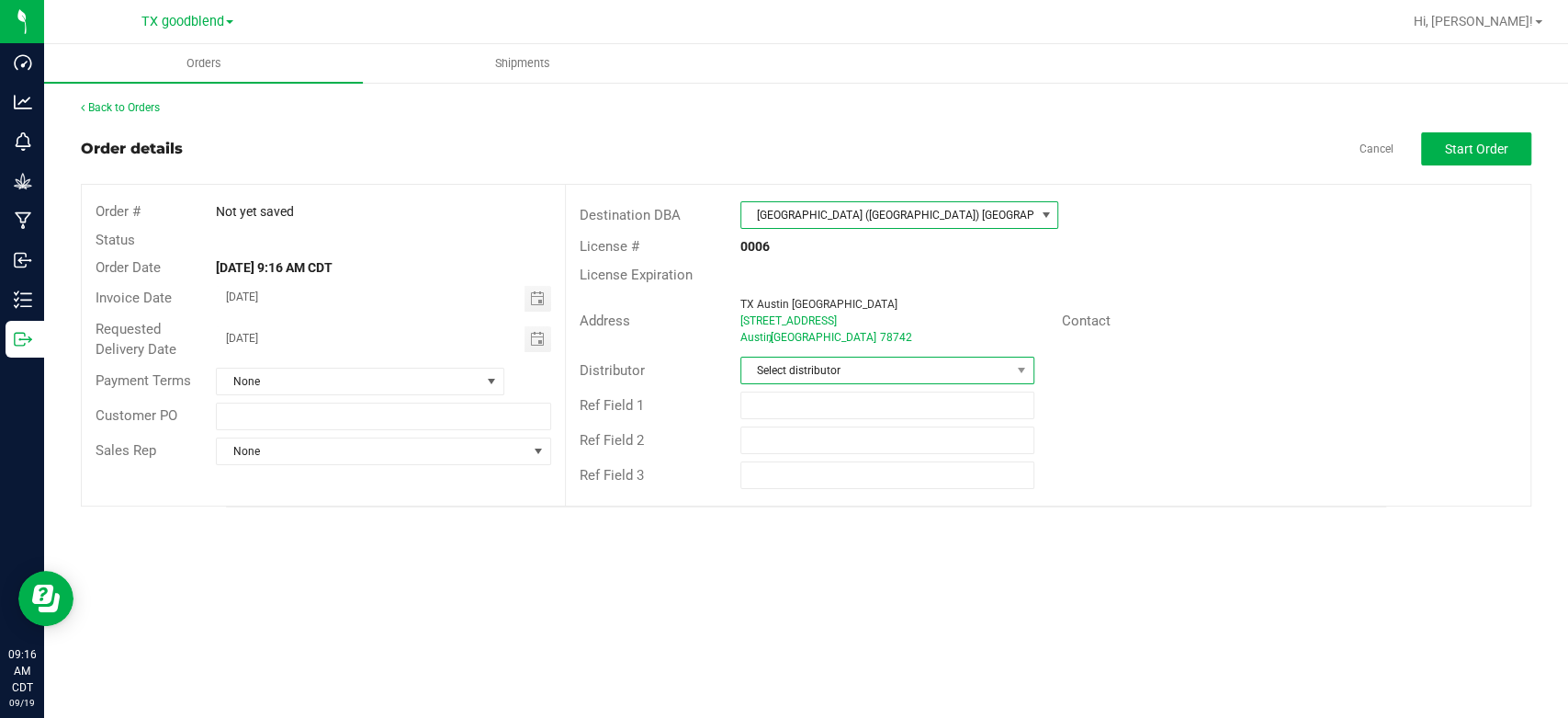
click at [831, 365] on span "Select distributor" at bounding box center [875, 370] width 269 height 26
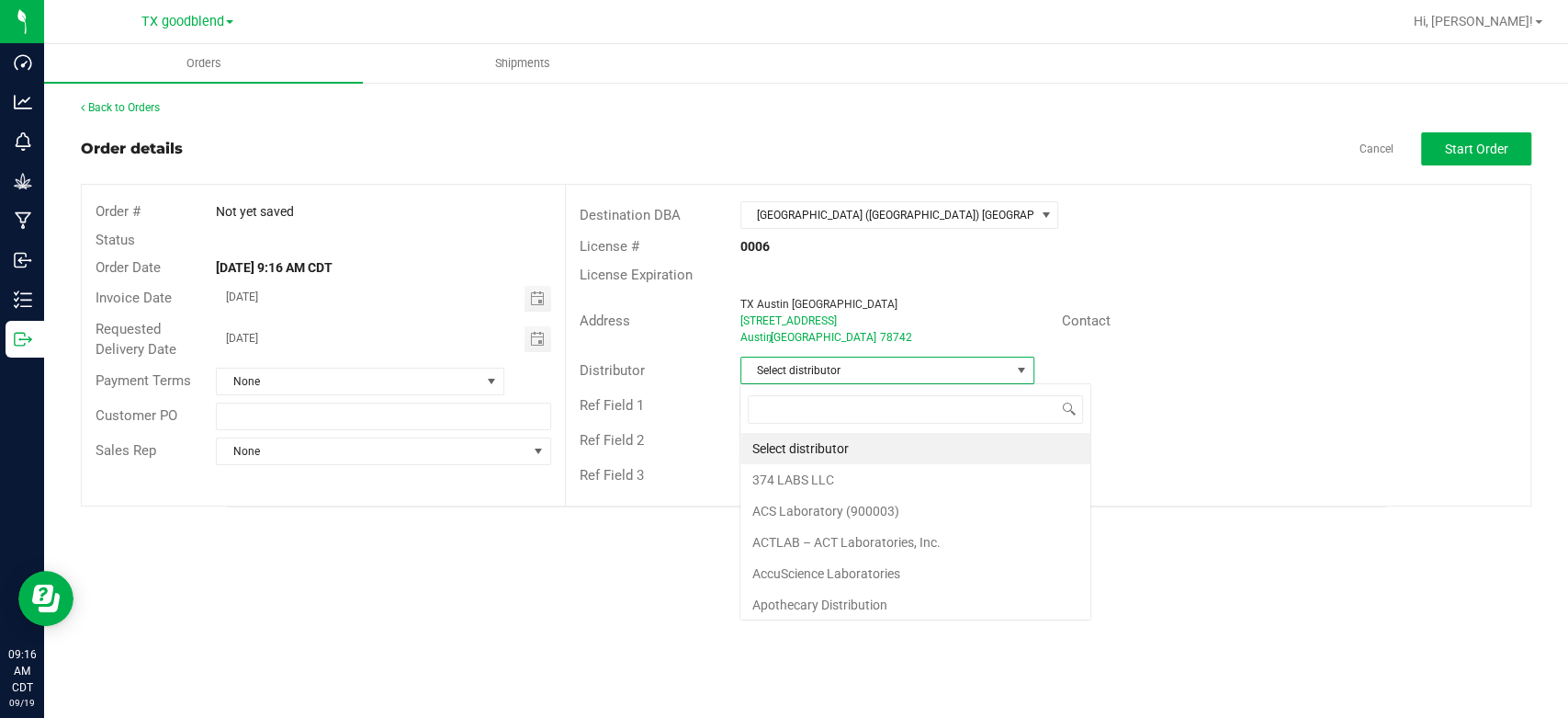
scroll to position [27, 294]
type input "sur"
click at [796, 449] on li "Surterra Analytics Austin" at bounding box center [886, 448] width 292 height 31
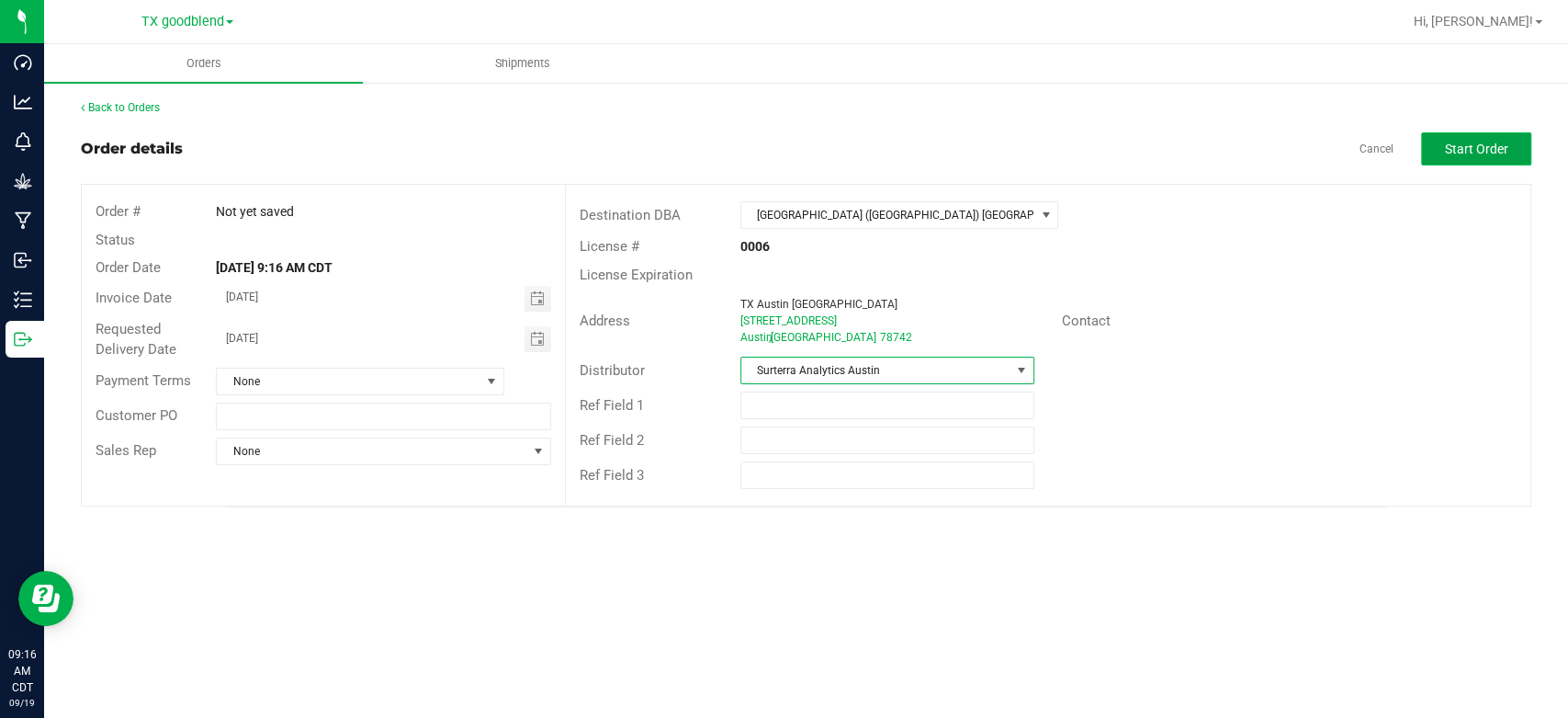
click at [1444, 148] on button "Start Order" at bounding box center [1476, 148] width 110 height 33
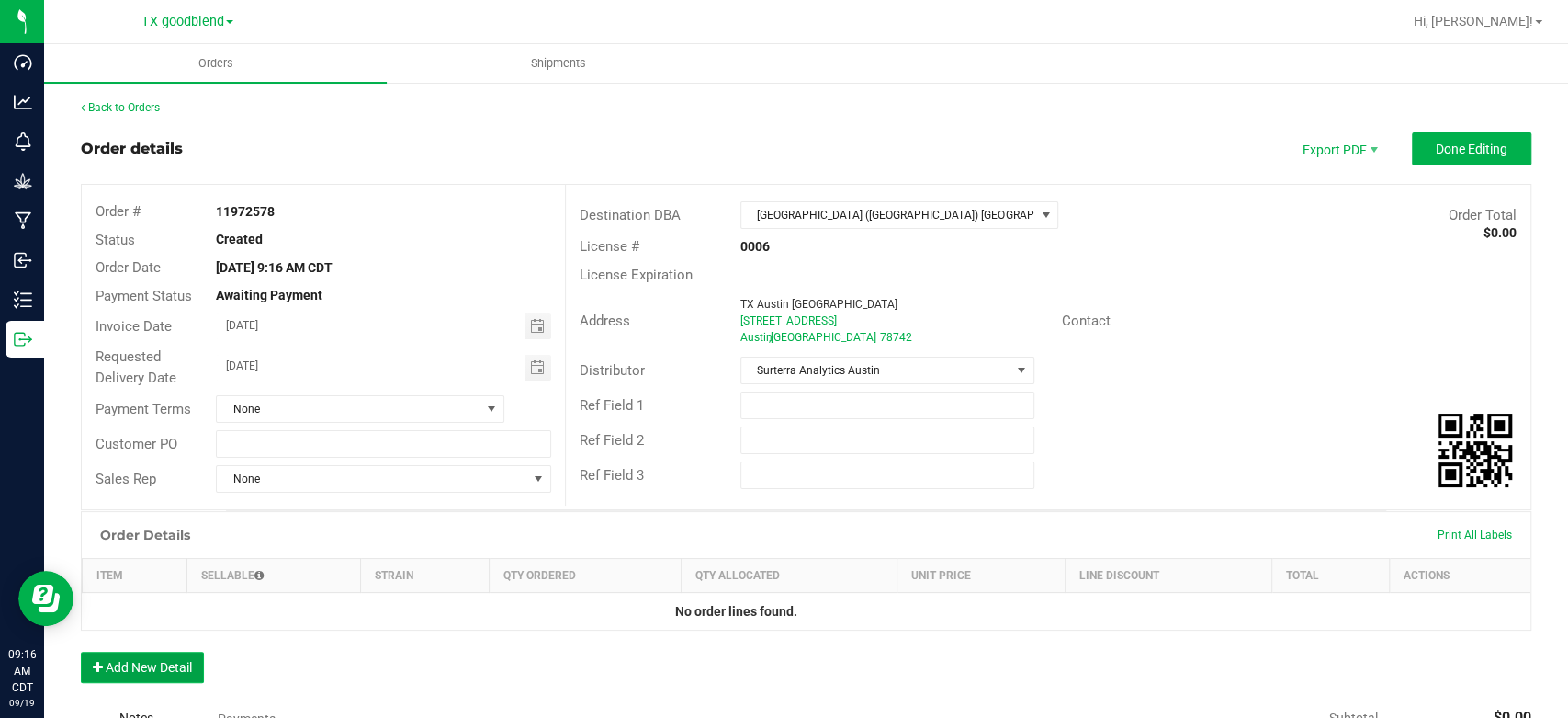
click at [144, 675] on button "Add New Detail" at bounding box center [143, 667] width 123 height 31
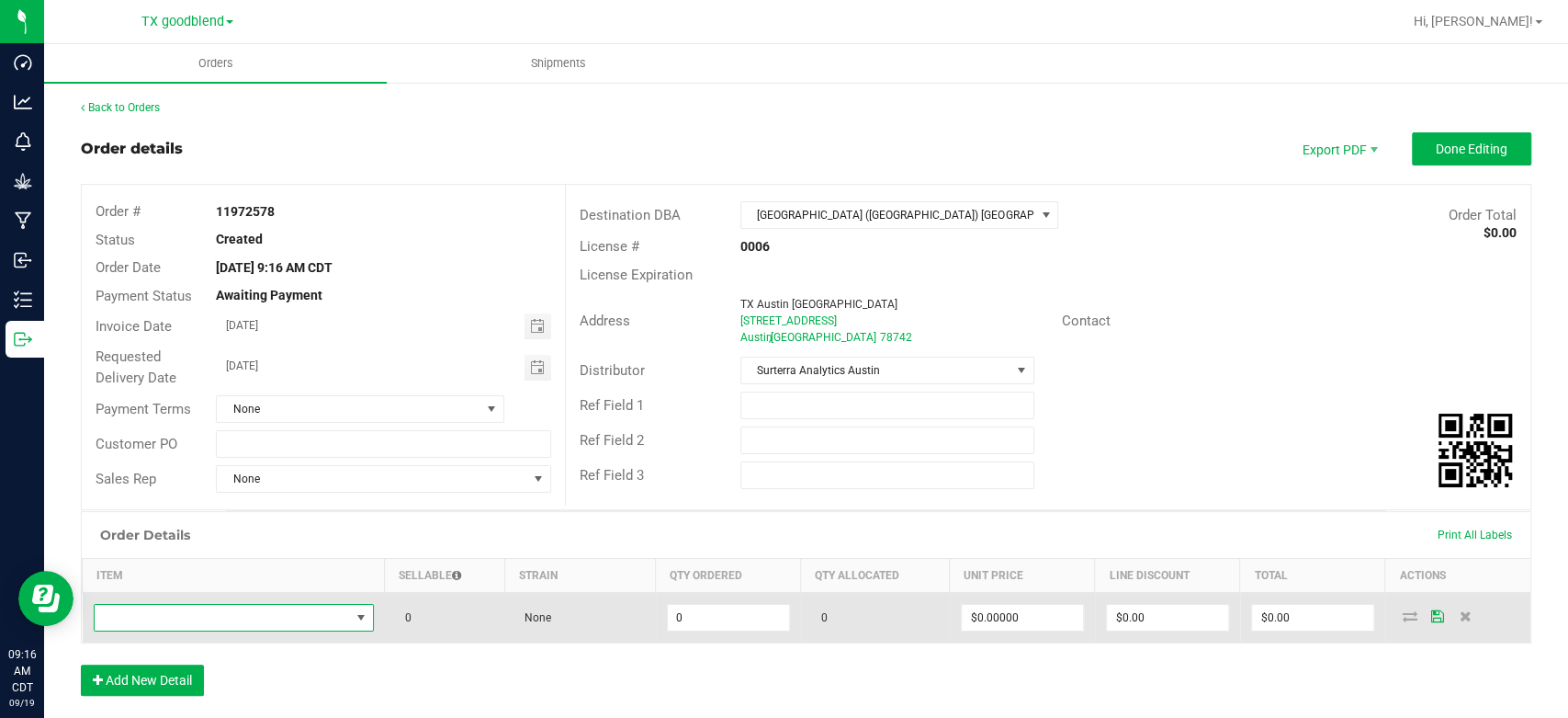
click at [192, 610] on span "NO DATA FOUND" at bounding box center [222, 617] width 255 height 26
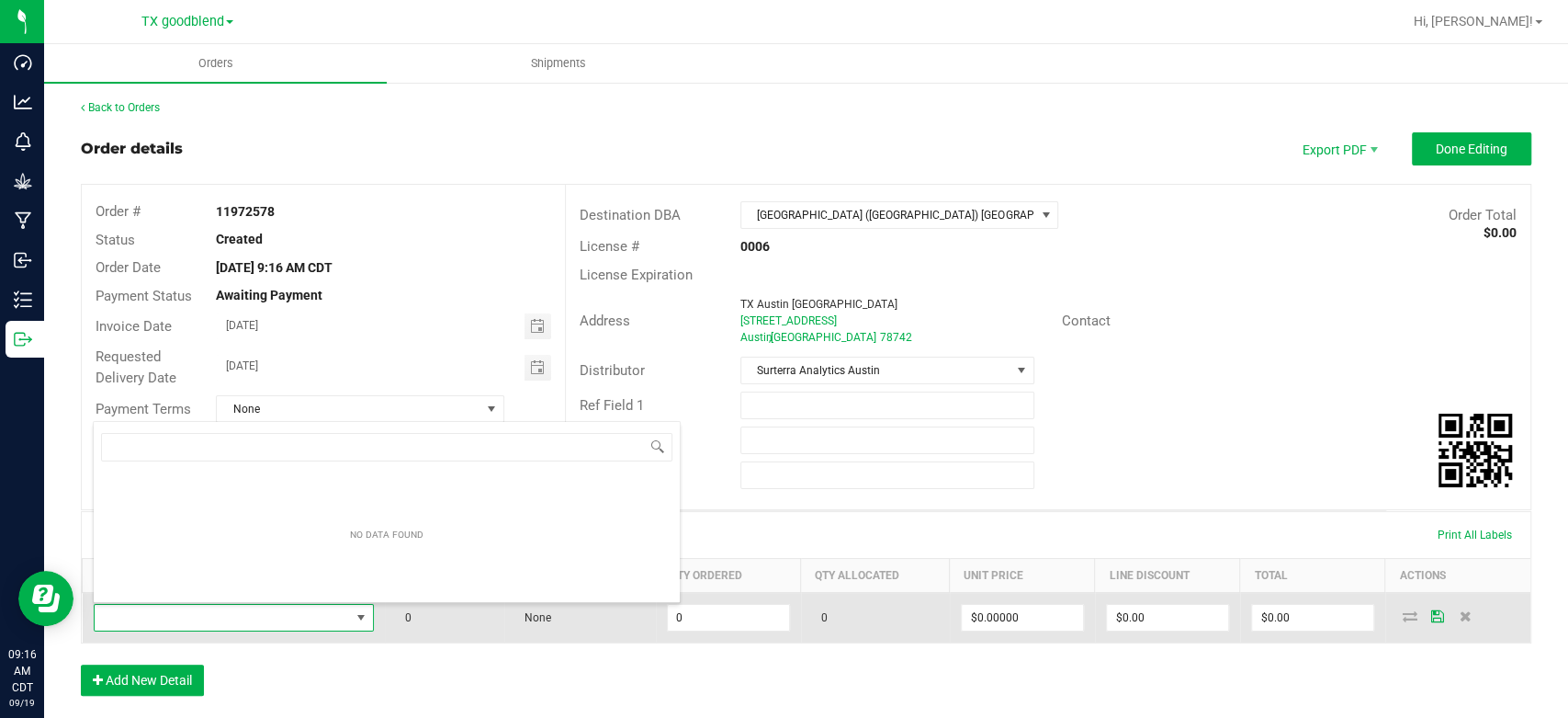
scroll to position [27, 273]
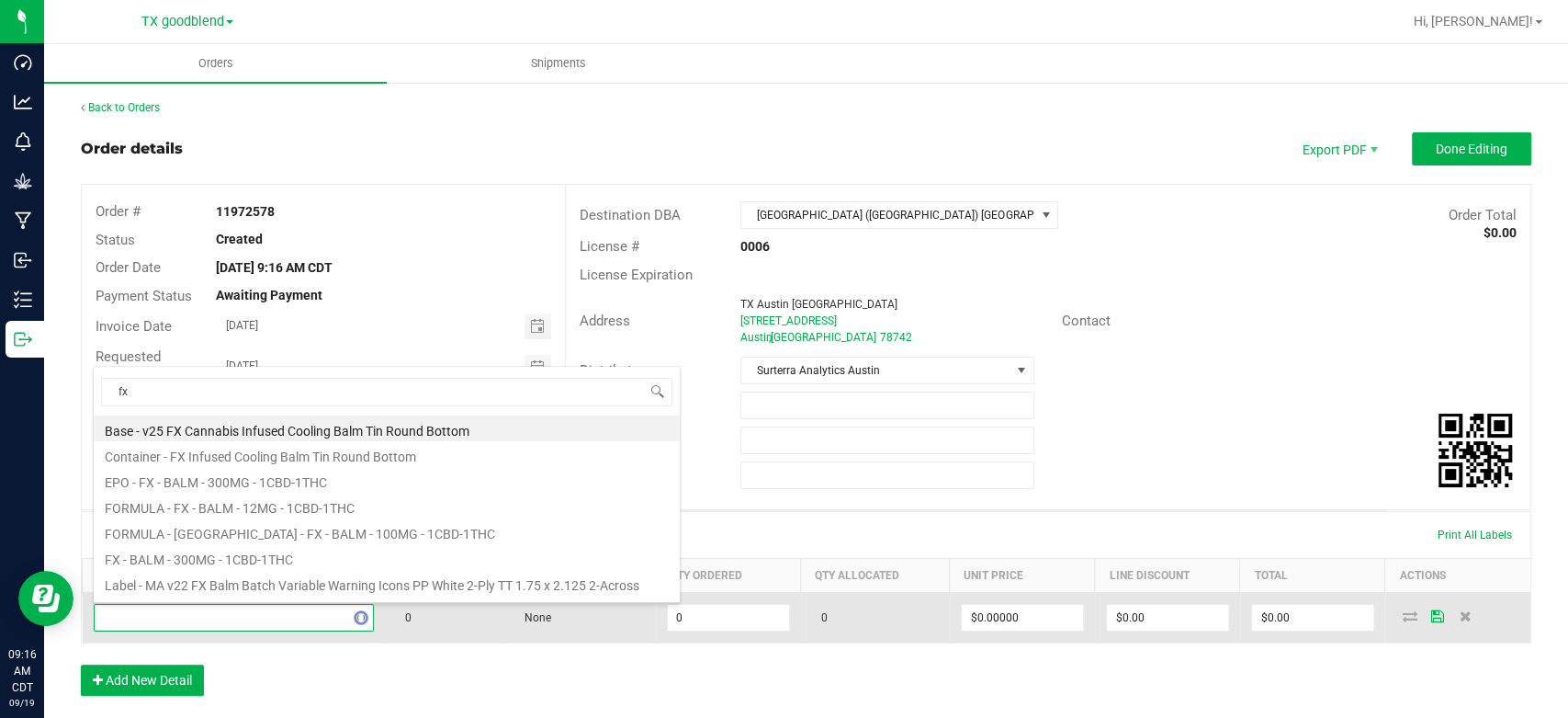
type input "f"
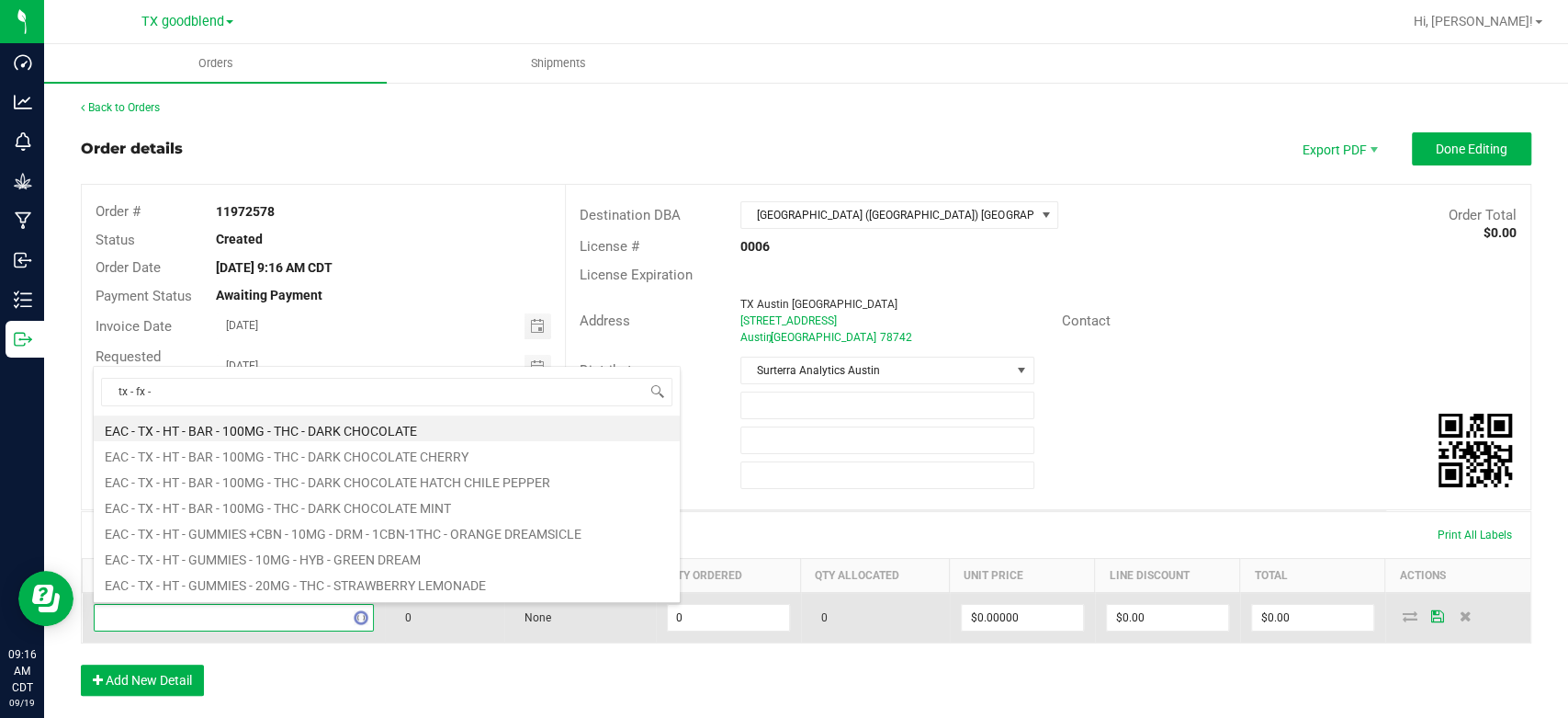
type input "tx - fx -"
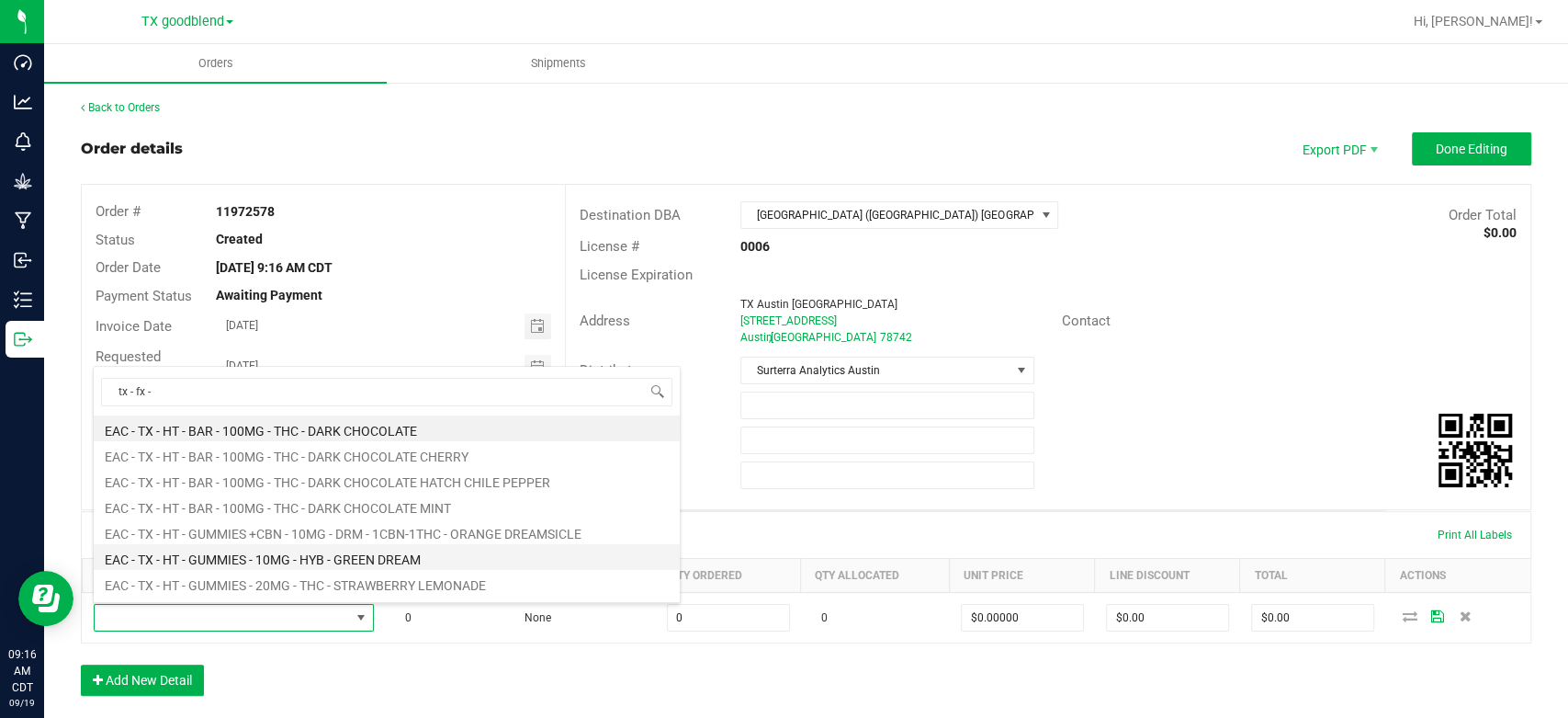
scroll to position [0, 0]
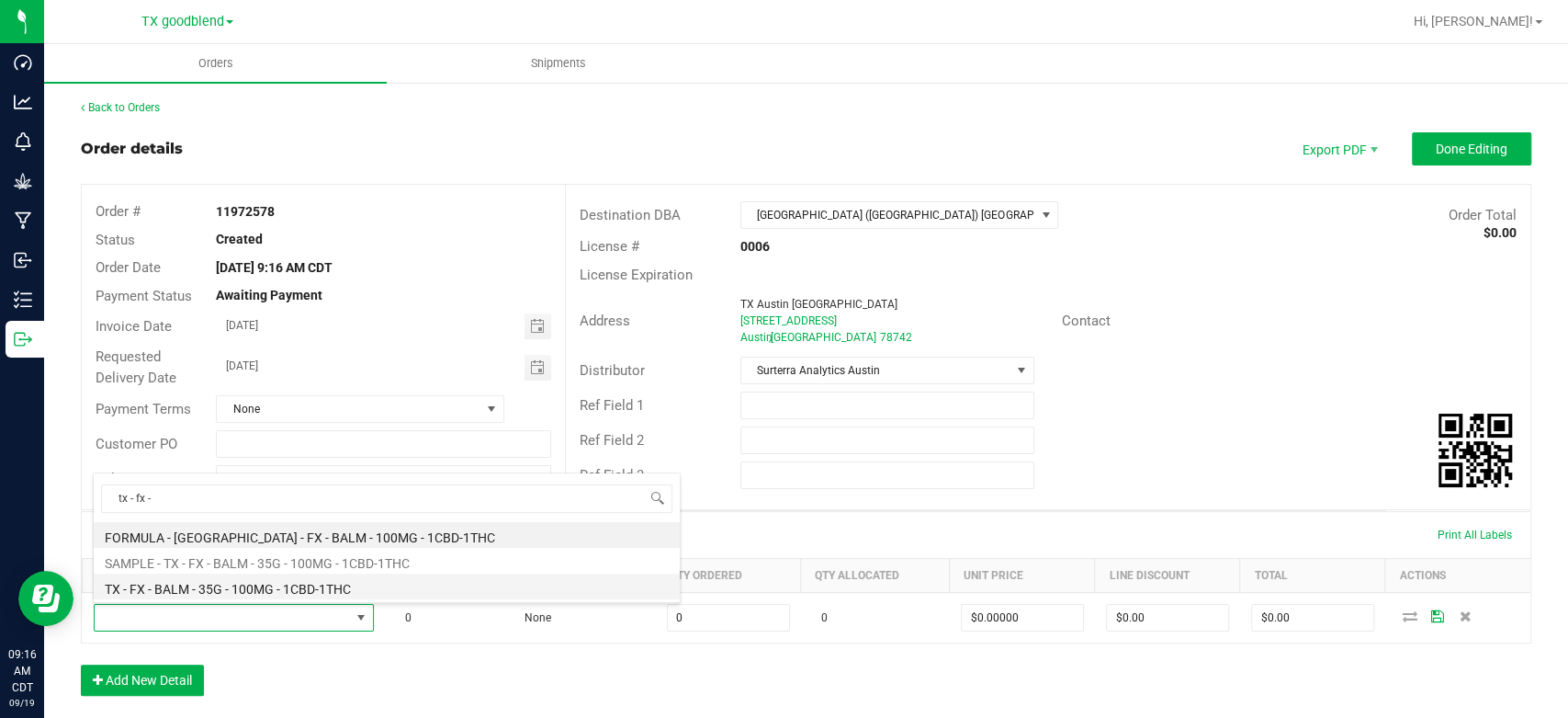
click at [235, 593] on li "TX - FX - BALM - 35G - 100MG - 1CBD-1THC" at bounding box center [386, 586] width 586 height 26
type input "0 ea"
type input "$15.00000"
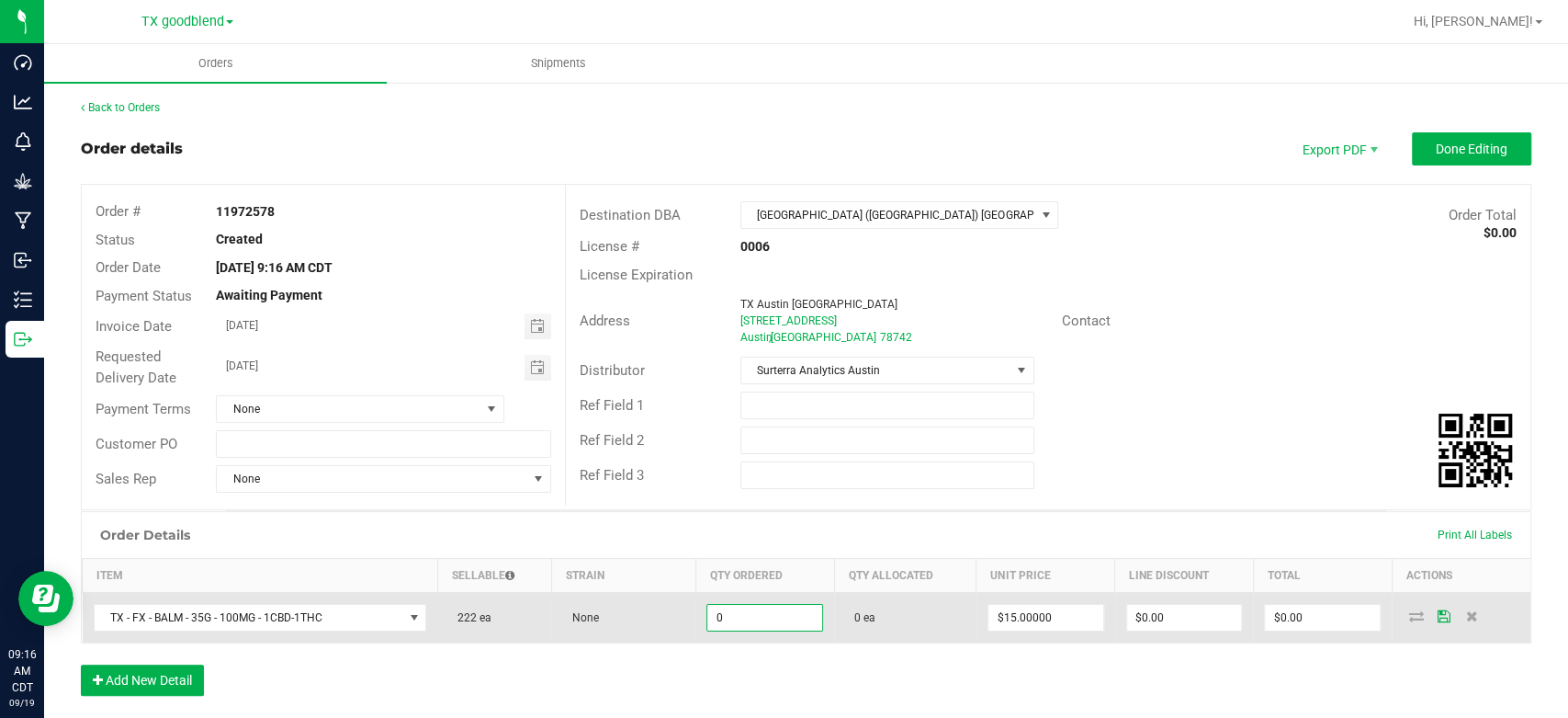
click at [757, 604] on input "0" at bounding box center [764, 617] width 115 height 26
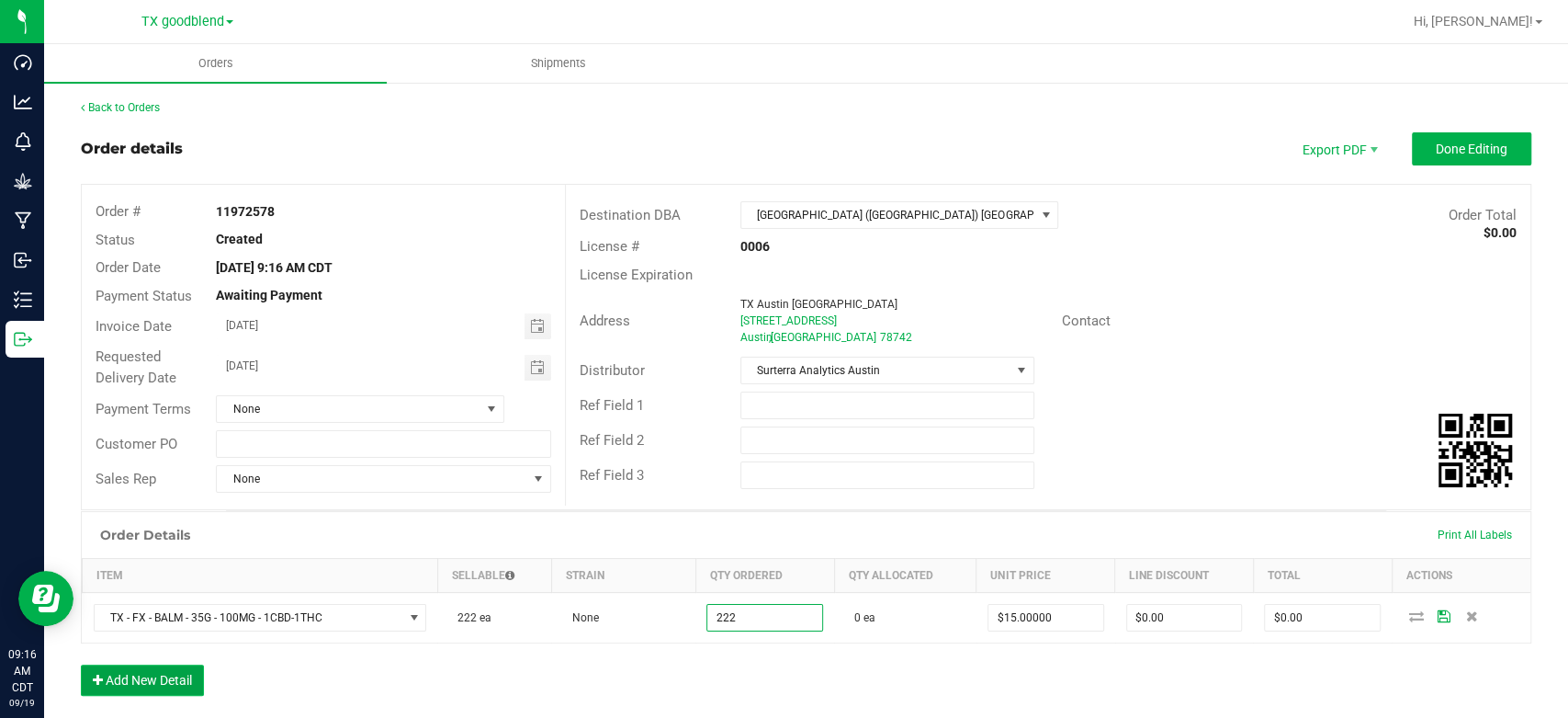
type input "222 ea"
type input "$3,330.00"
click at [147, 684] on button "Add New Detail" at bounding box center [143, 679] width 123 height 31
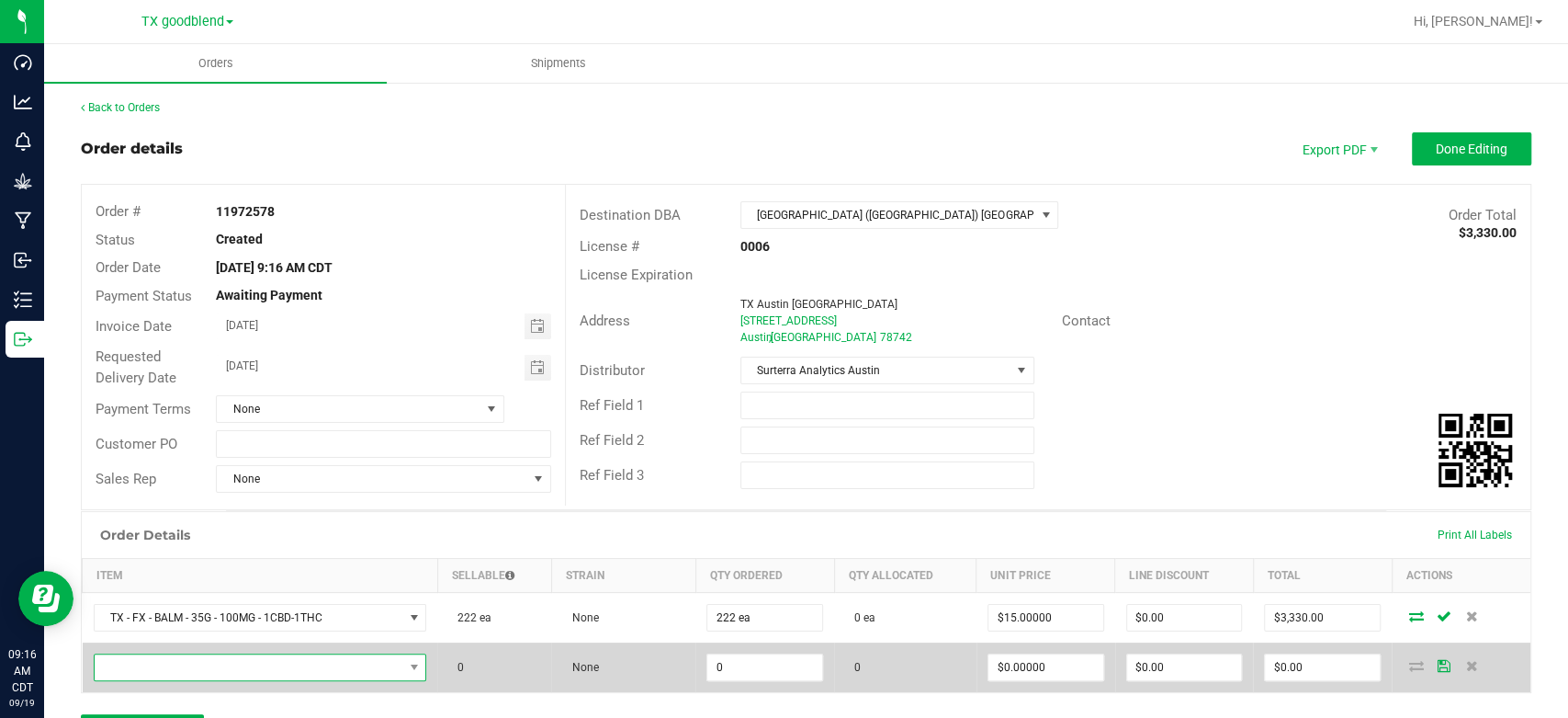
click at [177, 673] on span "NO DATA FOUND" at bounding box center [249, 667] width 308 height 26
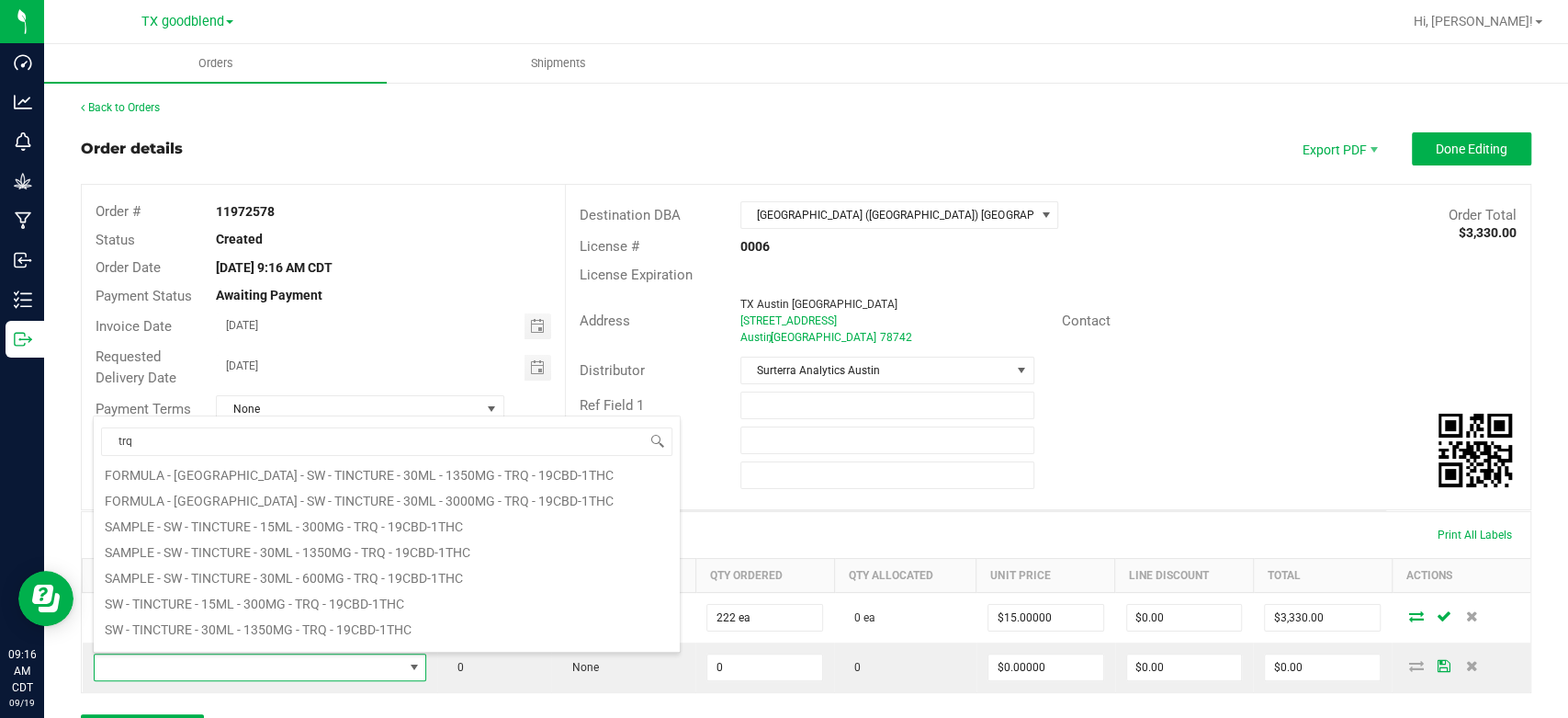
scroll to position [331, 0]
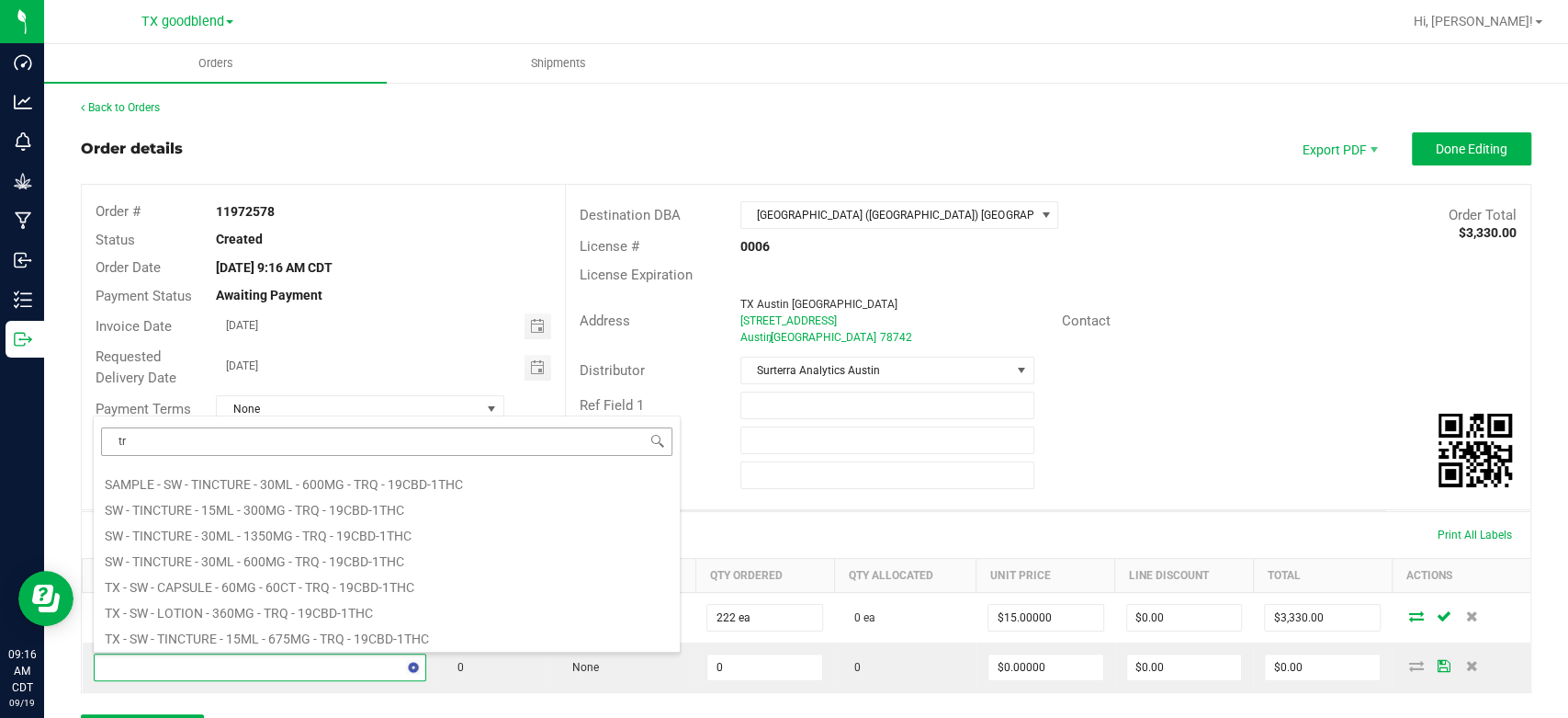
type input "t"
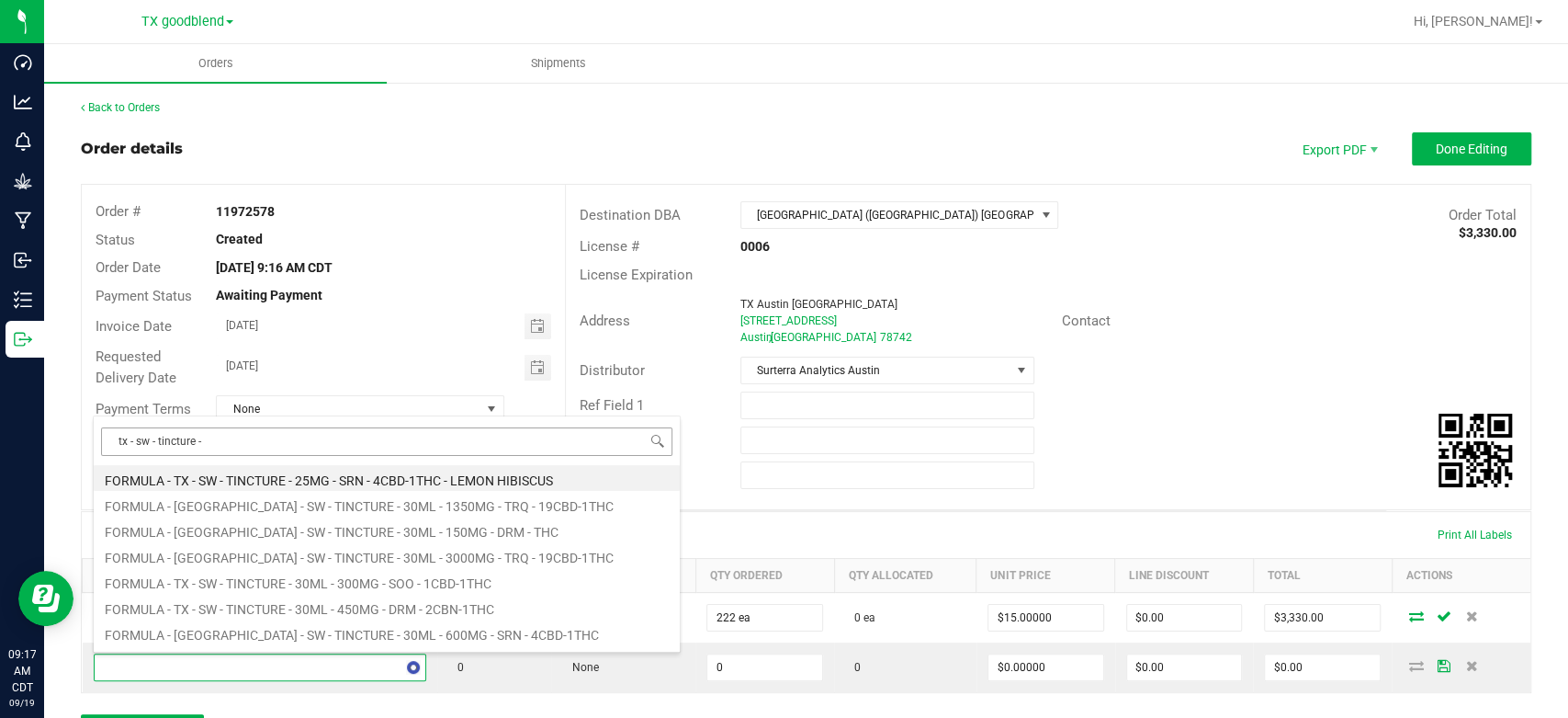
type input "tx - sw - tincture -"
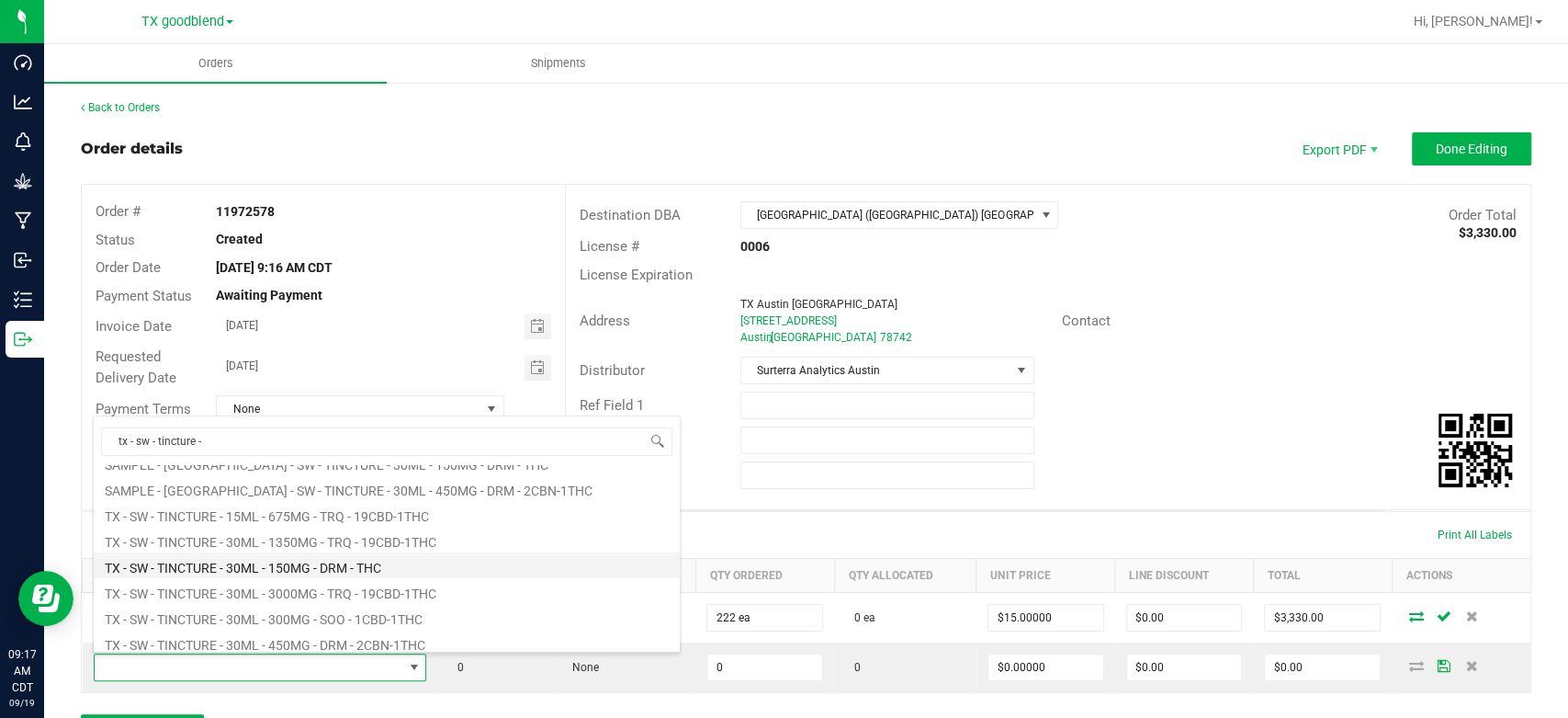
scroll to position [196, 0]
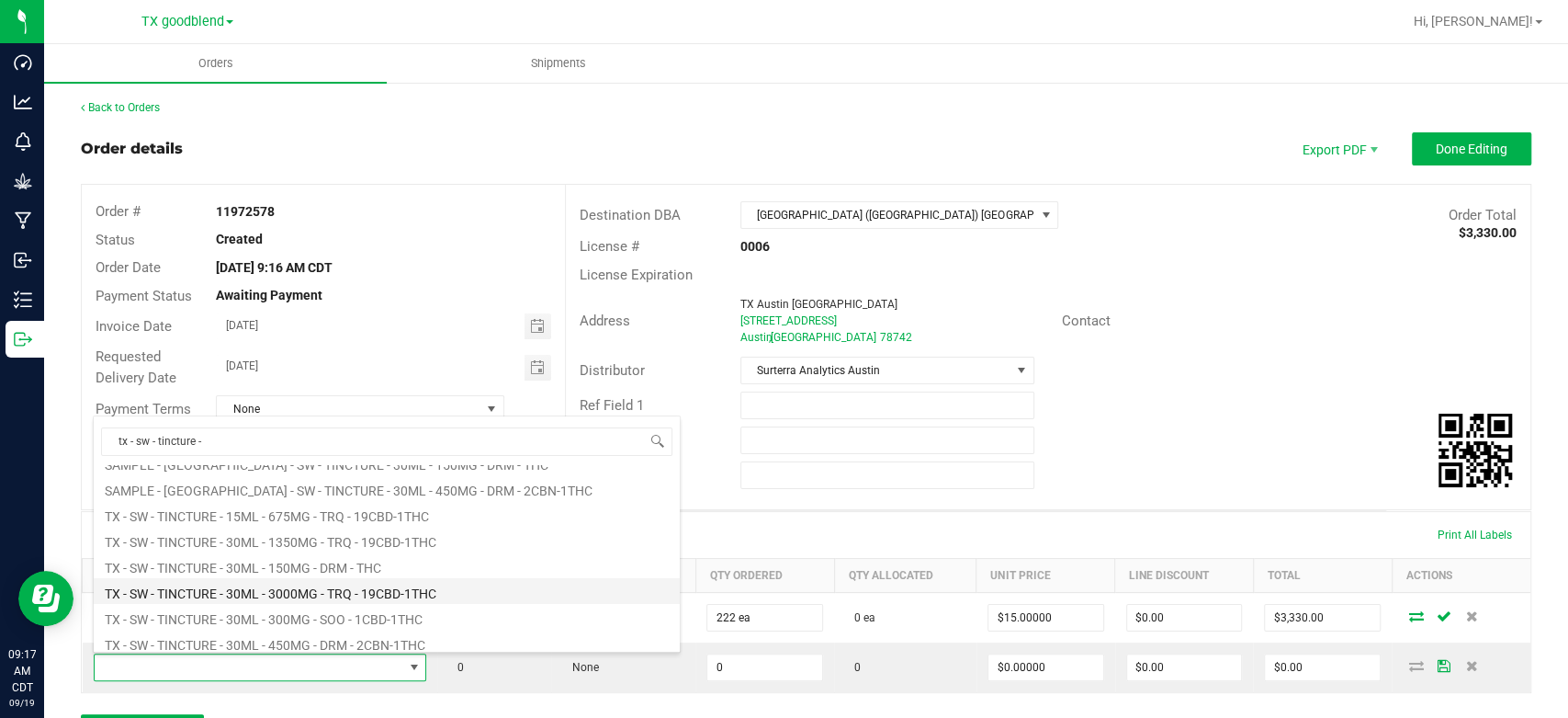
click at [284, 593] on li "TX - SW - TINCTURE - 30ML - 3000MG - TRQ - 19CBD-1THC" at bounding box center [386, 591] width 586 height 26
type input "0 ea"
type input "$45.00000"
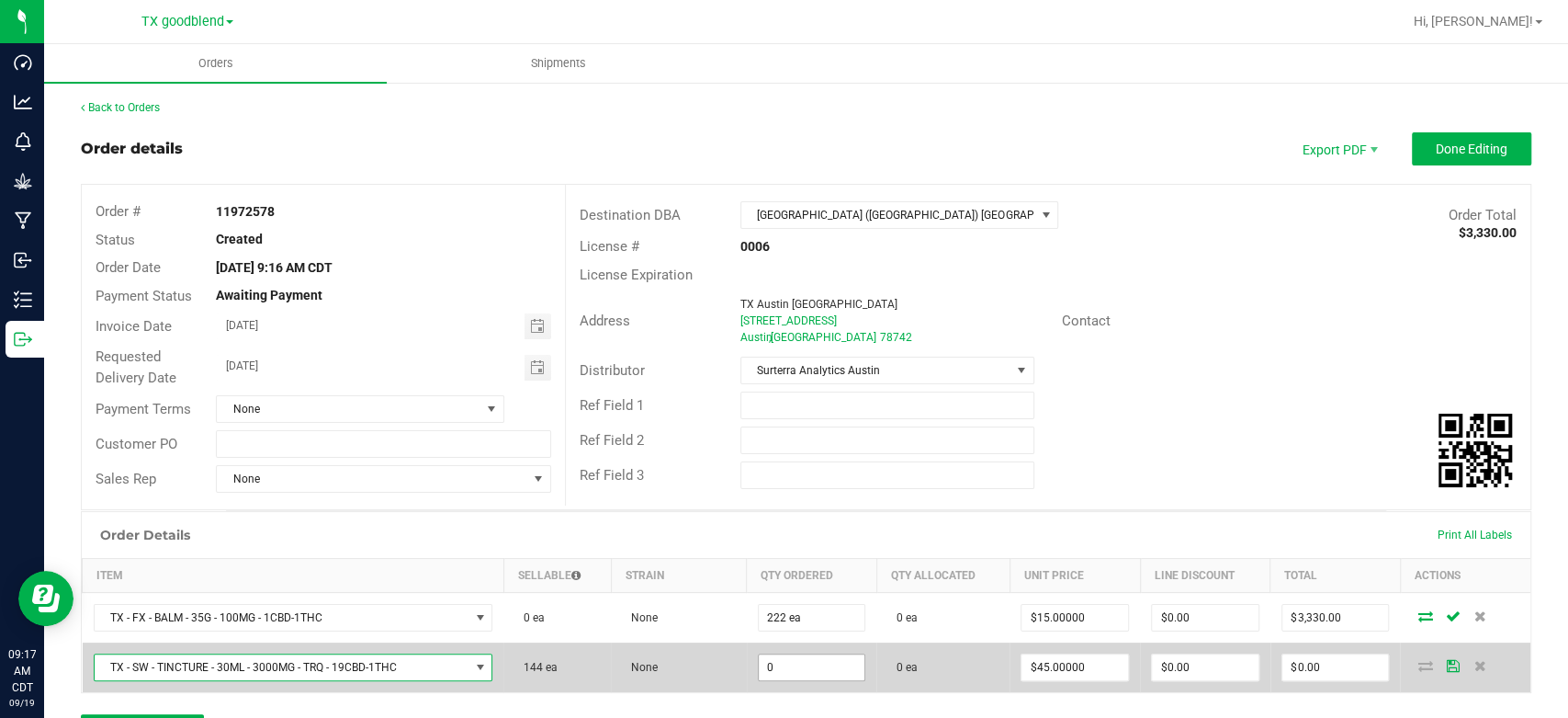
click at [840, 675] on input "0" at bounding box center [812, 667] width 107 height 26
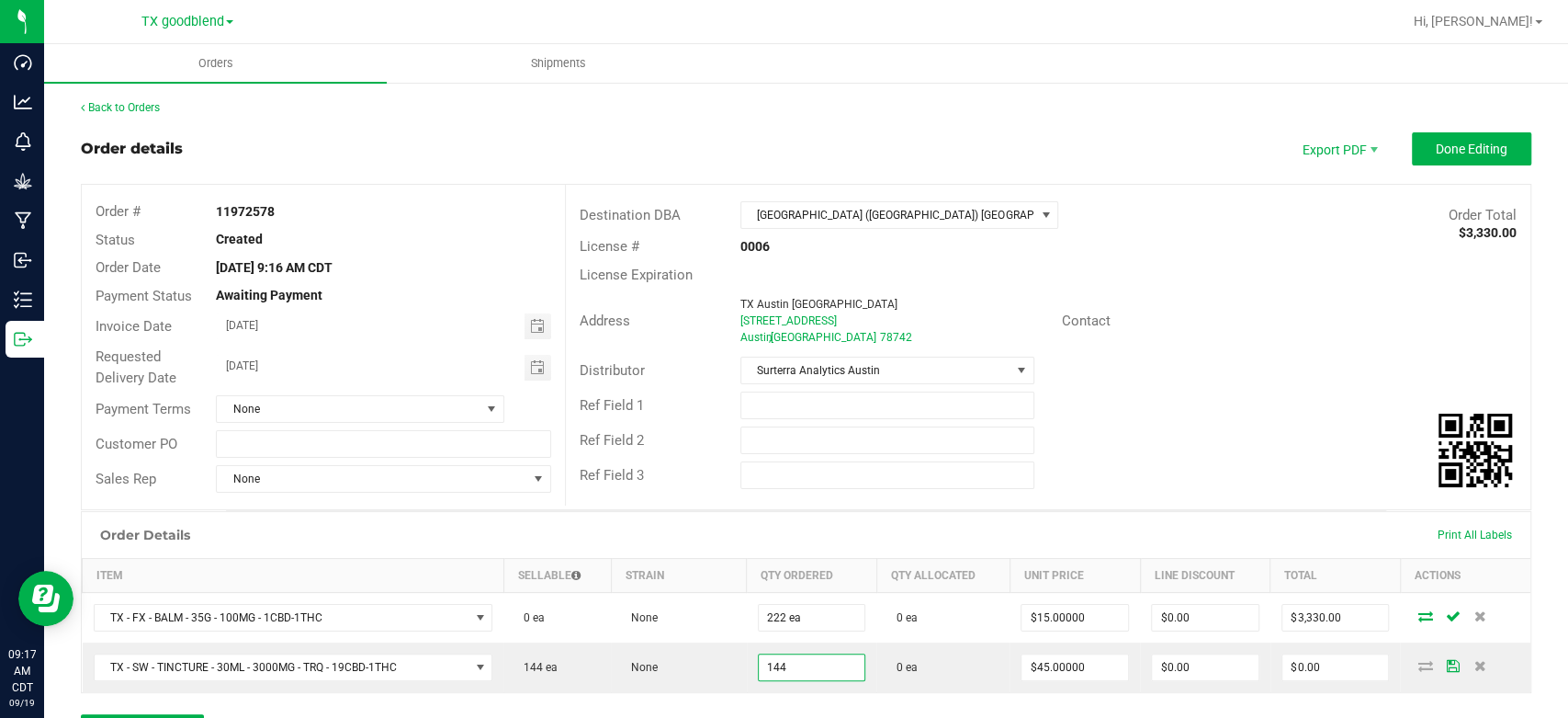
type input "144 ea"
type input "$6,480.00"
click at [740, 699] on div "Order Details Print All Labels Item Sellable Strain Qty Ordered Qty Allocated U…" at bounding box center [806, 637] width 1450 height 253
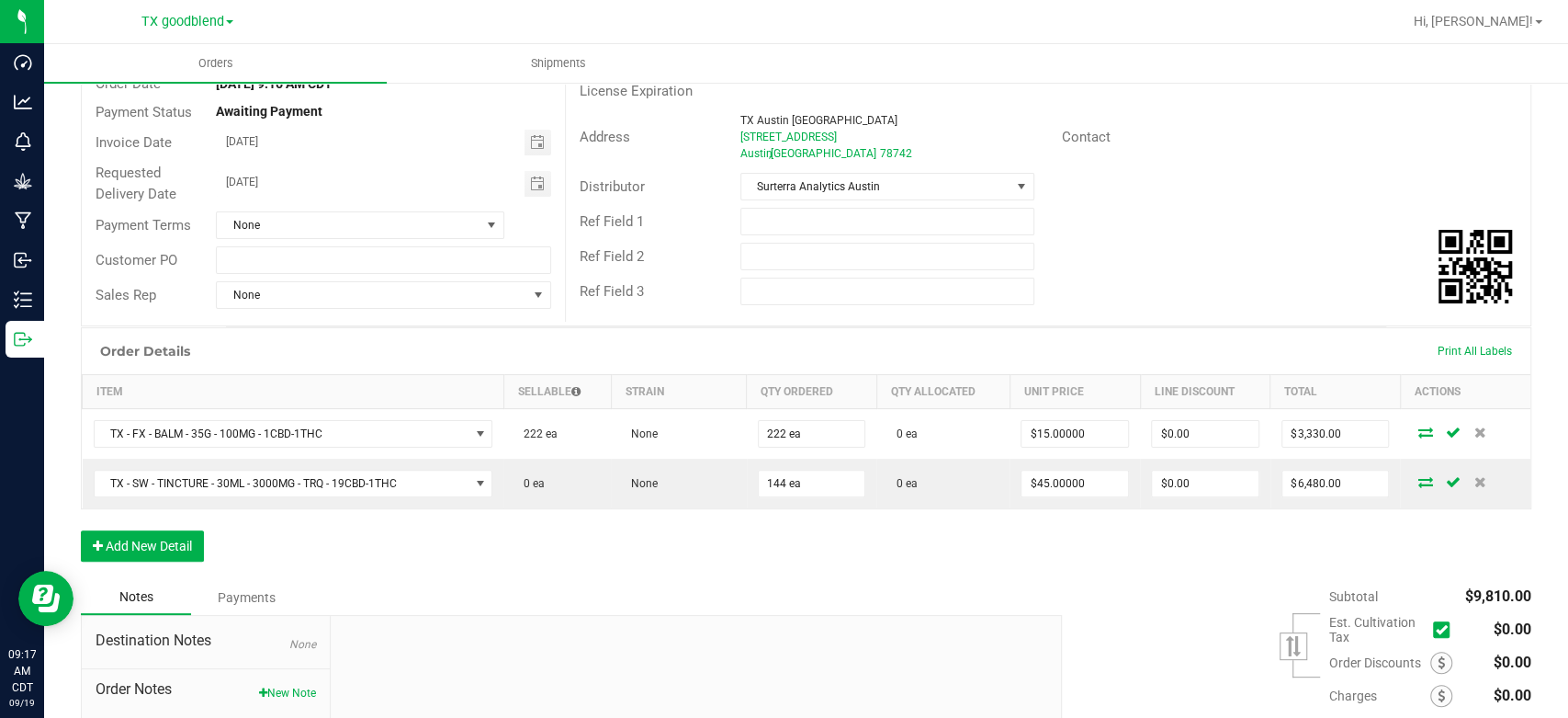
scroll to position [184, 0]
click at [163, 535] on button "Add New Detail" at bounding box center [143, 545] width 123 height 31
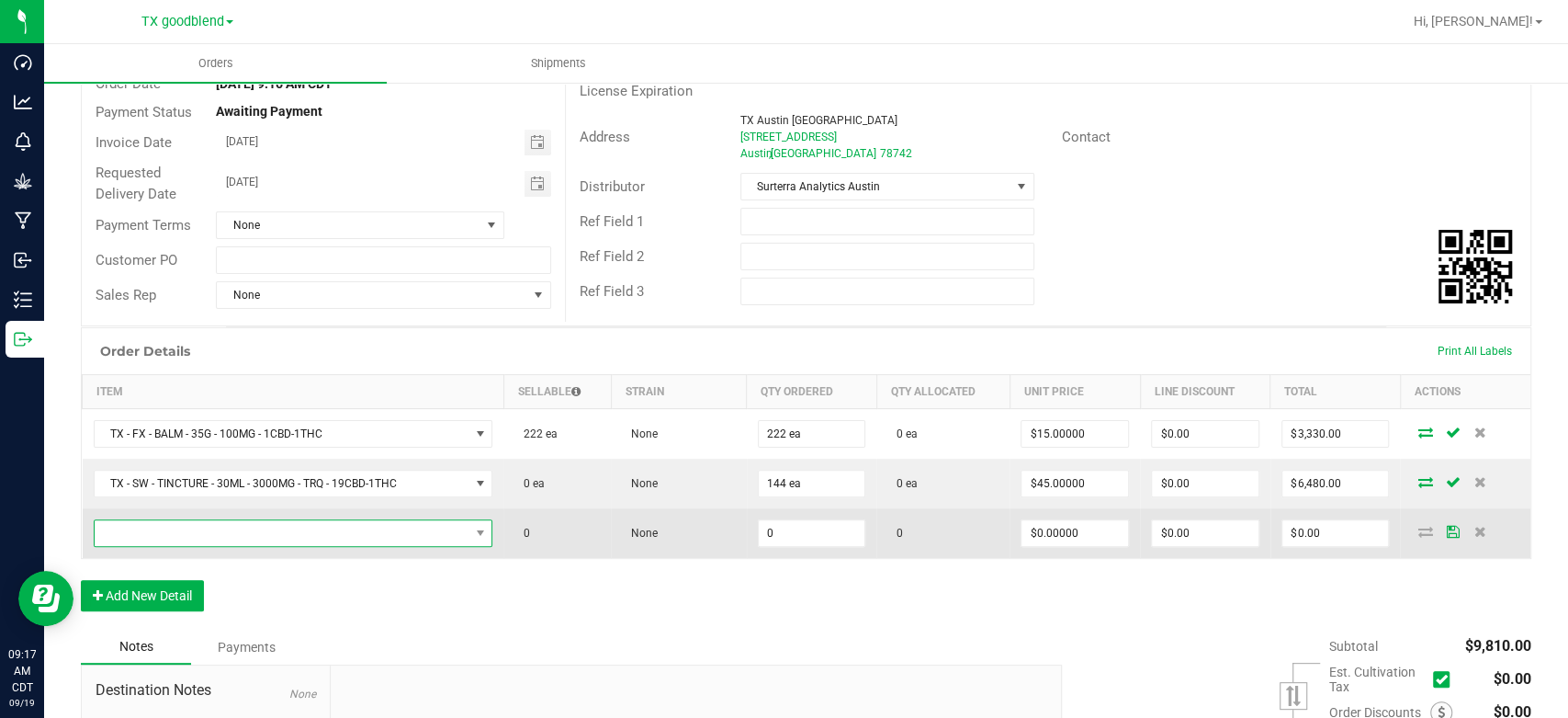
click at [184, 534] on span "NO DATA FOUND" at bounding box center [281, 533] width 375 height 26
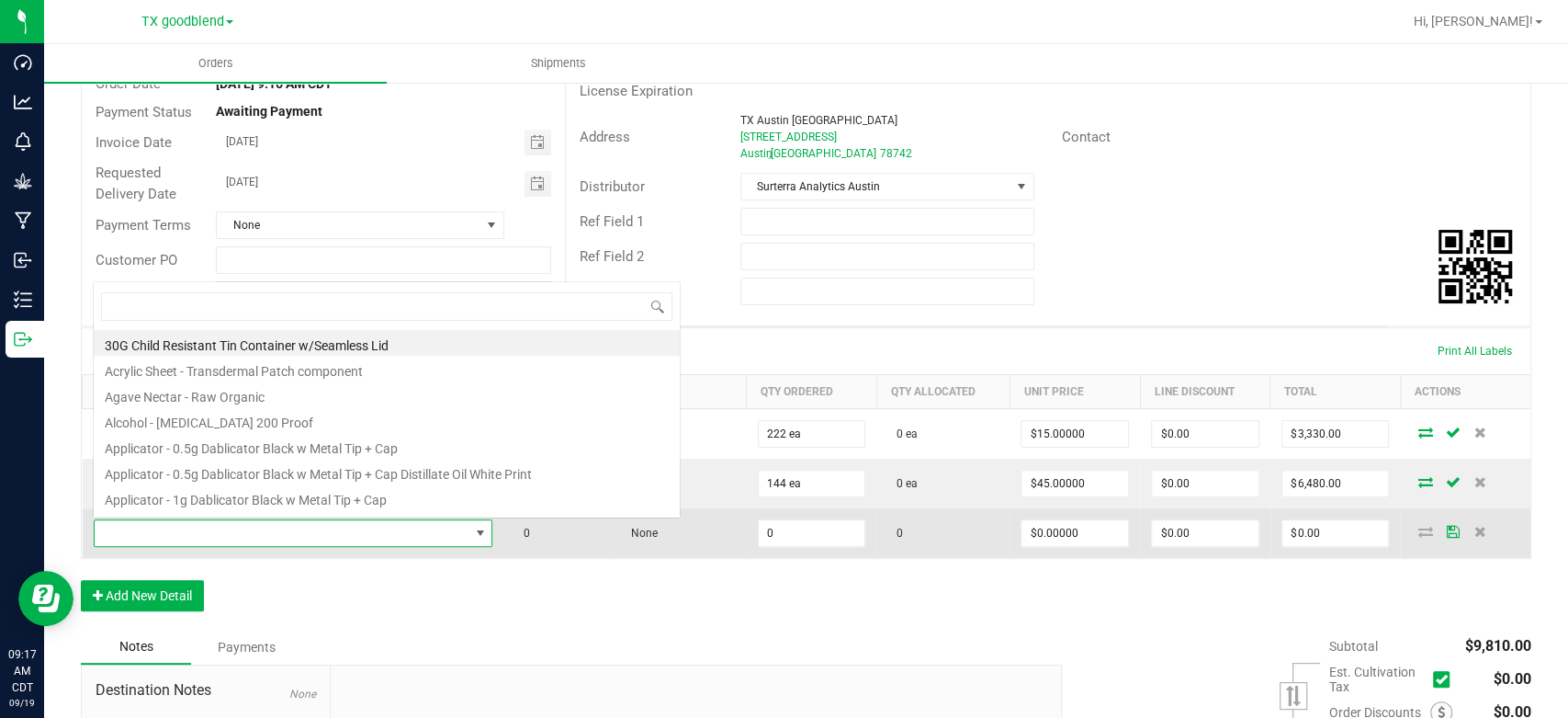
scroll to position [27, 389]
type input "tropical para"
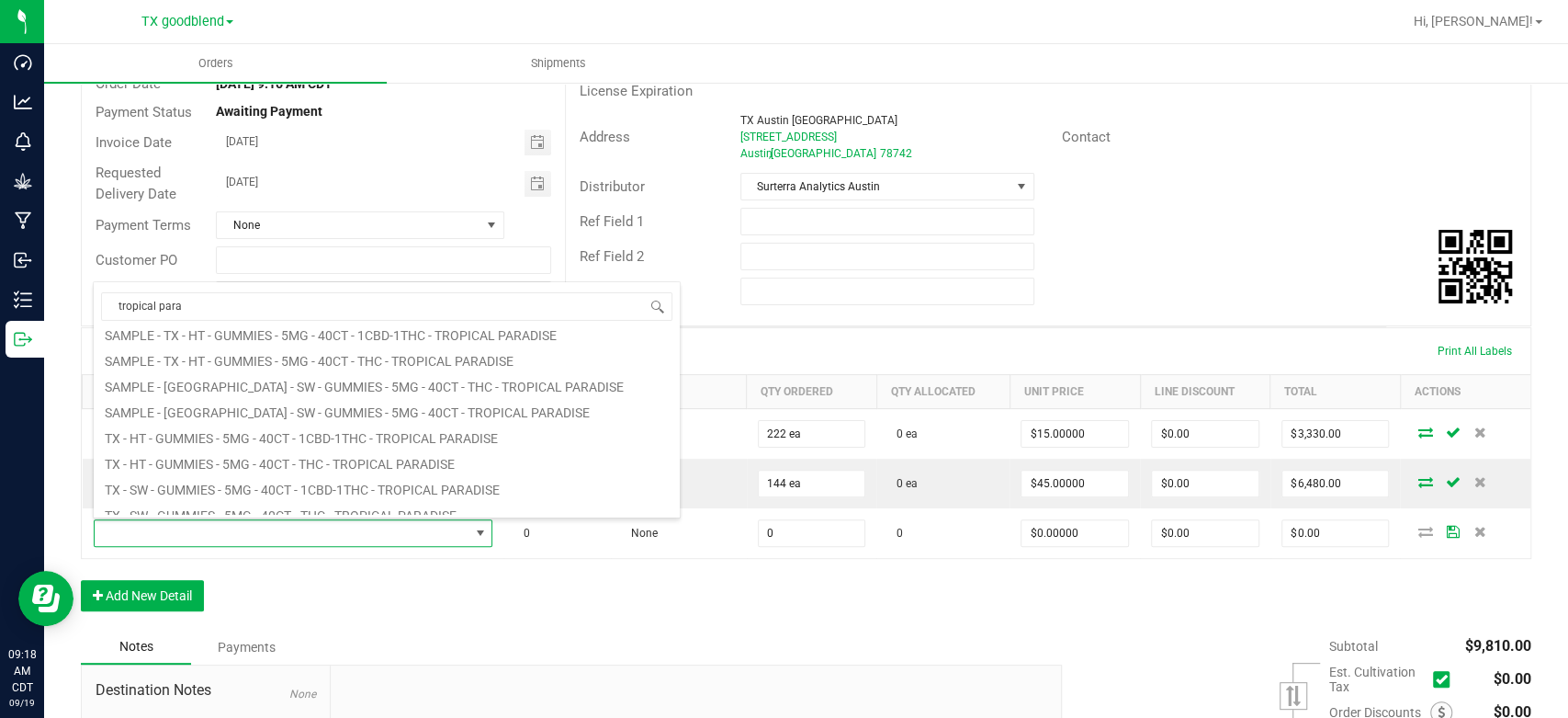
scroll to position [331, 0]
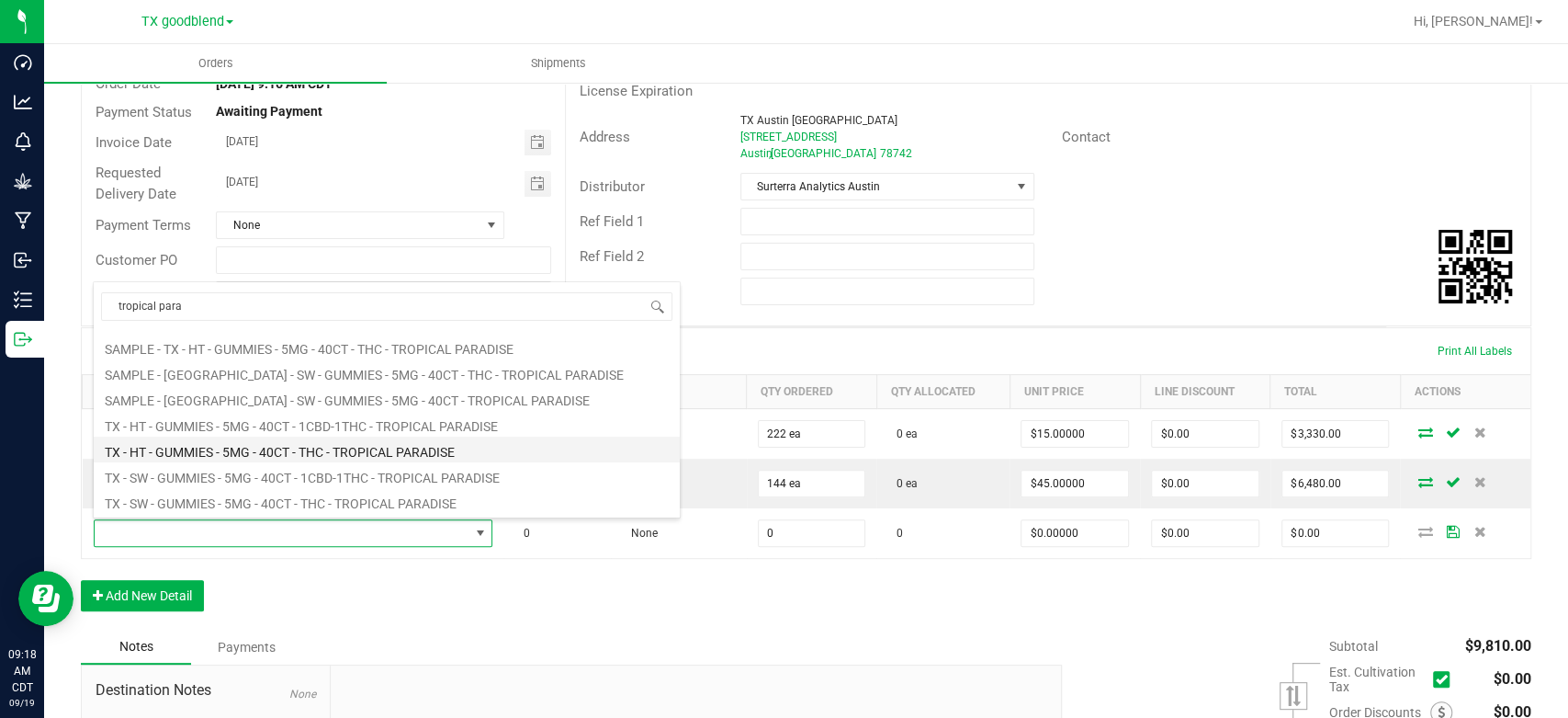
click at [283, 450] on li "TX - HT - GUMMIES - 5MG - 40CT - THC - TROPICAL PARADISE" at bounding box center [386, 449] width 586 height 26
type input "0 ea"
type input "$50.00000"
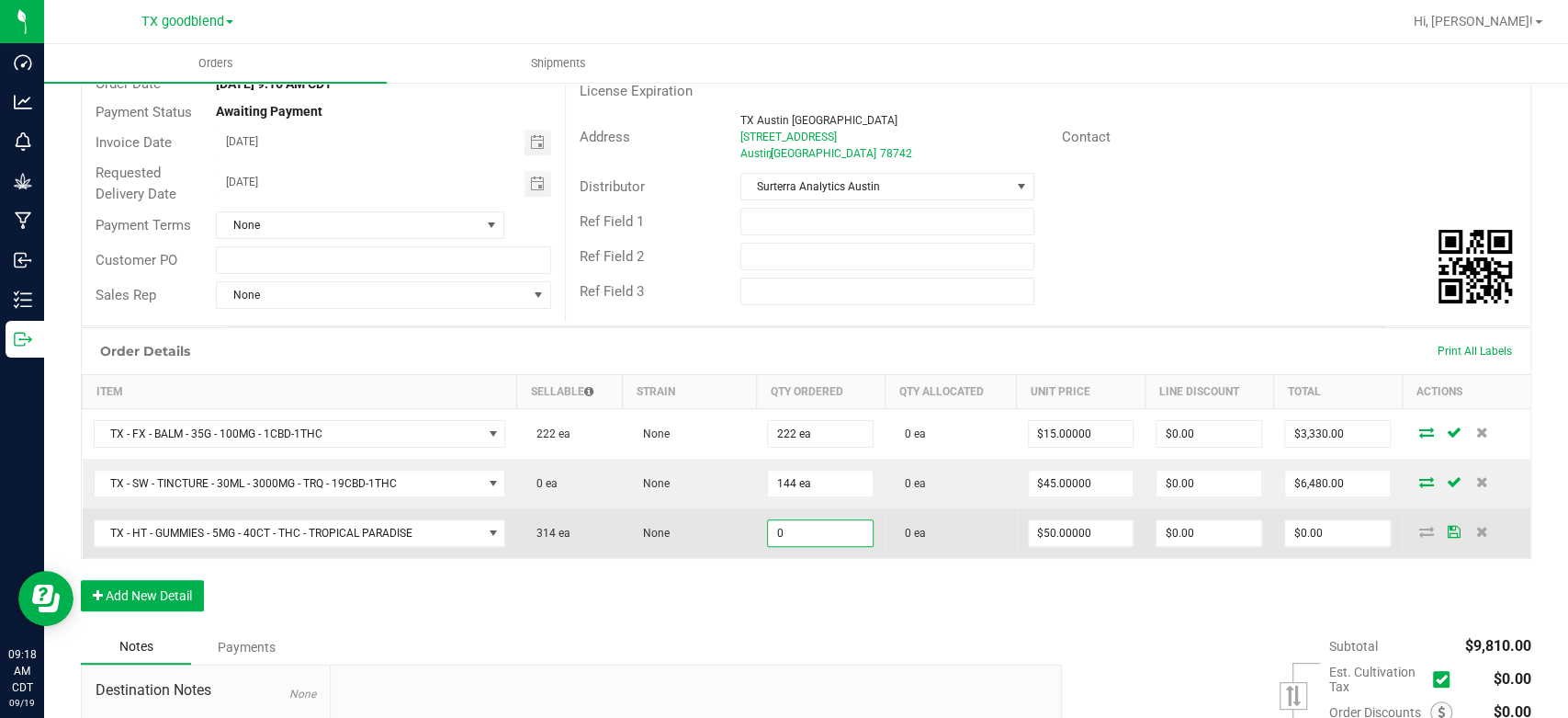
click at [836, 522] on input "0" at bounding box center [820, 533] width 105 height 26
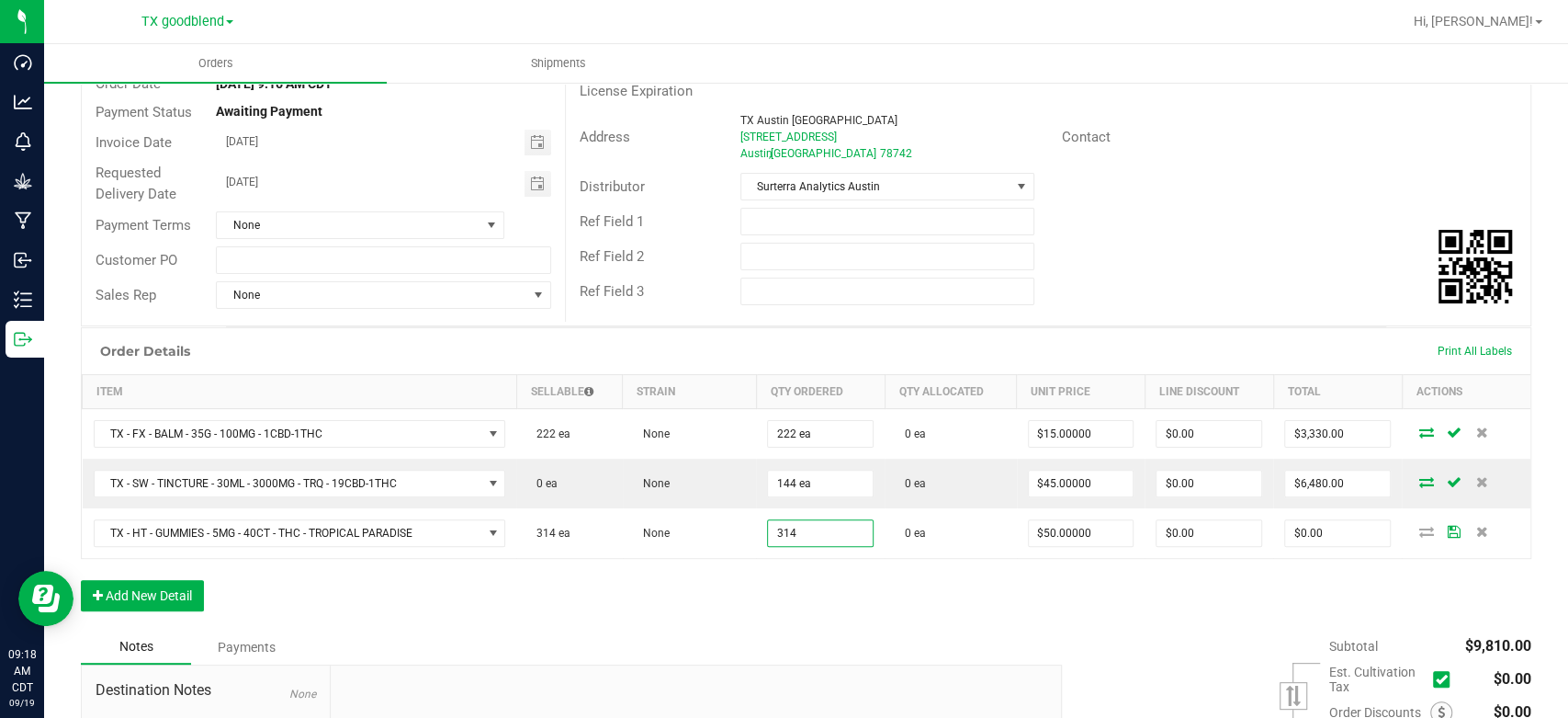
type input "314 ea"
type input "$15,700.00"
click at [767, 601] on div "Order Details Print All Labels Item Sellable Strain Qty Ordered Qty Allocated U…" at bounding box center [806, 478] width 1450 height 303
click at [149, 593] on button "Add New Detail" at bounding box center [143, 596] width 123 height 31
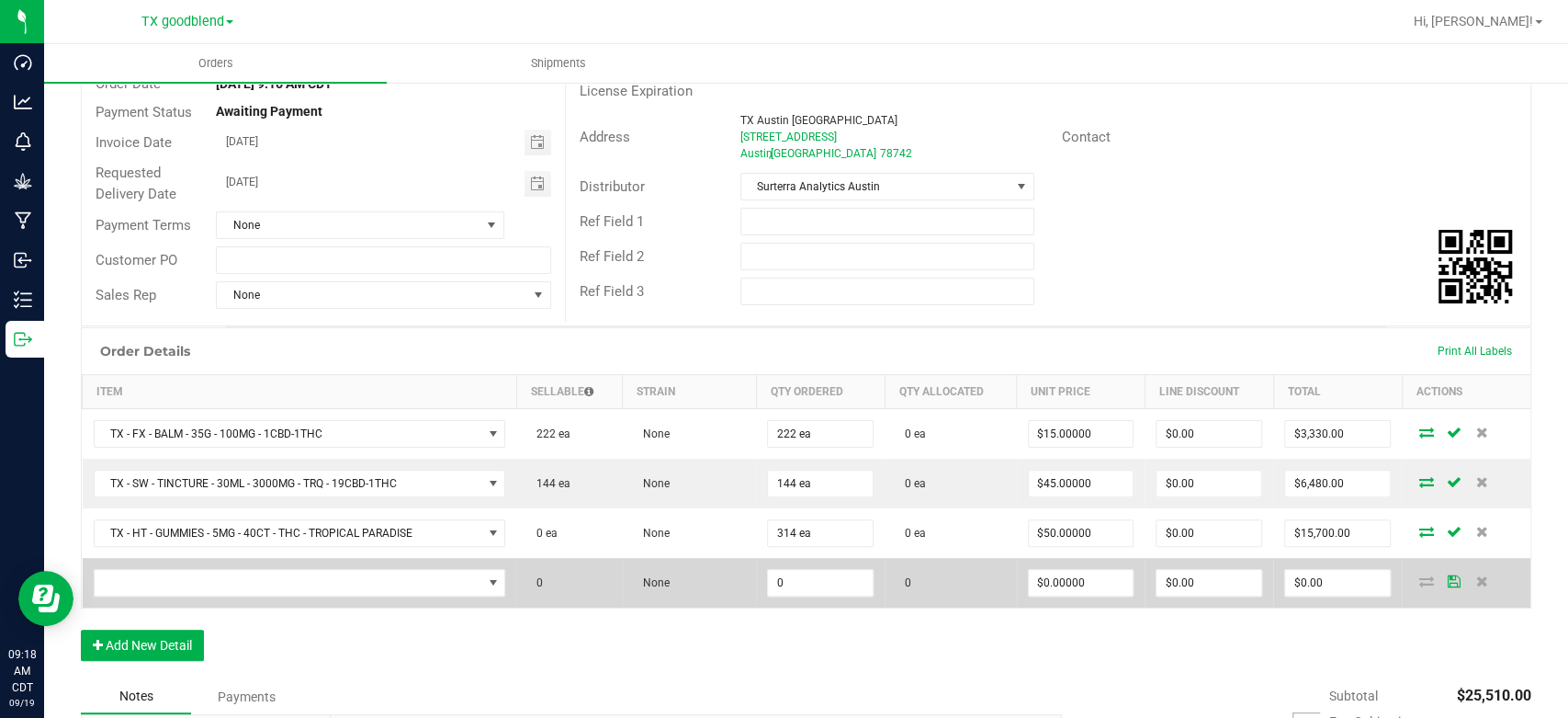
click at [190, 565] on td at bounding box center [300, 582] width 435 height 49
click at [191, 587] on span "NO DATA FOUND" at bounding box center [288, 582] width 387 height 26
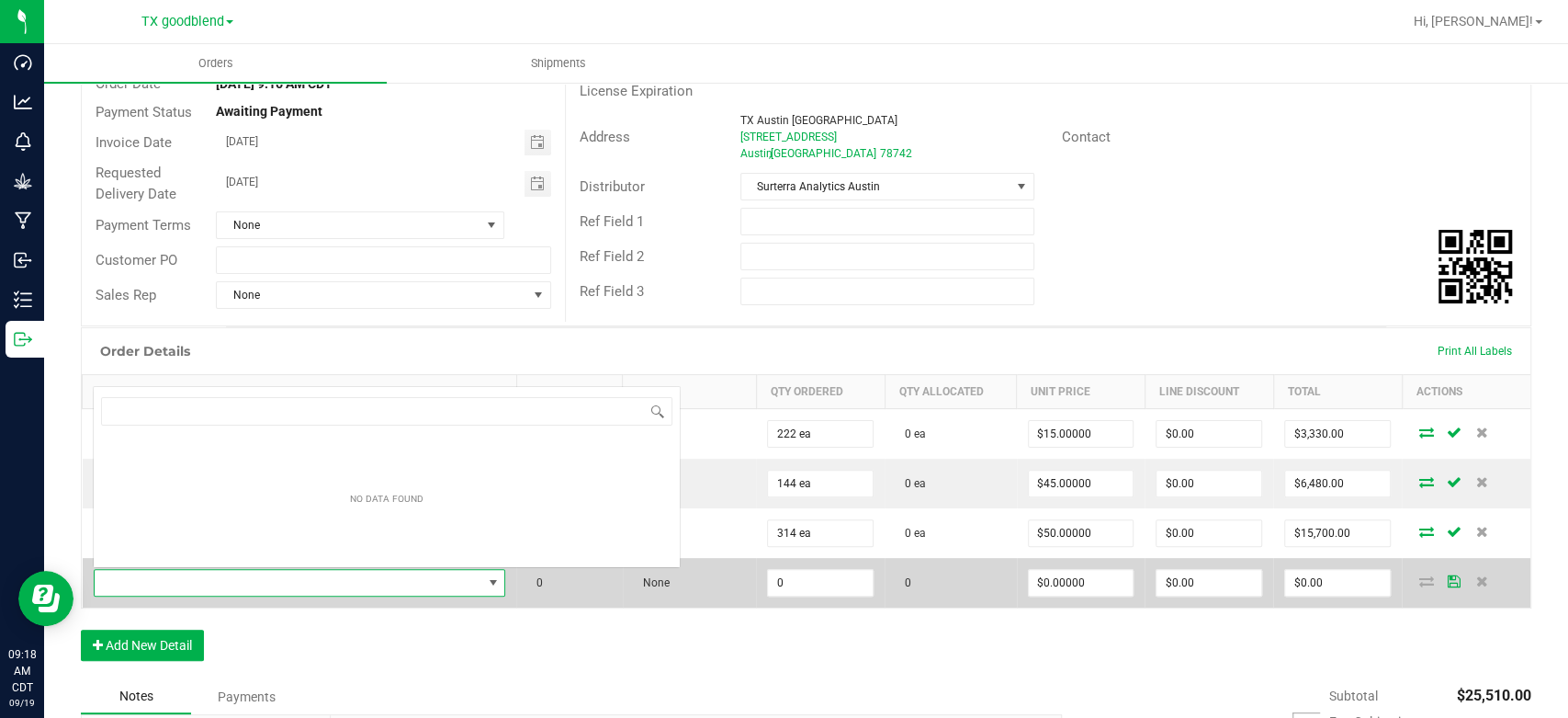
scroll to position [27, 404]
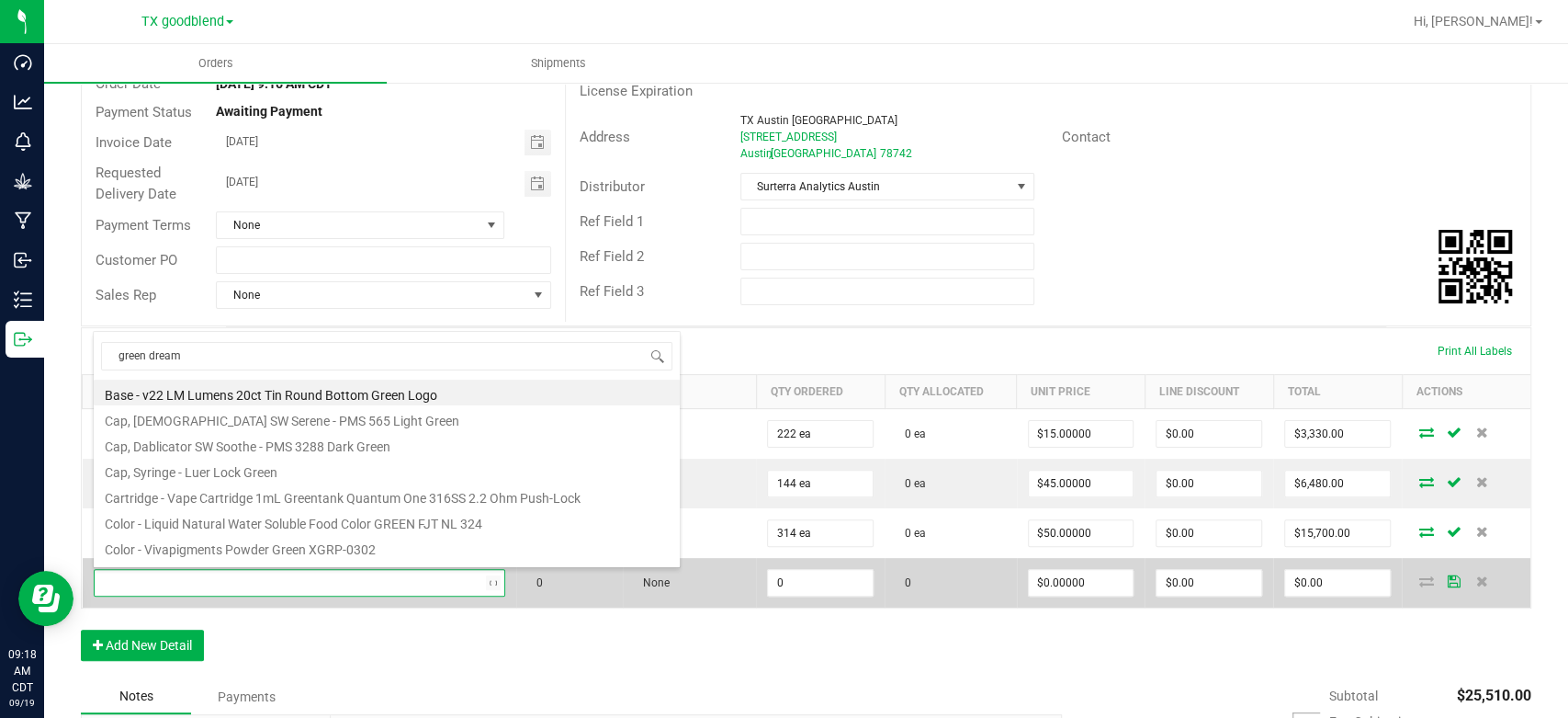
type input "green dream"
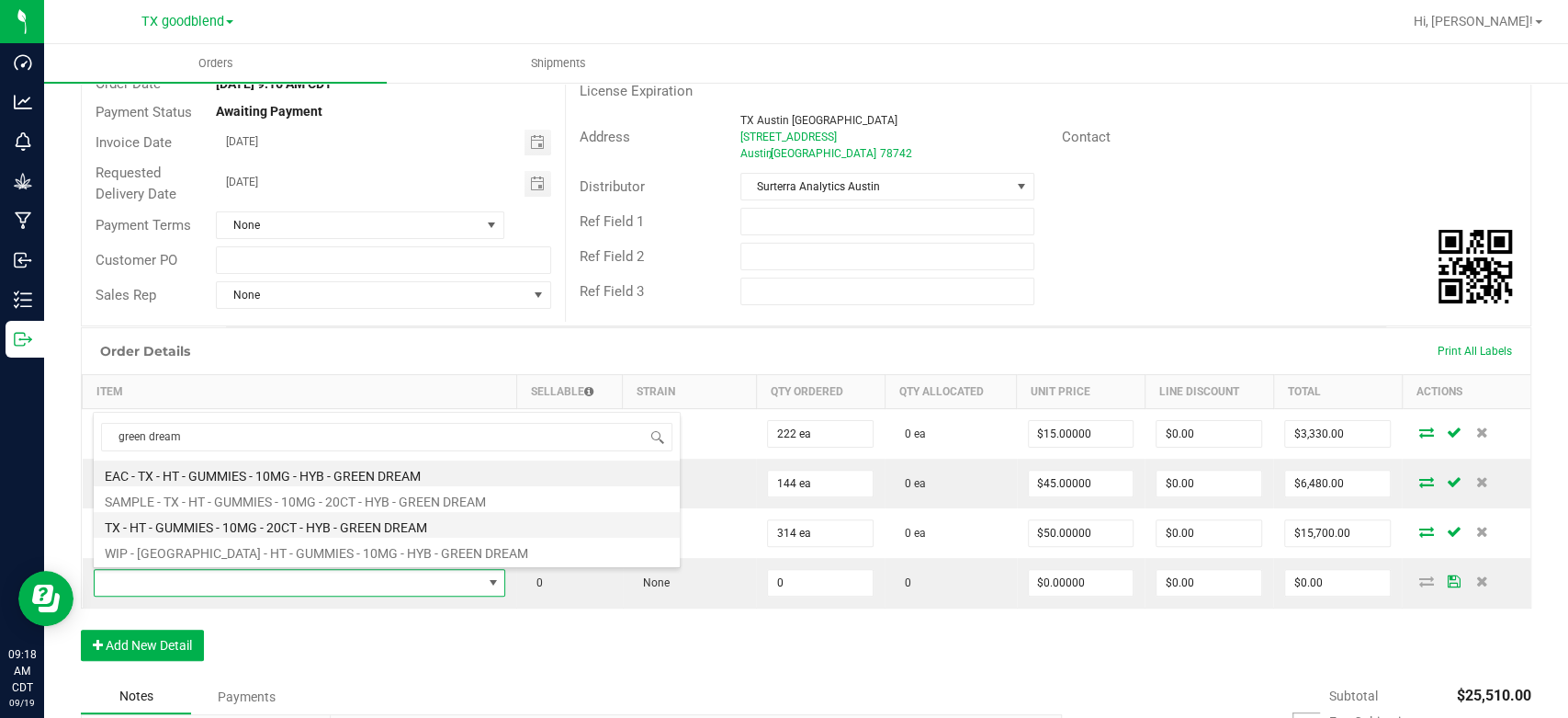
click at [309, 525] on li "TX - HT - GUMMIES - 10MG - 20CT - HYB - GREEN DREAM" at bounding box center [386, 524] width 586 height 26
type input "0 ea"
type input "$50.00000"
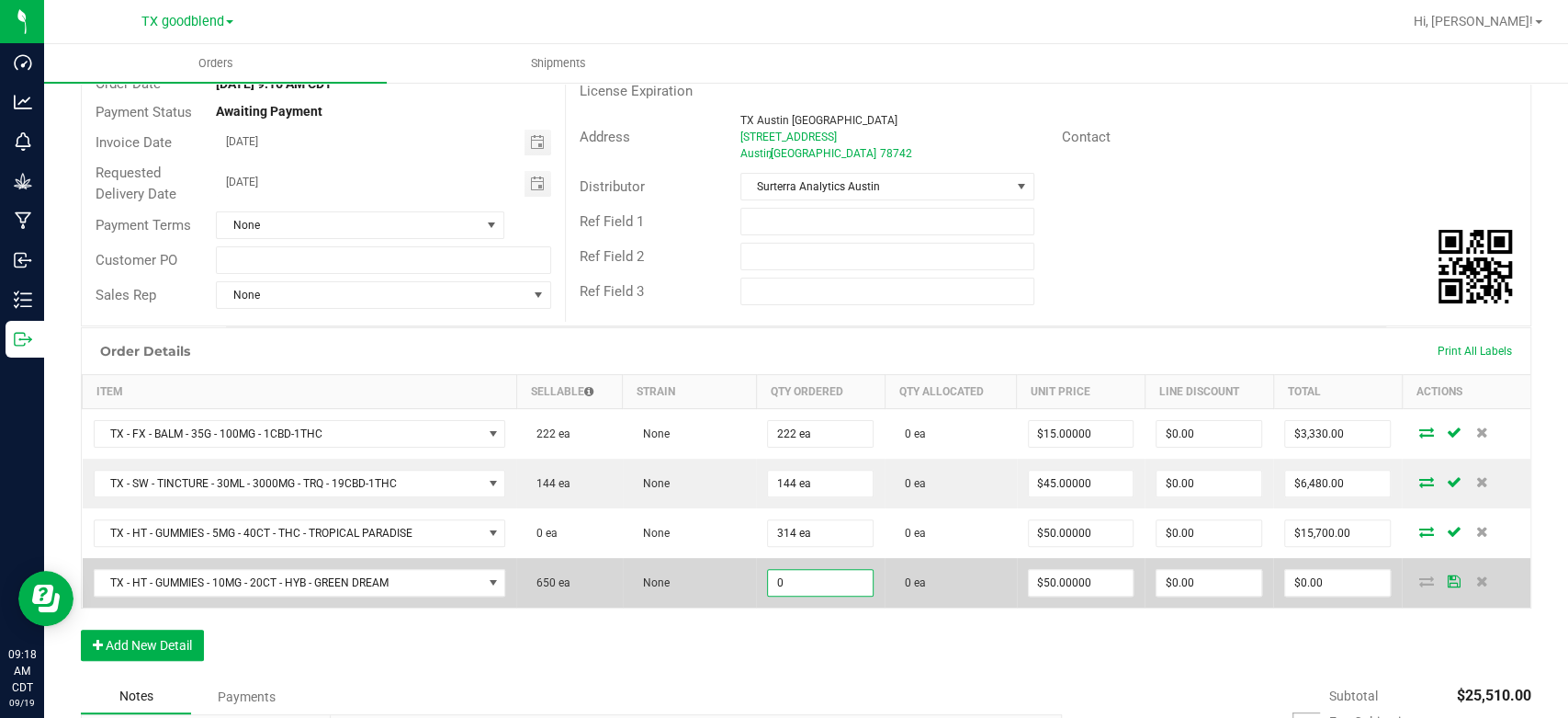
click at [831, 583] on input "0" at bounding box center [820, 582] width 105 height 26
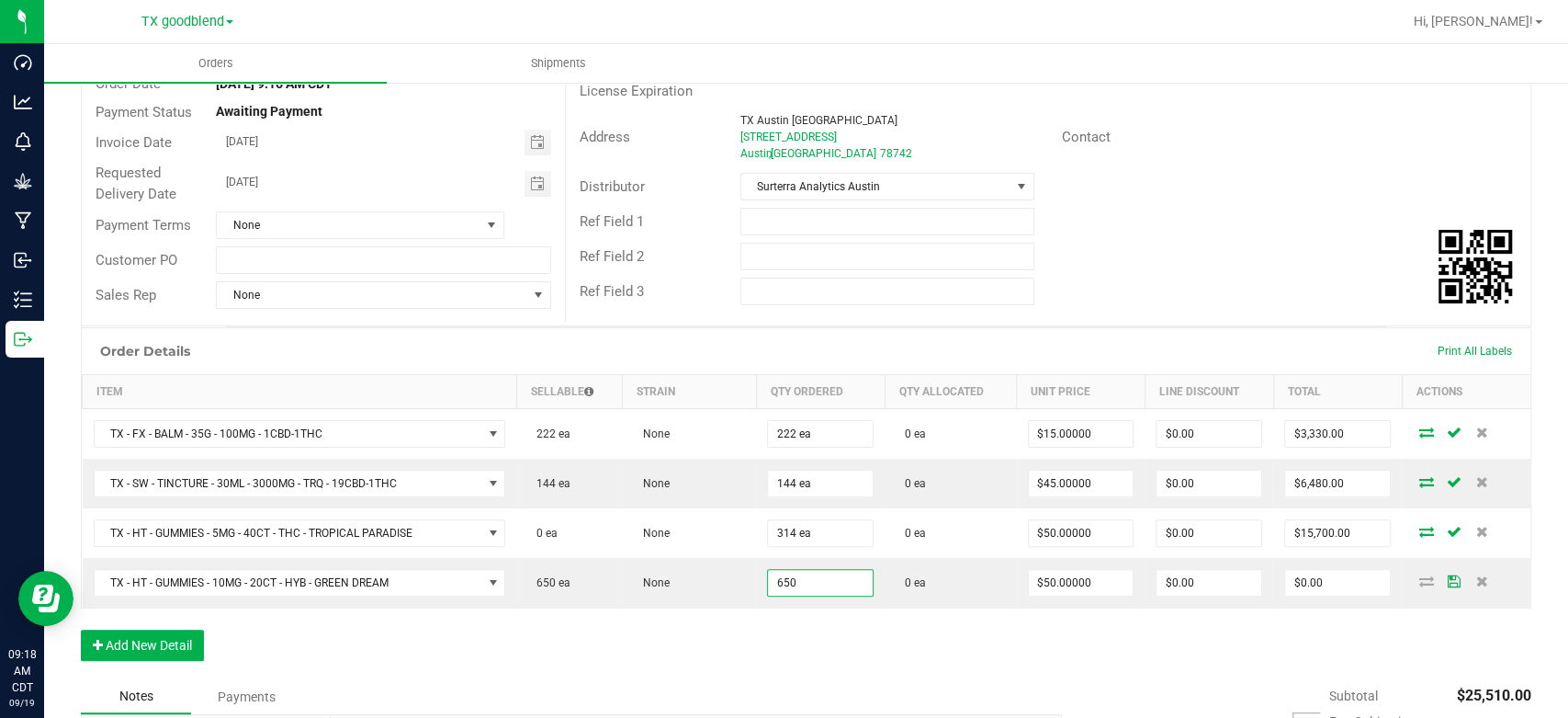
type input "650 ea"
type input "$32,500.00"
click at [713, 644] on div "Order Details Print All Labels Item Sellable Strain Qty Ordered Qty Allocated U…" at bounding box center [806, 502] width 1450 height 352
click at [141, 633] on button "Add New Detail" at bounding box center [143, 645] width 123 height 31
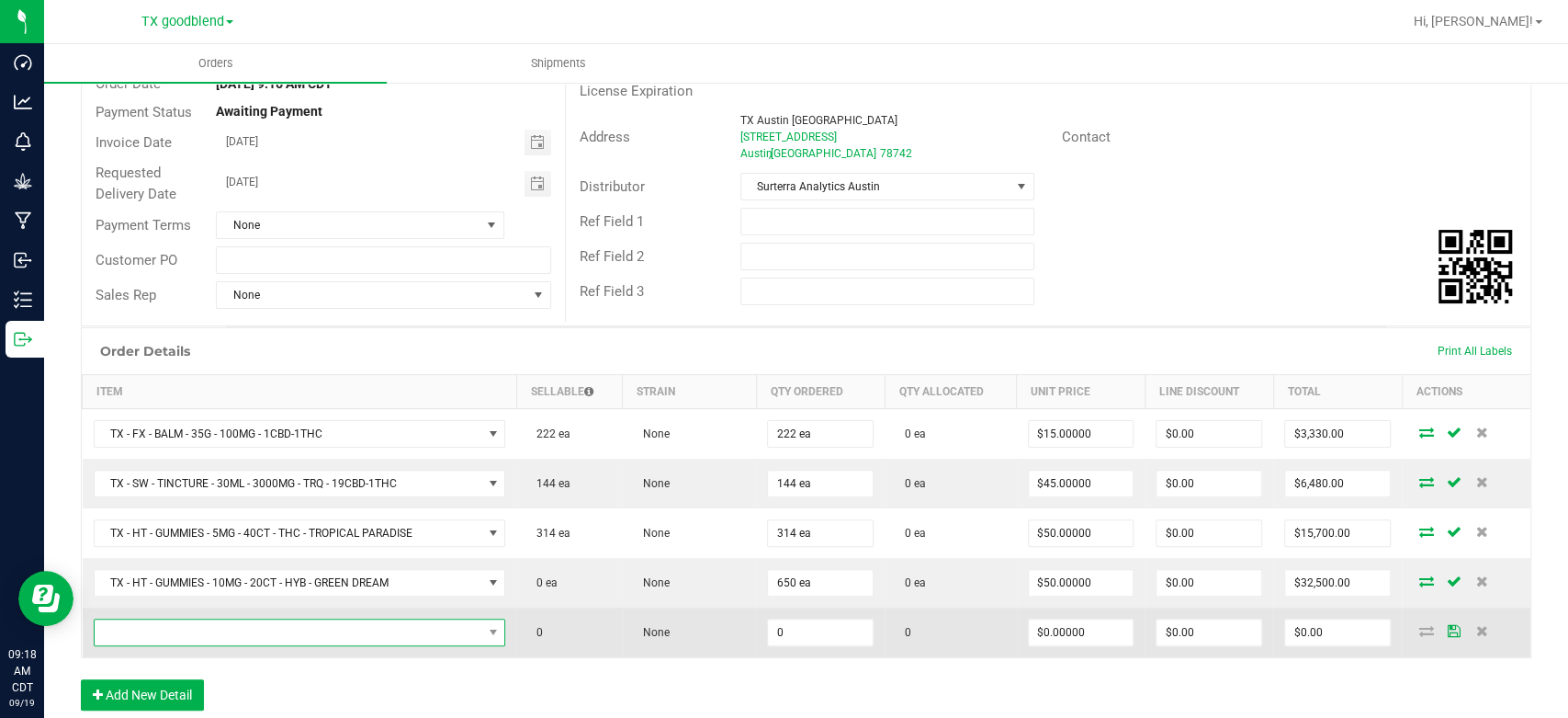
click at [159, 632] on span "NO DATA FOUND" at bounding box center [288, 632] width 387 height 26
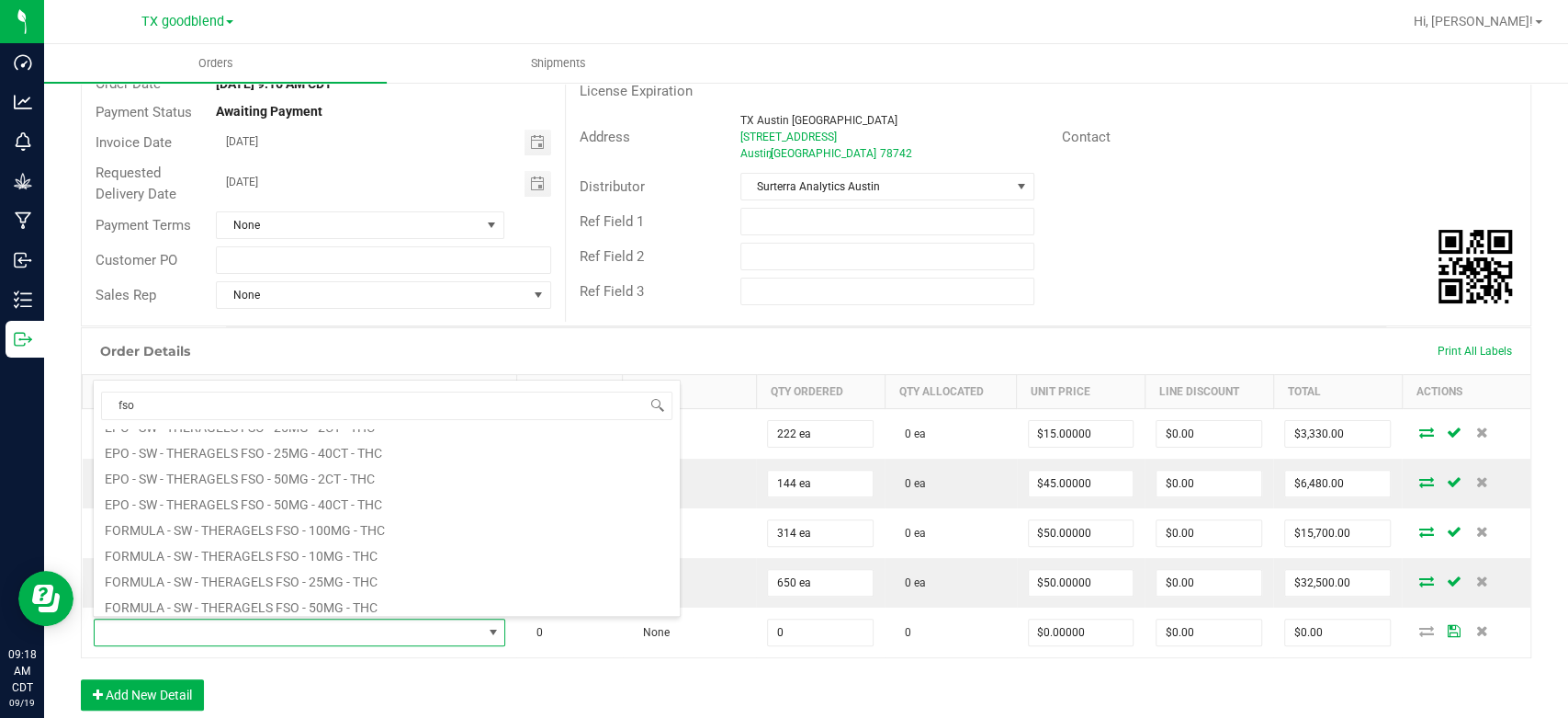
scroll to position [331, 0]
type input "f"
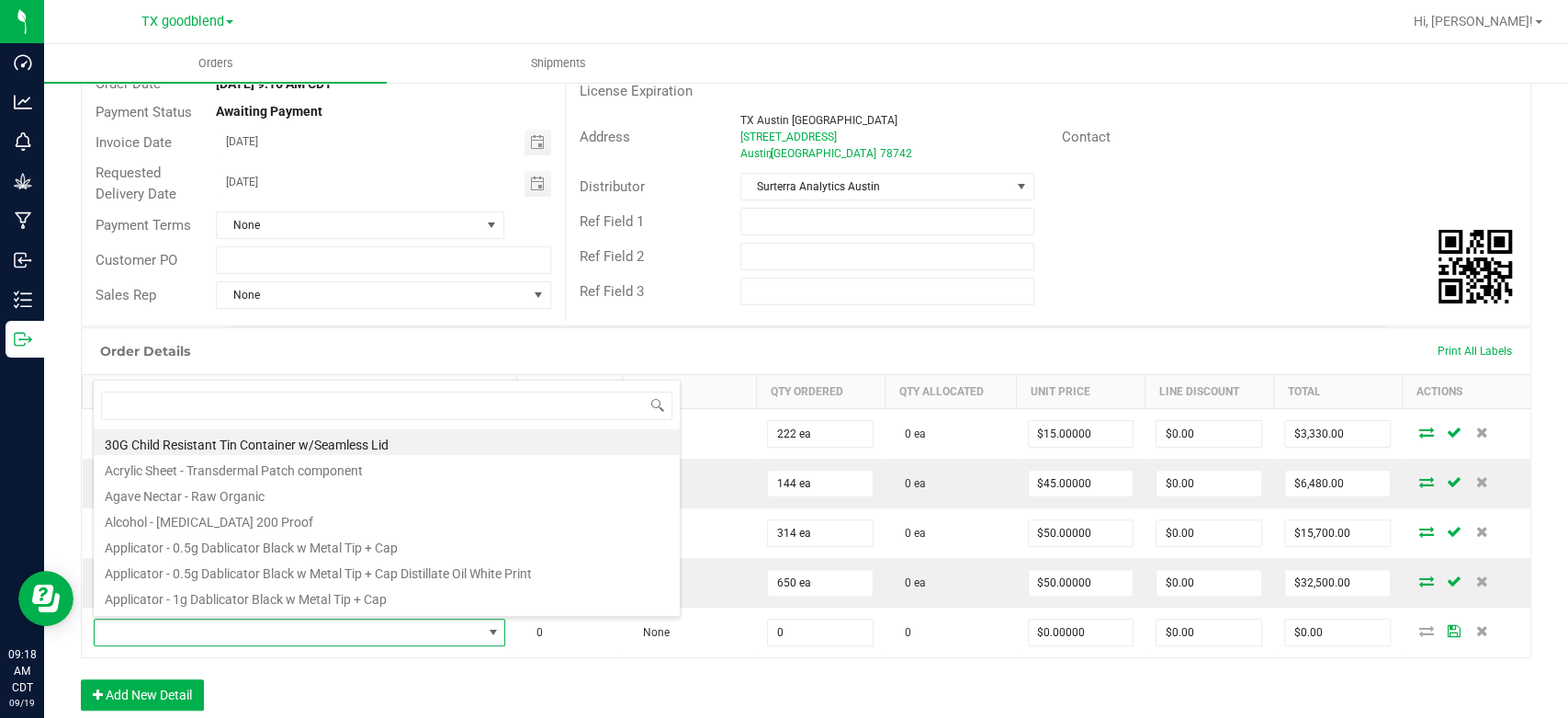
type input "t"
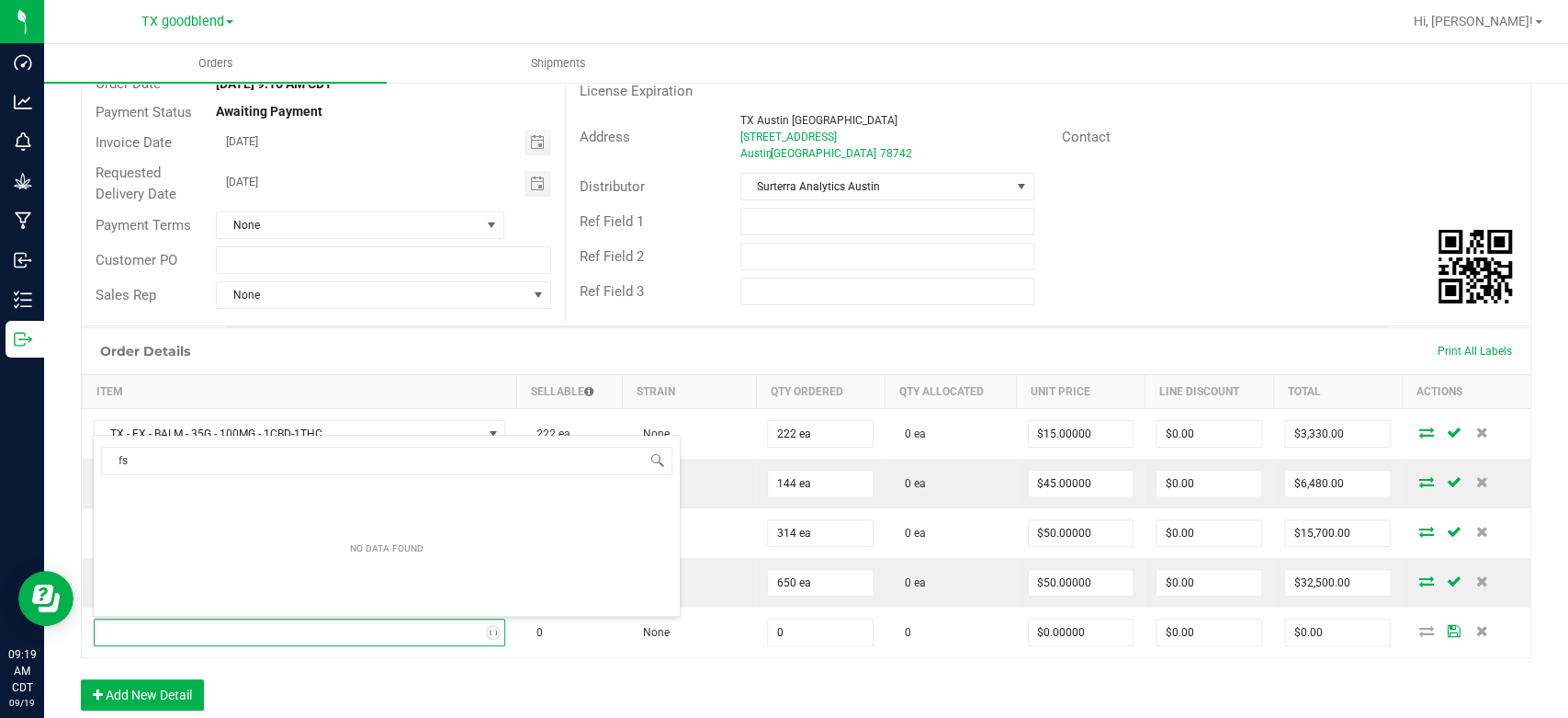
type input "f"
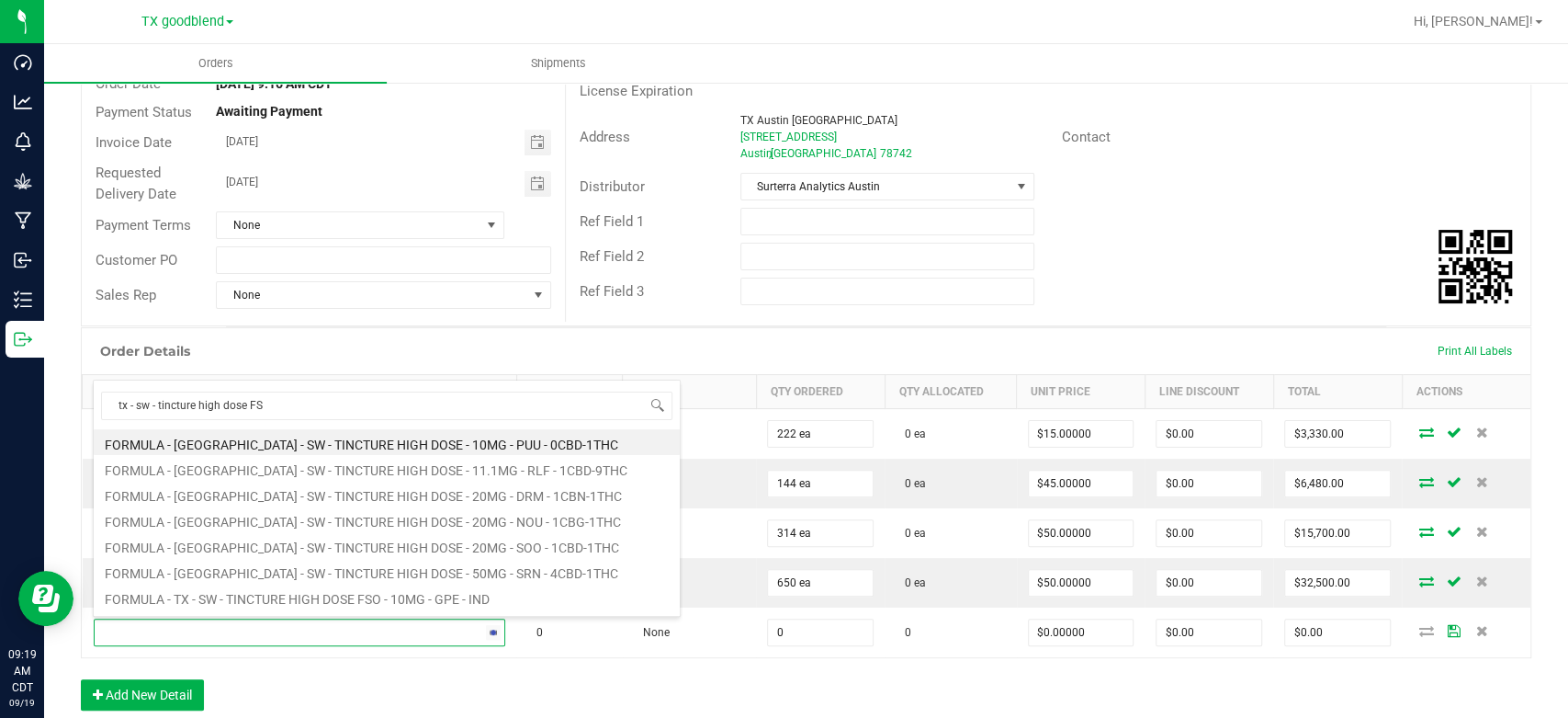
type input "tx - sw - tincture high dose FSO"
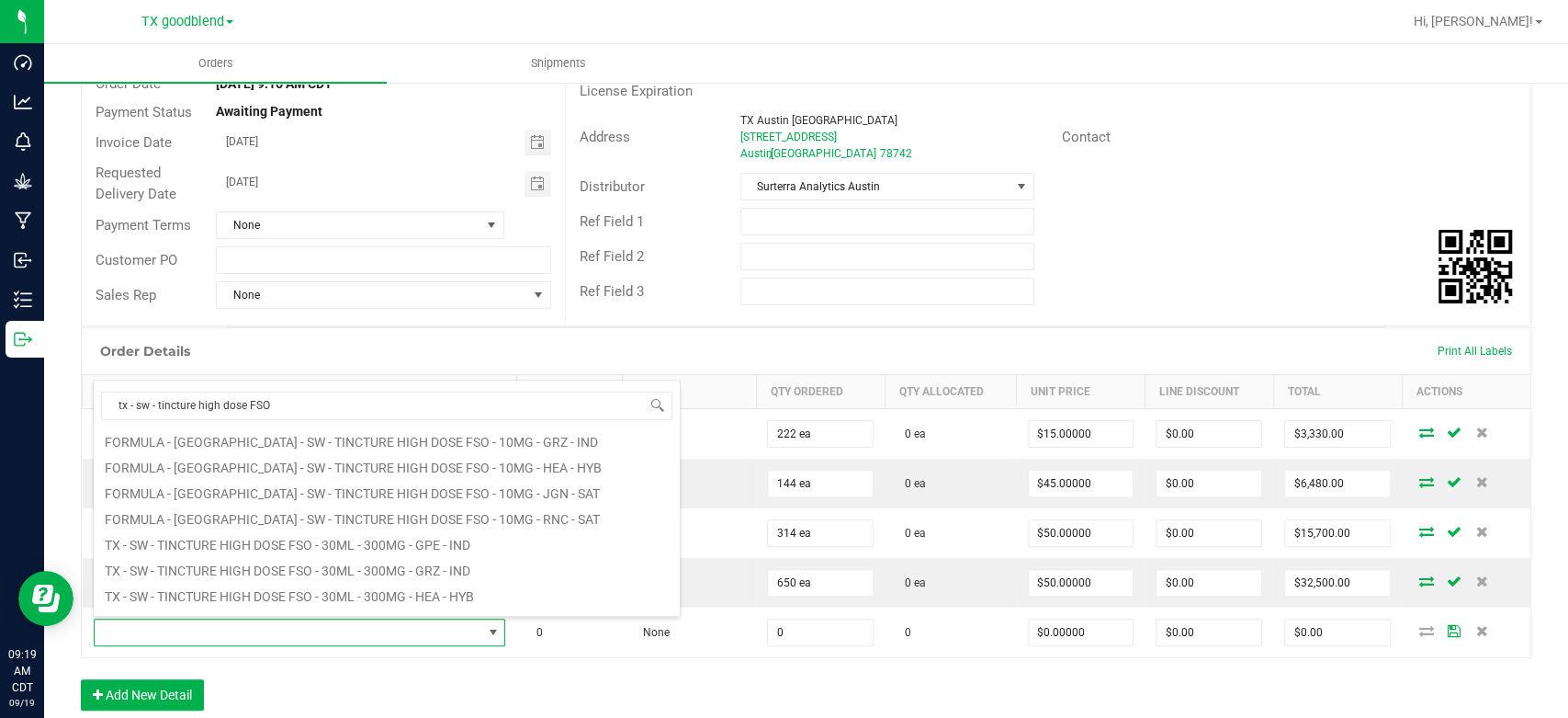
scroll to position [73, 0]
click at [317, 572] on li "TX - SW - TINCTURE HIGH DOSE FSO - 30ML - 300MG - JGN - SAT" at bounding box center [386, 574] width 586 height 26
type input "0 ea"
type input "$50.00000"
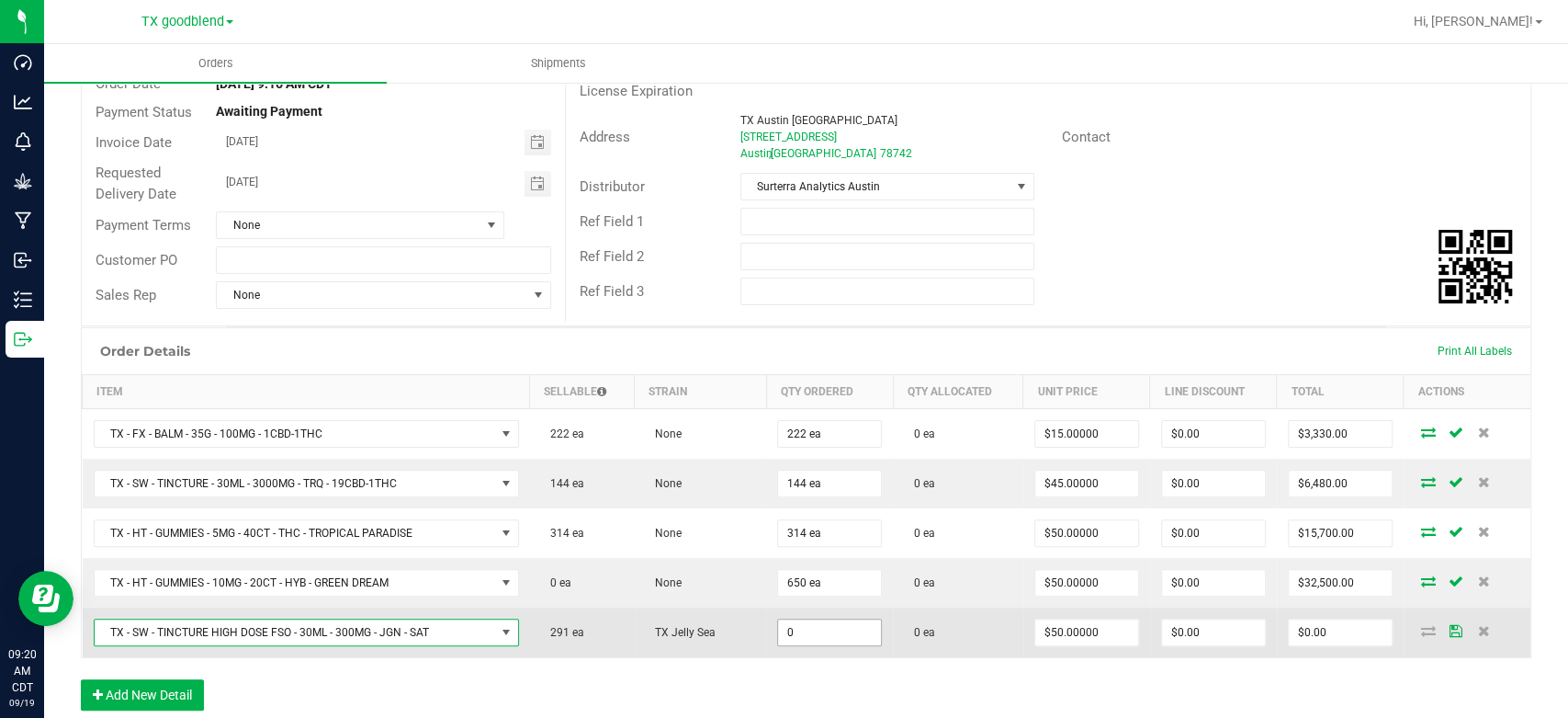
click at [851, 628] on input "0" at bounding box center [830, 632] width 103 height 26
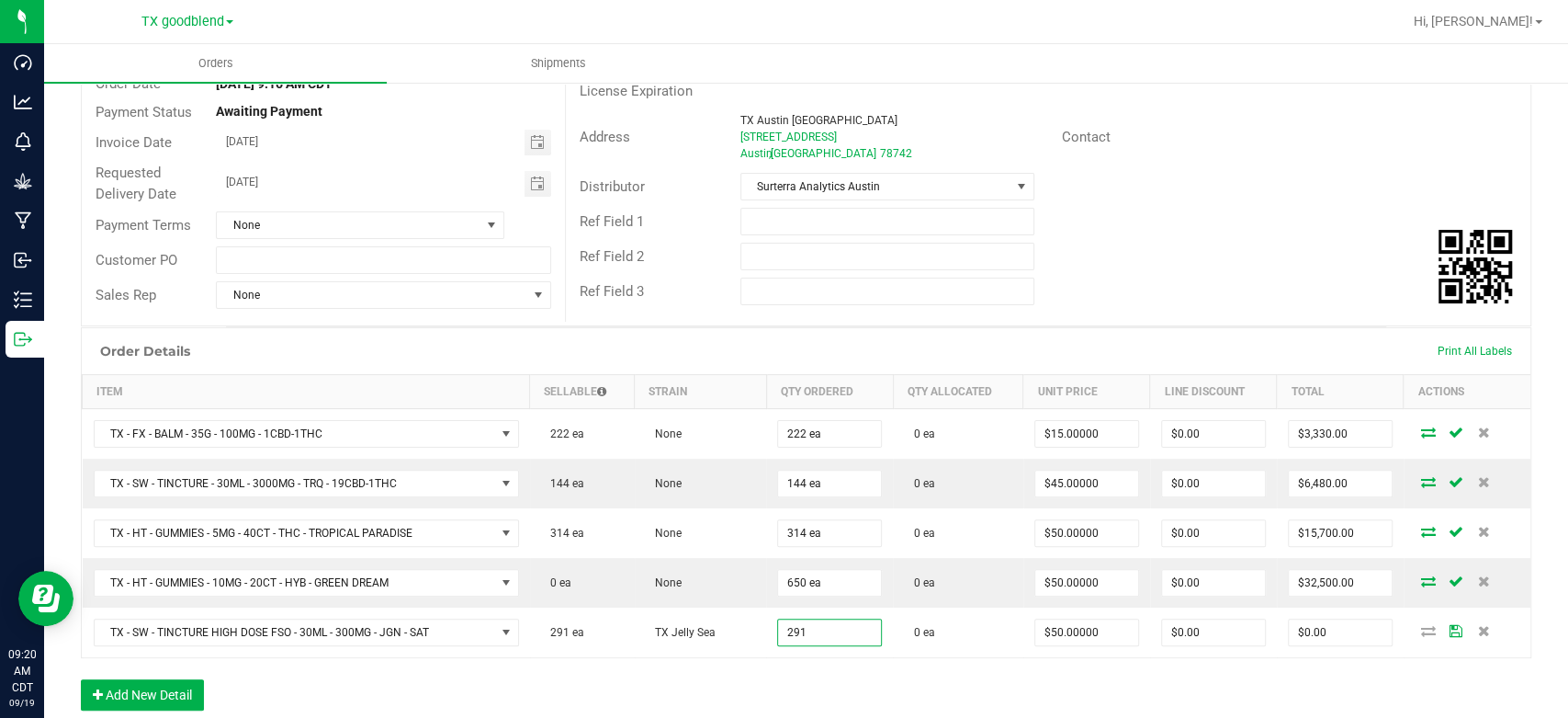
type input "291 ea"
type input "$14,550.00"
click at [811, 680] on div "Order Details Print All Labels Item Sellable Strain Qty Ordered Qty Allocated U…" at bounding box center [806, 527] width 1450 height 402
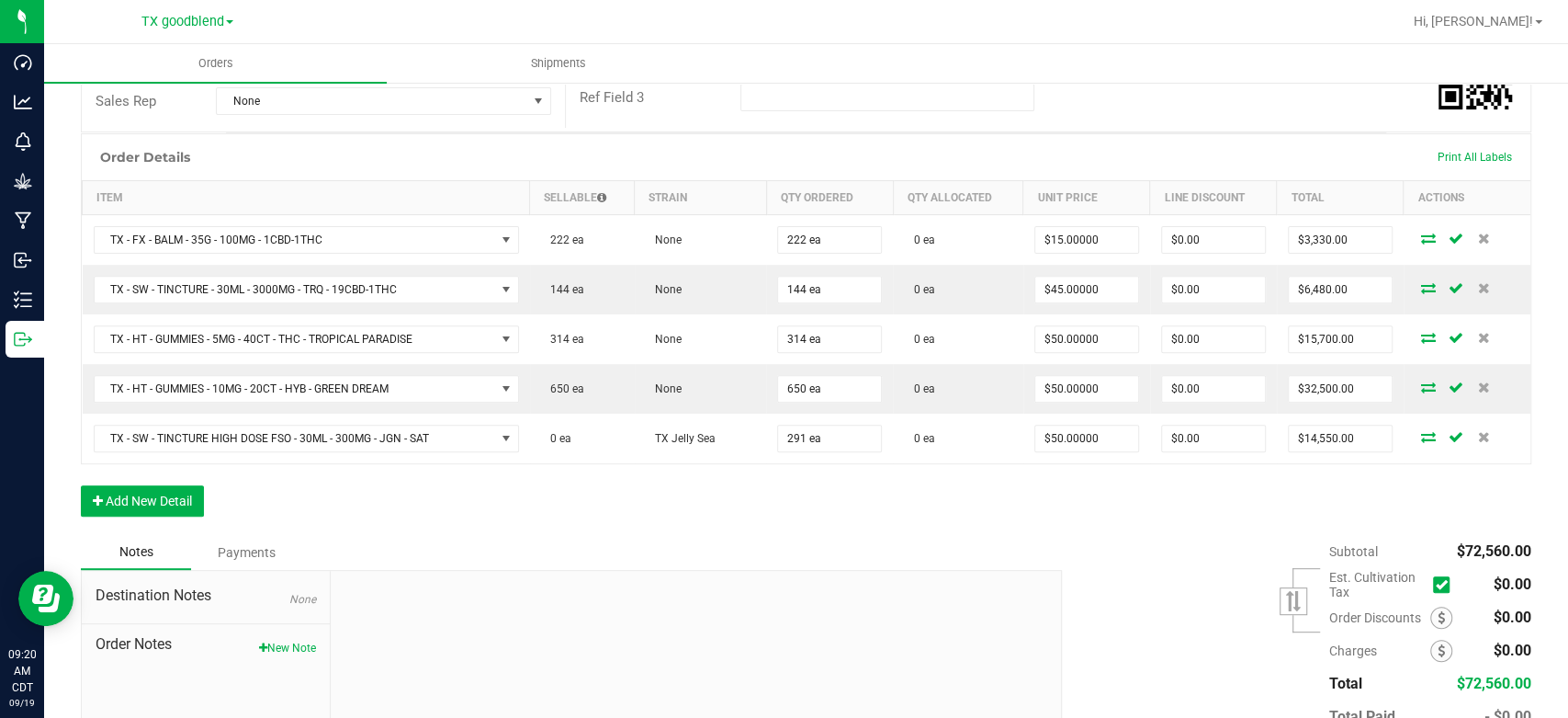
scroll to position [388, 0]
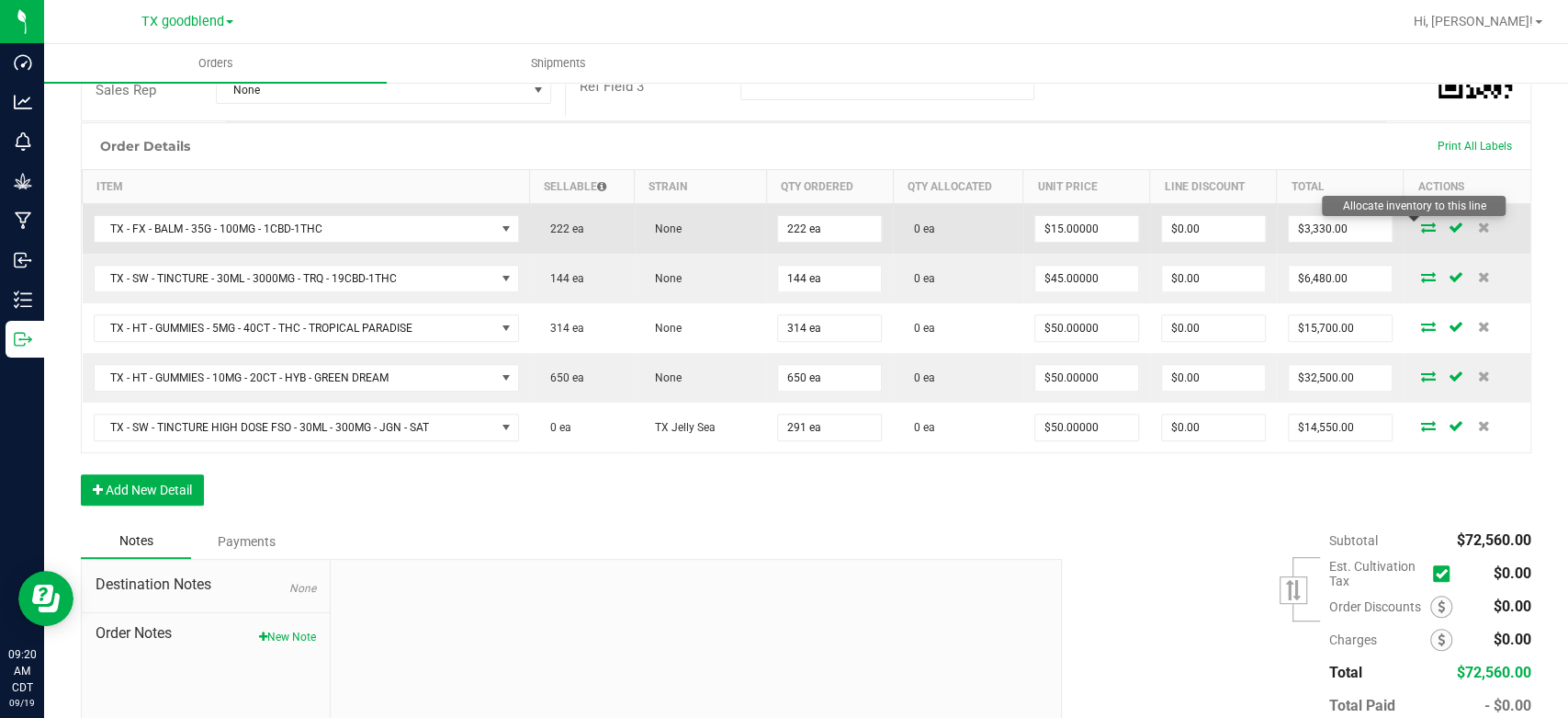
click at [1422, 226] on icon at bounding box center [1428, 226] width 14 height 11
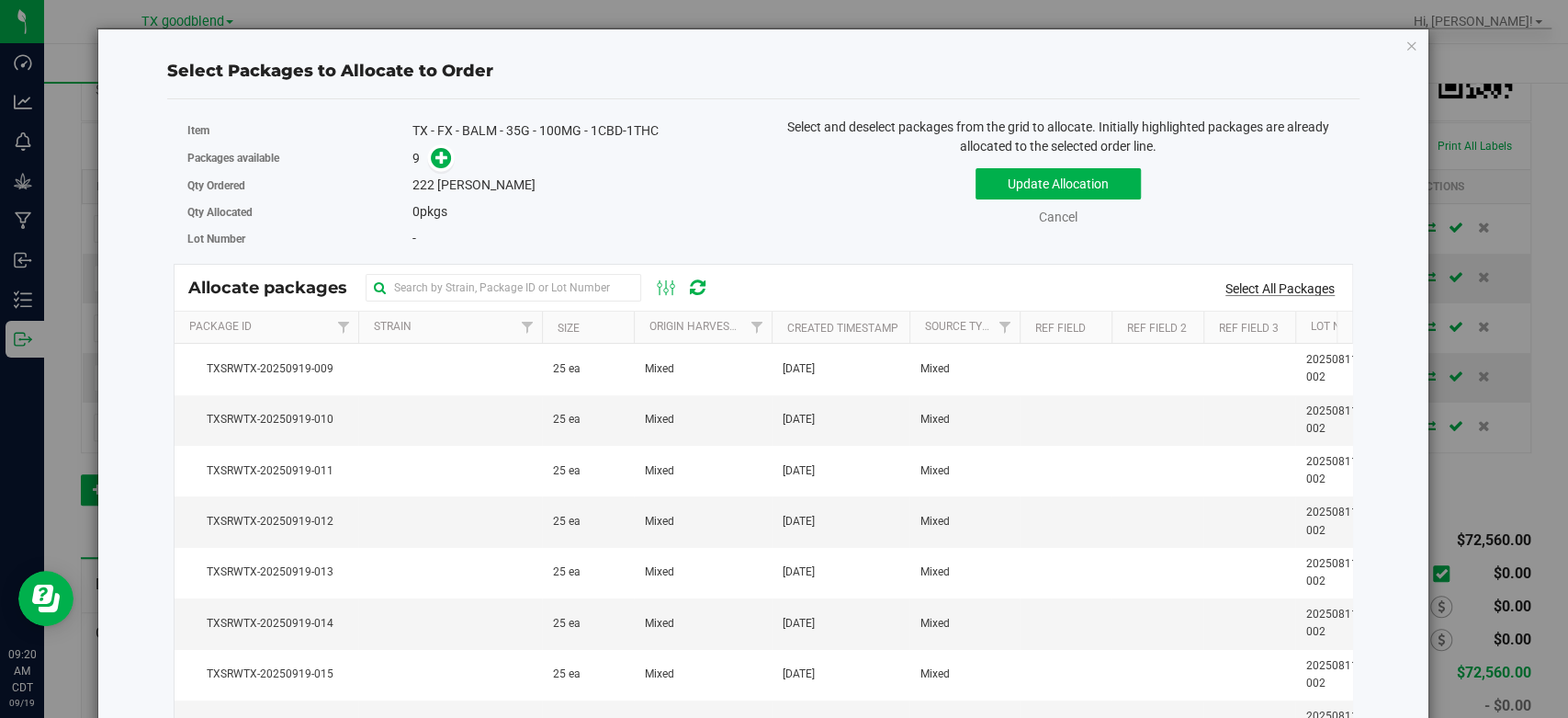
click at [1262, 287] on link "Select All Packages" at bounding box center [1280, 288] width 109 height 14
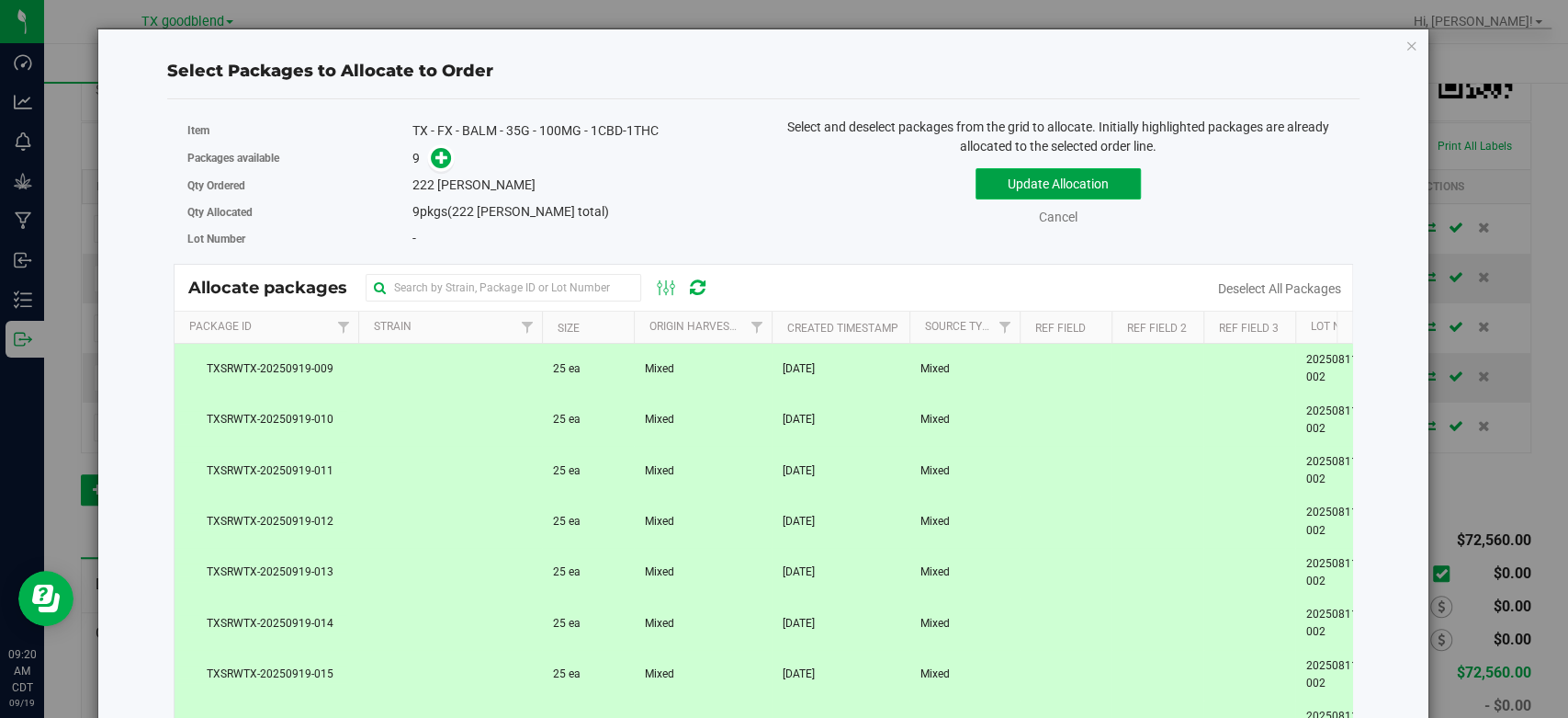
click at [1054, 173] on button "Update Allocation" at bounding box center [1059, 183] width 166 height 31
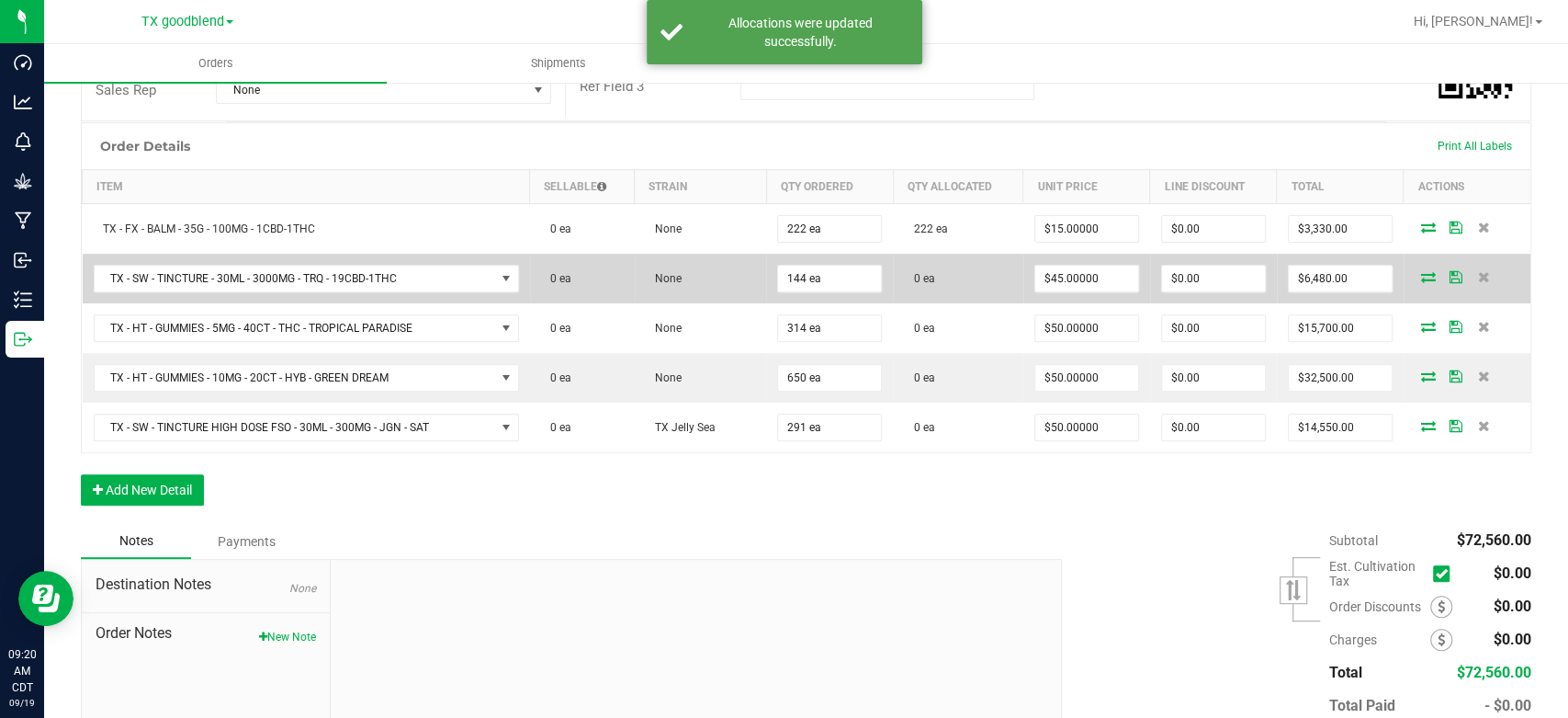
click at [1422, 274] on icon at bounding box center [1428, 276] width 14 height 11
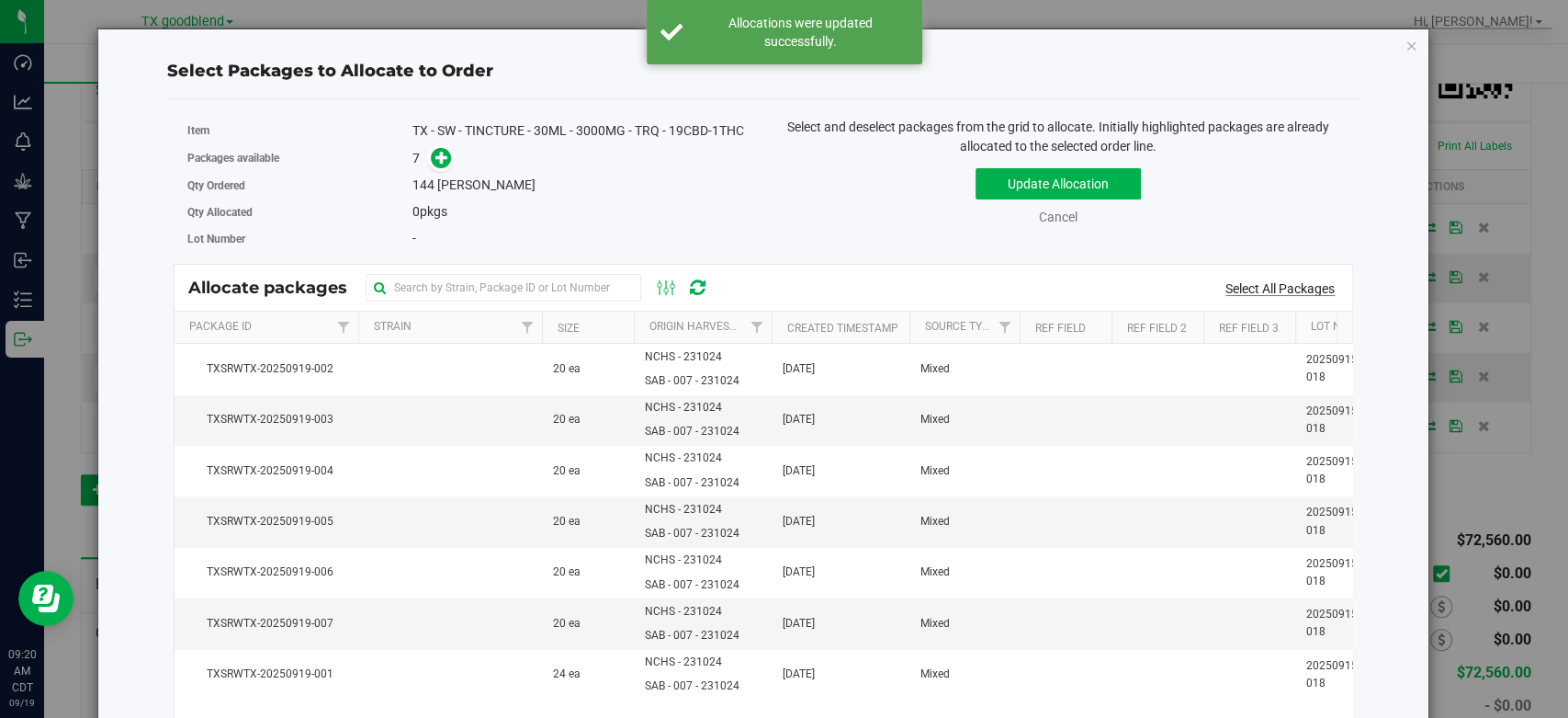
click at [1250, 292] on link "Select All Packages" at bounding box center [1280, 288] width 109 height 14
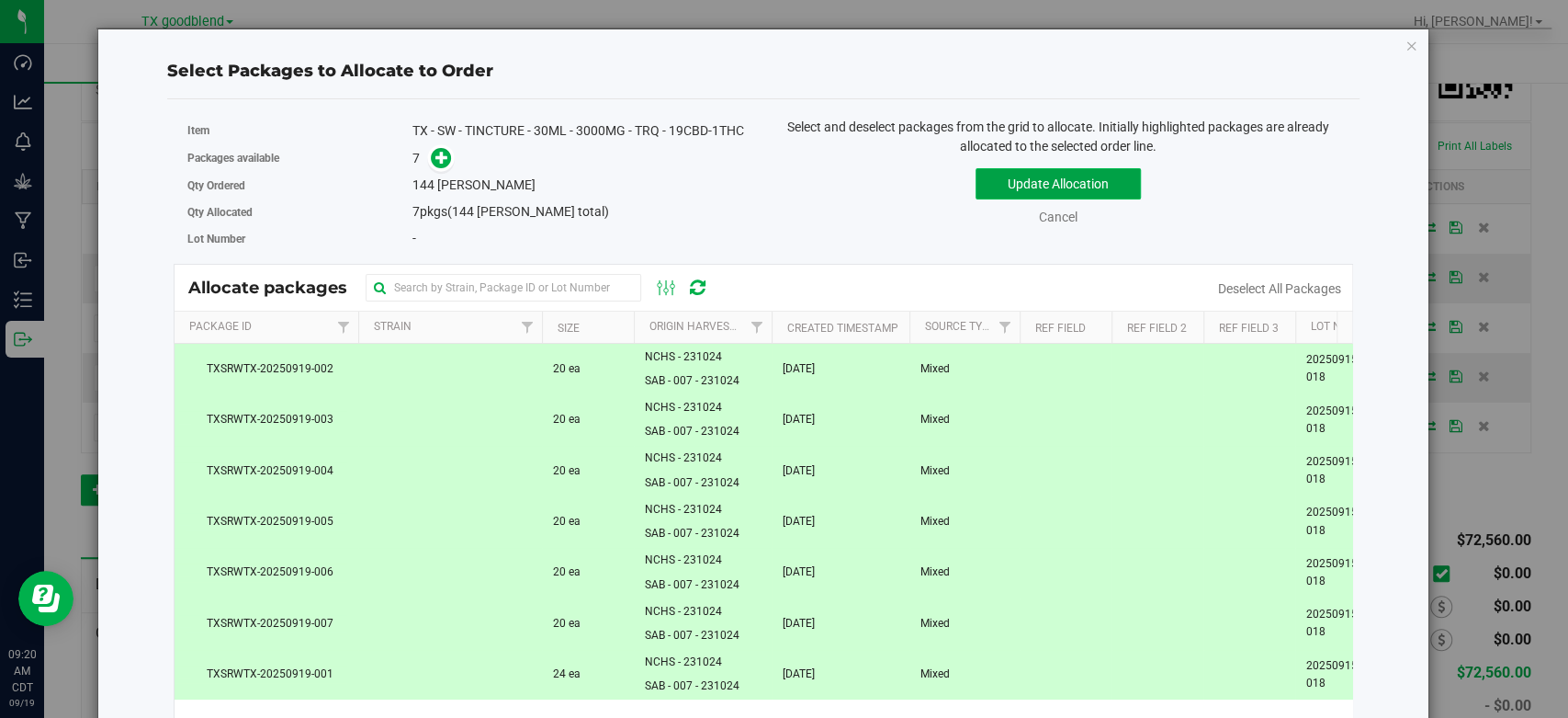
click at [1023, 185] on button "Update Allocation" at bounding box center [1059, 183] width 166 height 31
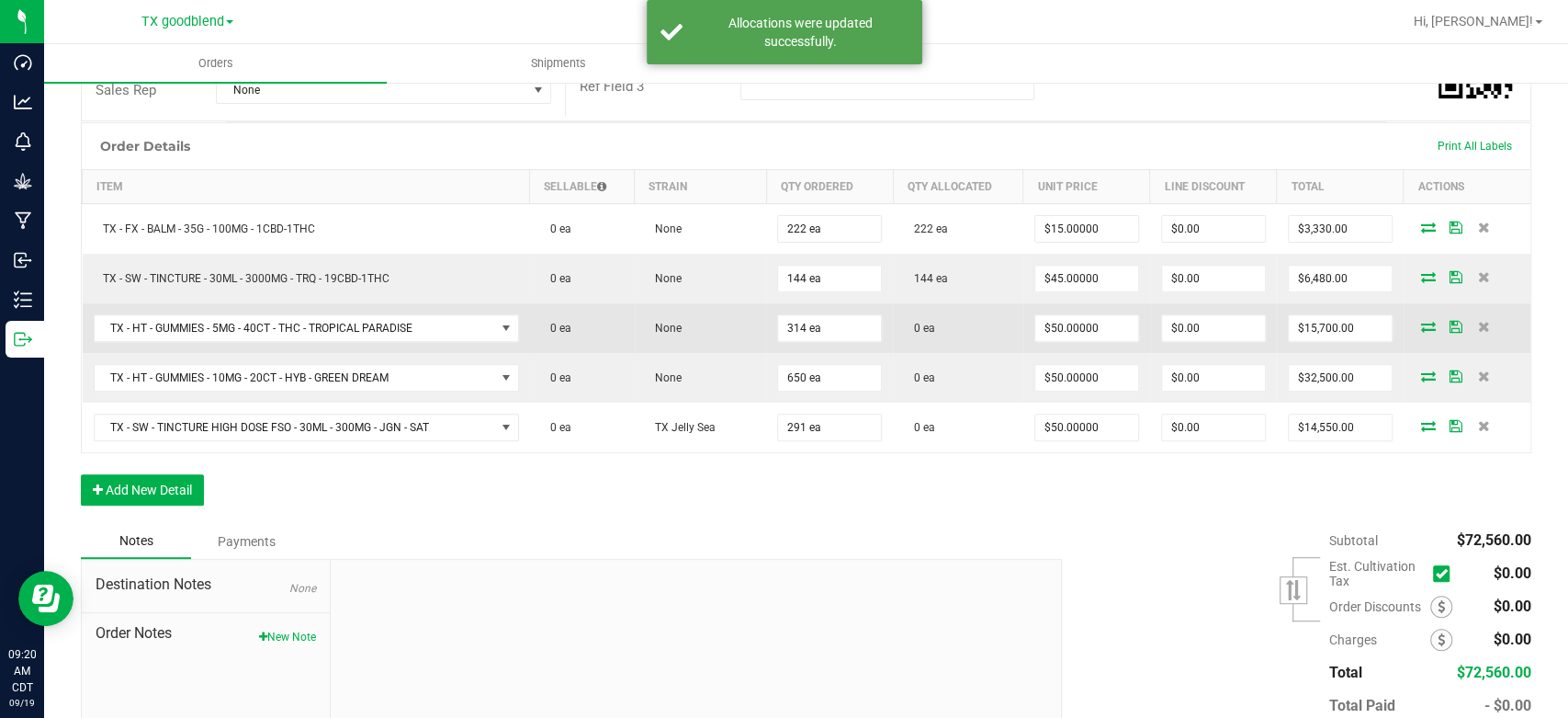
click at [1422, 326] on icon at bounding box center [1428, 326] width 14 height 11
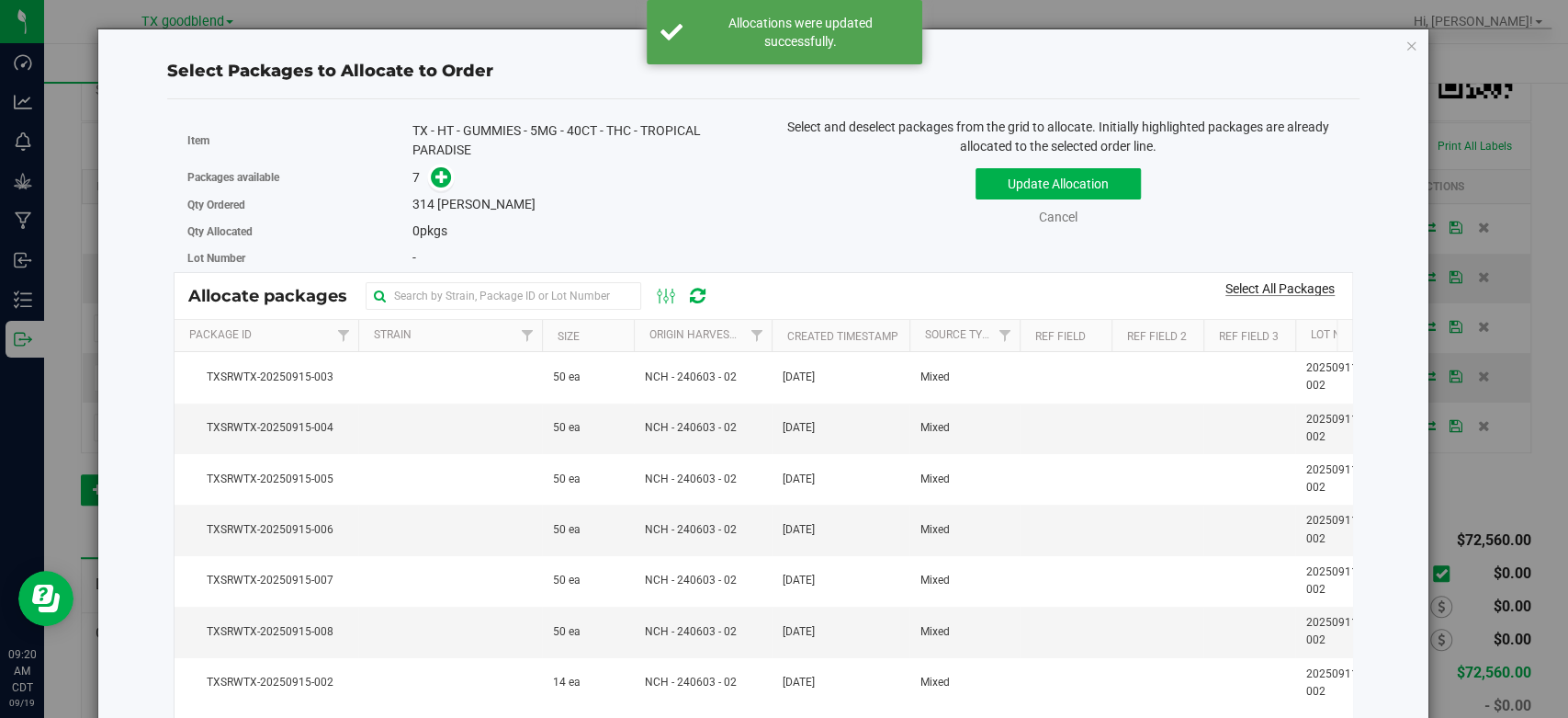
click at [1300, 292] on link "Select All Packages" at bounding box center [1280, 288] width 109 height 14
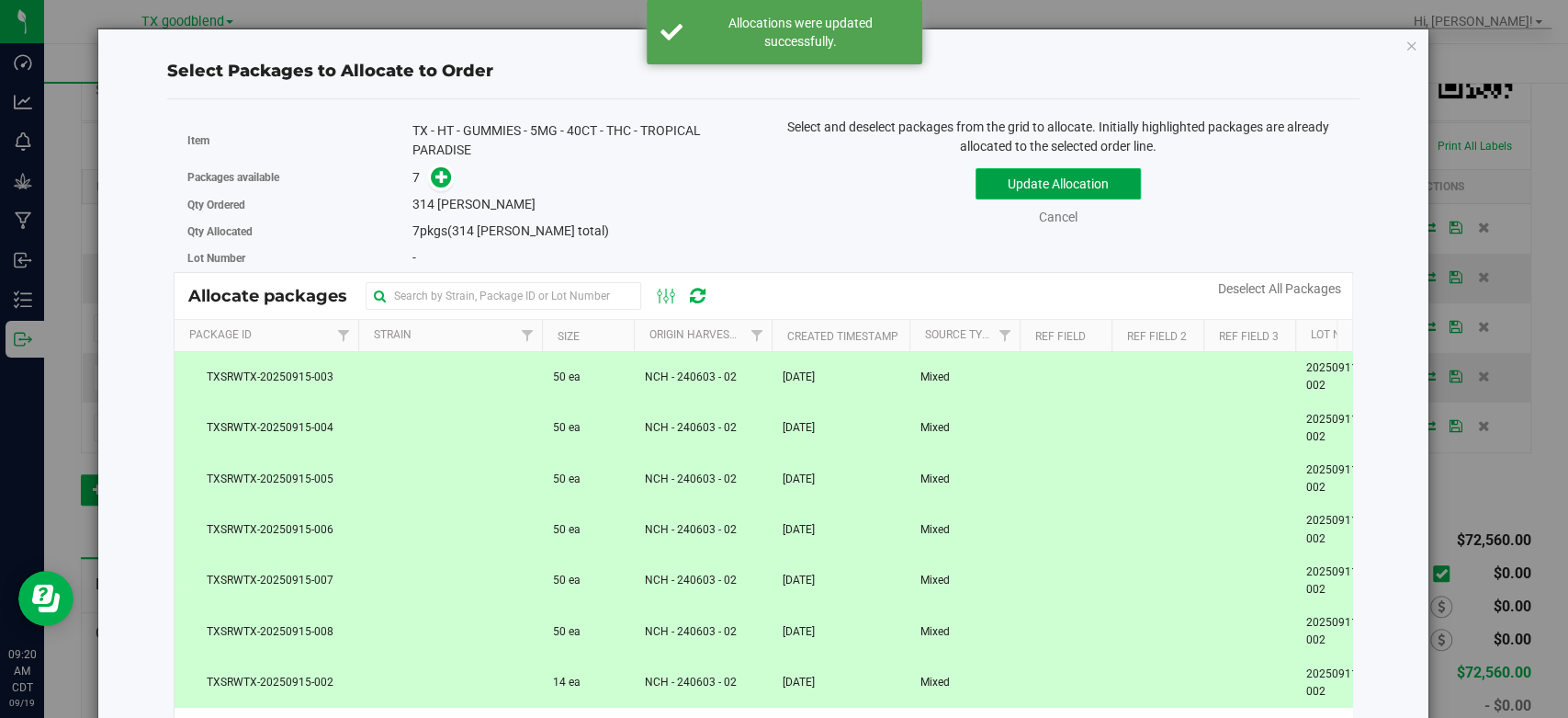
click at [1057, 182] on button "Update Allocation" at bounding box center [1059, 183] width 166 height 31
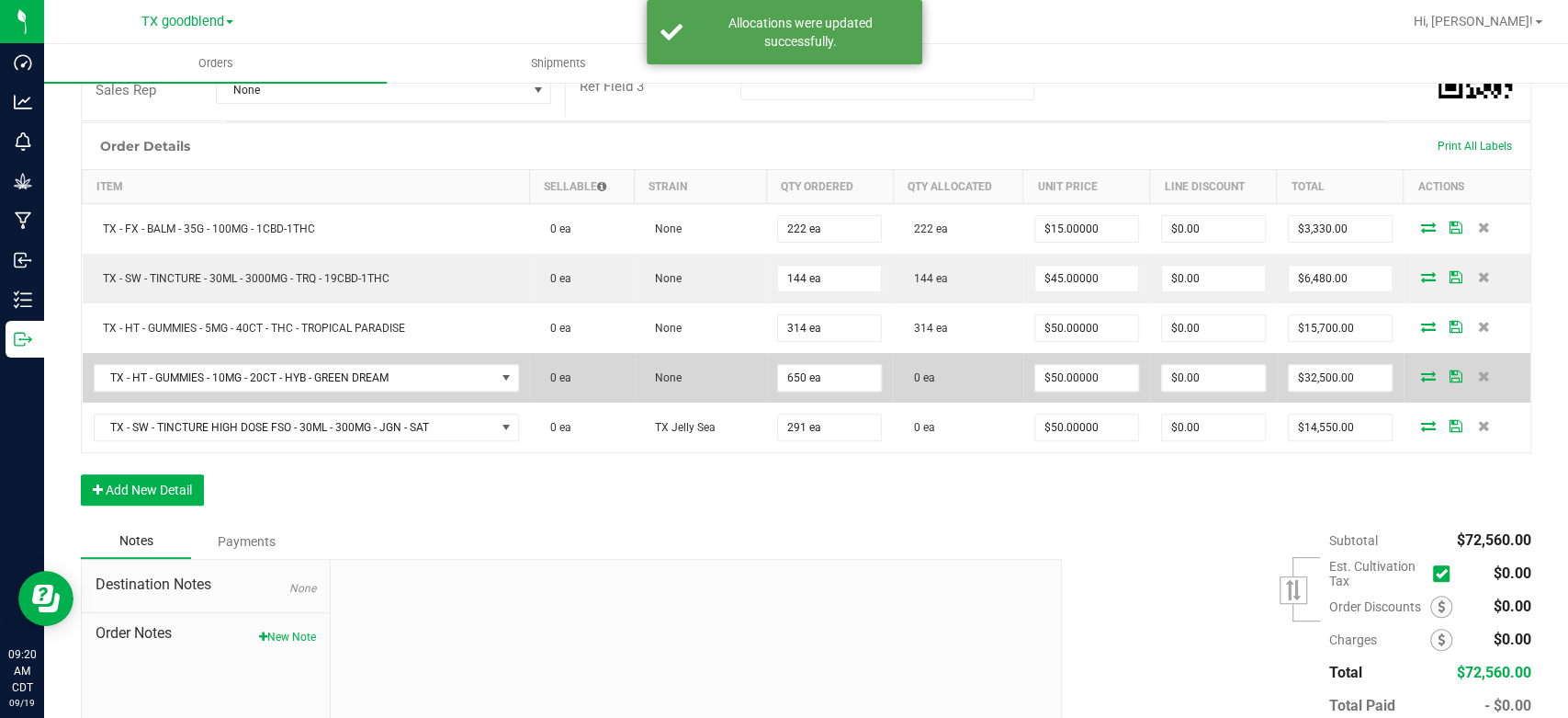
click at [1422, 371] on icon at bounding box center [1428, 375] width 14 height 11
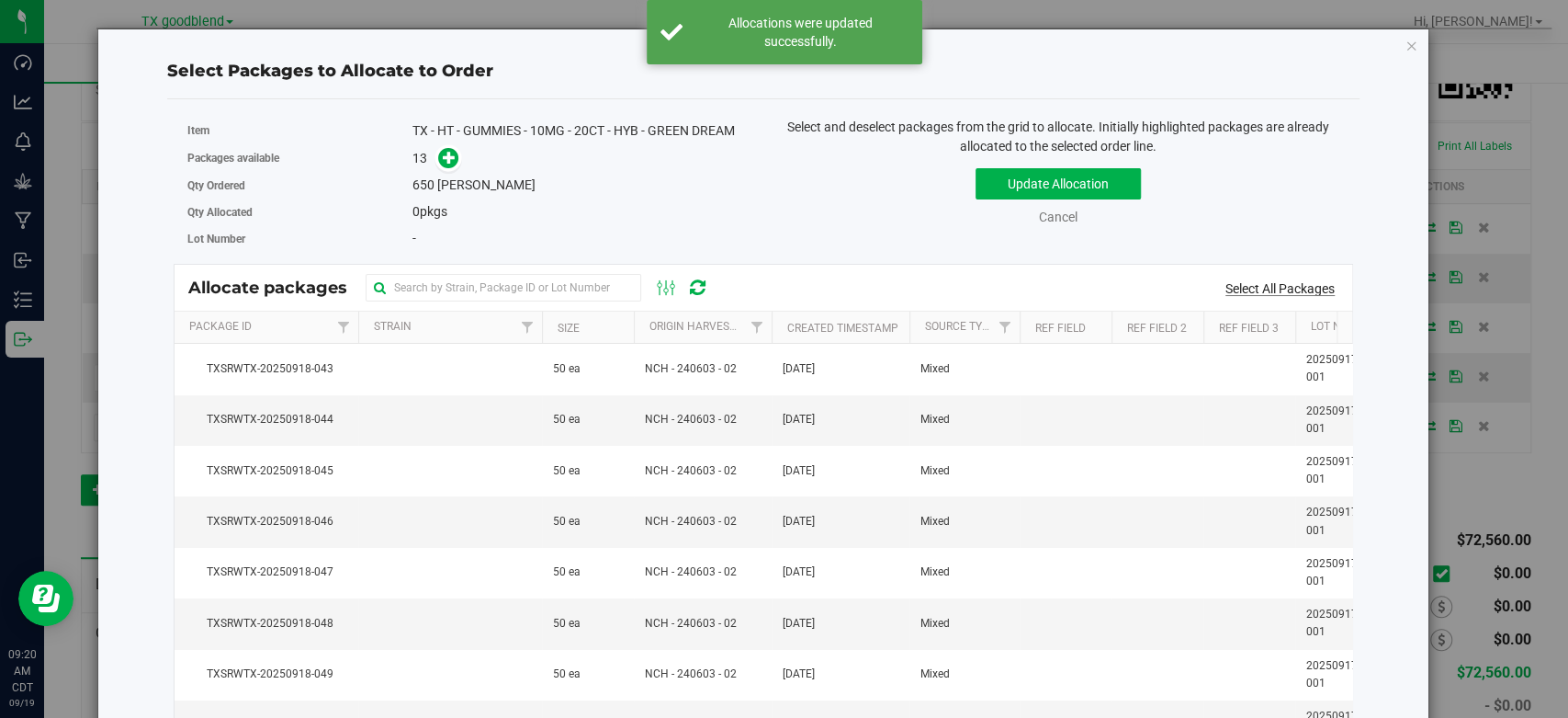
click at [1243, 288] on link "Select All Packages" at bounding box center [1280, 288] width 109 height 14
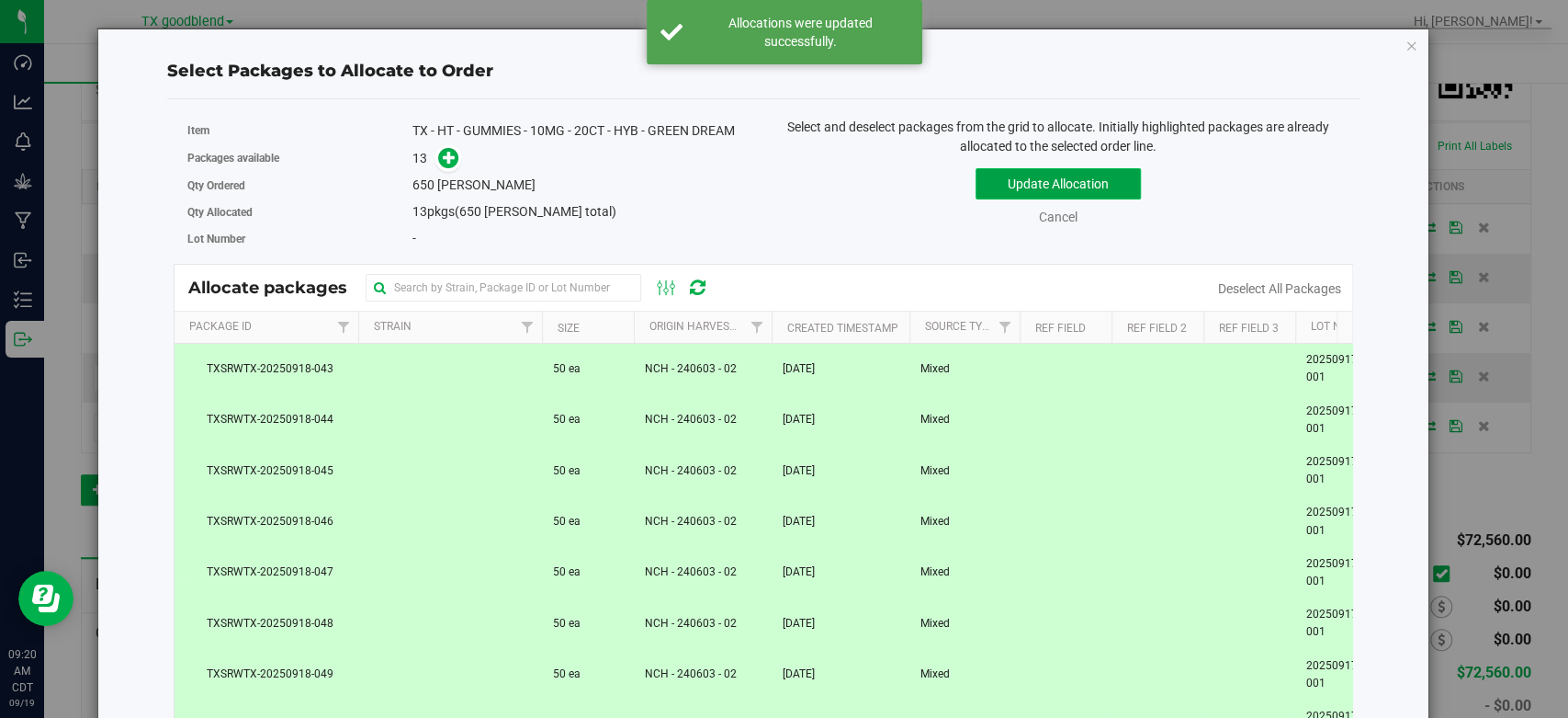
click at [996, 169] on button "Update Allocation" at bounding box center [1059, 183] width 166 height 31
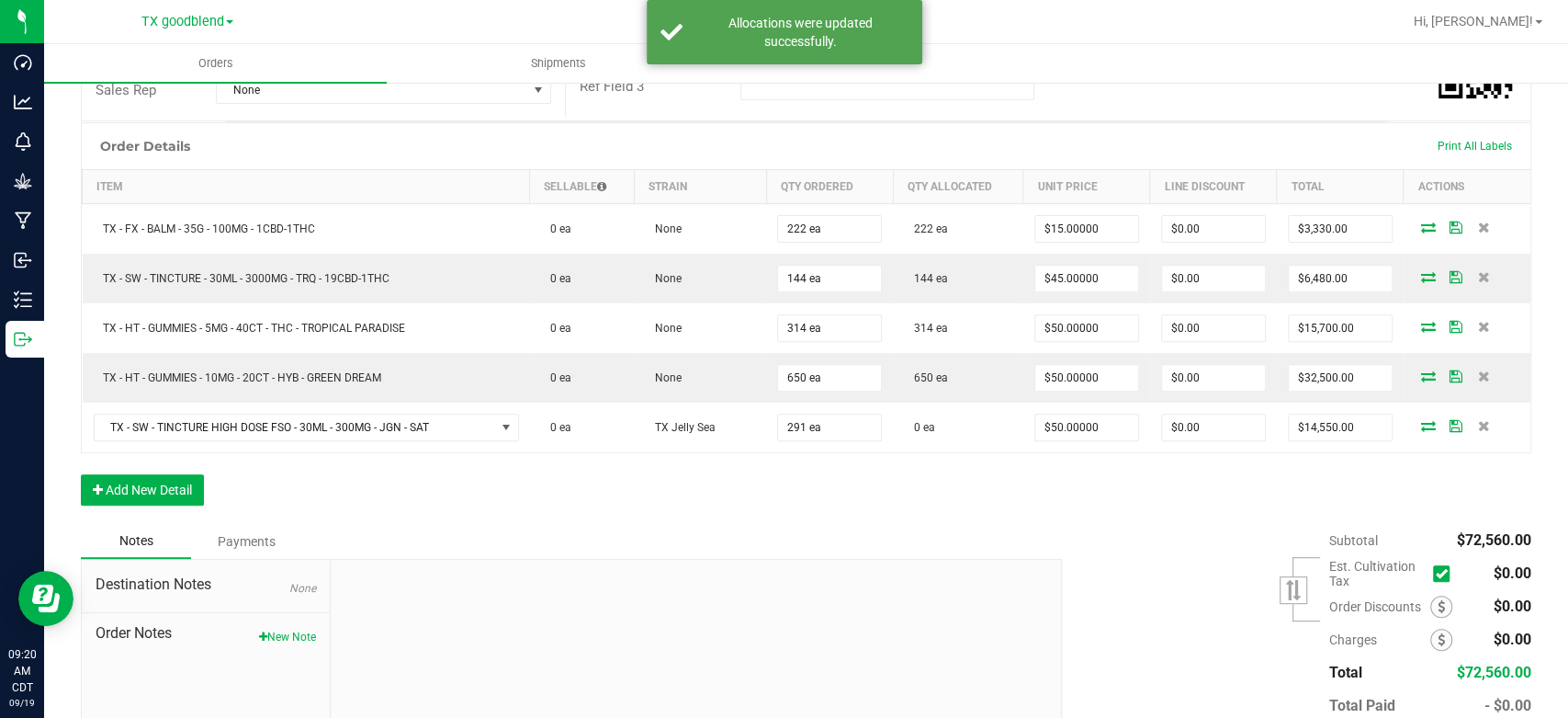
click at [1422, 423] on icon at bounding box center [1428, 425] width 14 height 11
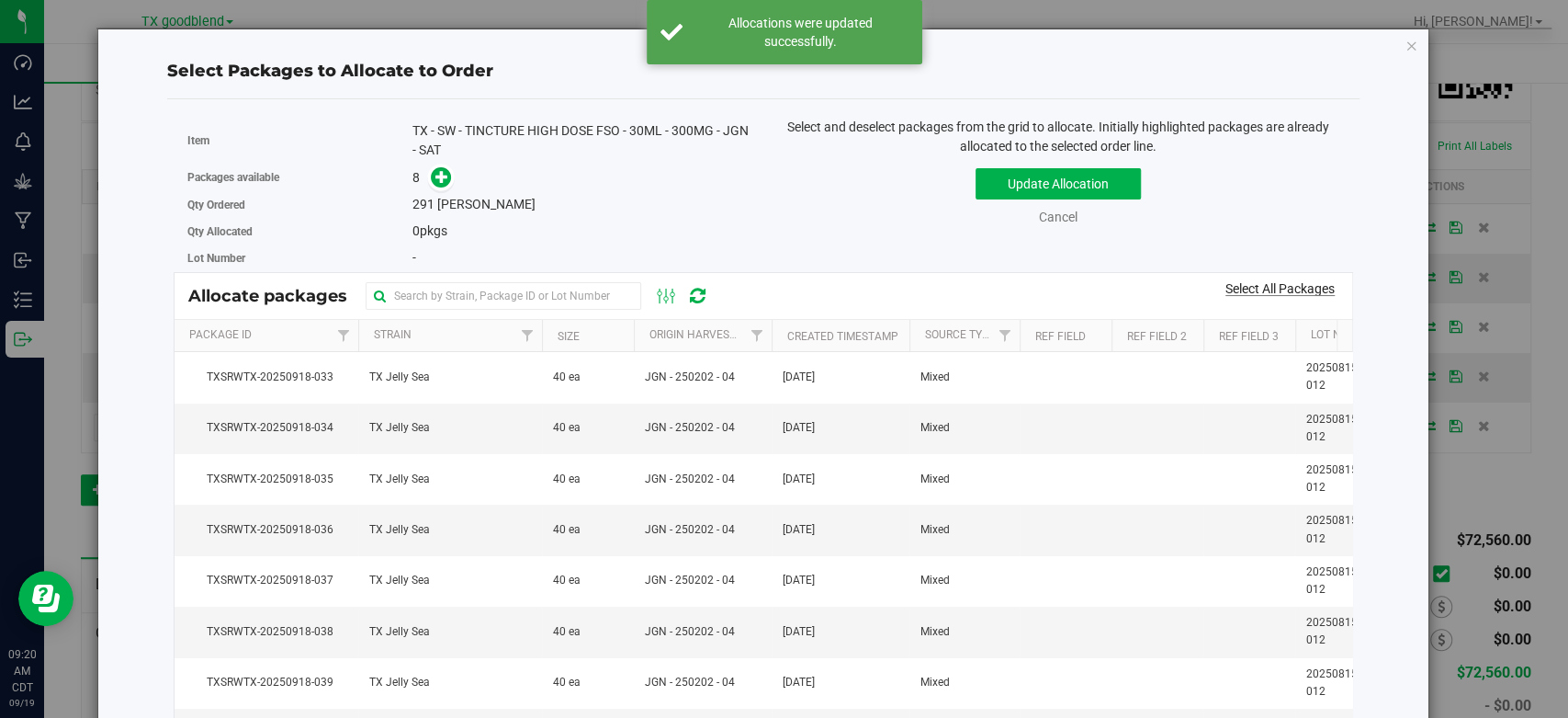
click at [1235, 289] on link "Select All Packages" at bounding box center [1280, 288] width 109 height 14
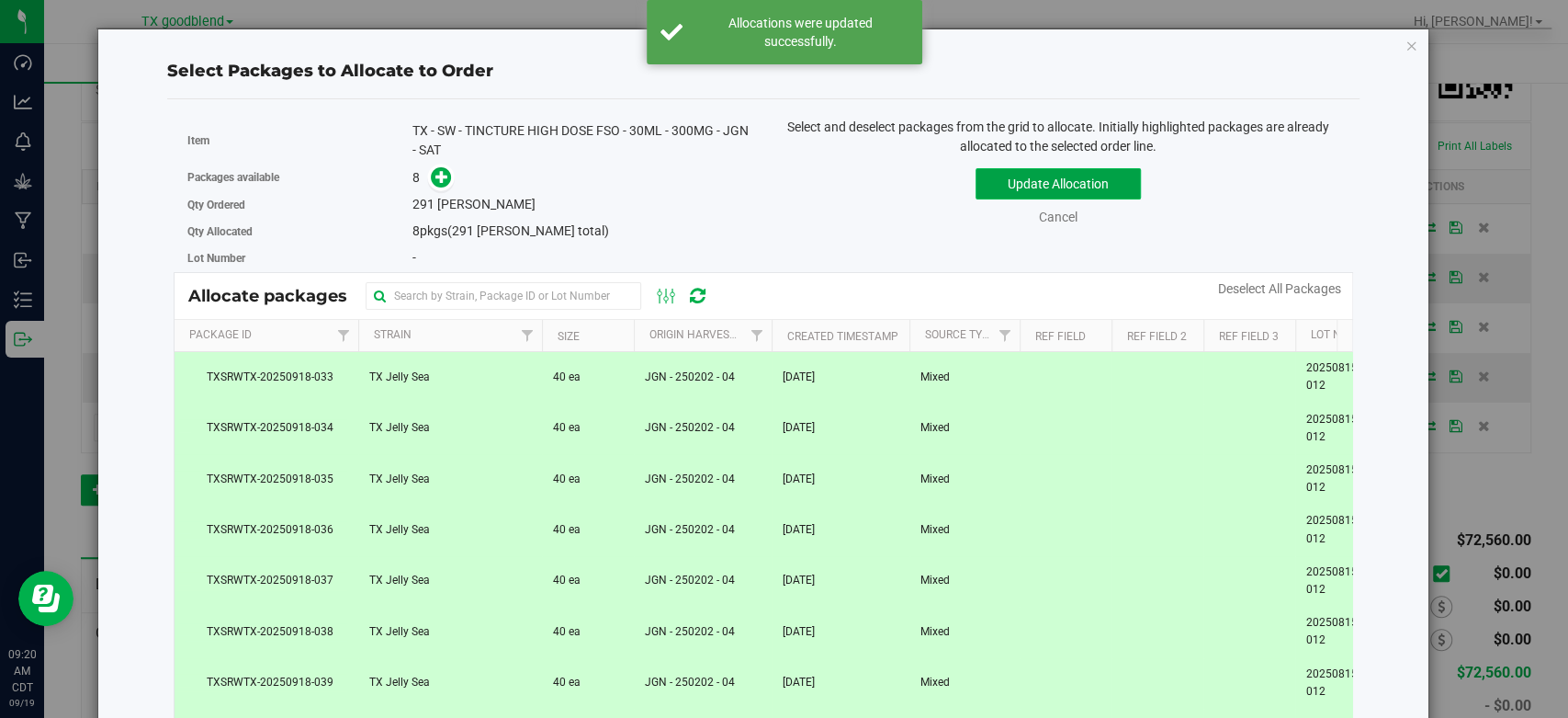
click at [1020, 183] on button "Update Allocation" at bounding box center [1059, 183] width 166 height 31
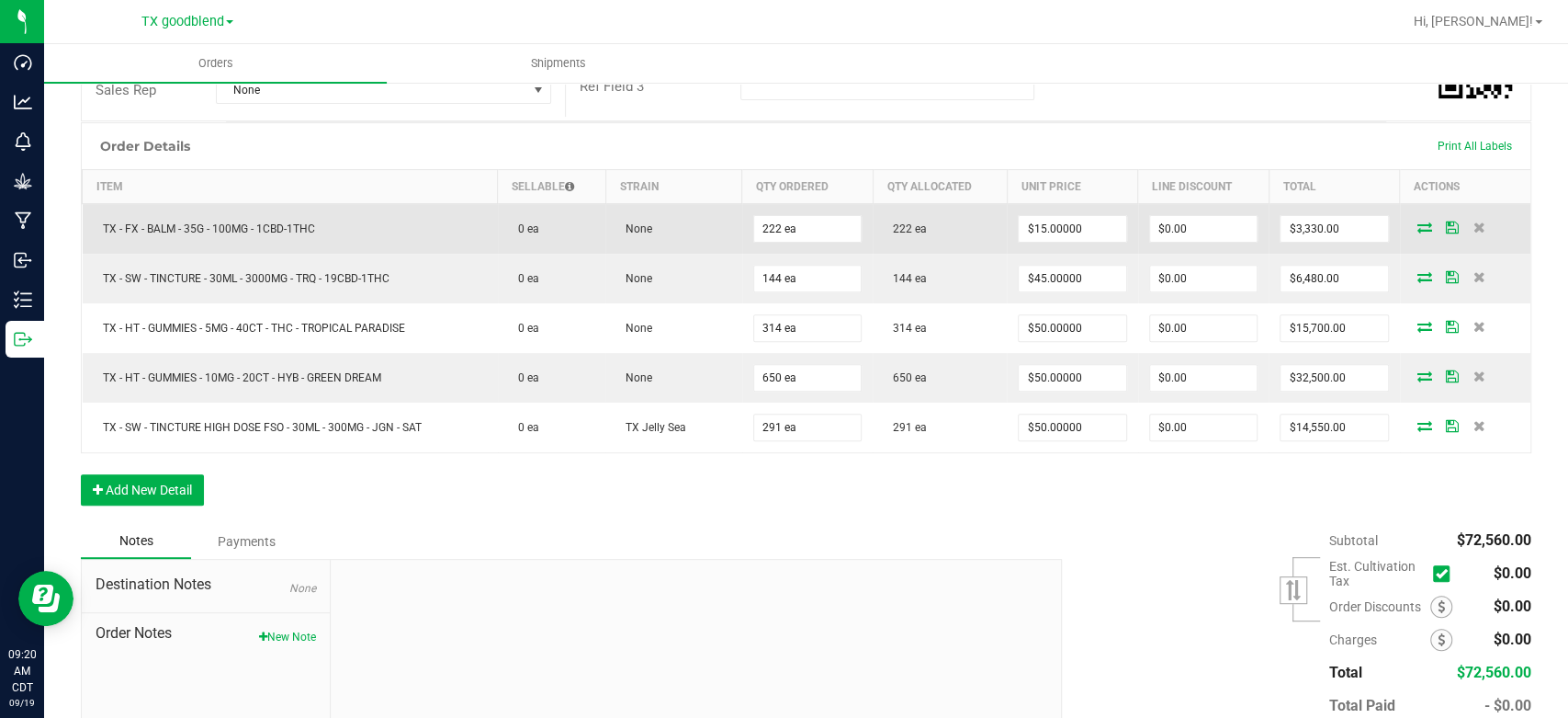
click at [1447, 229] on icon at bounding box center [1452, 226] width 13 height 11
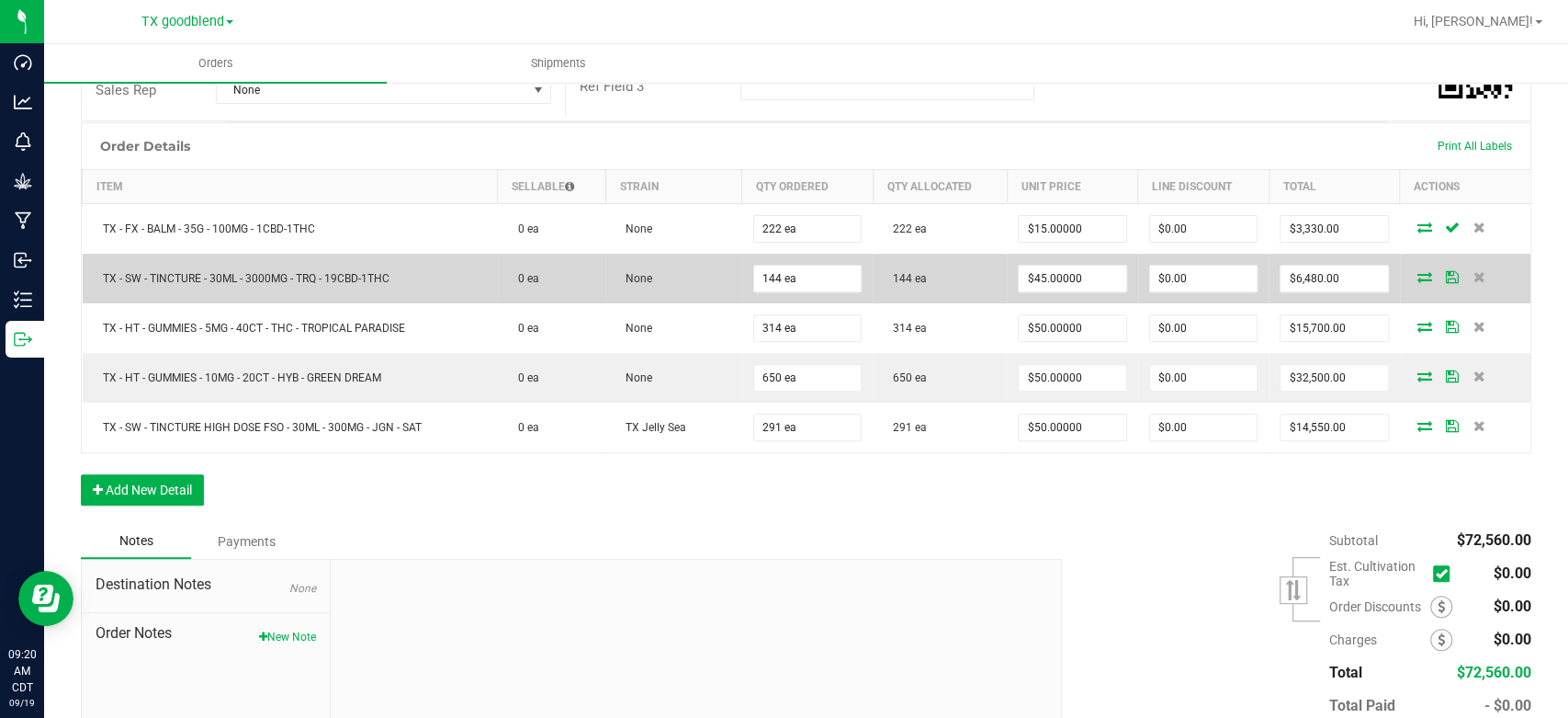
click at [1447, 279] on icon at bounding box center [1452, 276] width 13 height 11
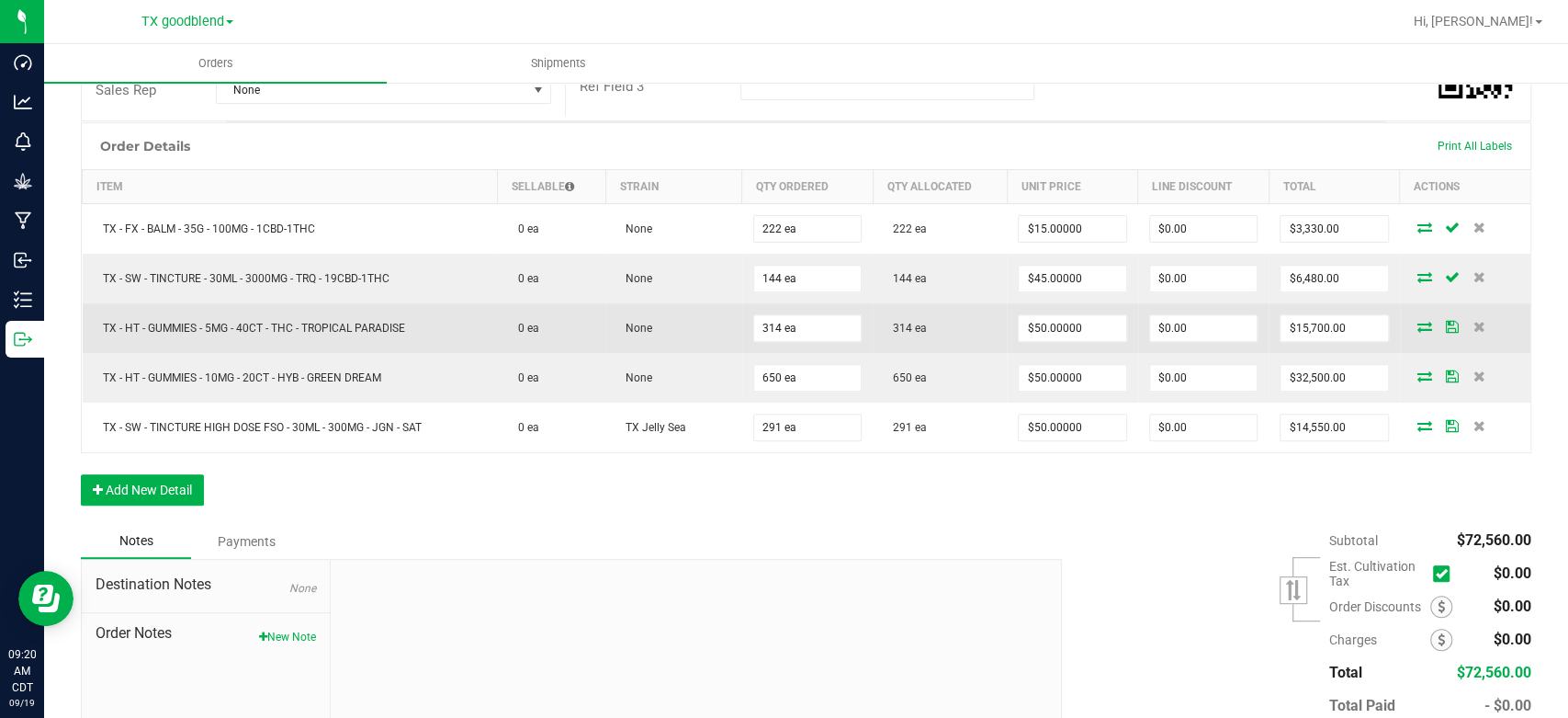
click at [1447, 323] on icon at bounding box center [1452, 326] width 13 height 11
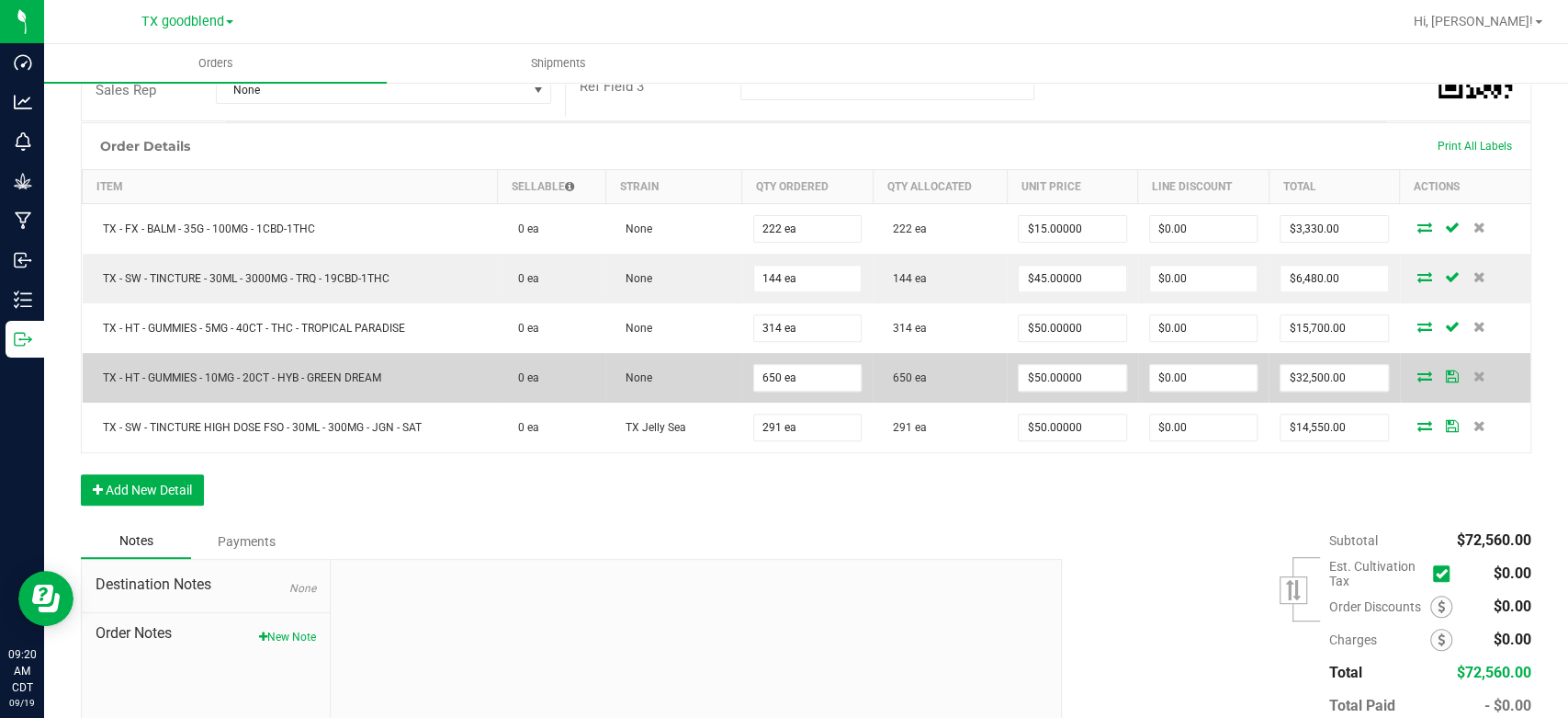
click at [1447, 377] on icon at bounding box center [1452, 375] width 13 height 11
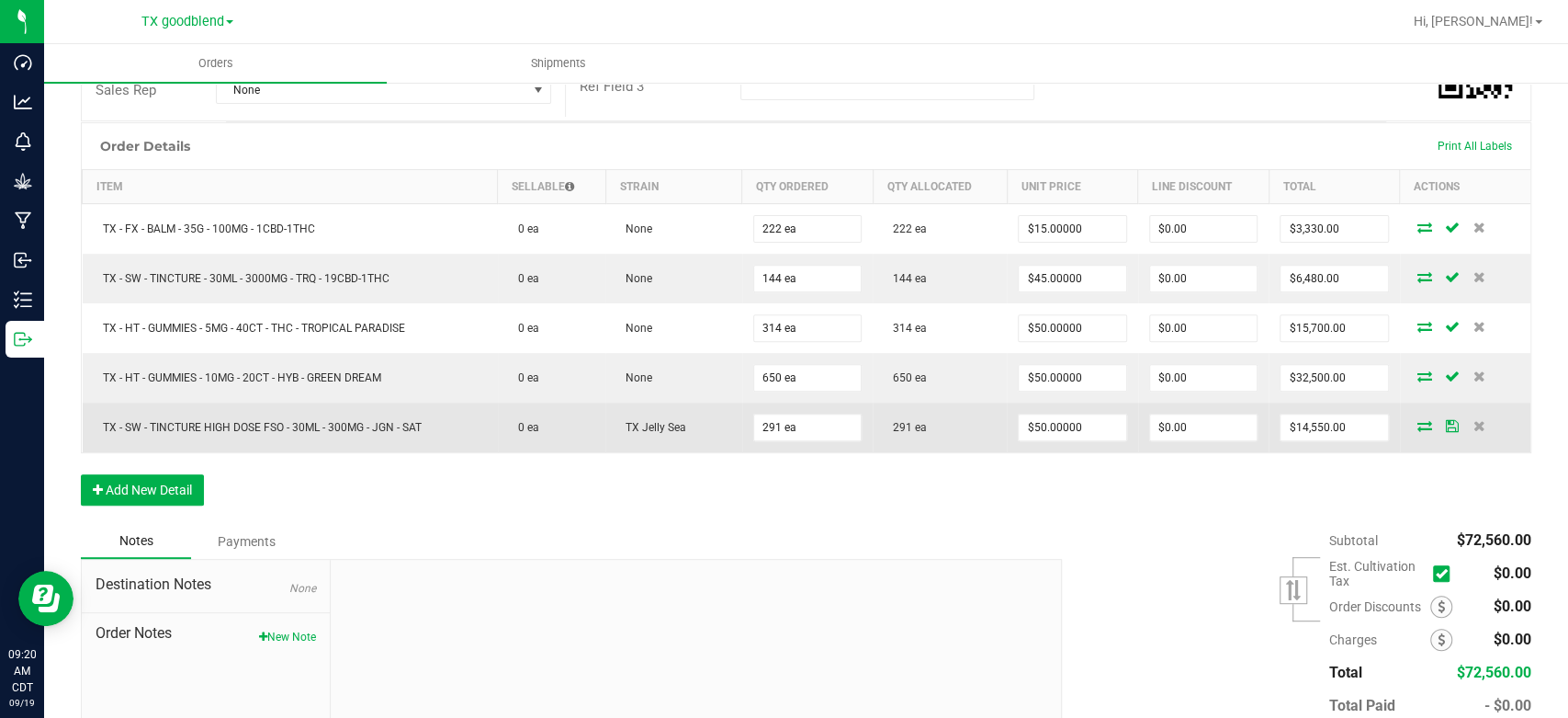
click at [1447, 430] on icon at bounding box center [1452, 425] width 13 height 11
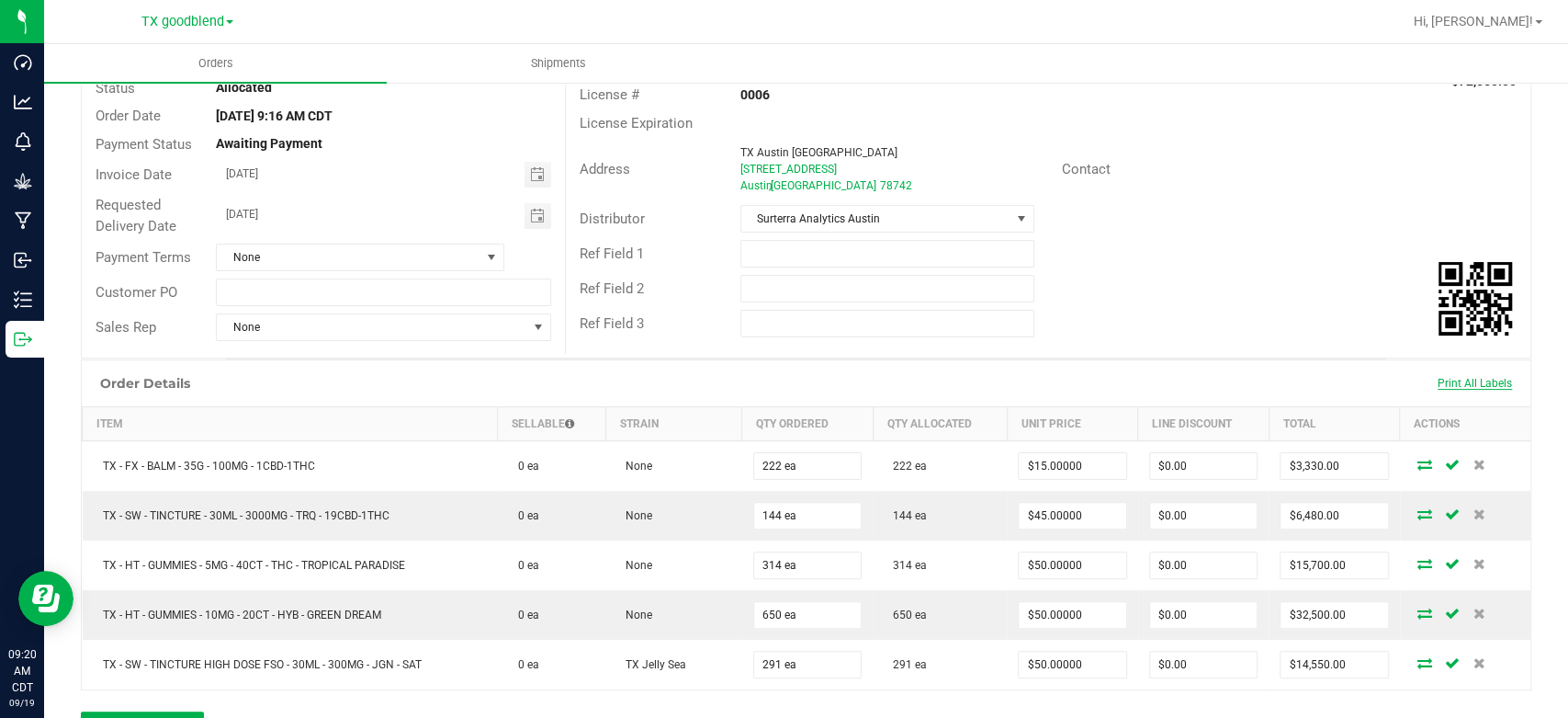
scroll to position [0, 0]
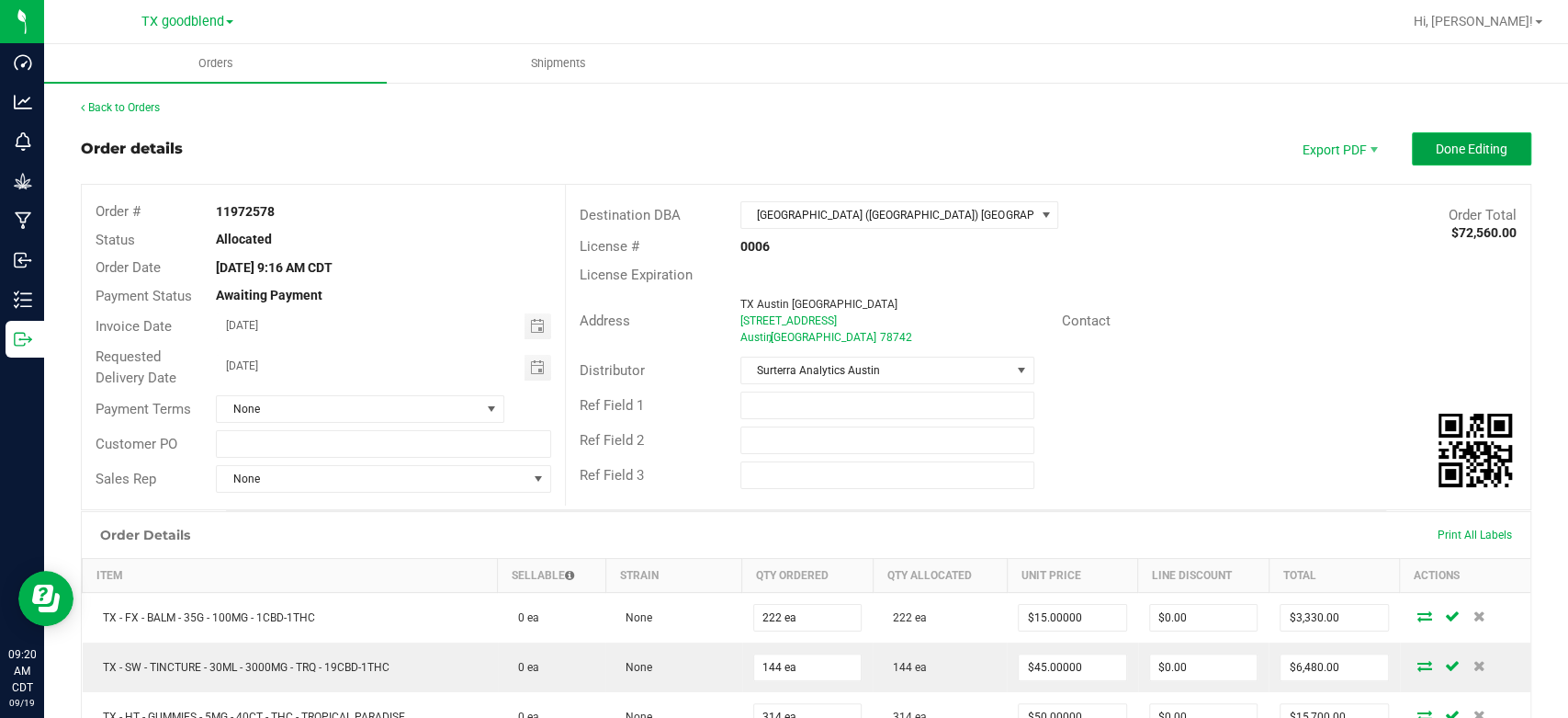
click at [1444, 142] on span "Done Editing" at bounding box center [1472, 148] width 71 height 14
